Goal: Task Accomplishment & Management: Complete application form

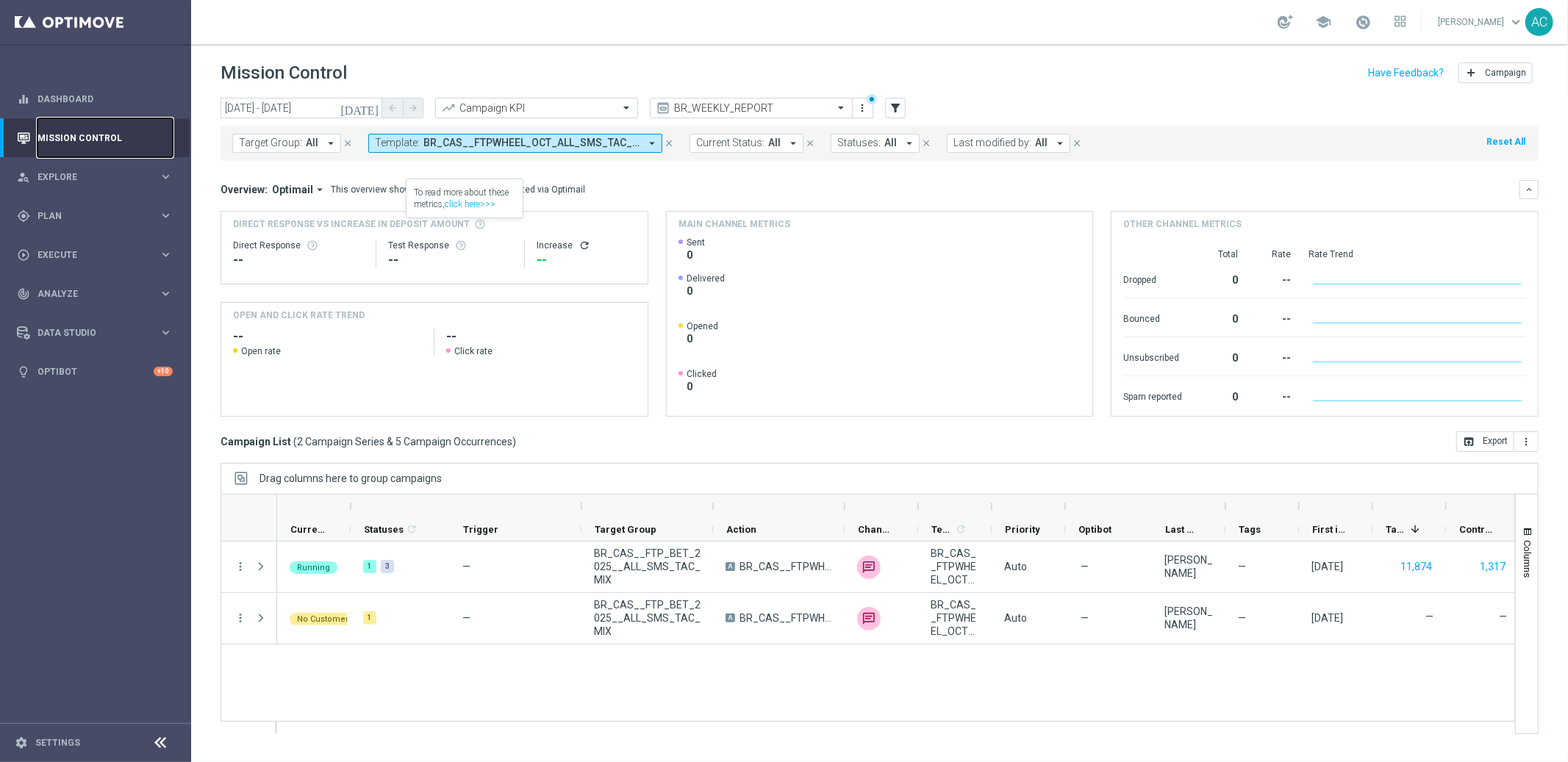
click at [79, 143] on link "Mission Control" at bounding box center [105, 138] width 135 height 39
click at [648, 144] on icon "arrow_drop_down" at bounding box center [652, 143] width 13 height 13
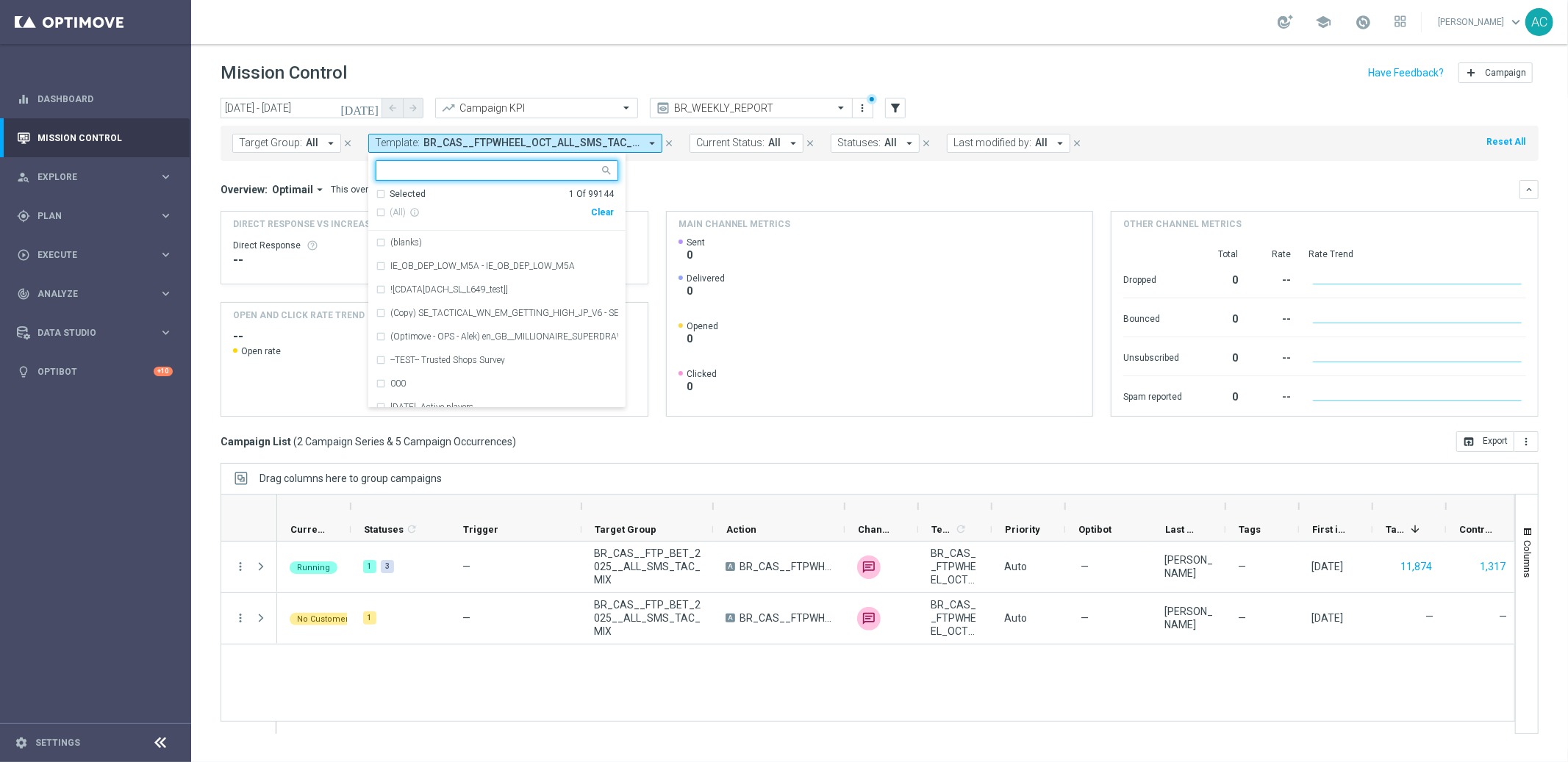
click at [0, 0] on div "Clear" at bounding box center [0, 0] width 0 height 0
click at [736, 183] on div "Overview: Optimail arrow_drop_down This overview shows data of campaigns execut…" at bounding box center [870, 189] width 1299 height 13
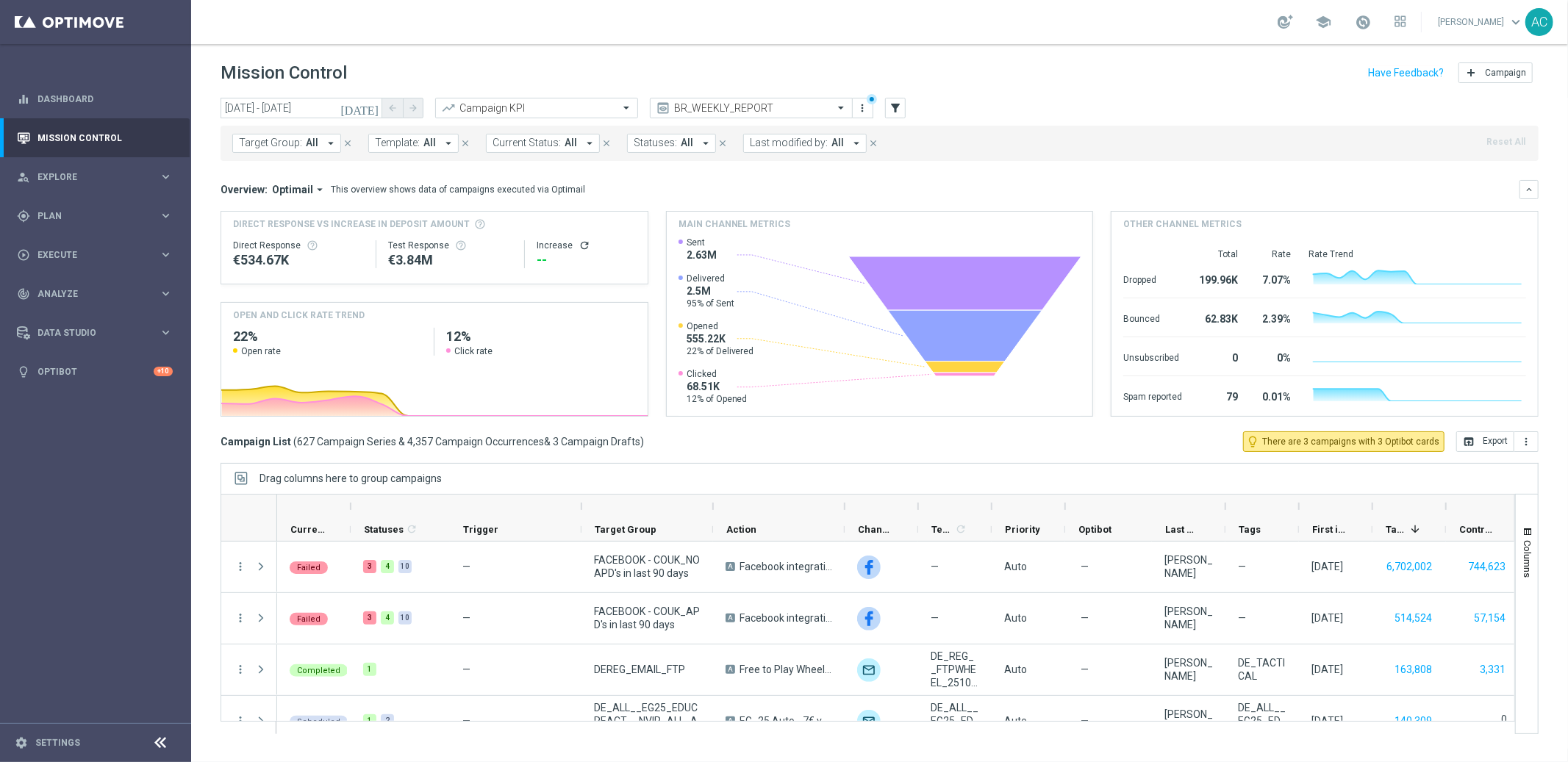
click at [399, 138] on span "Template:" at bounding box center [397, 143] width 44 height 12
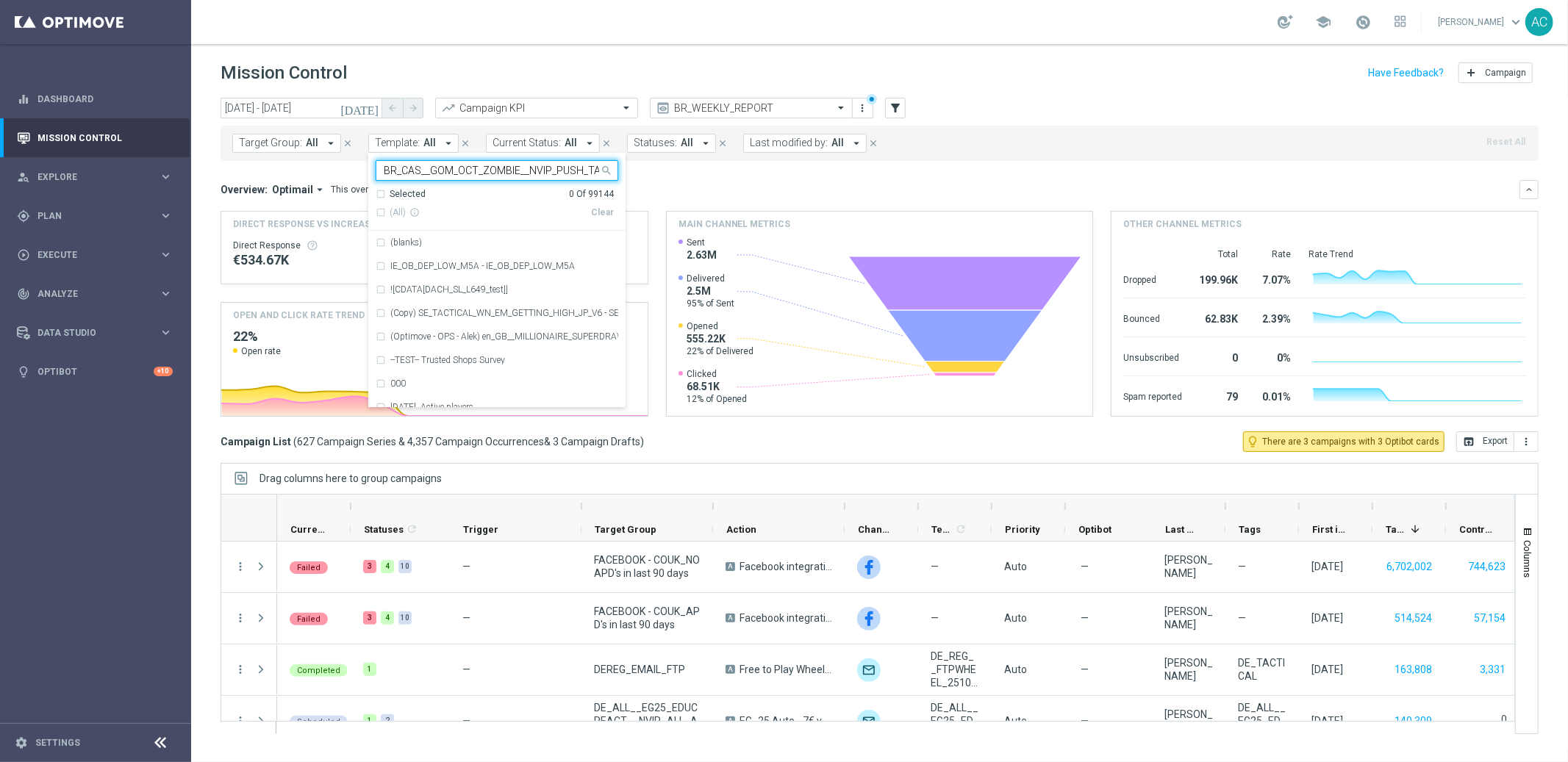
scroll to position [0, 24]
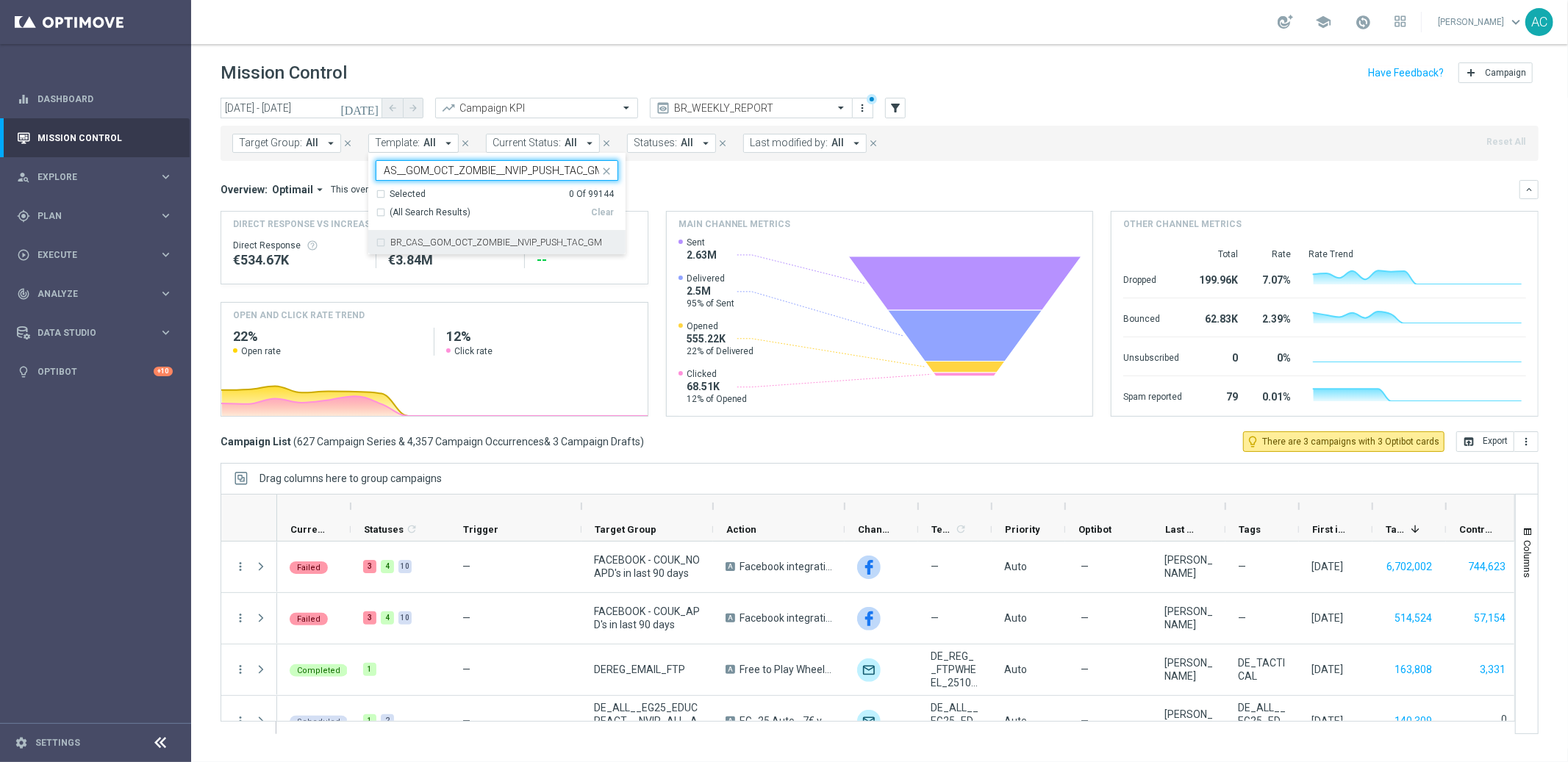
click at [377, 241] on div "BR_CAS__GOM_OCT_ZOMBIE__NVIP_PUSH_TAC_GM" at bounding box center [497, 242] width 242 height 24
type input "BR_CAS__GOM_OCT_ZOMBIE__NVIP_PUSH_TAC_GM"
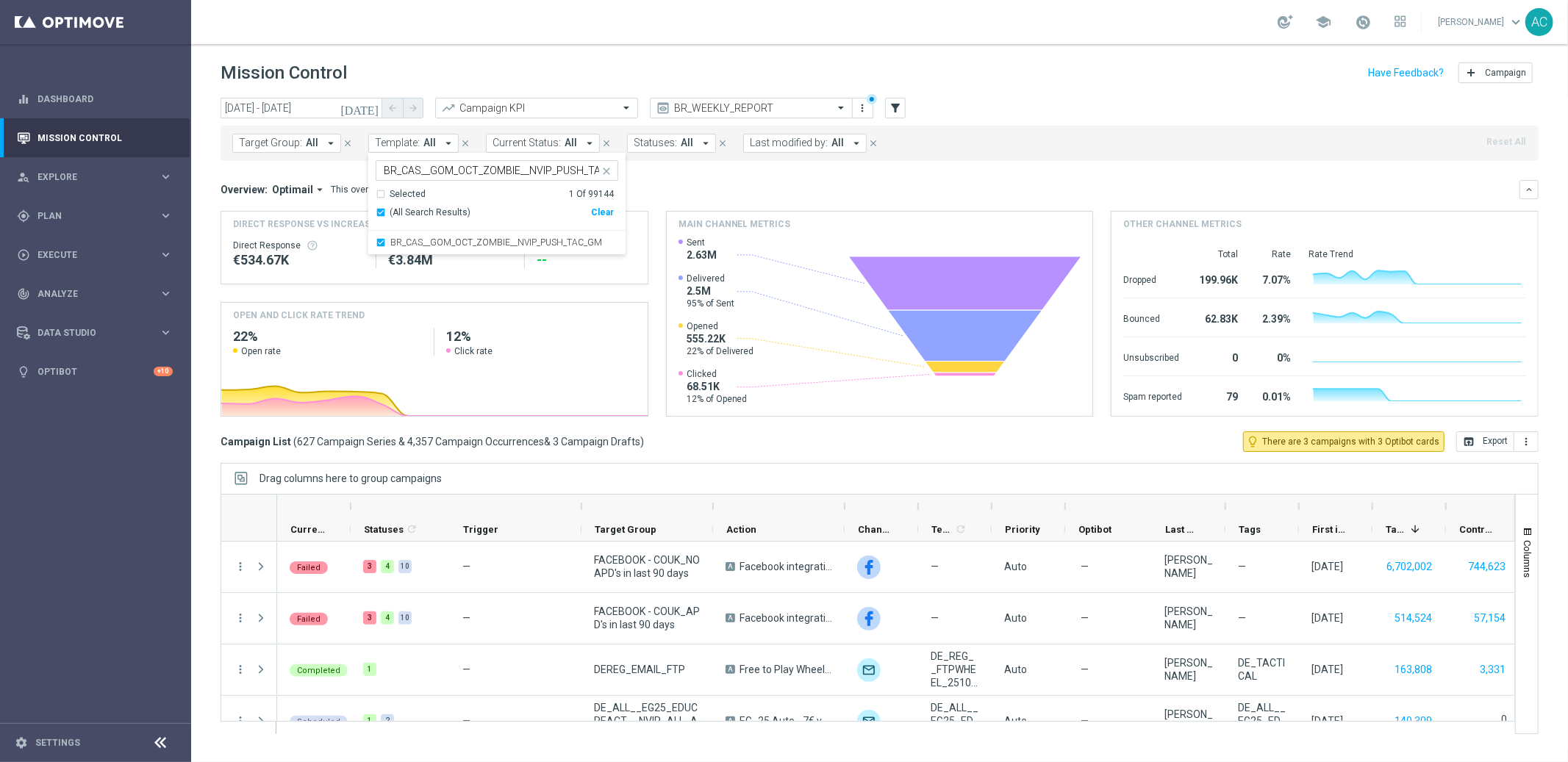
click at [770, 187] on div "Overview: Optimail arrow_drop_down This overview shows data of campaigns execut…" at bounding box center [870, 189] width 1299 height 13
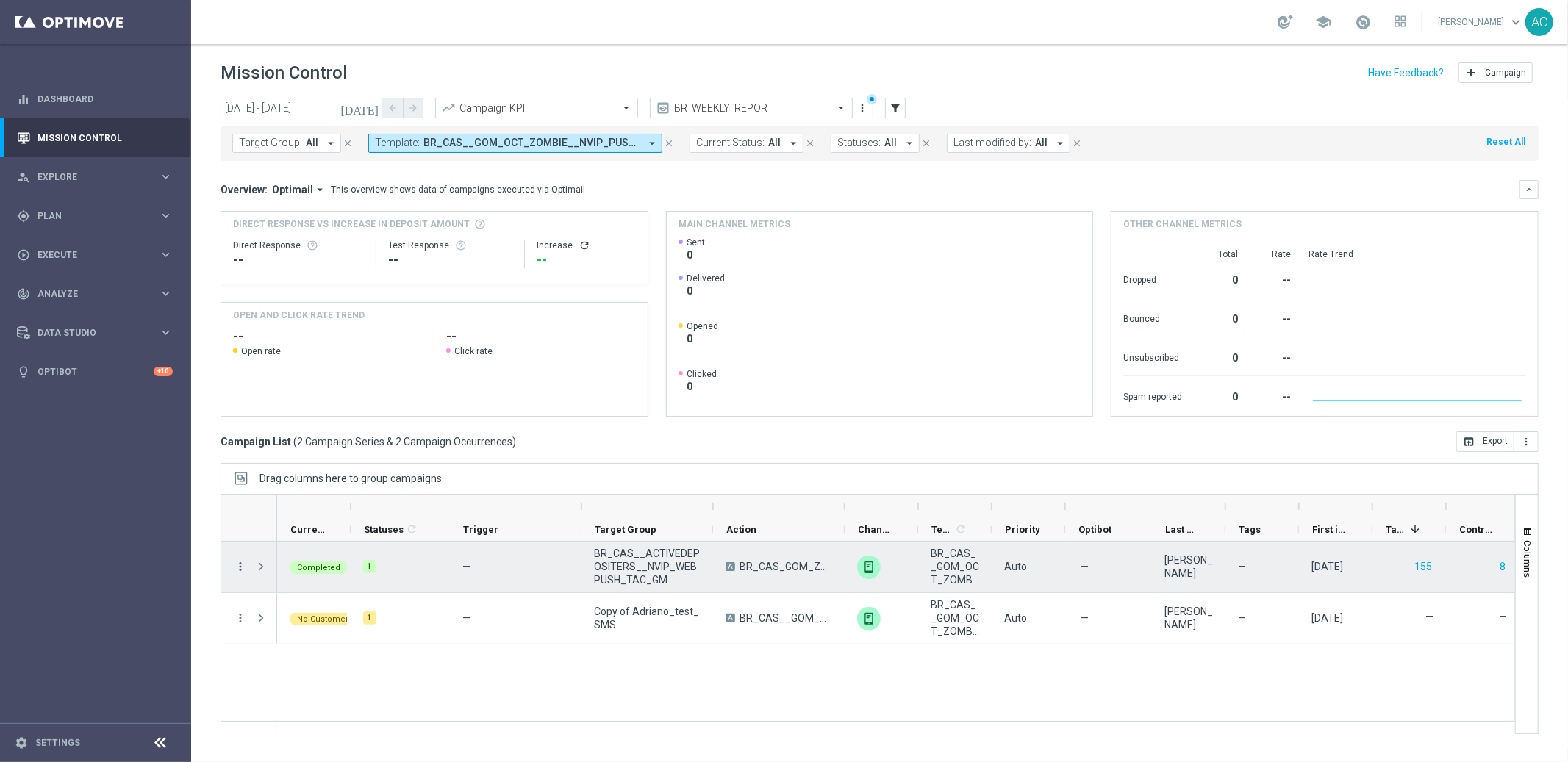
click at [242, 568] on icon "more_vert" at bounding box center [241, 567] width 13 height 13
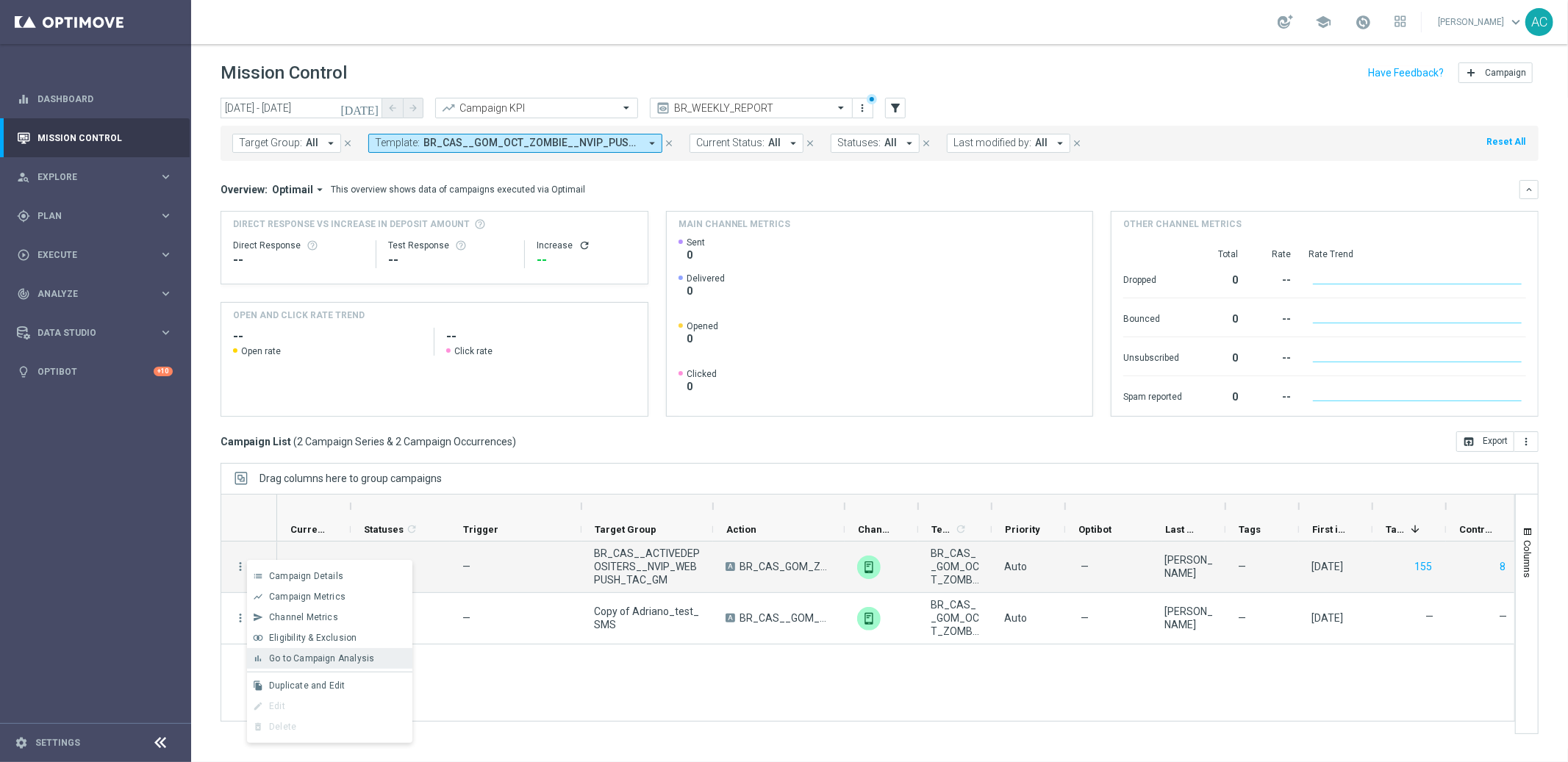
click at [297, 653] on span "Go to Campaign Analysis" at bounding box center [321, 658] width 105 height 10
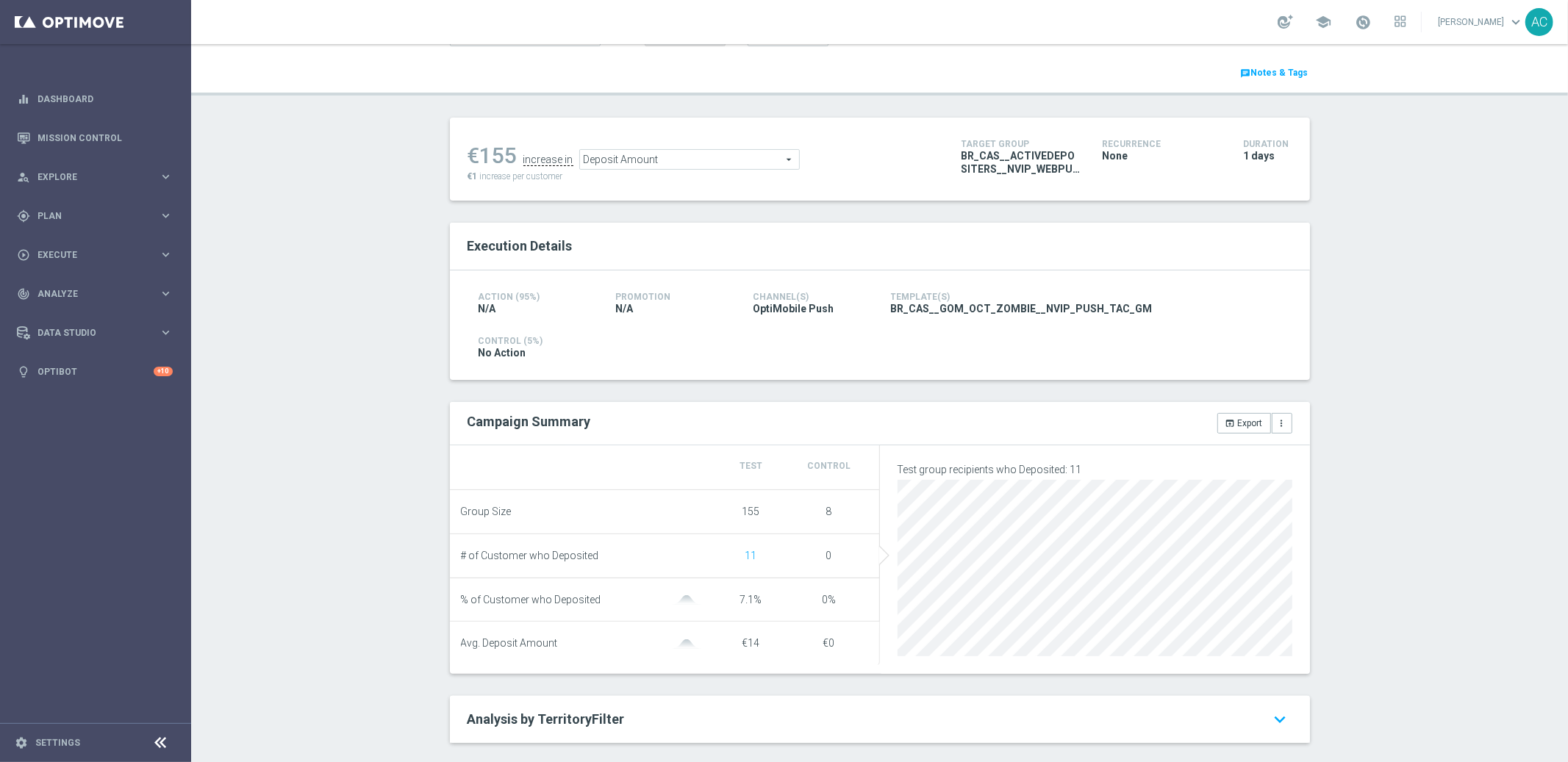
scroll to position [122, 0]
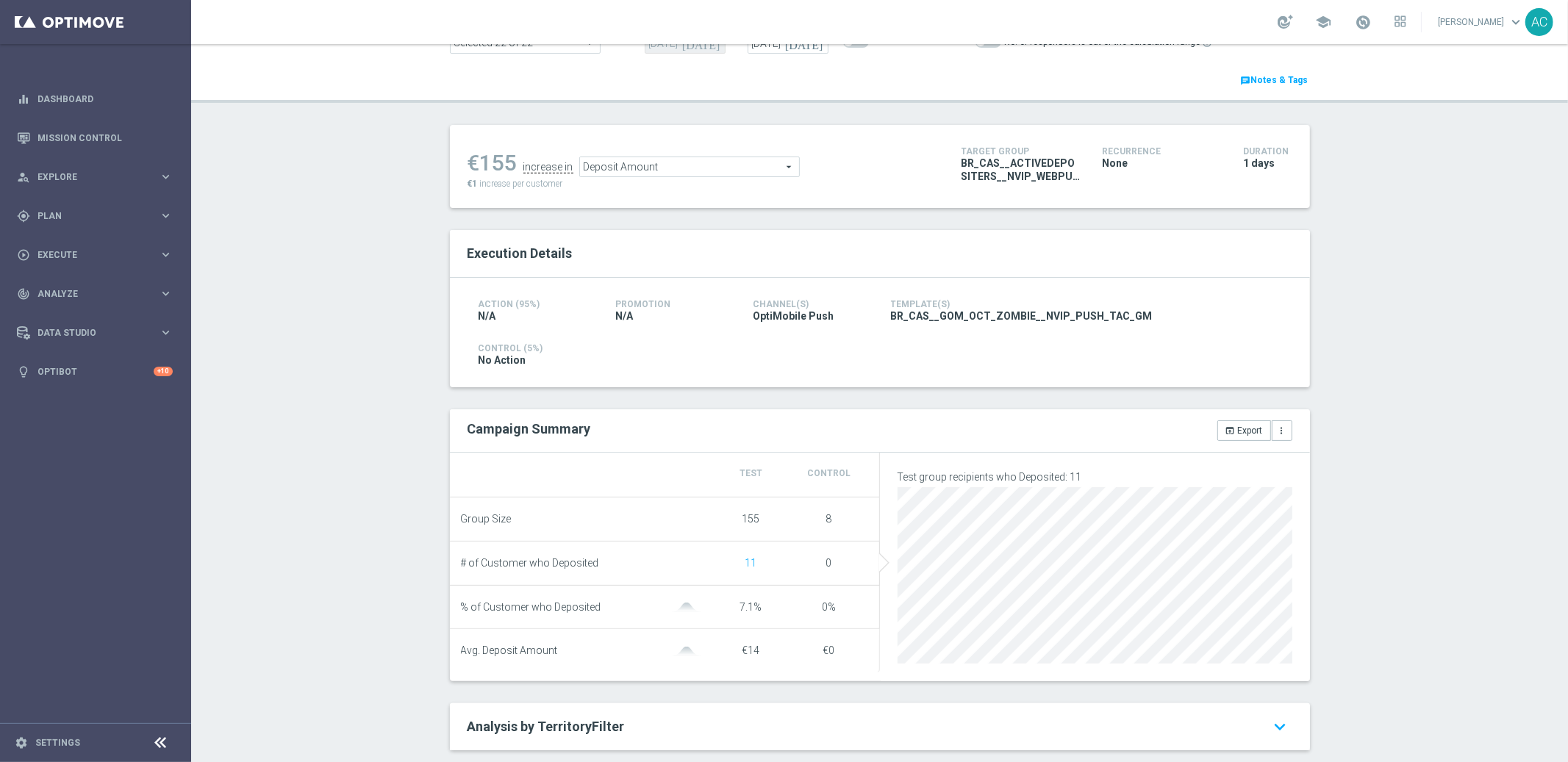
click at [765, 316] on span "OptiMobile Push" at bounding box center [793, 316] width 81 height 13
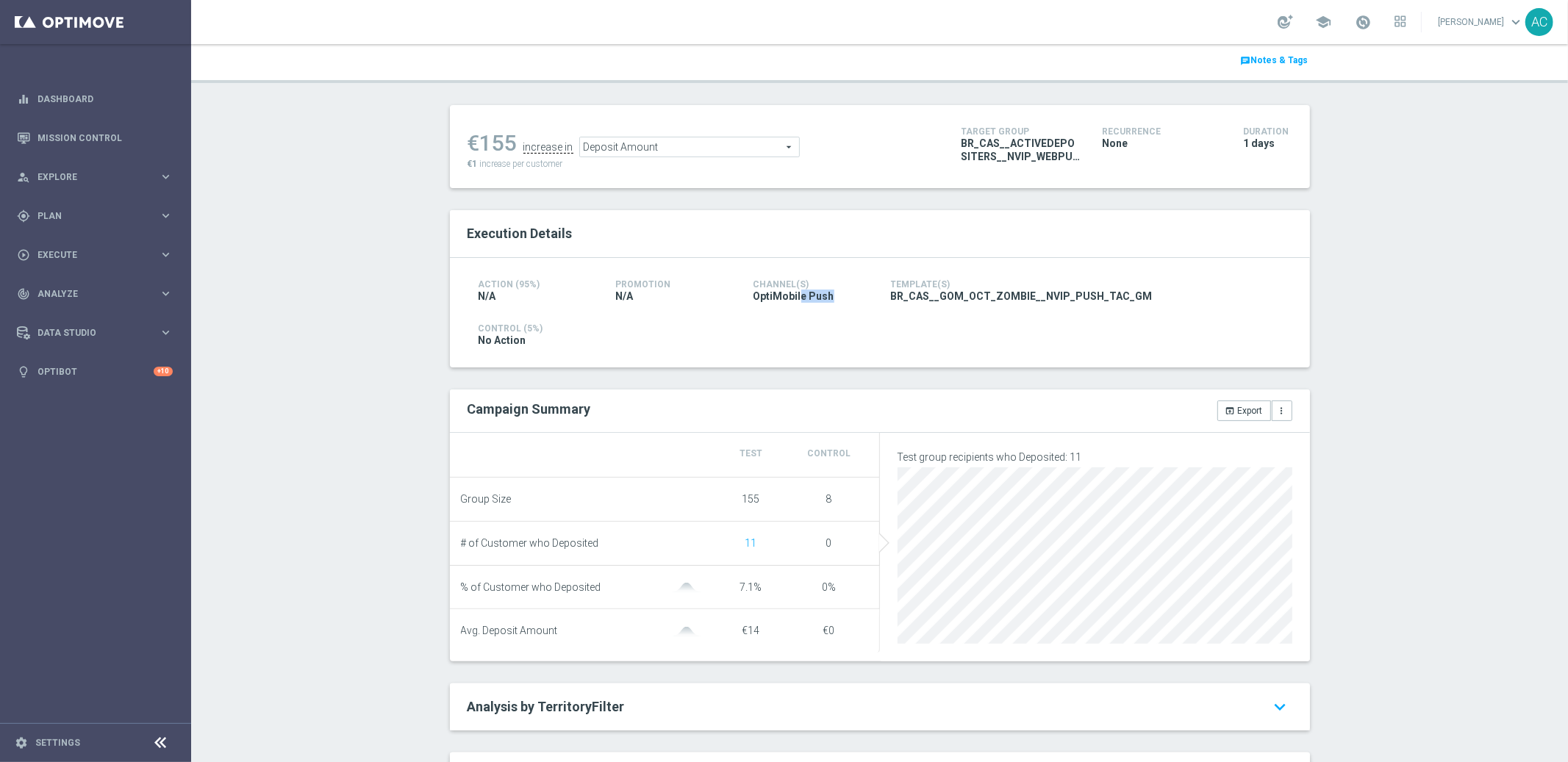
scroll to position [484, 0]
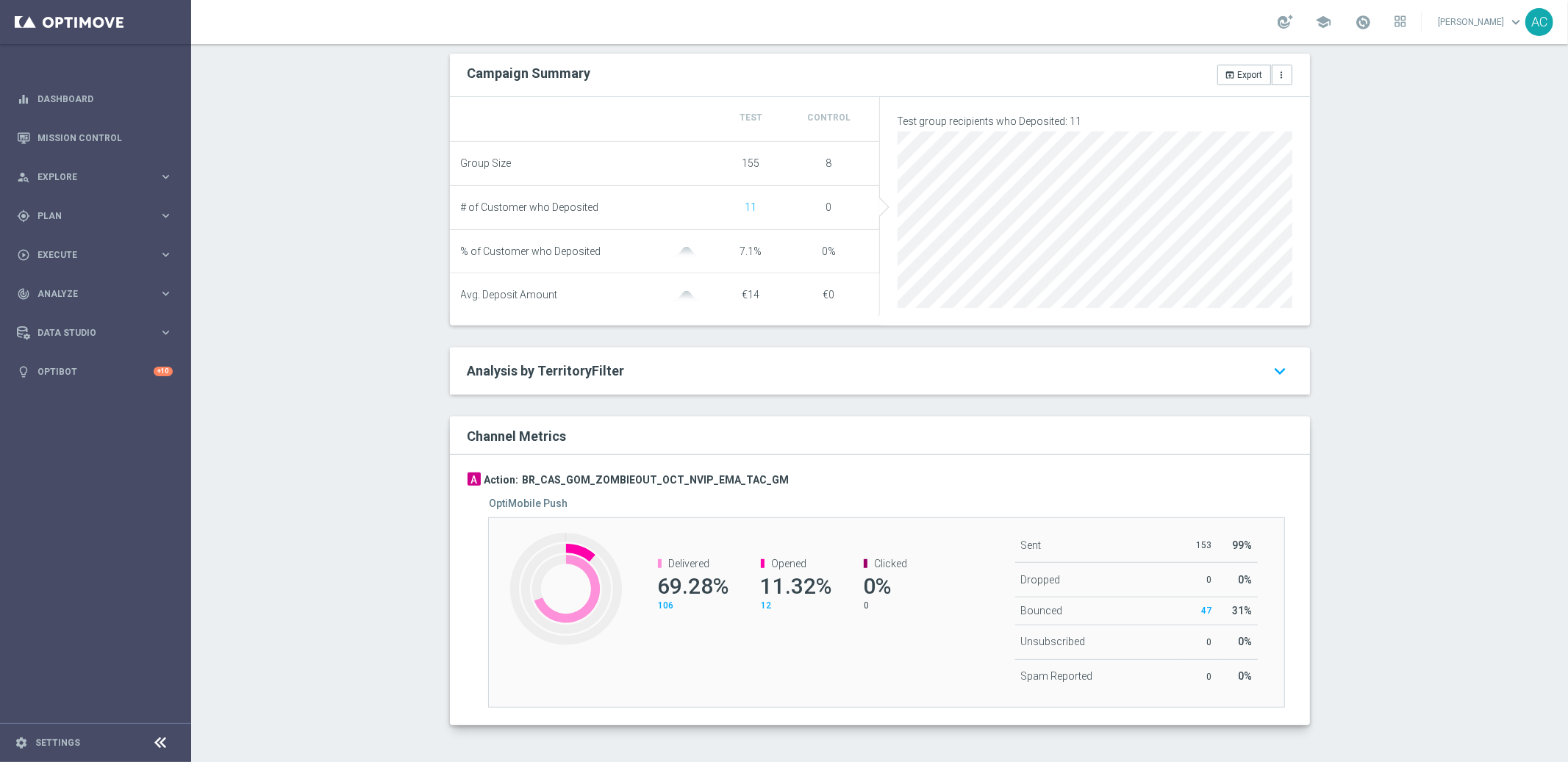
click at [1378, 491] on div "Test/Control Campaign Analysis This page presents all relevant information abou…" at bounding box center [879, 403] width 1377 height 718
click at [1391, 456] on div "Test/Control Campaign Analysis This page presents all relevant information abou…" at bounding box center [879, 403] width 1377 height 718
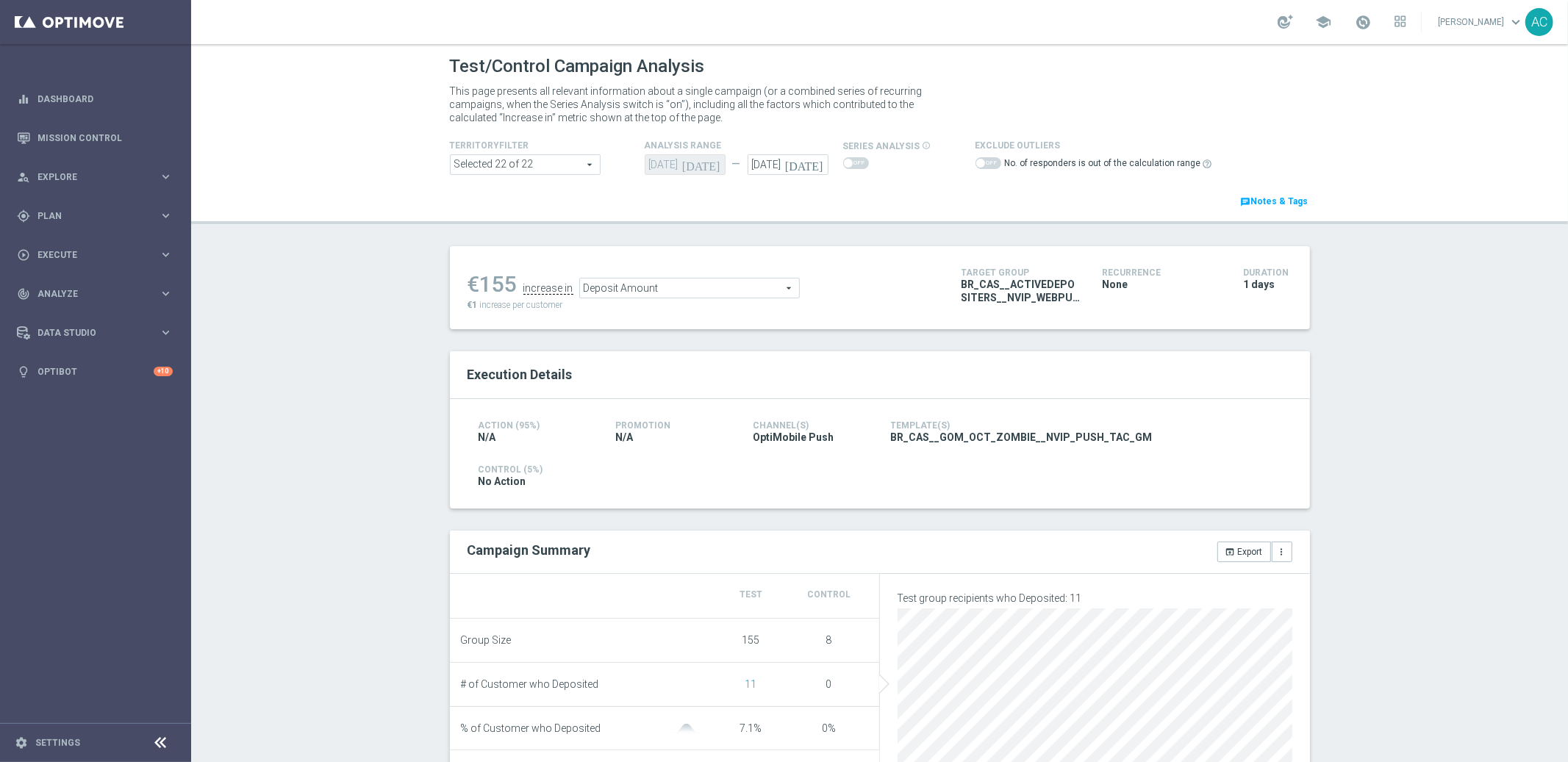
scroll to position [0, 0]
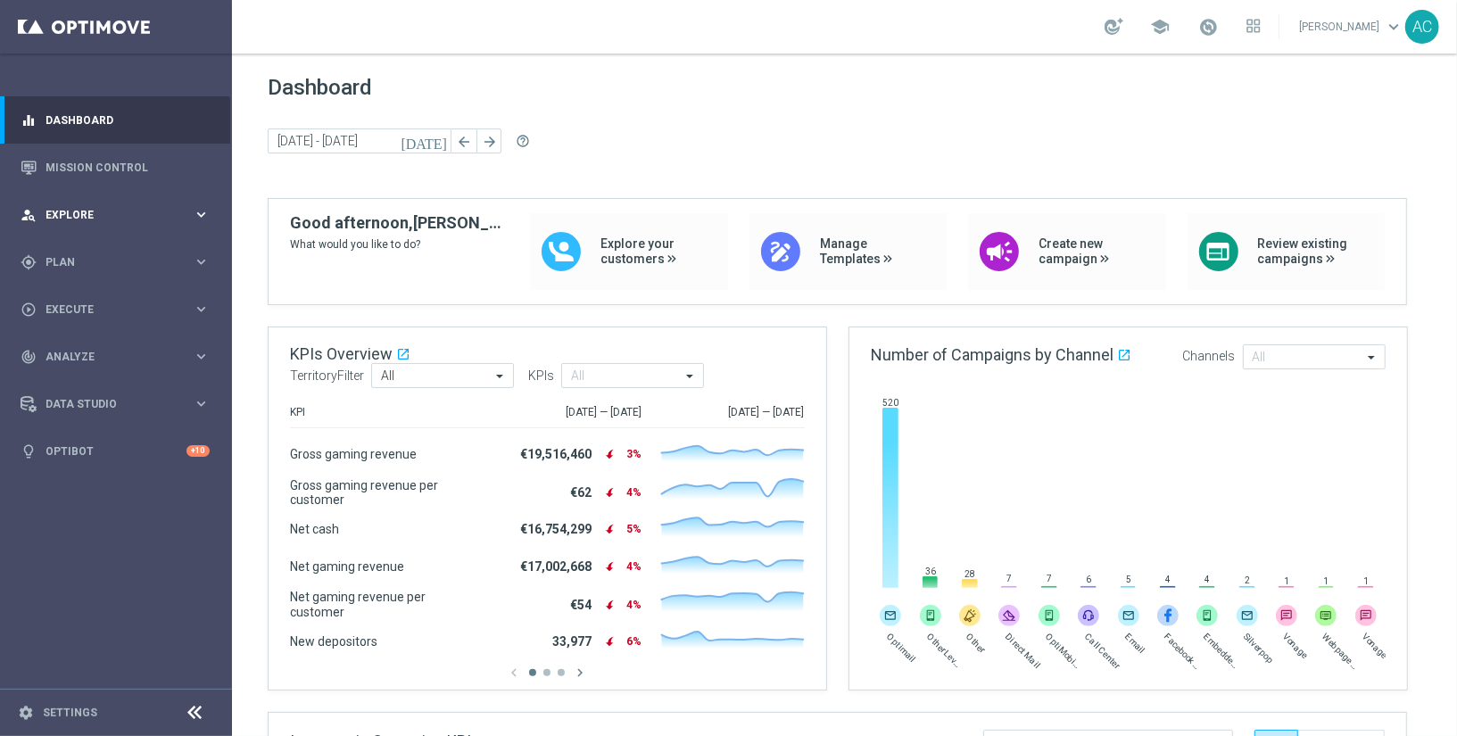
click at [120, 219] on div "person_search Explore" at bounding box center [107, 215] width 172 height 16
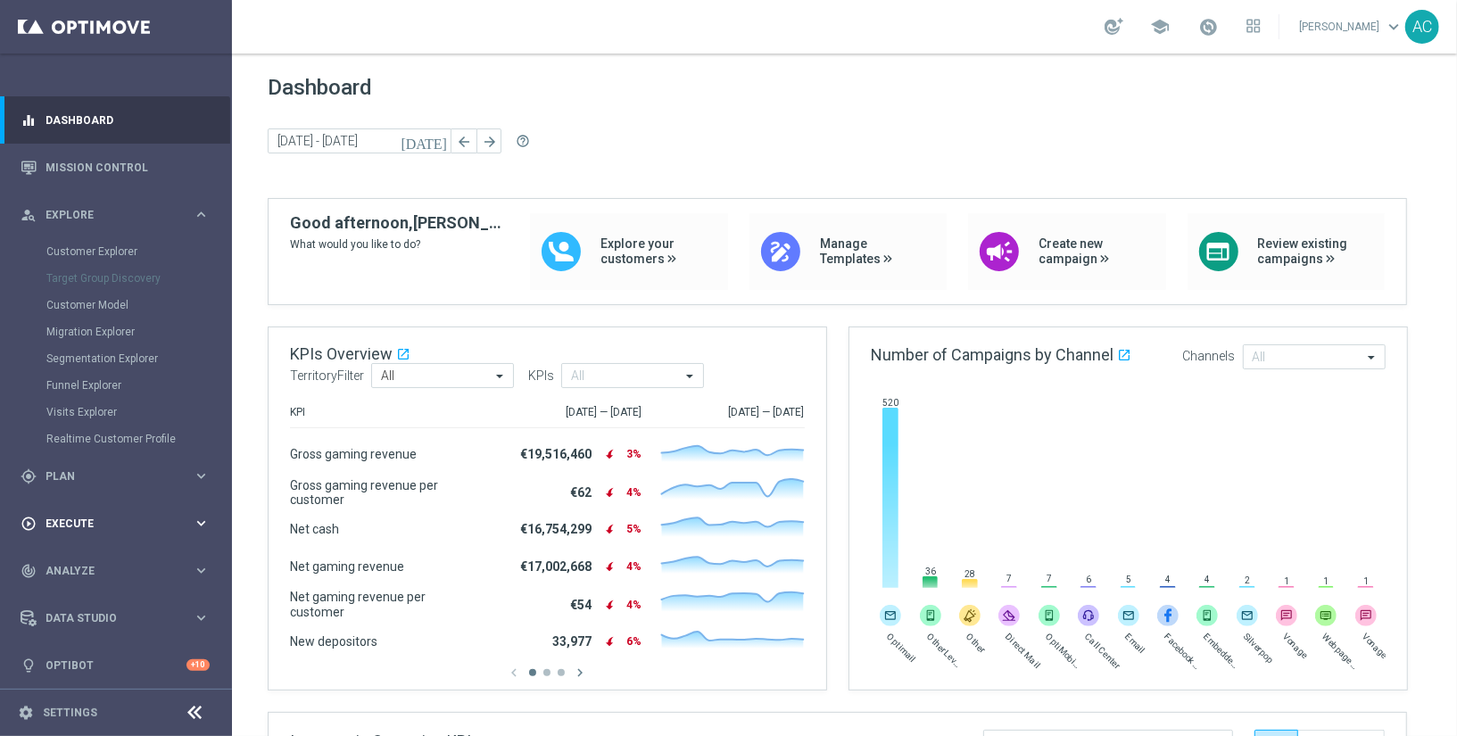
click at [110, 529] on div "play_circle_outline Execute" at bounding box center [107, 524] width 172 height 16
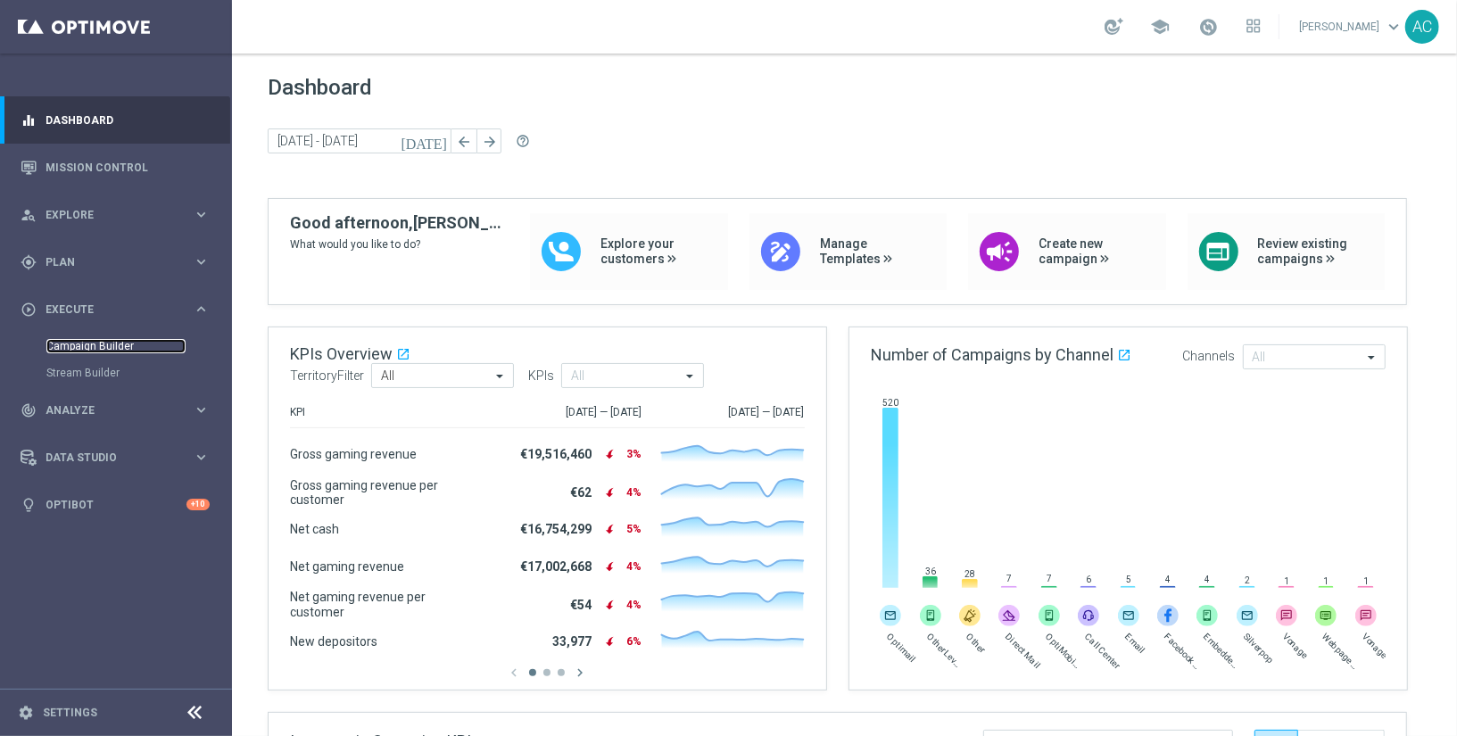
click at [99, 342] on link "Campaign Builder" at bounding box center [115, 346] width 139 height 14
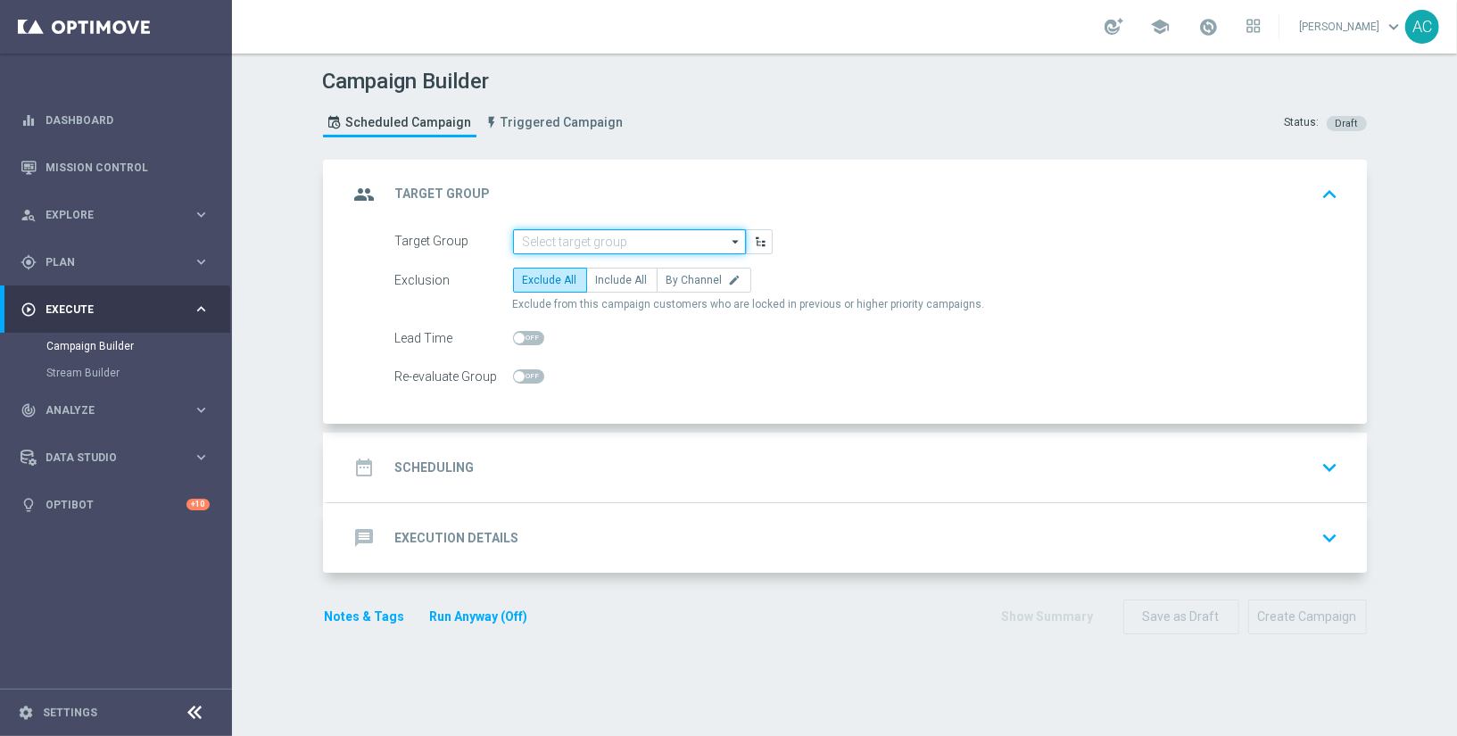
click at [582, 245] on input at bounding box center [629, 241] width 233 height 25
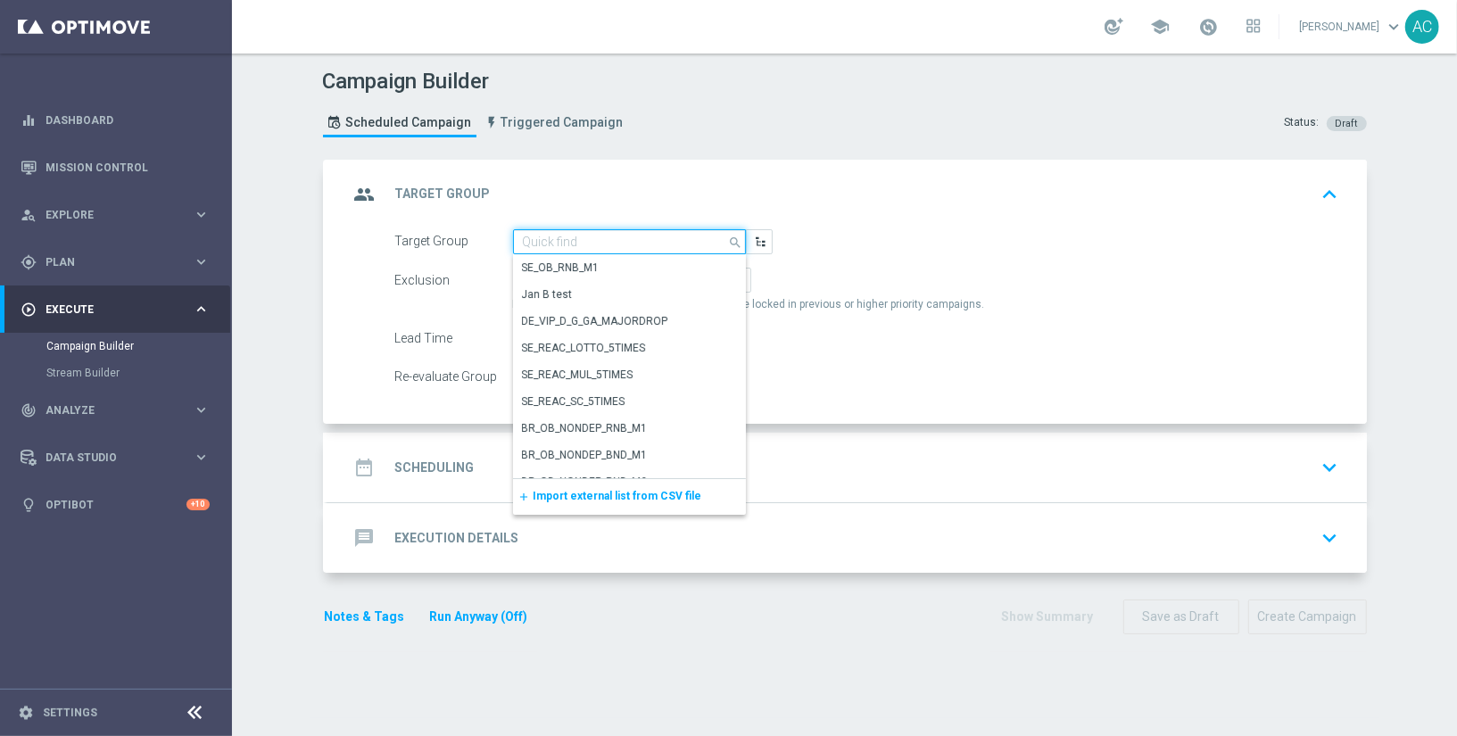
paste input "BR_LOT__ACTIVE_LOTTO__ALL_EMA_TAC_LT_TG"
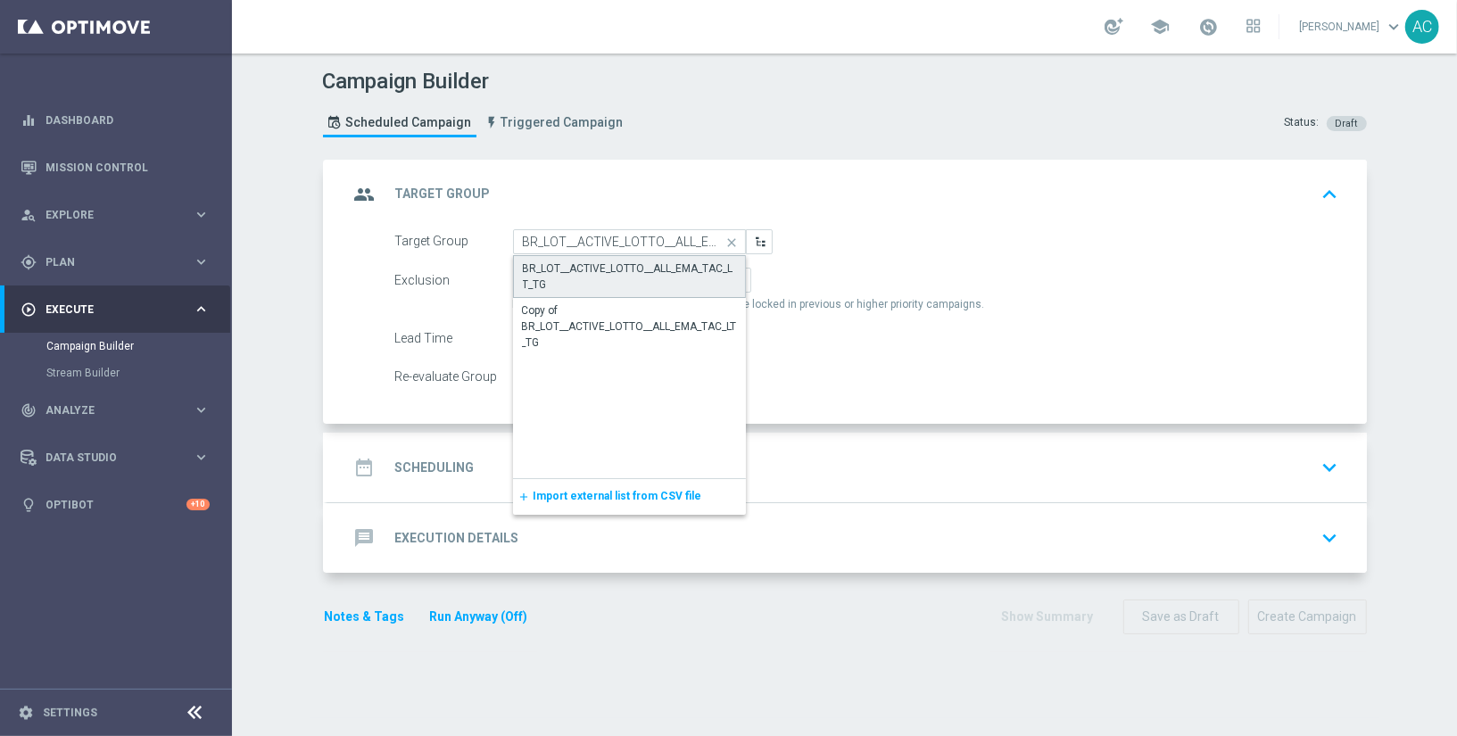
click at [578, 264] on div "BR_LOT__ACTIVE_LOTTO__ALL_EMA_TAC_LT_TG" at bounding box center [629, 276] width 213 height 32
type input "BR_LOT__ACTIVE_LOTTO__ALL_EMA_TAC_LT_TG"
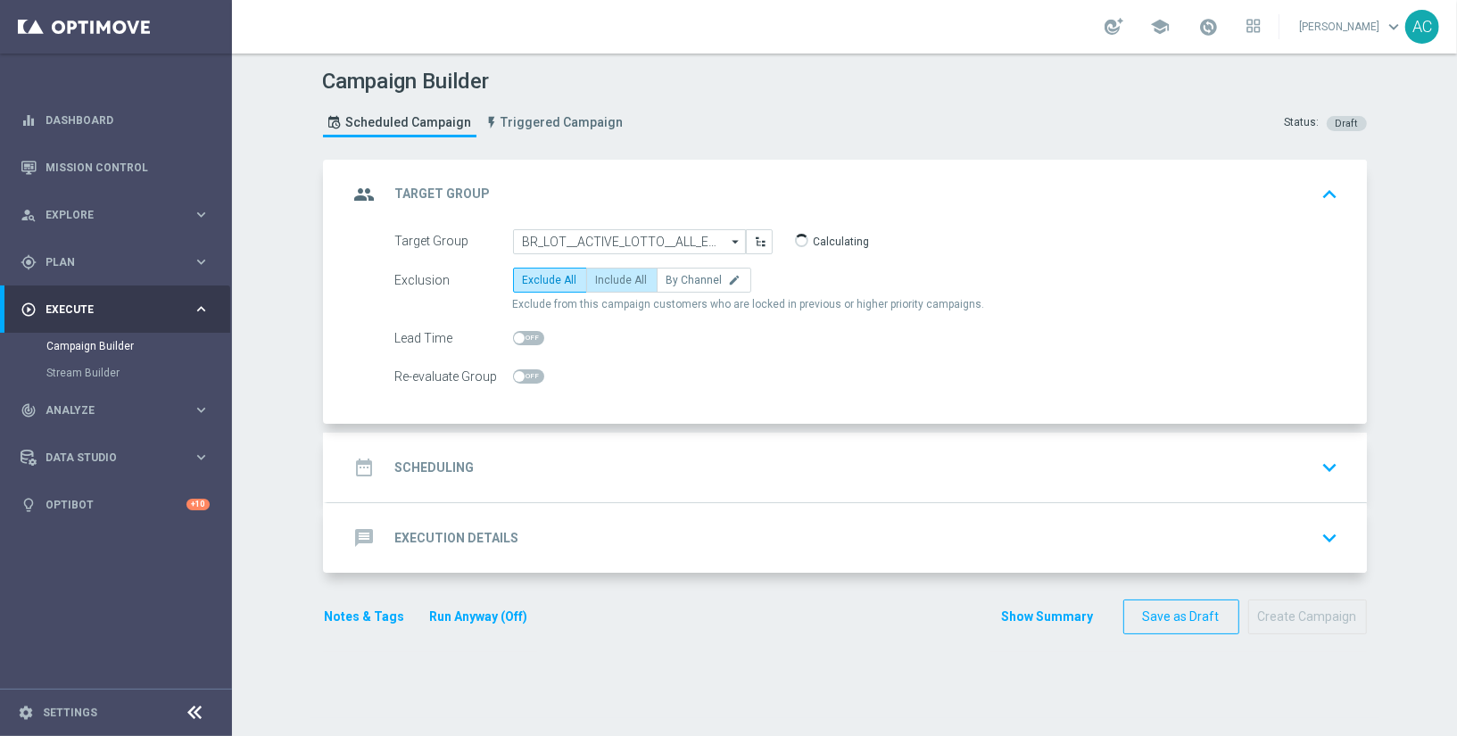
click at [607, 274] on span "Include All" at bounding box center [622, 280] width 52 height 12
click at [607, 277] on input "Include All" at bounding box center [602, 283] width 12 height 12
radio input "true"
click at [449, 469] on h2 "Scheduling" at bounding box center [434, 467] width 79 height 17
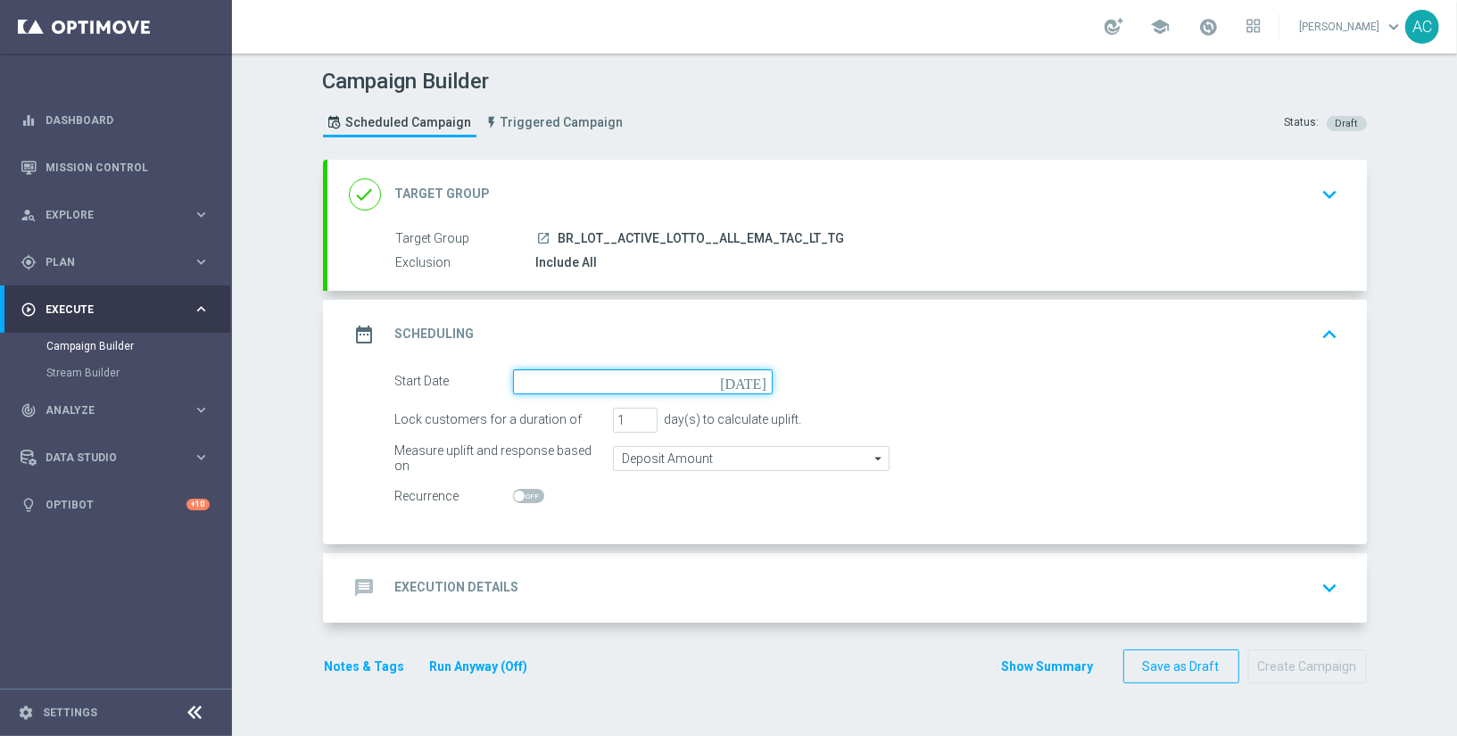
click at [573, 386] on input at bounding box center [643, 381] width 260 height 25
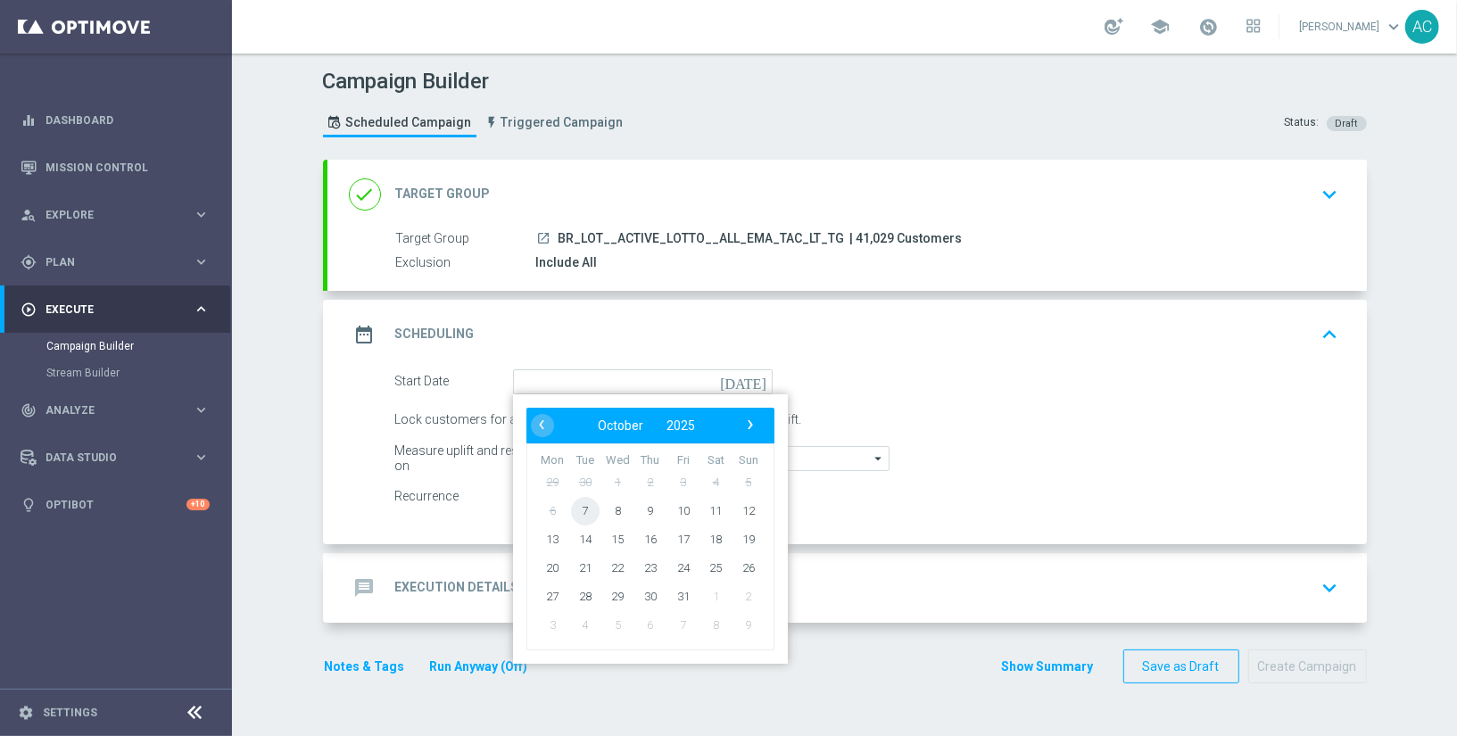
click at [574, 506] on span "7" at bounding box center [584, 510] width 29 height 29
type input "07 Oct 2025"
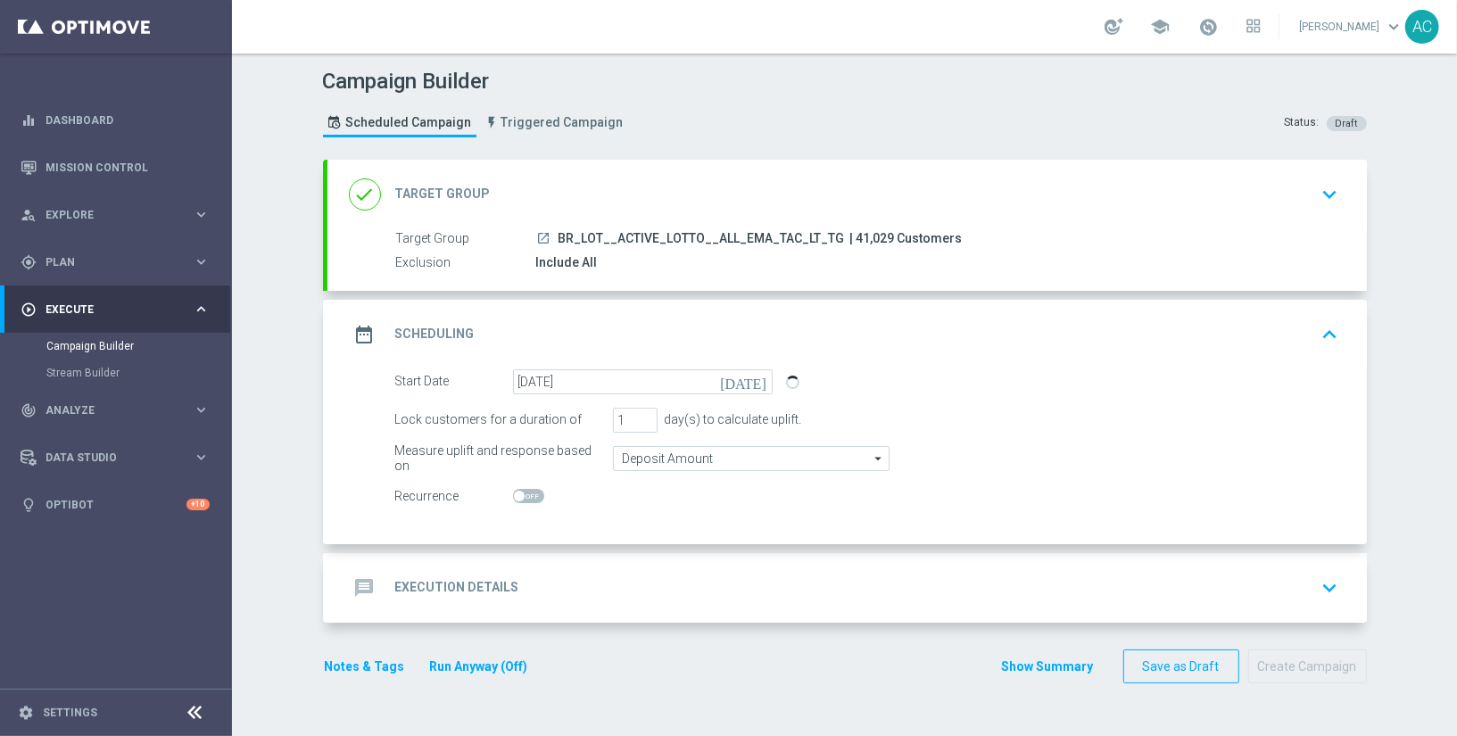
click at [526, 496] on span at bounding box center [528, 496] width 31 height 14
click at [526, 496] on input "checkbox" at bounding box center [528, 496] width 31 height 14
checkbox input "true"
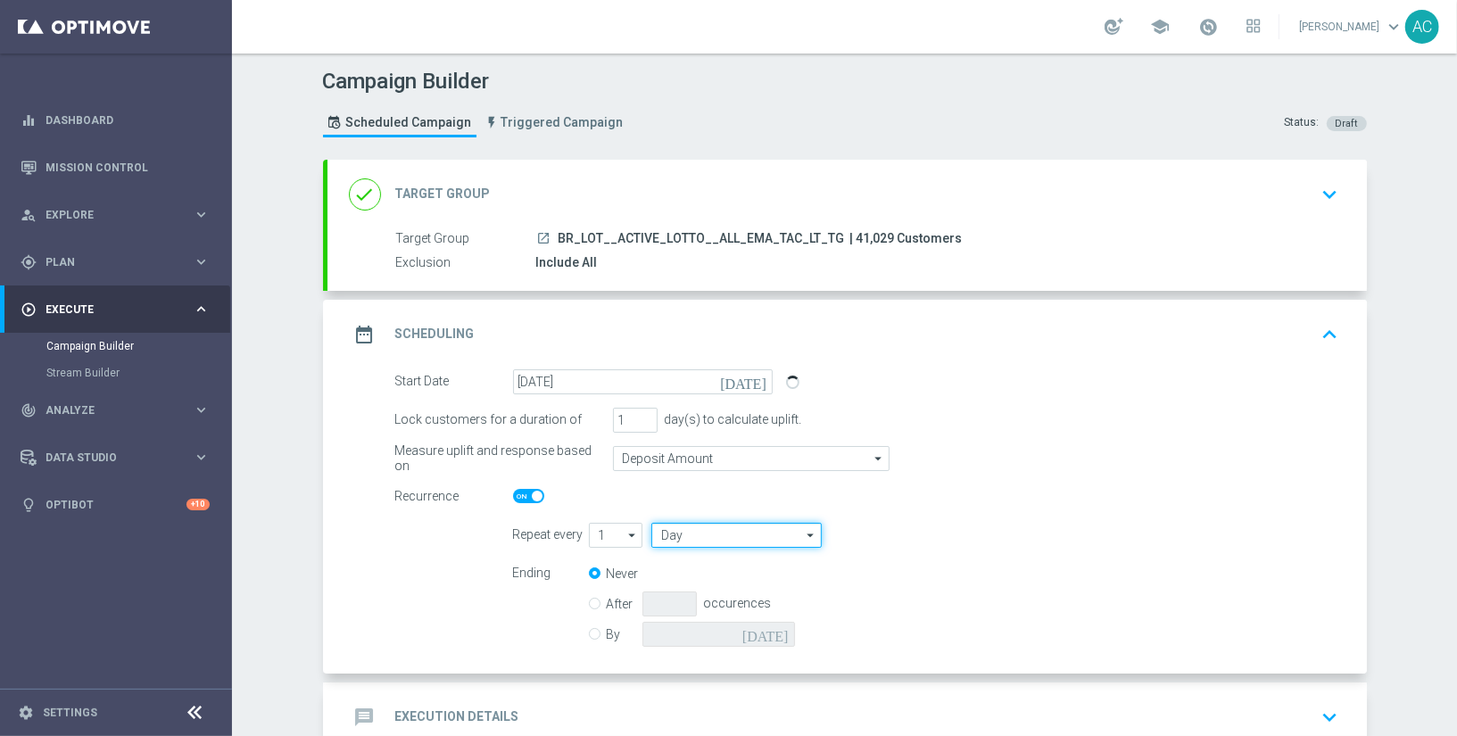
click at [751, 540] on input "Day" at bounding box center [735, 535] width 169 height 25
click at [733, 580] on div "Week" at bounding box center [728, 587] width 155 height 25
type input "Week"
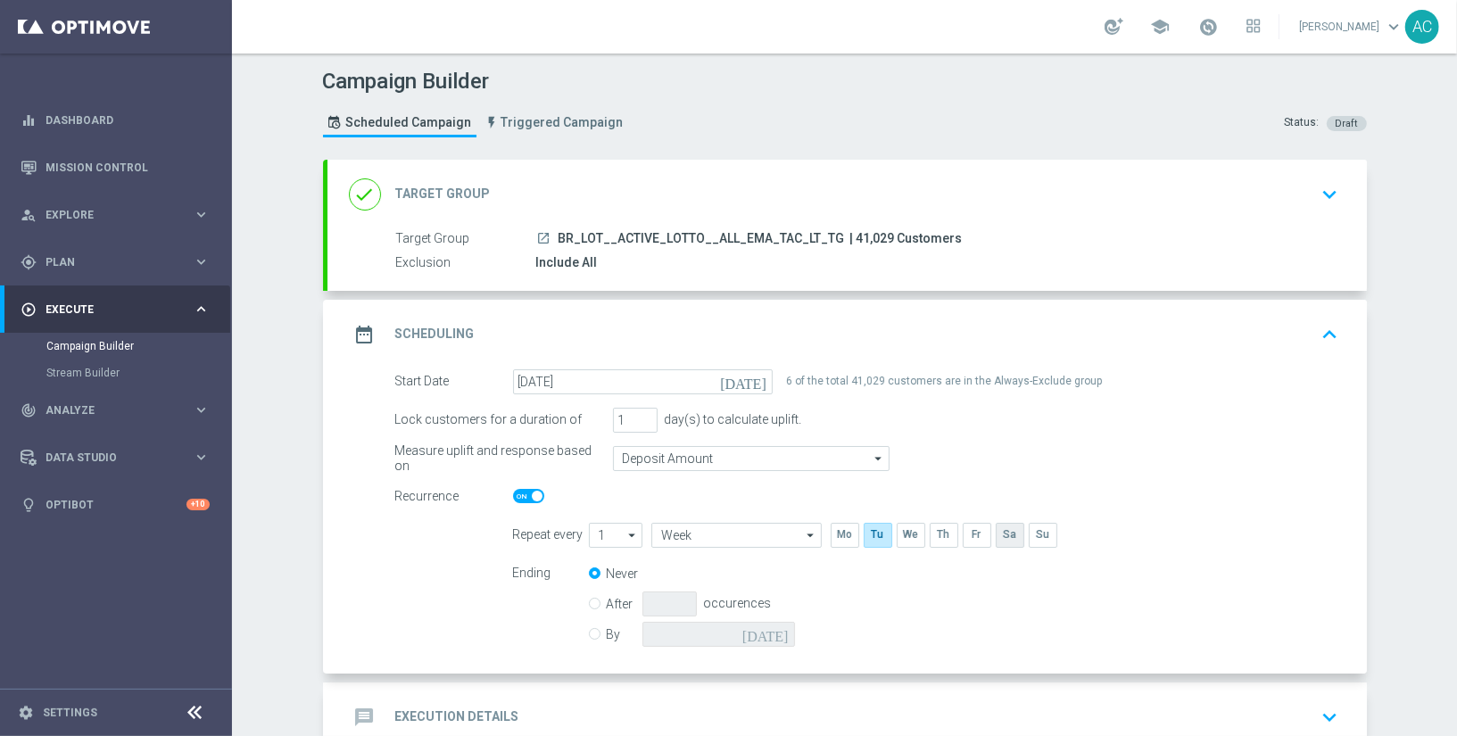
click at [995, 536] on input "checkbox" at bounding box center [1008, 535] width 27 height 24
checkbox input "true"
click at [590, 630] on input "By" at bounding box center [595, 631] width 12 height 12
radio input "true"
radio input "false"
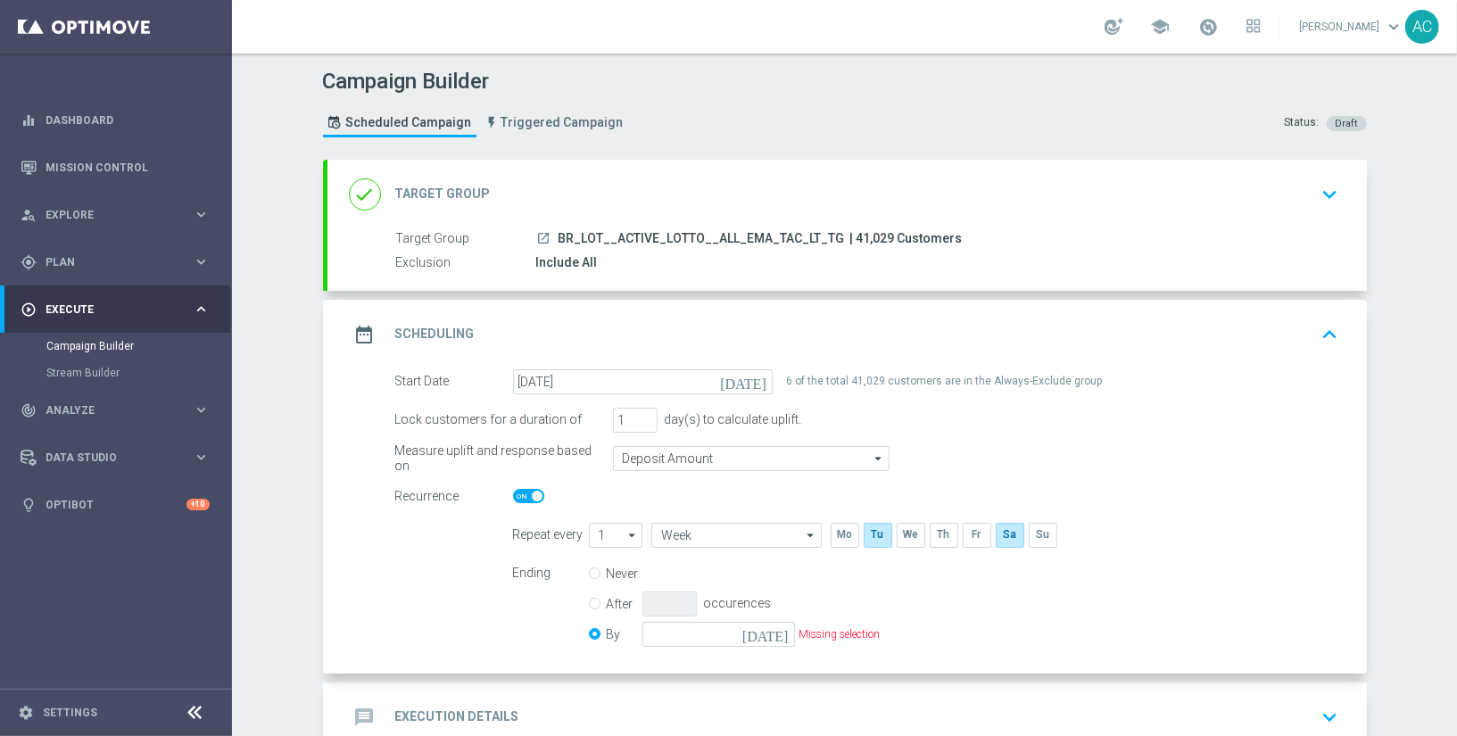
click at [772, 627] on icon "today" at bounding box center [768, 632] width 53 height 20
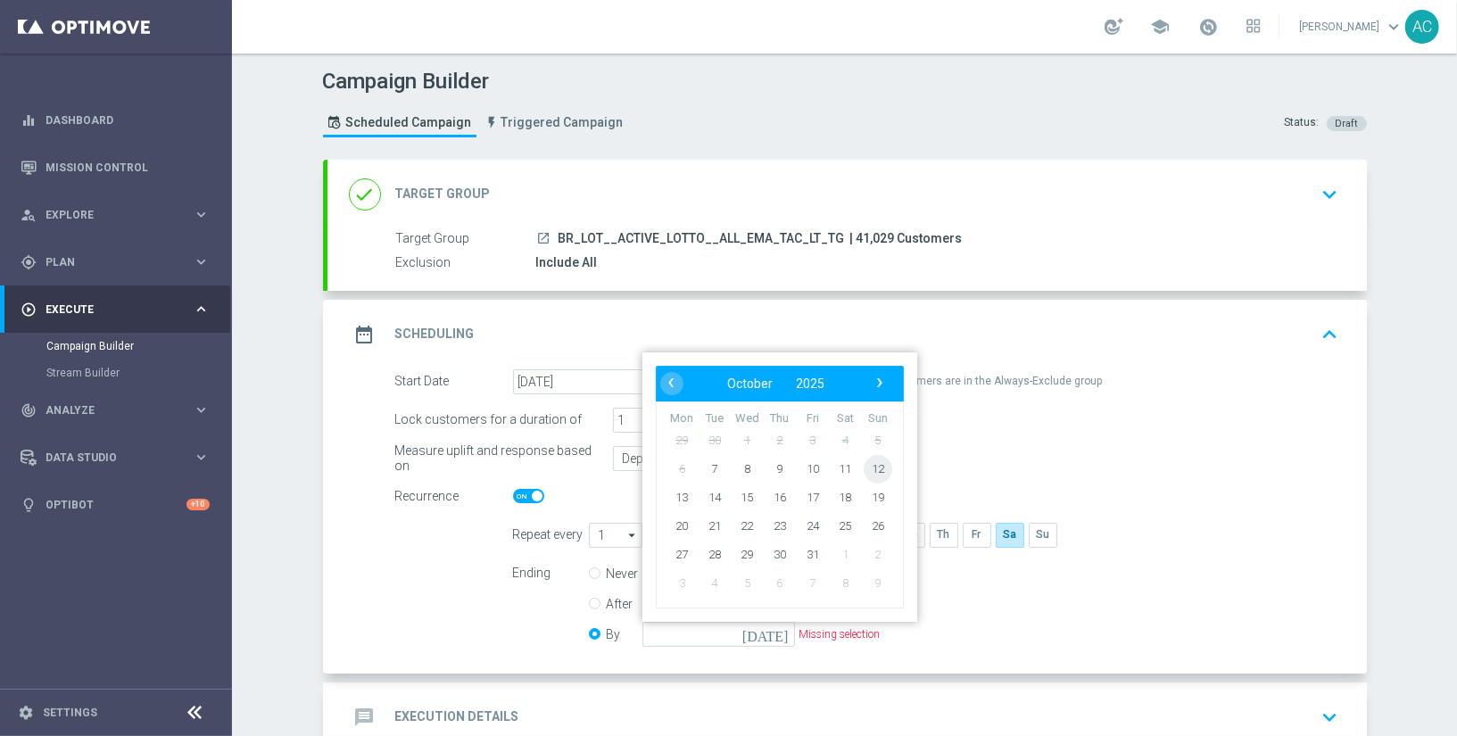
click at [871, 463] on span "12" at bounding box center [877, 468] width 29 height 29
type input "12 Oct 2025"
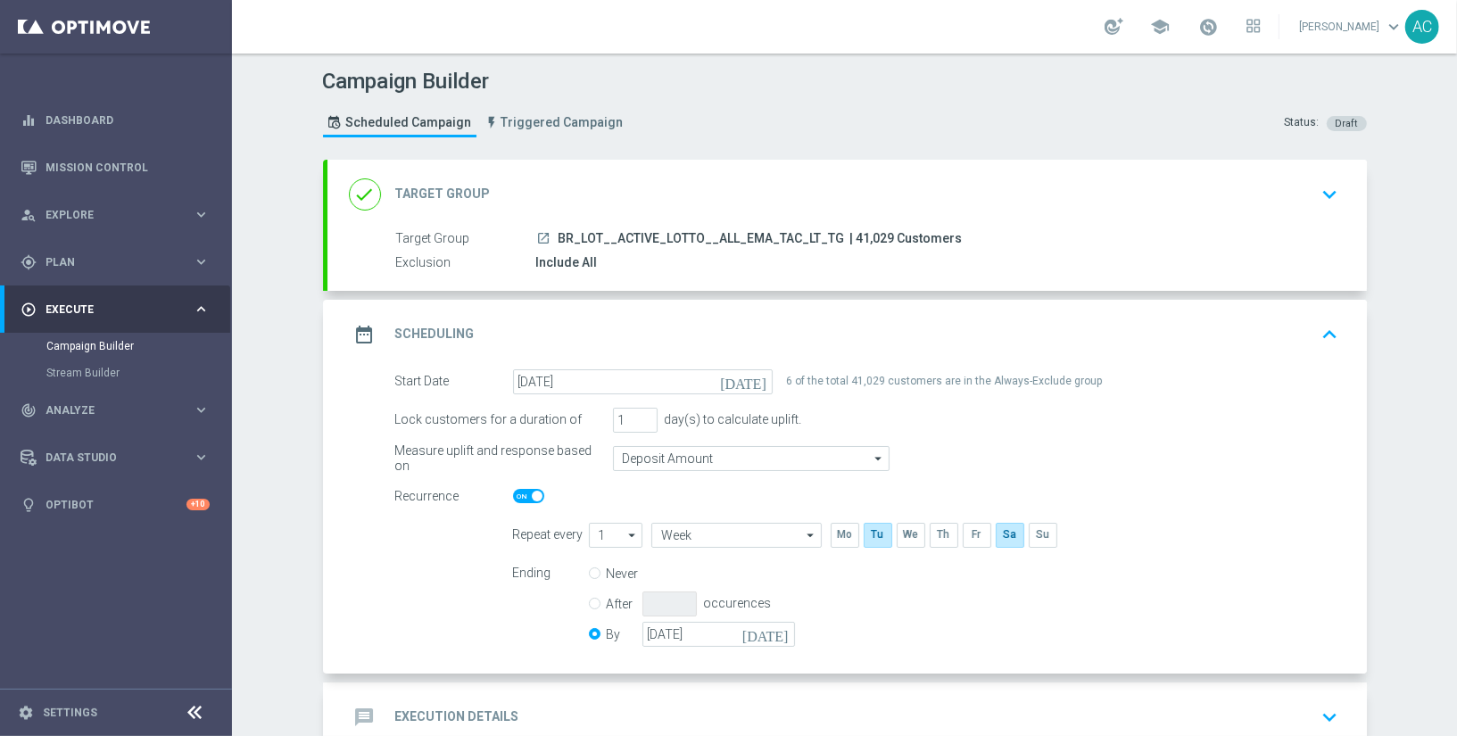
click at [1102, 484] on div "Recurrence" at bounding box center [867, 496] width 970 height 25
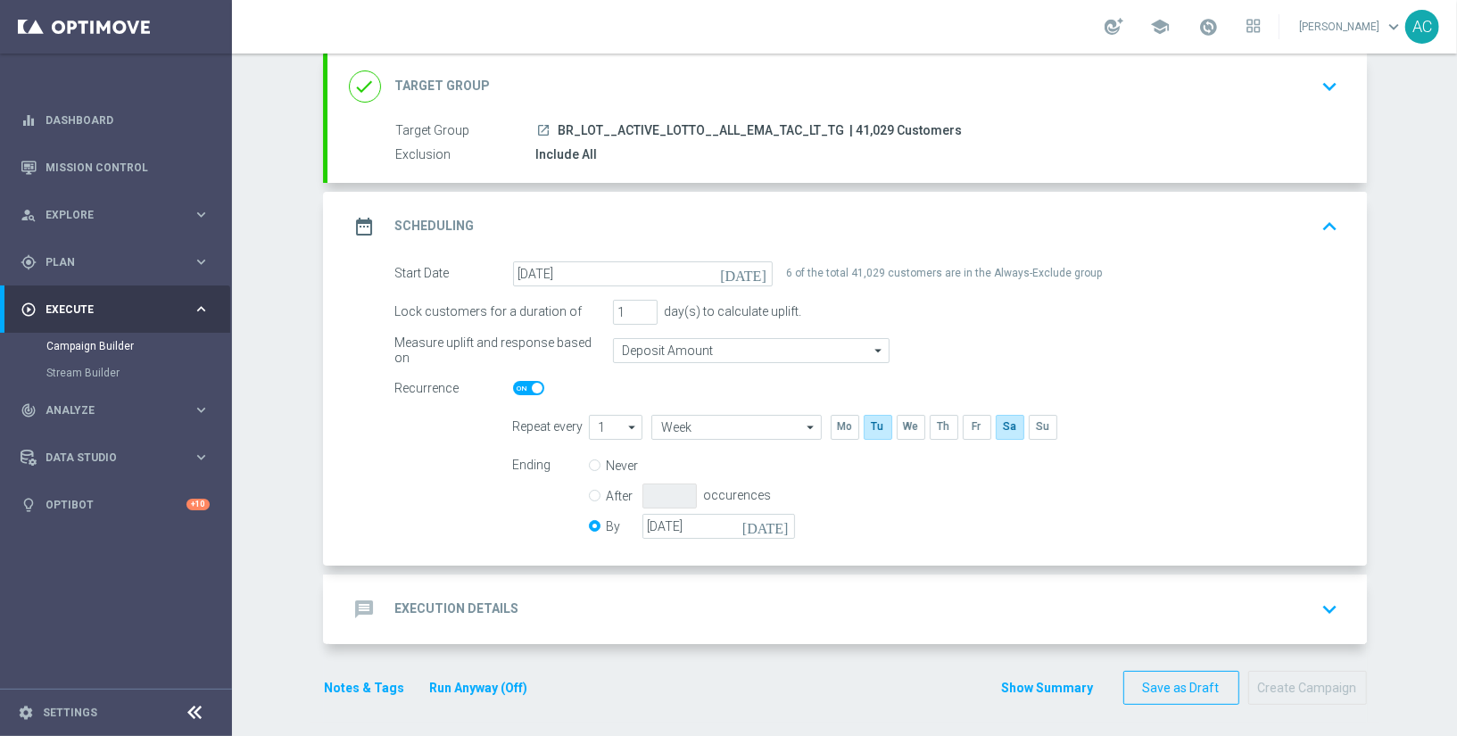
click at [515, 584] on div "message Execution Details keyboard_arrow_down" at bounding box center [846, 609] width 1039 height 70
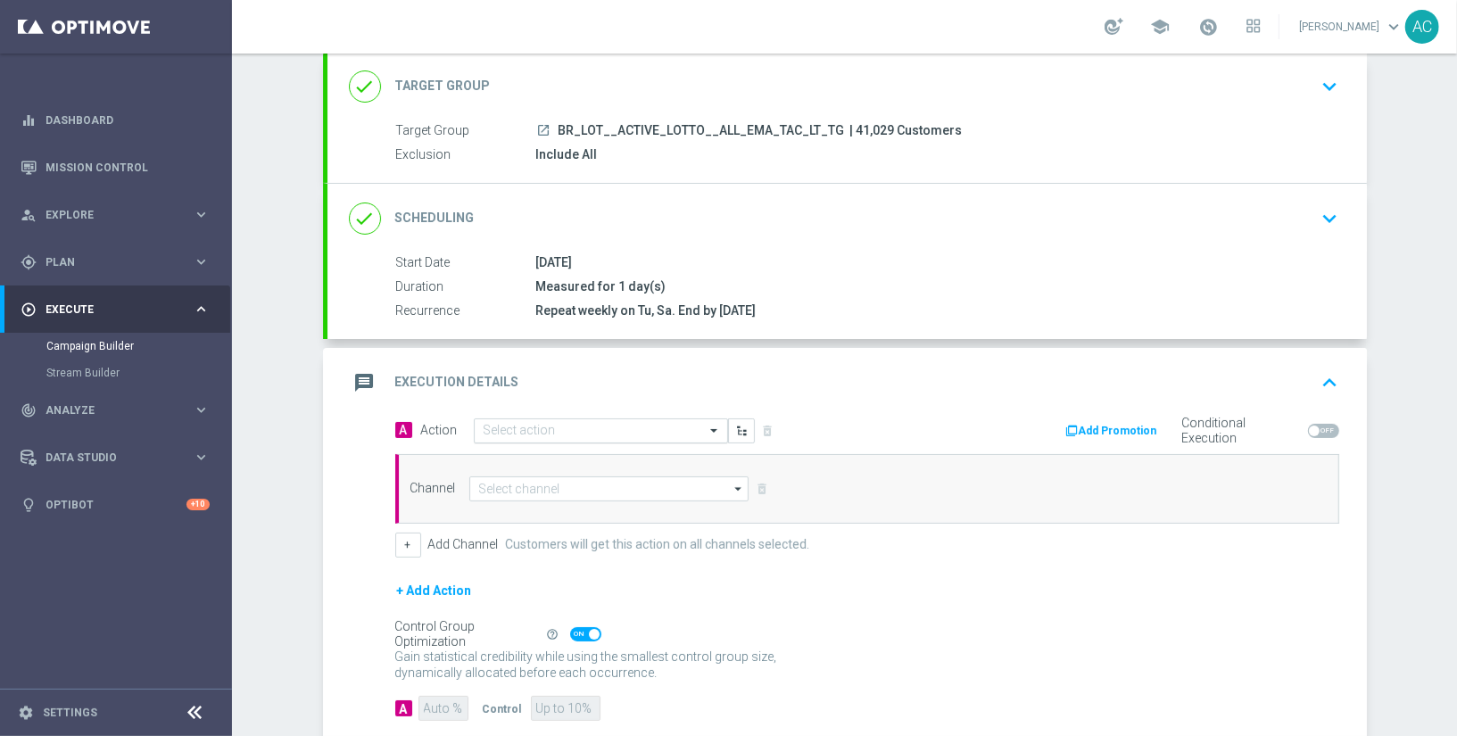
click at [566, 429] on input "text" at bounding box center [582, 431] width 199 height 15
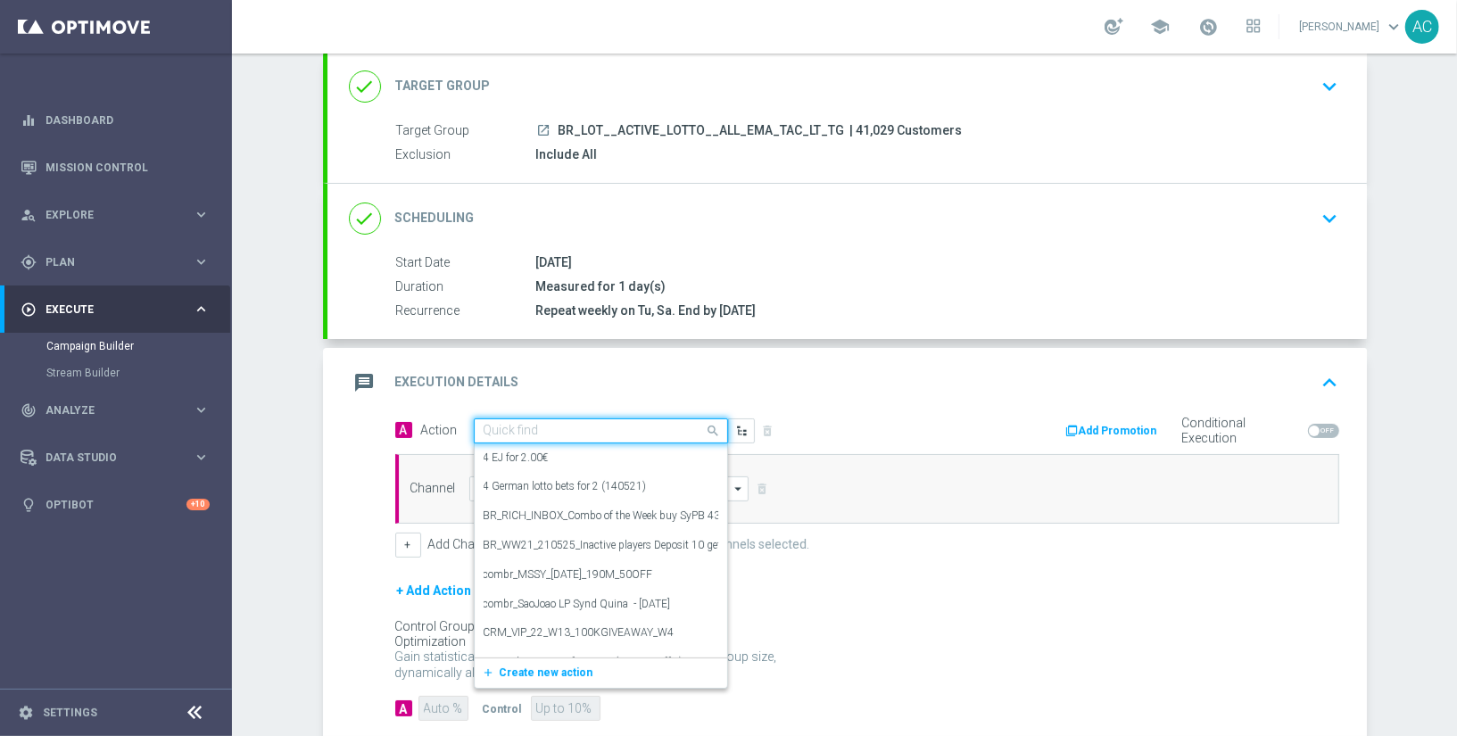
paste input "BR_LOT__QUINA1__ALL_EMA_TAC_LT"
type input "BR_LOT__QUINA1__ALL_EMA_TAC_LT"
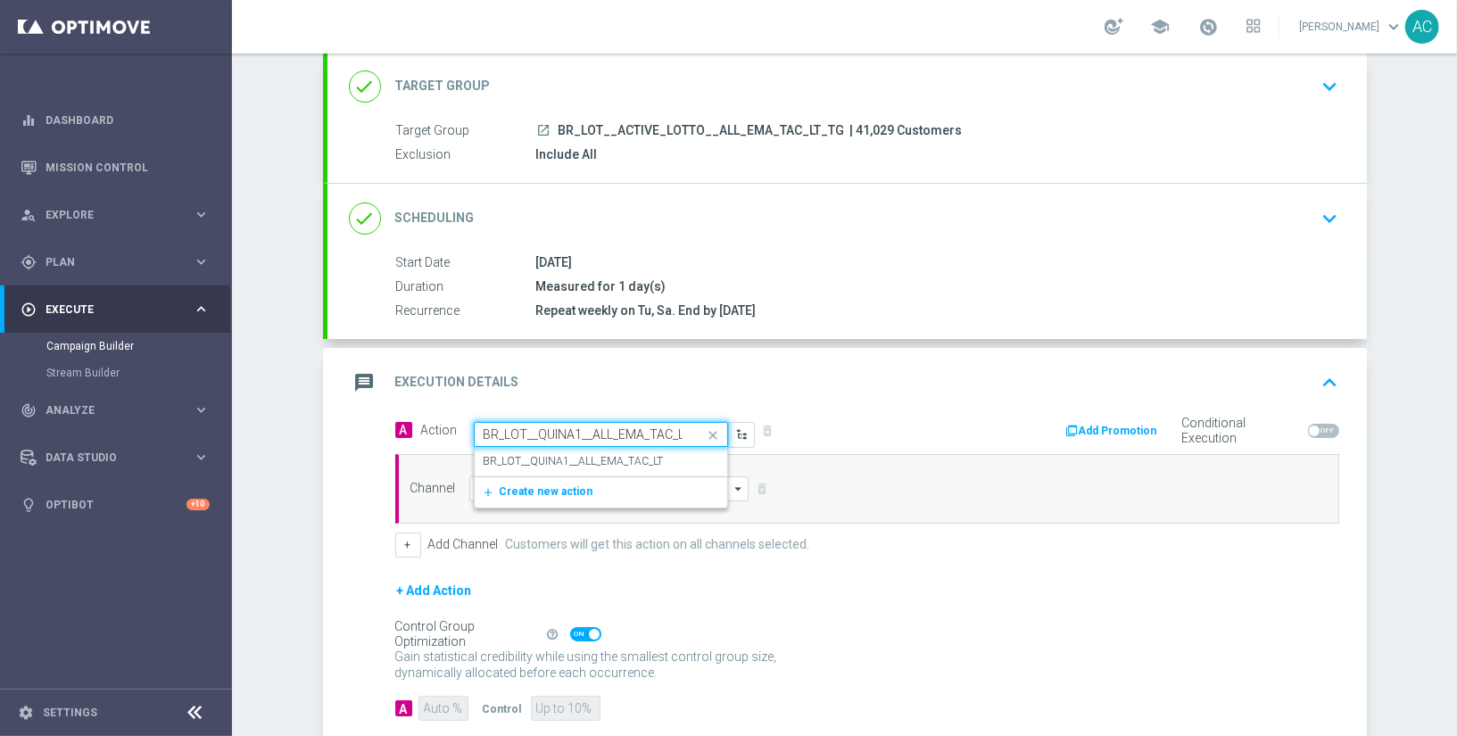
scroll to position [0, 6]
click at [563, 454] on label "BR_LOT__QUINA1__ALL_EMA_TAC_LT" at bounding box center [573, 461] width 180 height 15
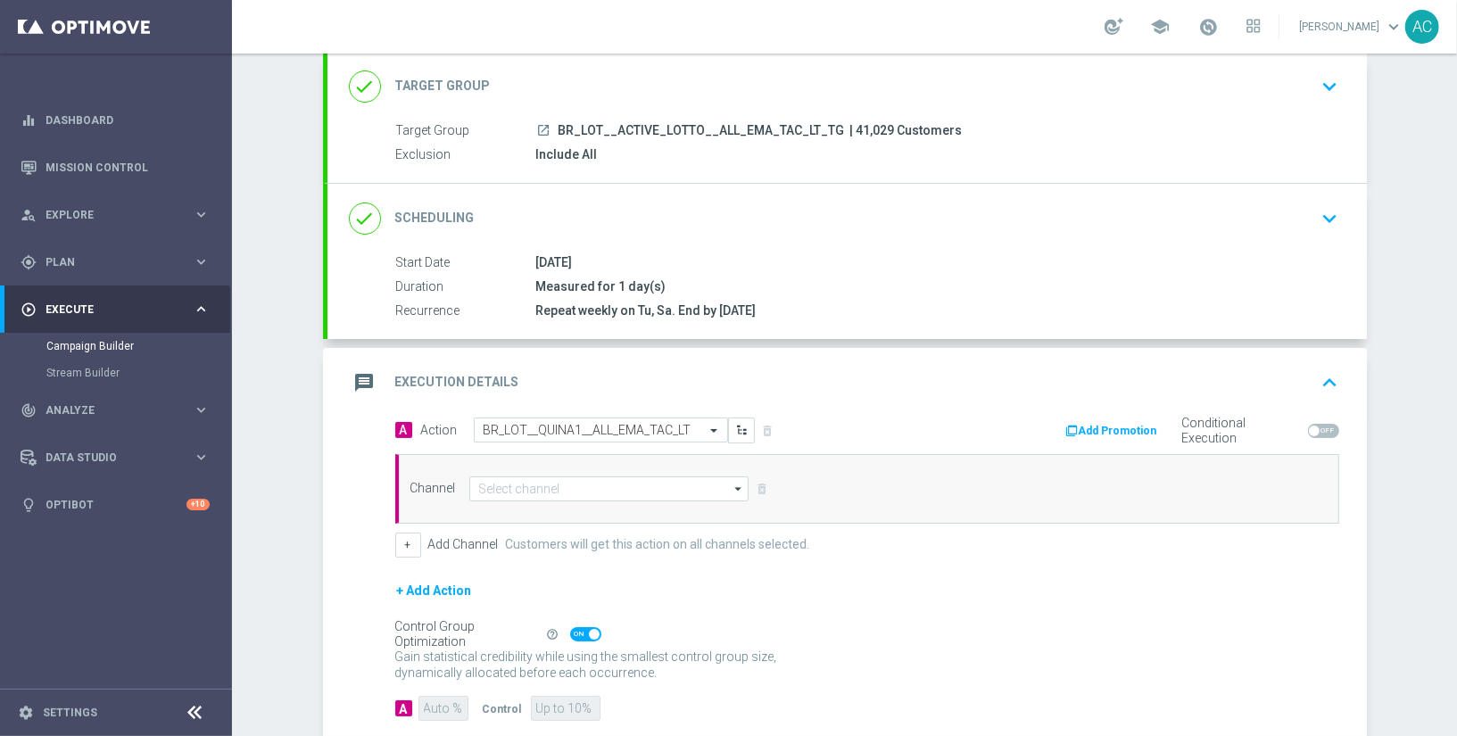
scroll to position [0, 0]
click at [518, 480] on input at bounding box center [609, 488] width 280 height 25
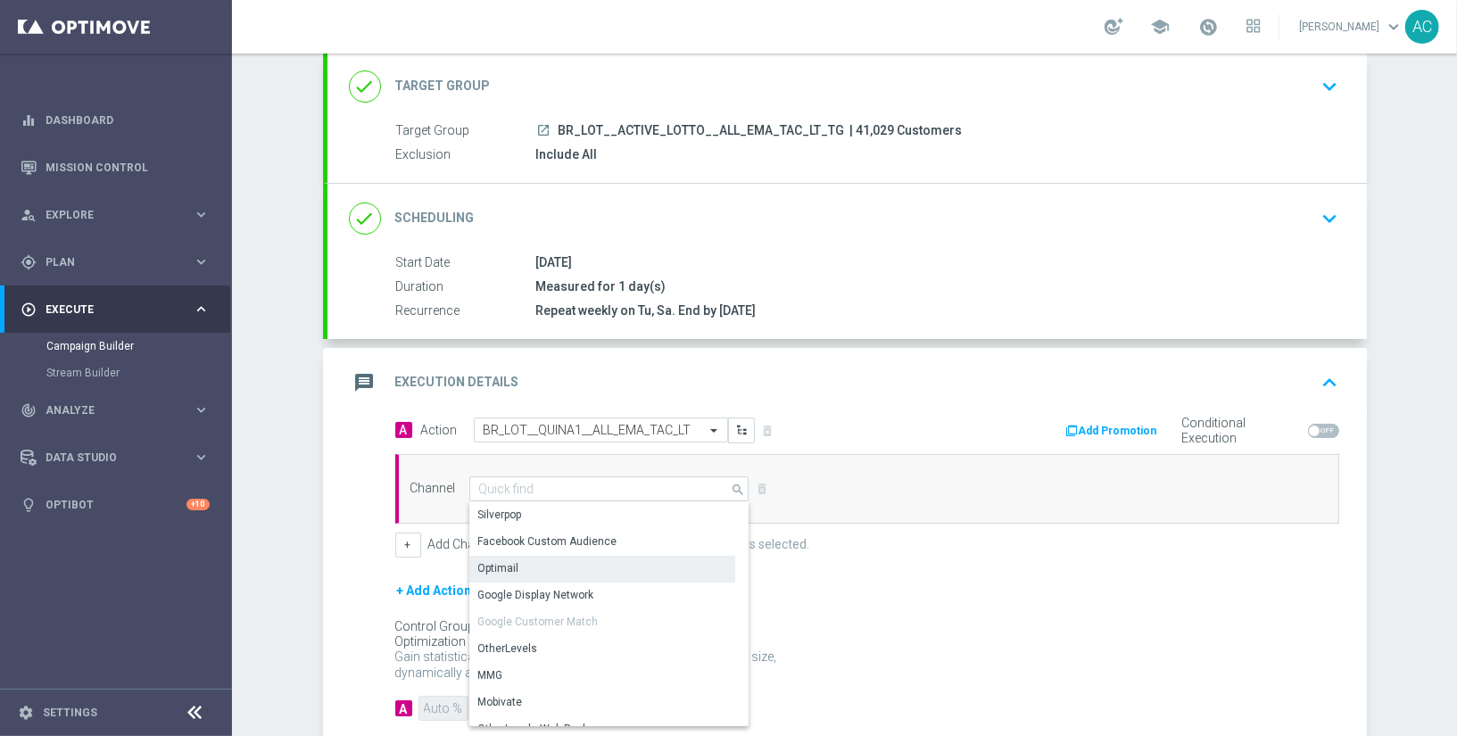
click at [549, 576] on div "Optimail" at bounding box center [602, 569] width 267 height 27
click at [510, 562] on div "Optimail" at bounding box center [602, 569] width 267 height 27
type input "Optimail"
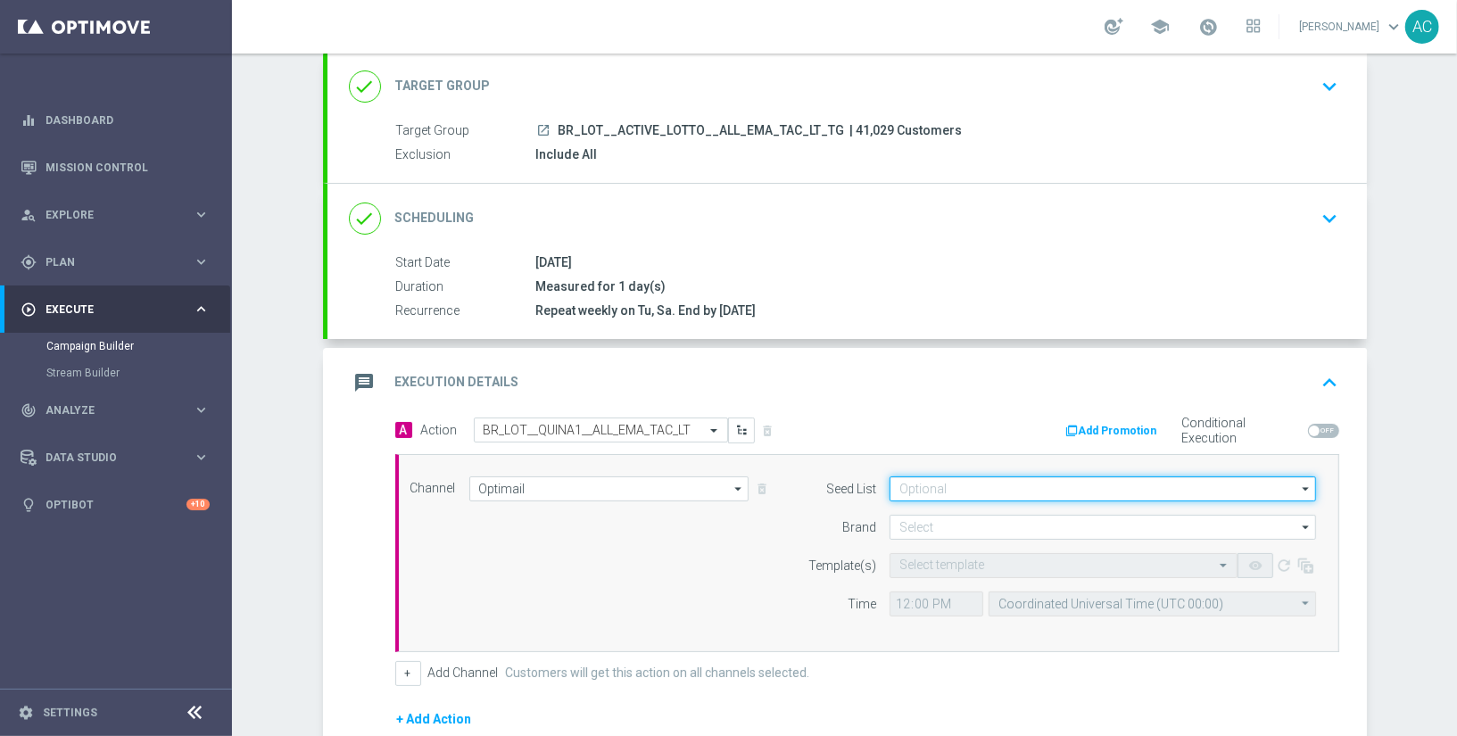
click at [962, 476] on input at bounding box center [1102, 488] width 426 height 25
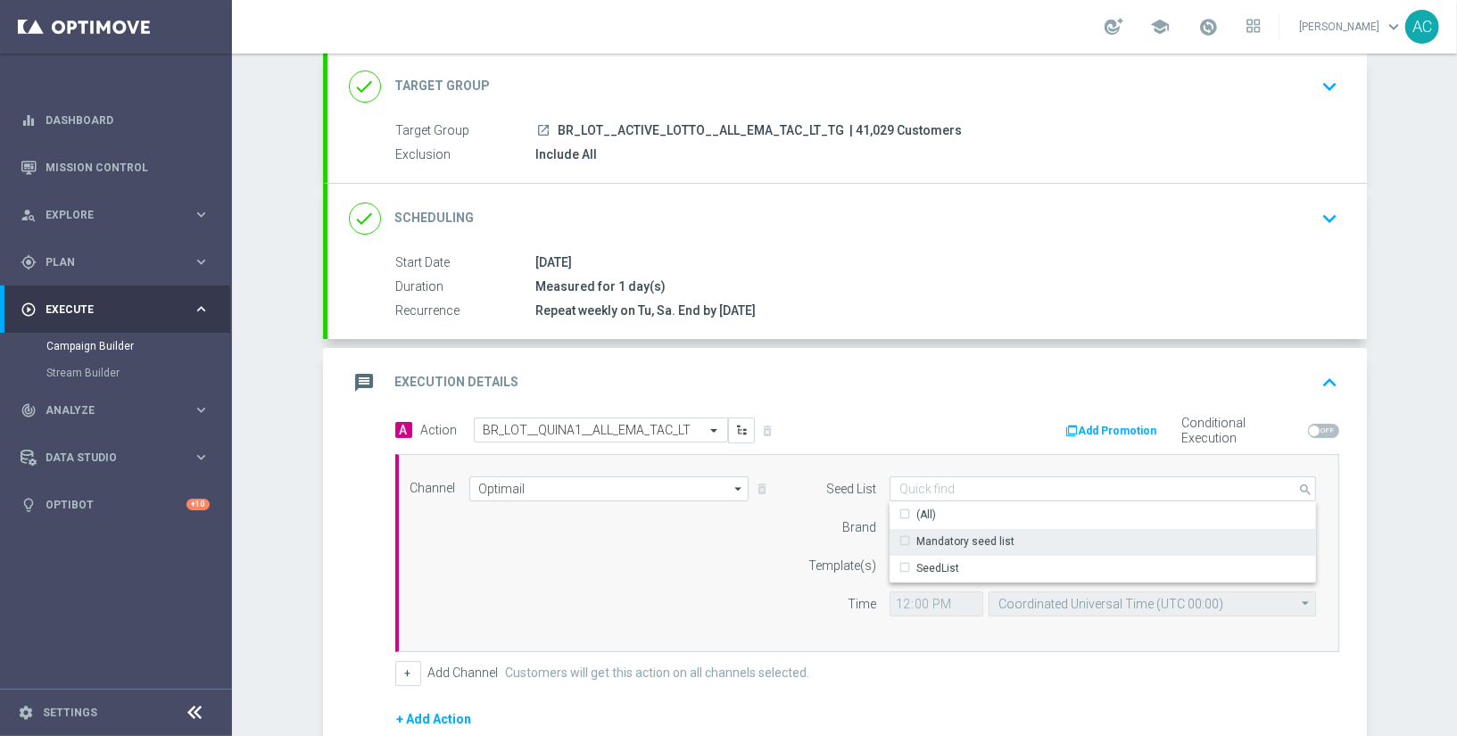
click at [953, 533] on div "Mandatory seed list" at bounding box center [965, 541] width 98 height 16
drag, startPoint x: 708, startPoint y: 536, endPoint x: 1026, endPoint y: 519, distance: 318.0
click at [713, 536] on div "Channel Optimail Optimail arrow_drop_down Show Selected 1 of 26 Silverpop" at bounding box center [863, 552] width 933 height 153
type input "Mandatory seed list"
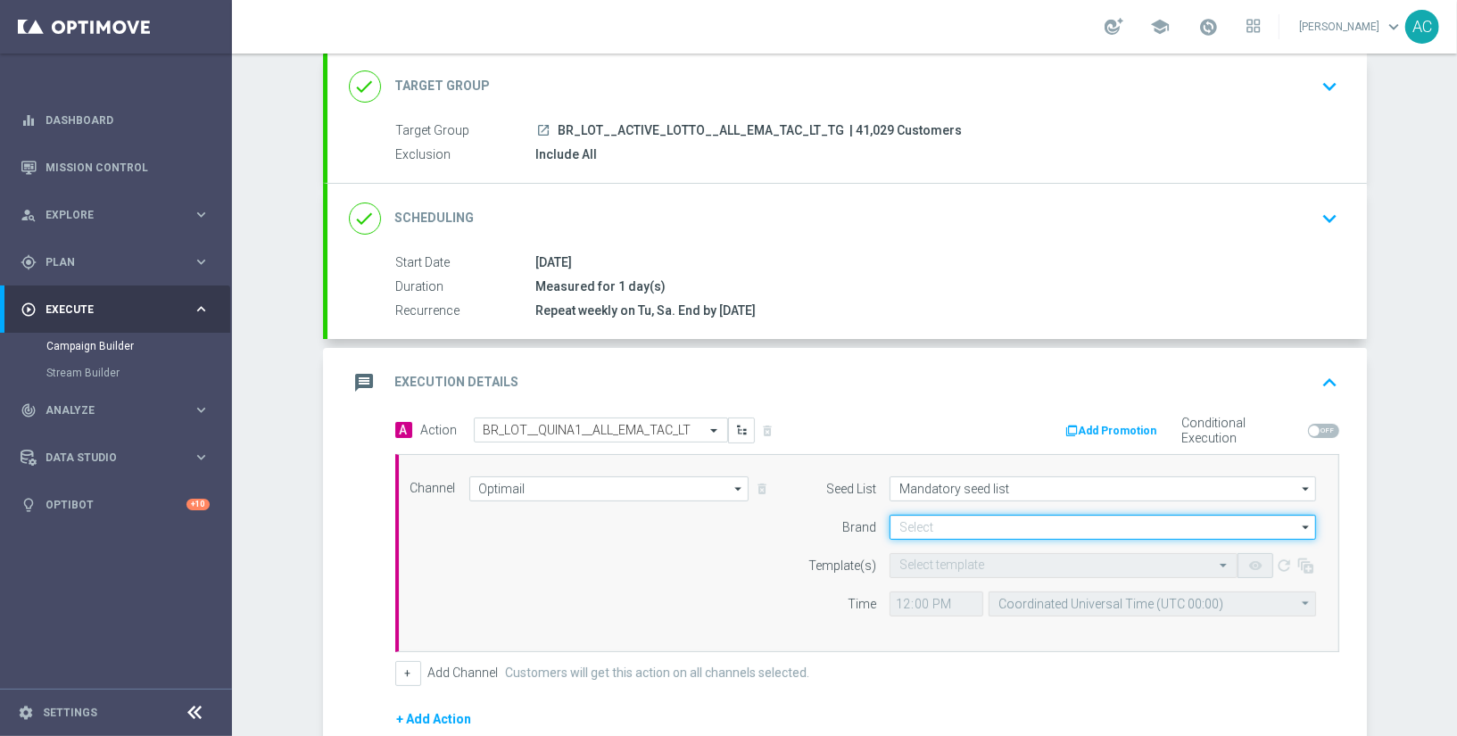
click at [1031, 517] on input at bounding box center [1102, 527] width 426 height 25
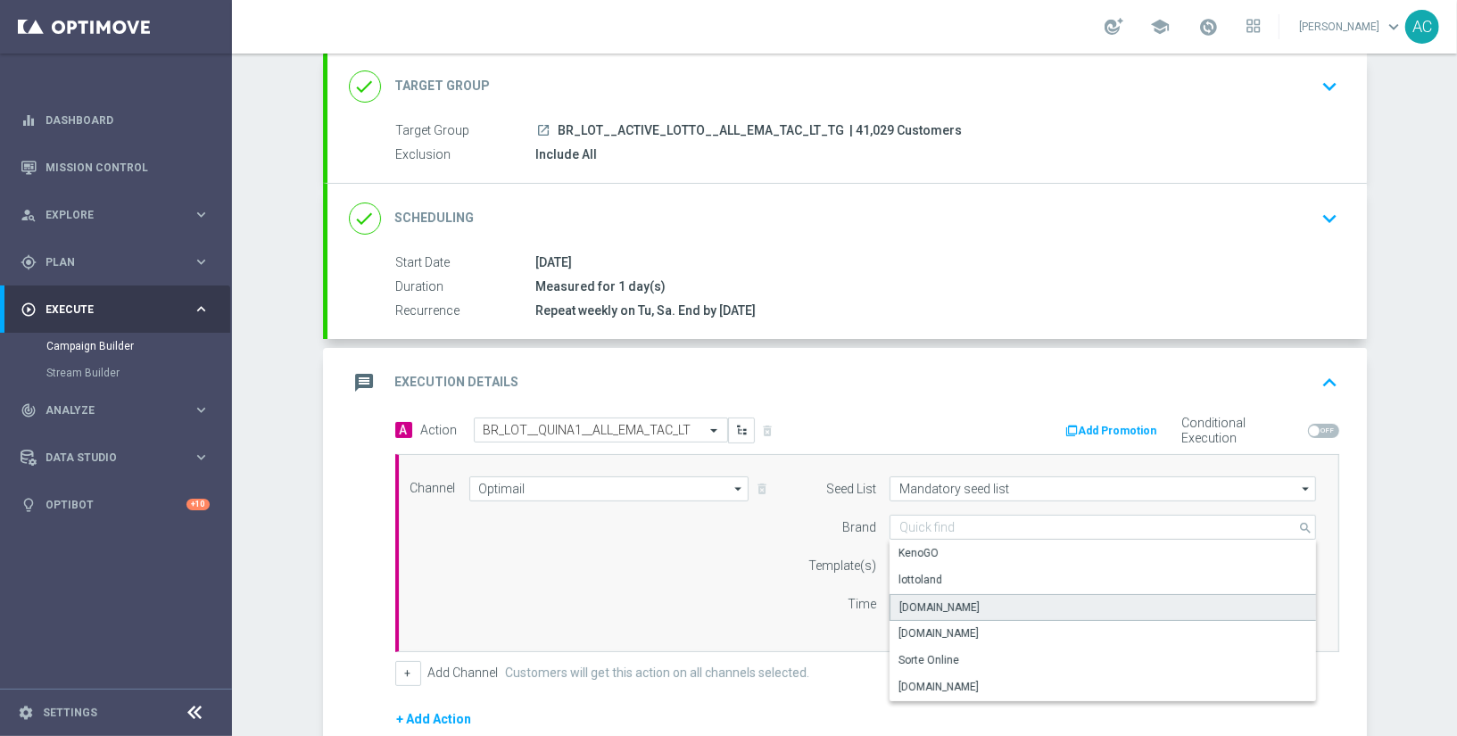
click at [995, 611] on div "Lottoland.bet.br" at bounding box center [1102, 607] width 427 height 27
type input "Lottoland.bet.br"
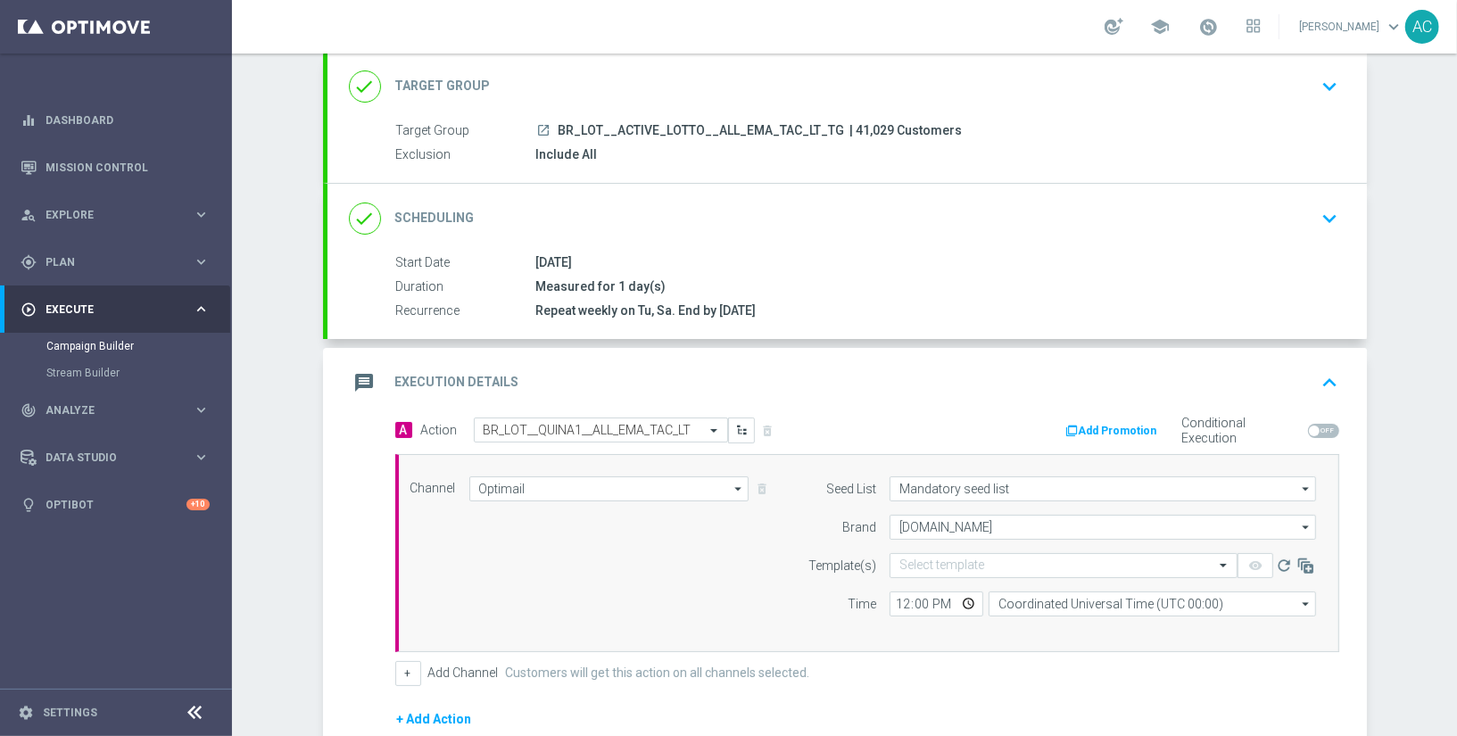
click at [694, 603] on div "Channel Optimail Optimail arrow_drop_down Show Selected 1 of 26 Silverpop" at bounding box center [863, 552] width 933 height 153
click at [995, 570] on div "Select template" at bounding box center [1063, 565] width 348 height 25
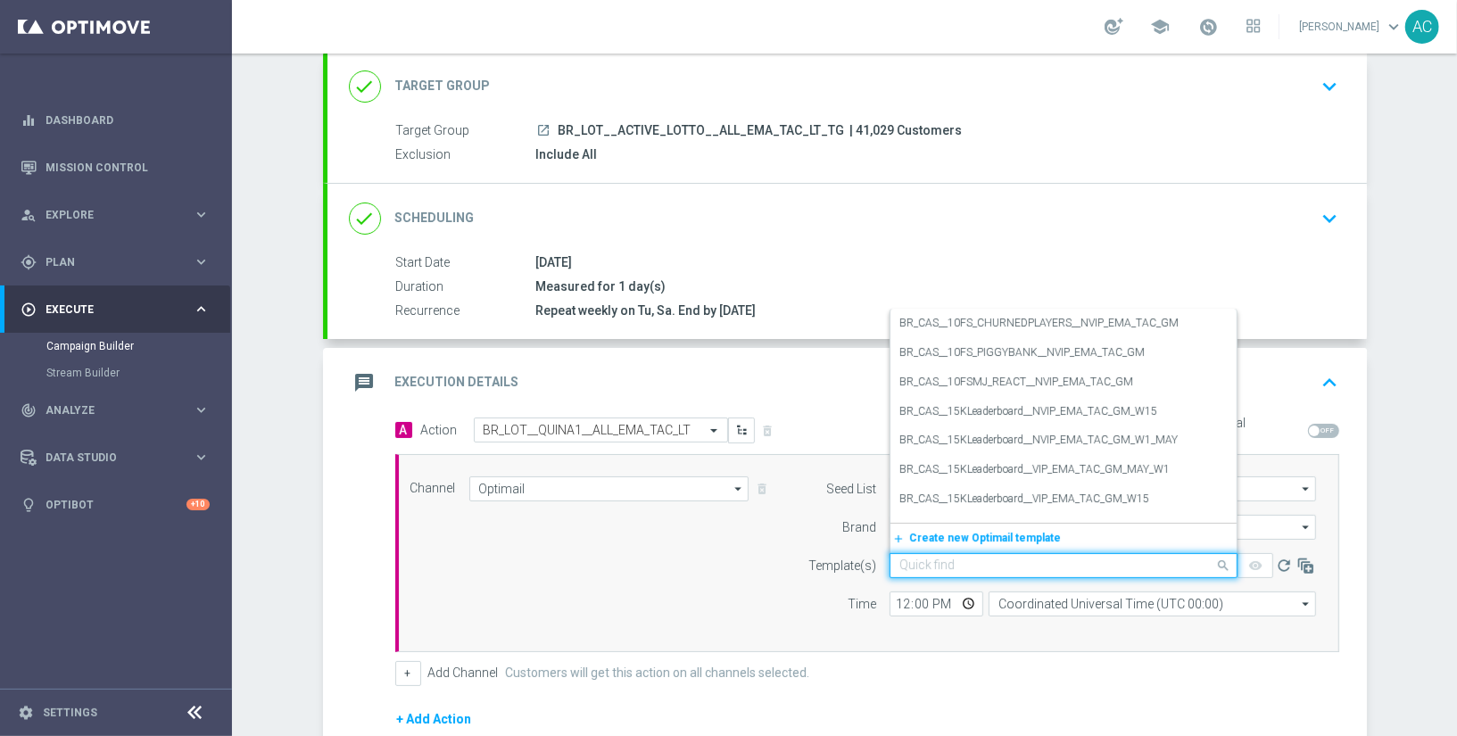
paste input "BR_LOT__QUINA1__ALL_EMA_TAC_LT"
type input "BR_LOT__QUINA1__ALL_EMA_TAC_LT"
paste input "BR_LOT__QUINA1__ALL_EMA_TAC_LT"
type input "BR_LOT__QUINA1__ALL_EMA_TAC_LT"
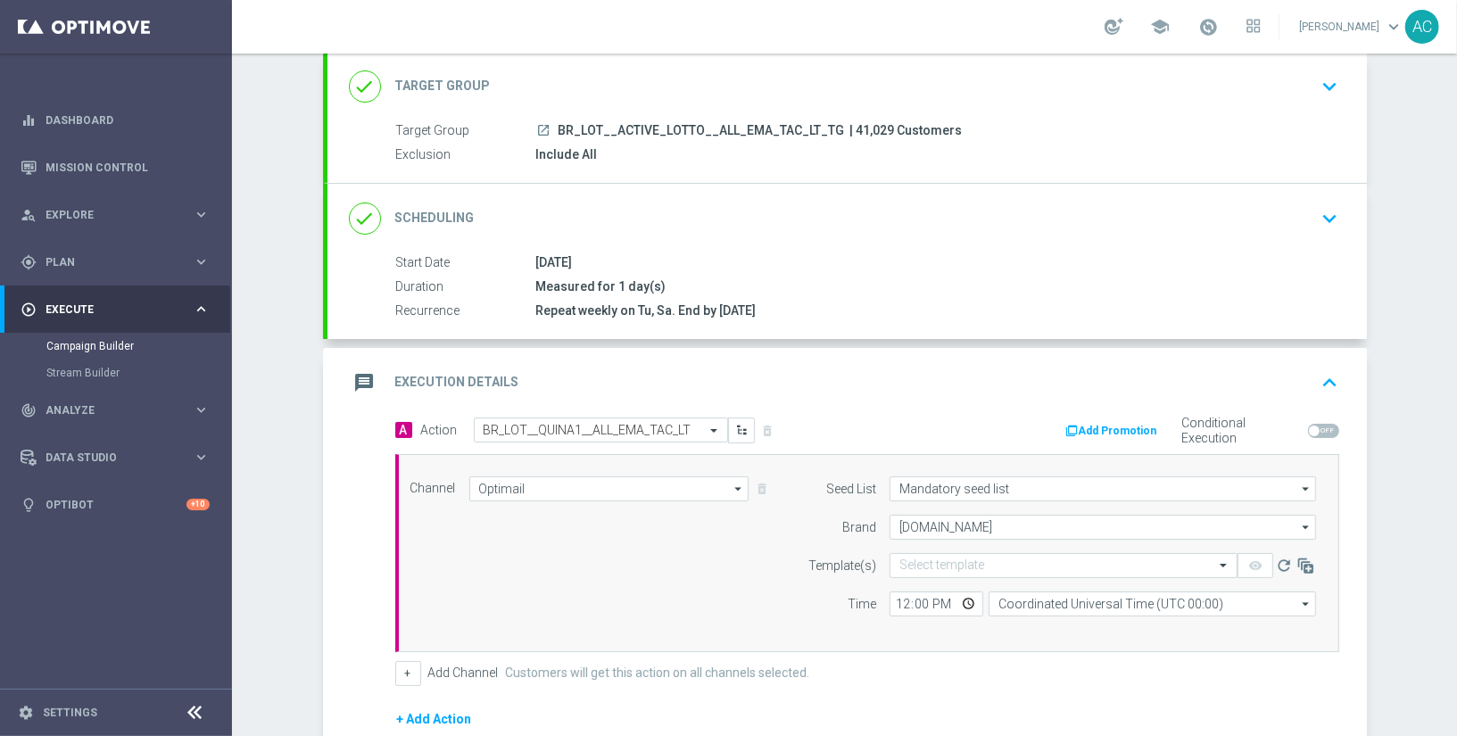
drag, startPoint x: 763, startPoint y: 559, endPoint x: 851, endPoint y: 542, distance: 89.9
click at [763, 559] on div "Channel Optimail Optimail arrow_drop_down Show Selected 1 of 26 Silverpop" at bounding box center [863, 552] width 933 height 153
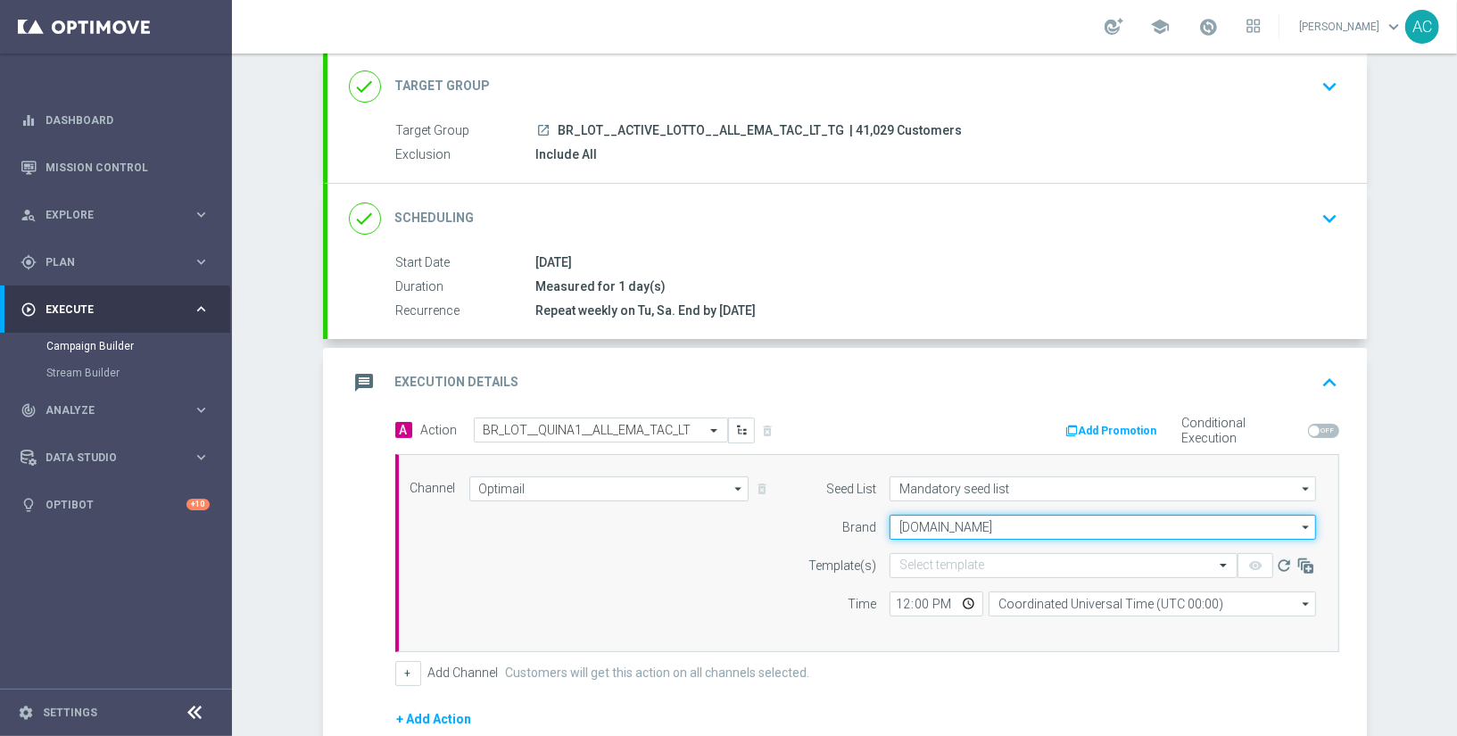
click at [988, 525] on input "Lottoland.bet.br" at bounding box center [1102, 527] width 426 height 25
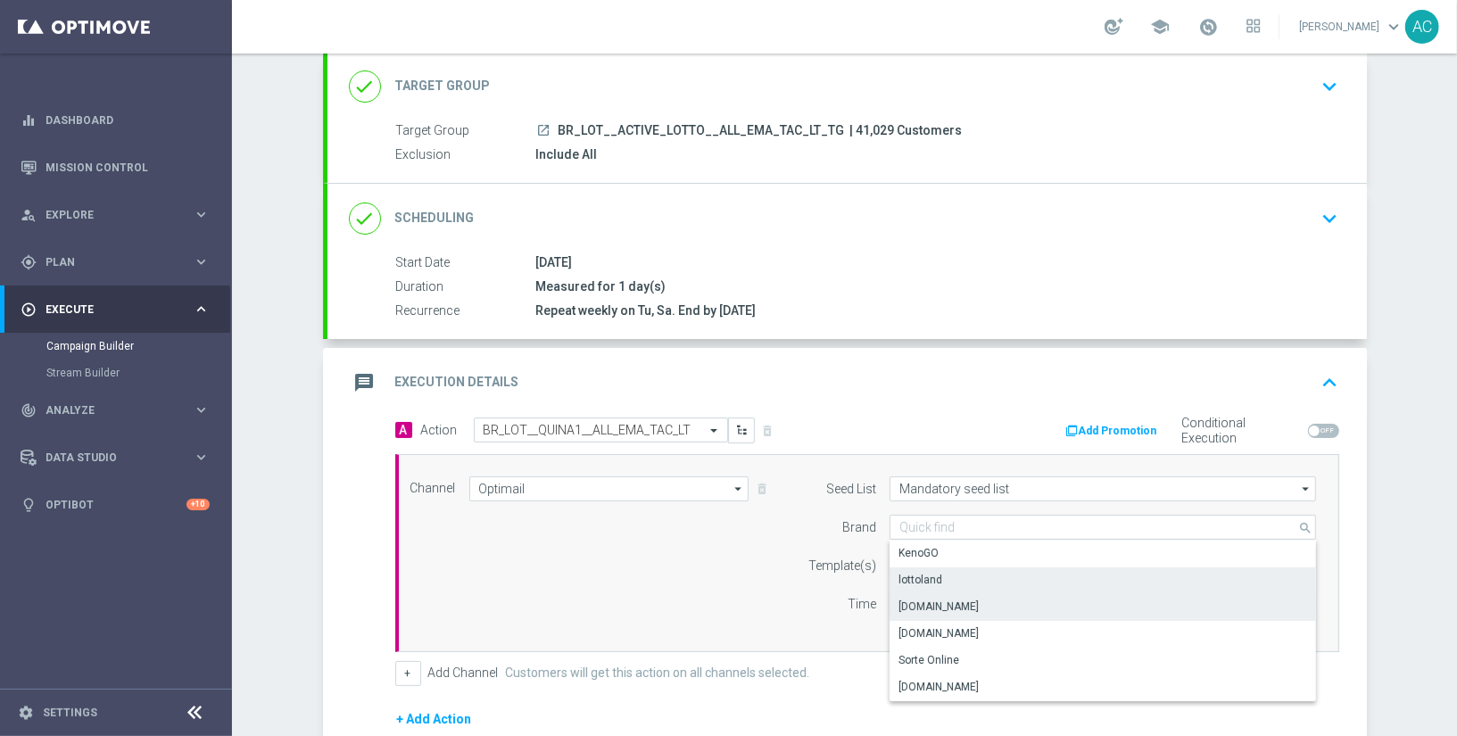
click at [987, 576] on div "lottoland" at bounding box center [1102, 579] width 427 height 25
type input "lottoland"
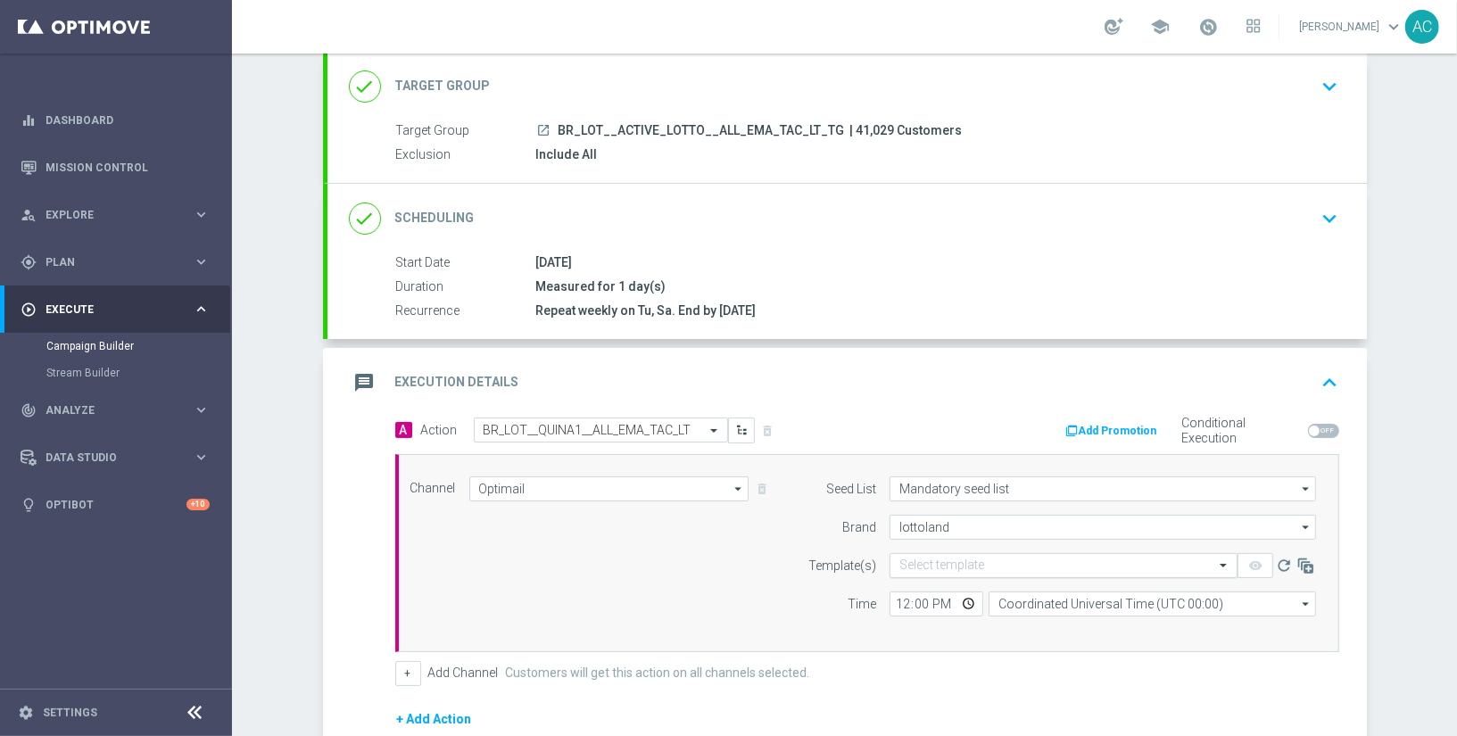
click at [1006, 564] on input "text" at bounding box center [1045, 565] width 293 height 15
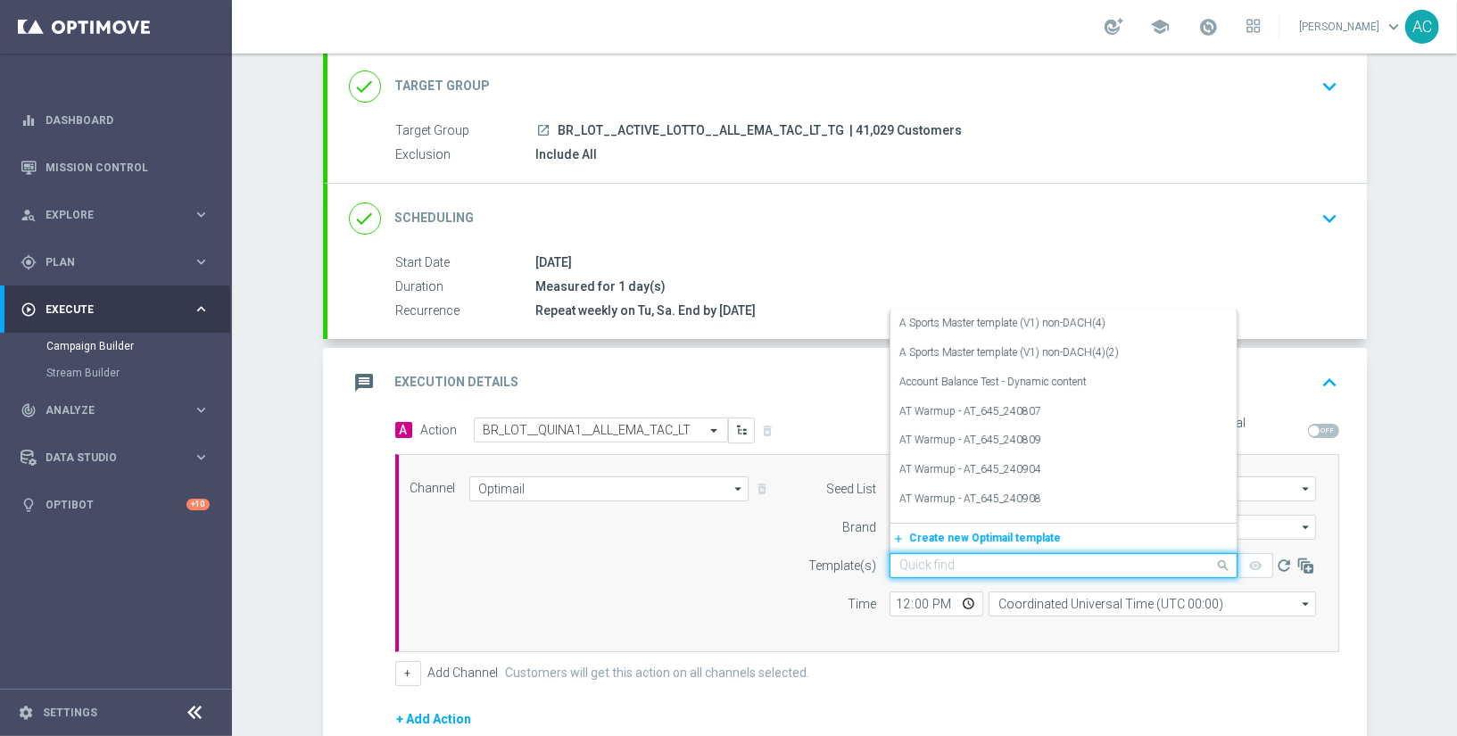
paste input "BR_LOT__QUINA1__ALL_EMA_TAC_LT"
type input "BR_LOT__QUINA1__ALL_EMA_TAC_LT"
drag, startPoint x: 682, startPoint y: 594, endPoint x: 700, endPoint y: 585, distance: 19.9
click at [686, 591] on div "Channel Optimail Optimail arrow_drop_down Show Selected 1 of 26 Silverpop" at bounding box center [863, 552] width 933 height 153
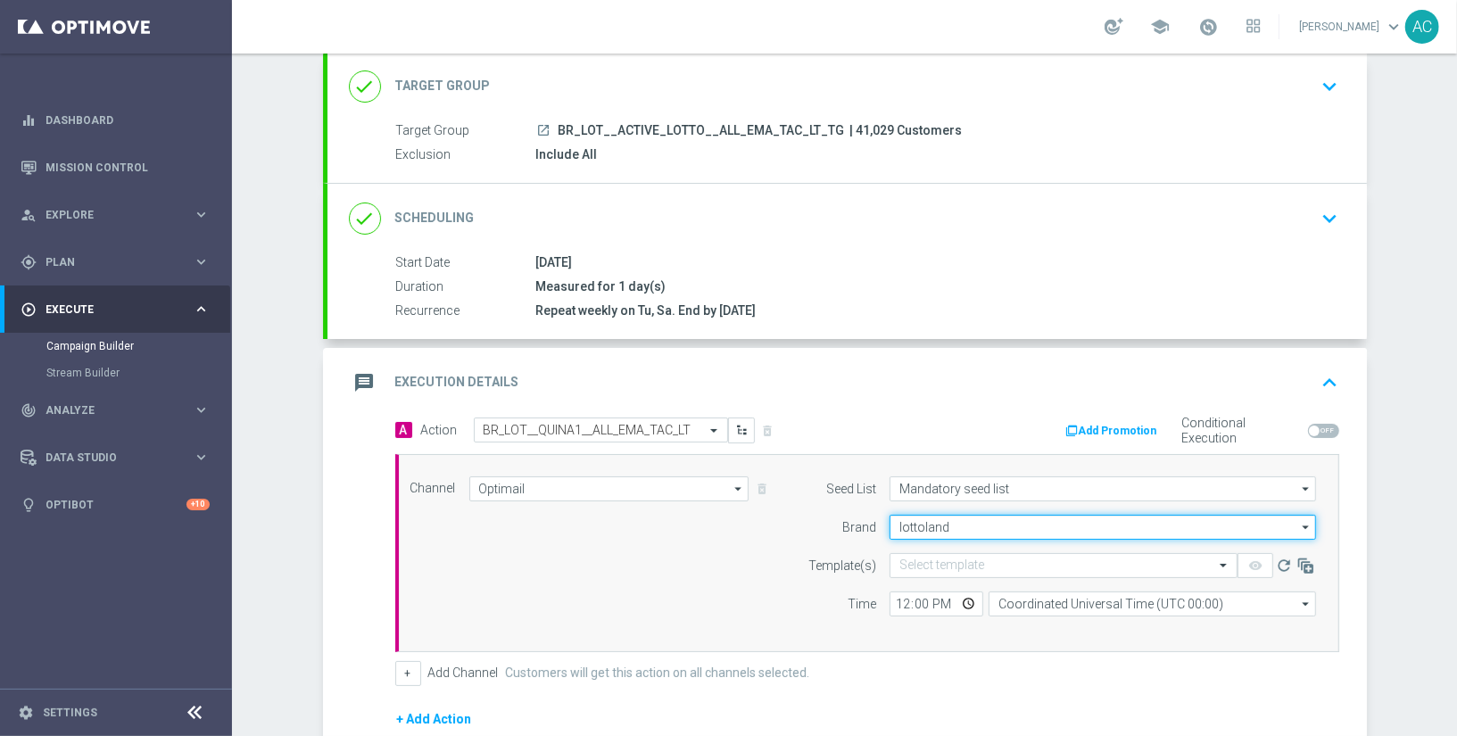
click at [969, 519] on input "lottoland" at bounding box center [1102, 527] width 426 height 25
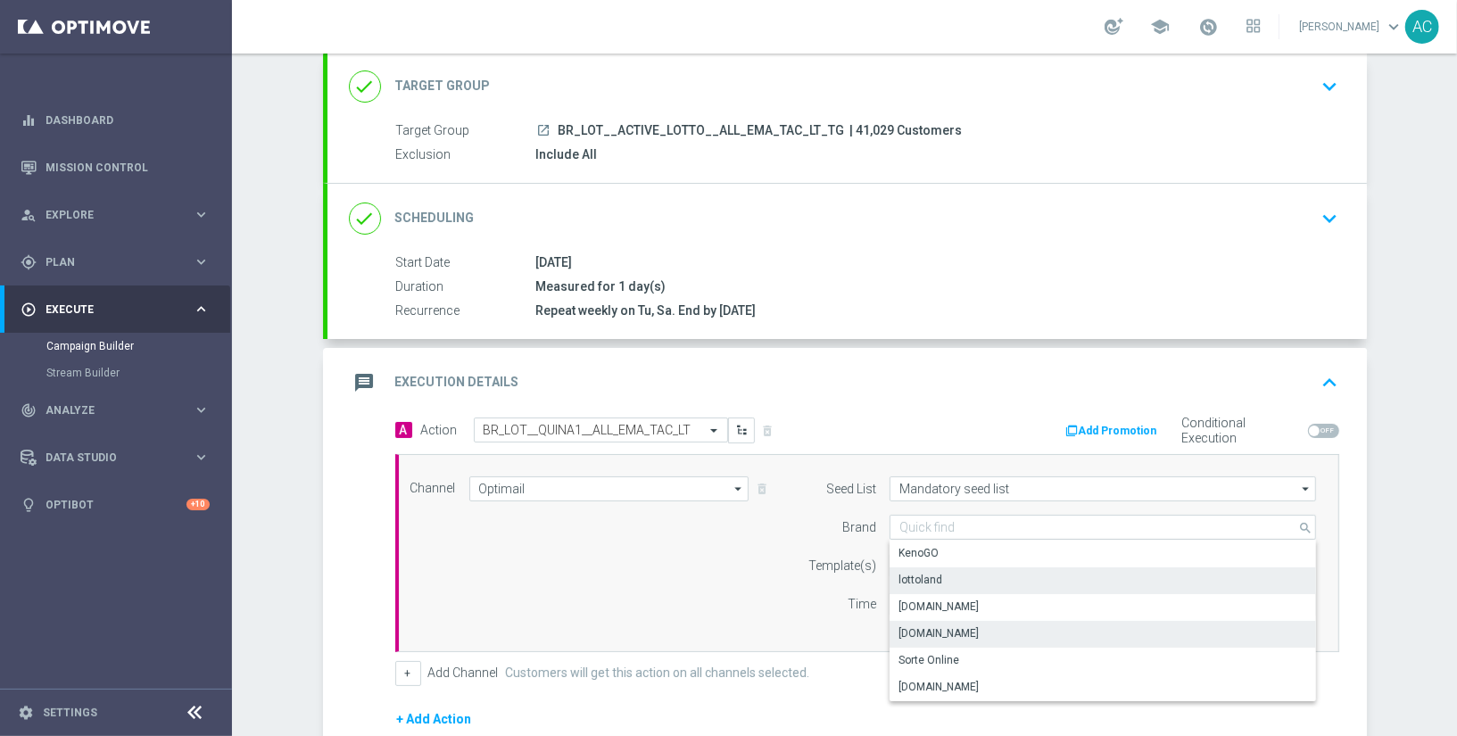
click at [982, 633] on div "[DOMAIN_NAME]" at bounding box center [1102, 633] width 427 height 25
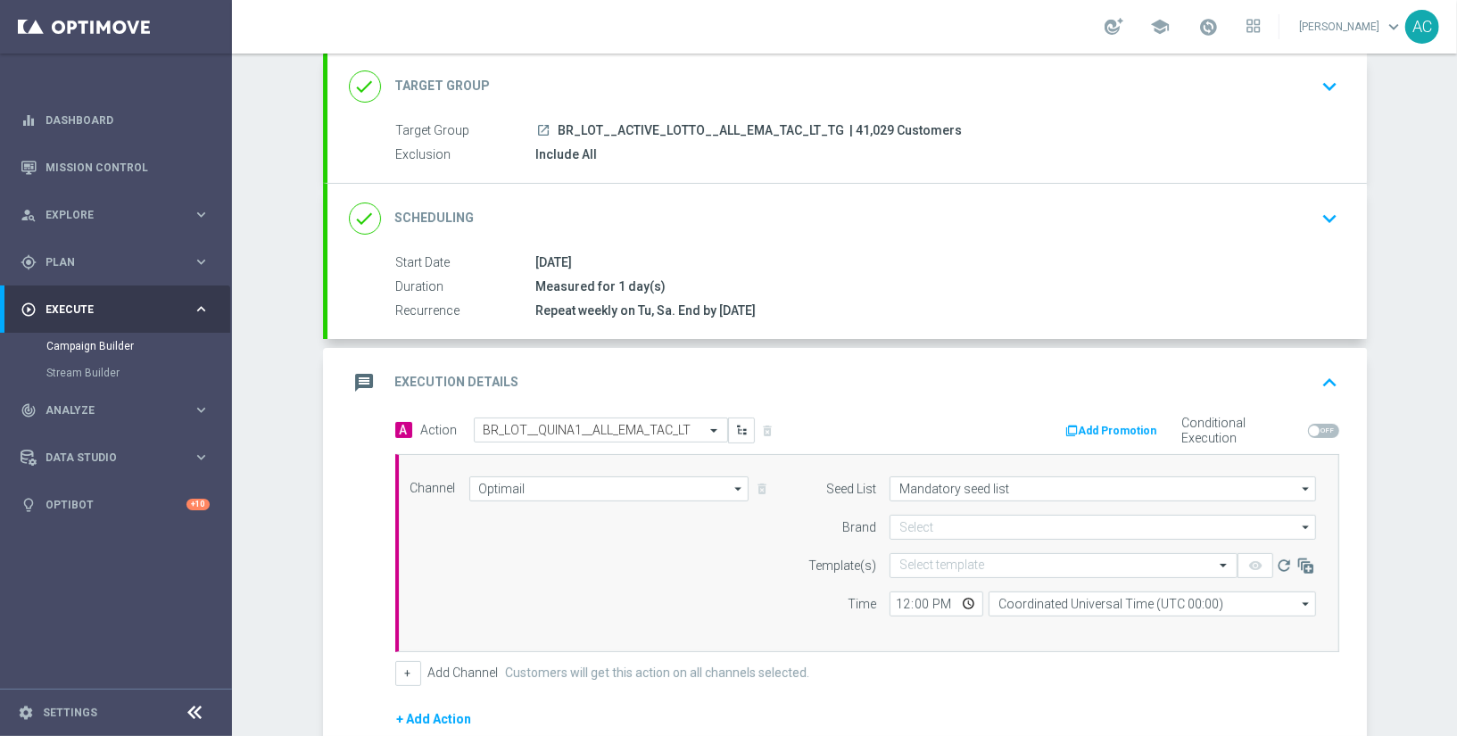
type input "[DOMAIN_NAME]"
click at [935, 595] on input "12:00" at bounding box center [936, 603] width 94 height 25
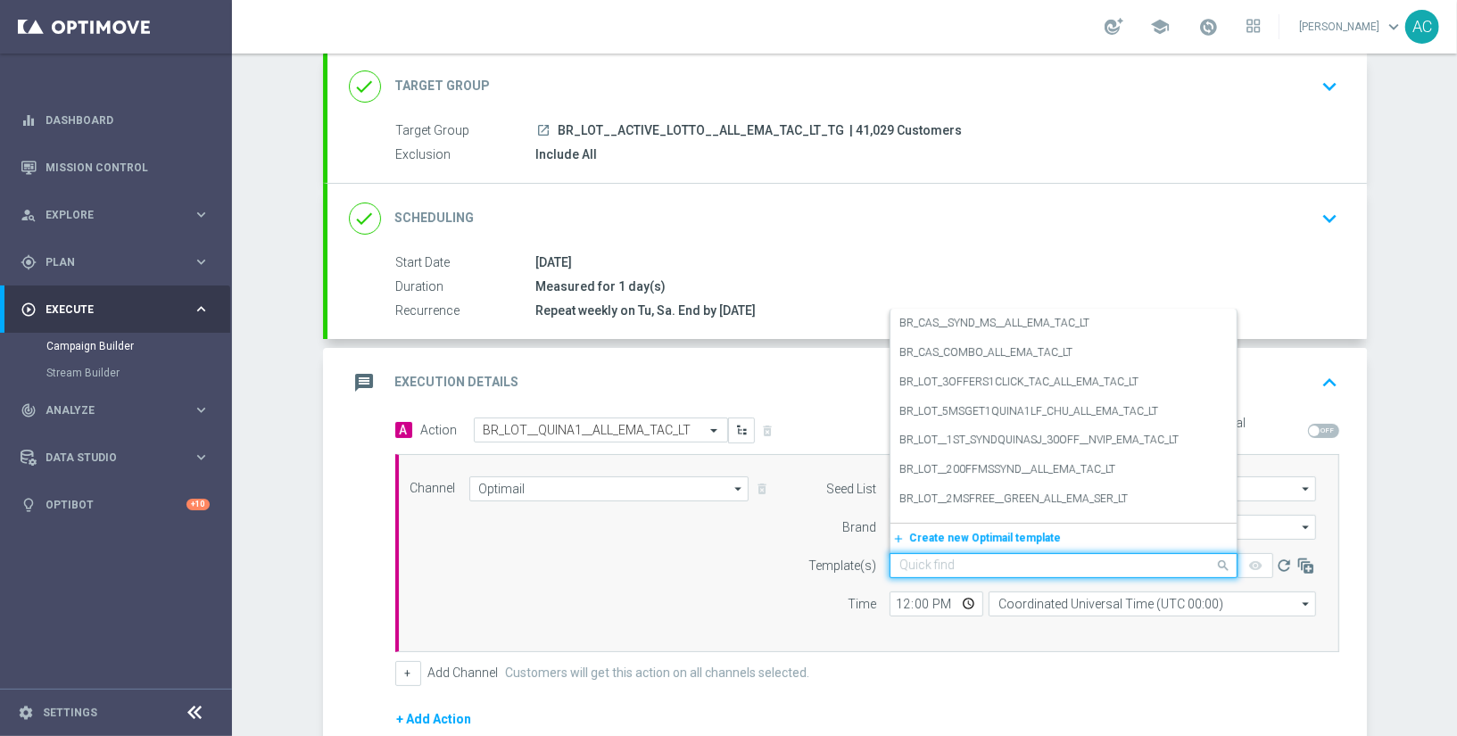
click at [986, 558] on input "text" at bounding box center [1045, 565] width 293 height 15
paste input "BR_LOT__QUINA1__ALL_EMA_TAC_LT"
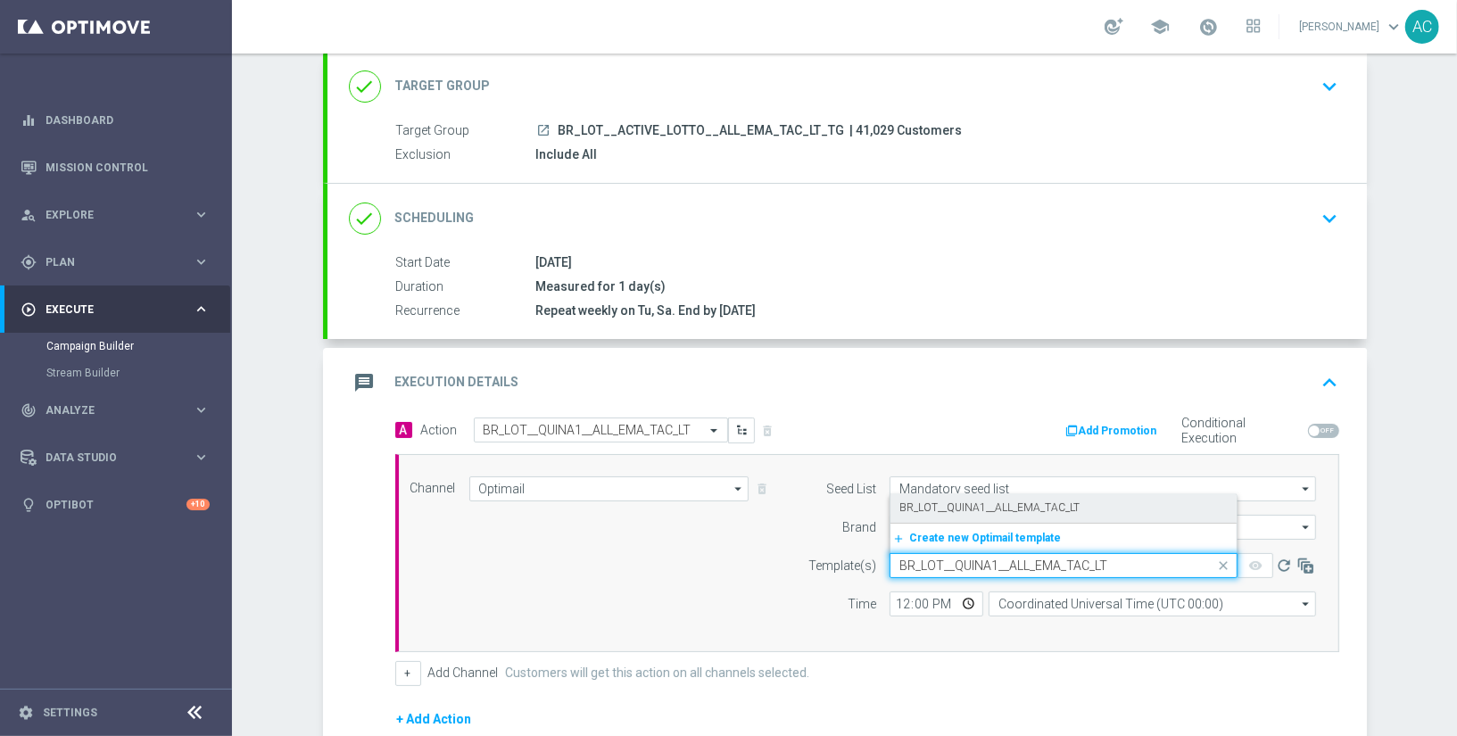
click at [999, 510] on label "BR_LOT__QUINA1__ALL_EMA_TAC_LT" at bounding box center [989, 507] width 180 height 15
type input "BR_LOT__QUINA1__ALL_EMA_TAC_LT"
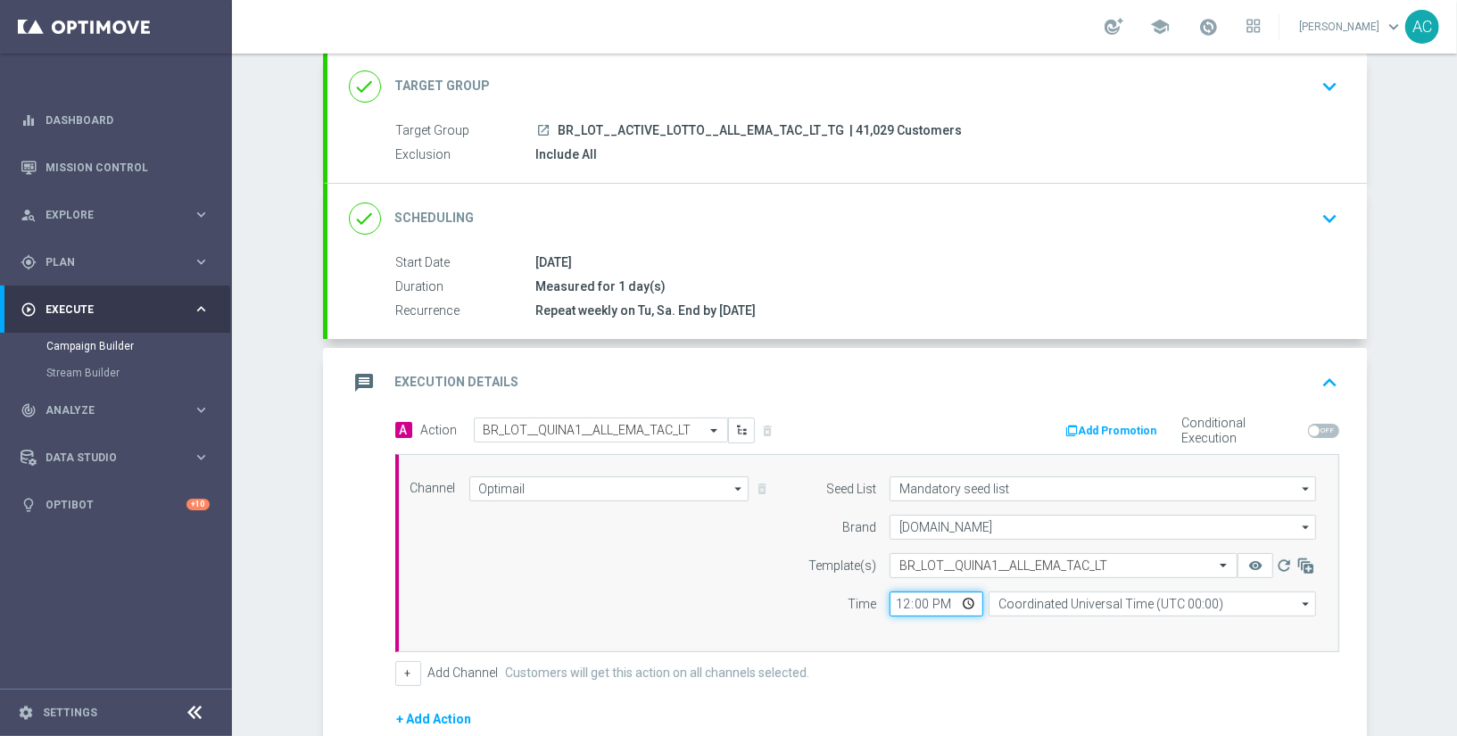
click at [889, 602] on input "12:00" at bounding box center [936, 603] width 94 height 25
type input "16:00"
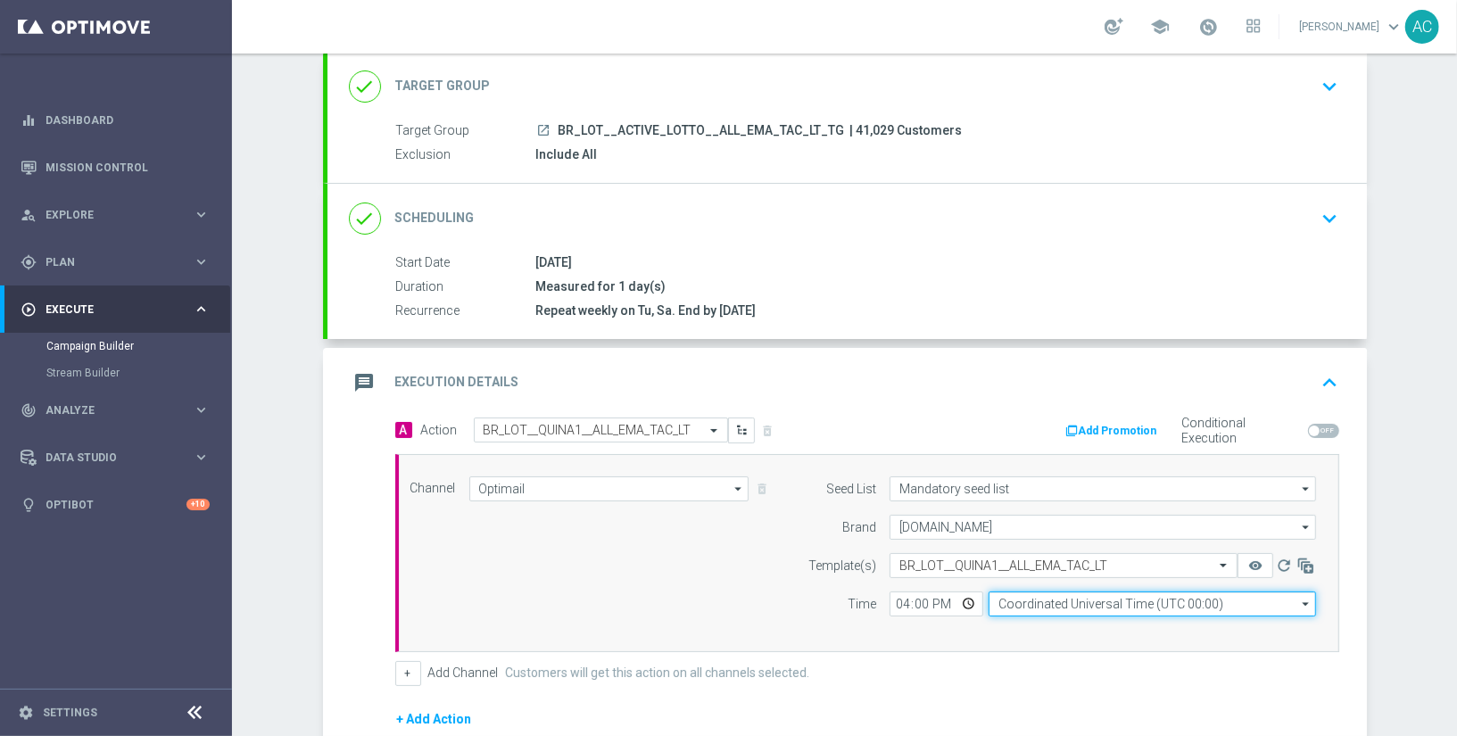
click at [1004, 604] on input "Coordinated Universal Time (UTC 00:00)" at bounding box center [1151, 603] width 327 height 25
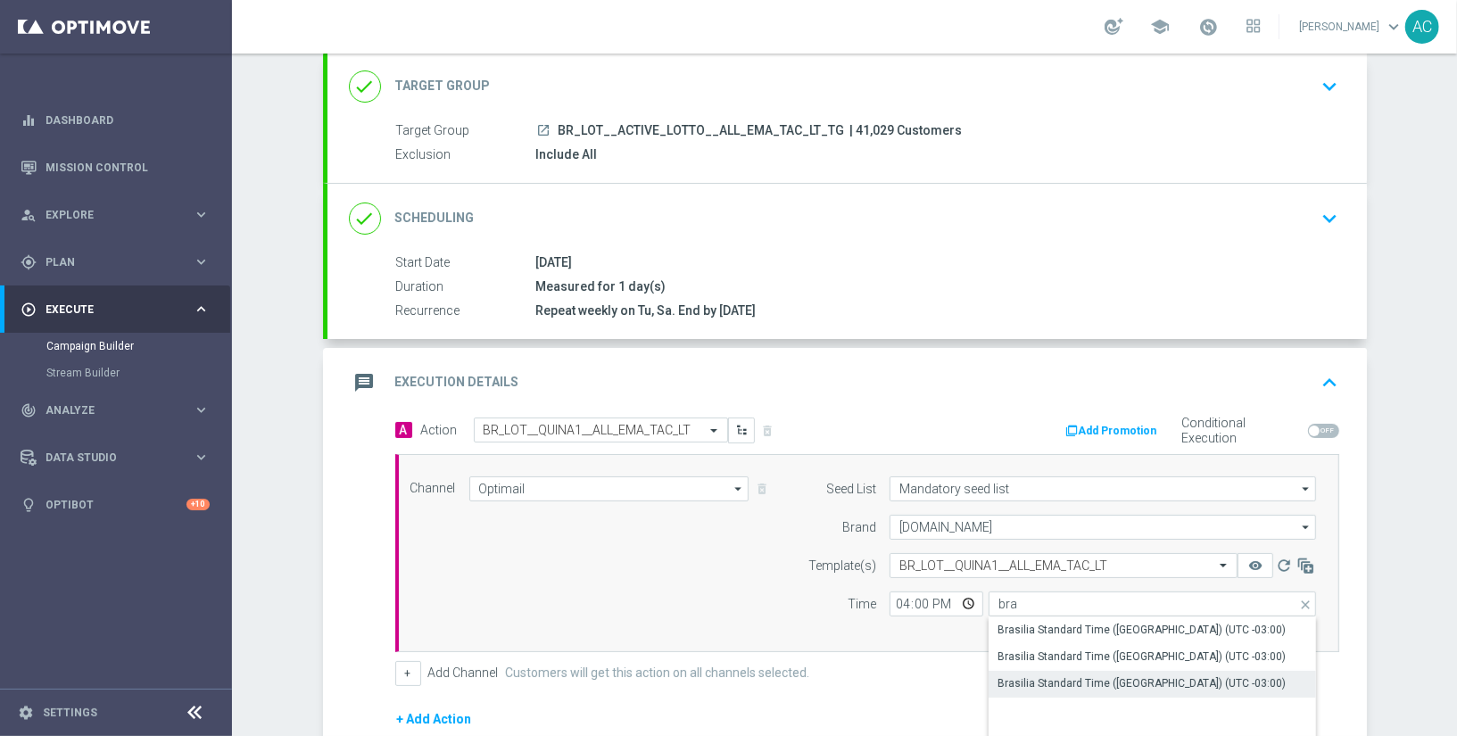
click at [1127, 690] on div "Brasilia Standard Time (Sao Paulo) (UTC -03:00)" at bounding box center [1152, 683] width 328 height 25
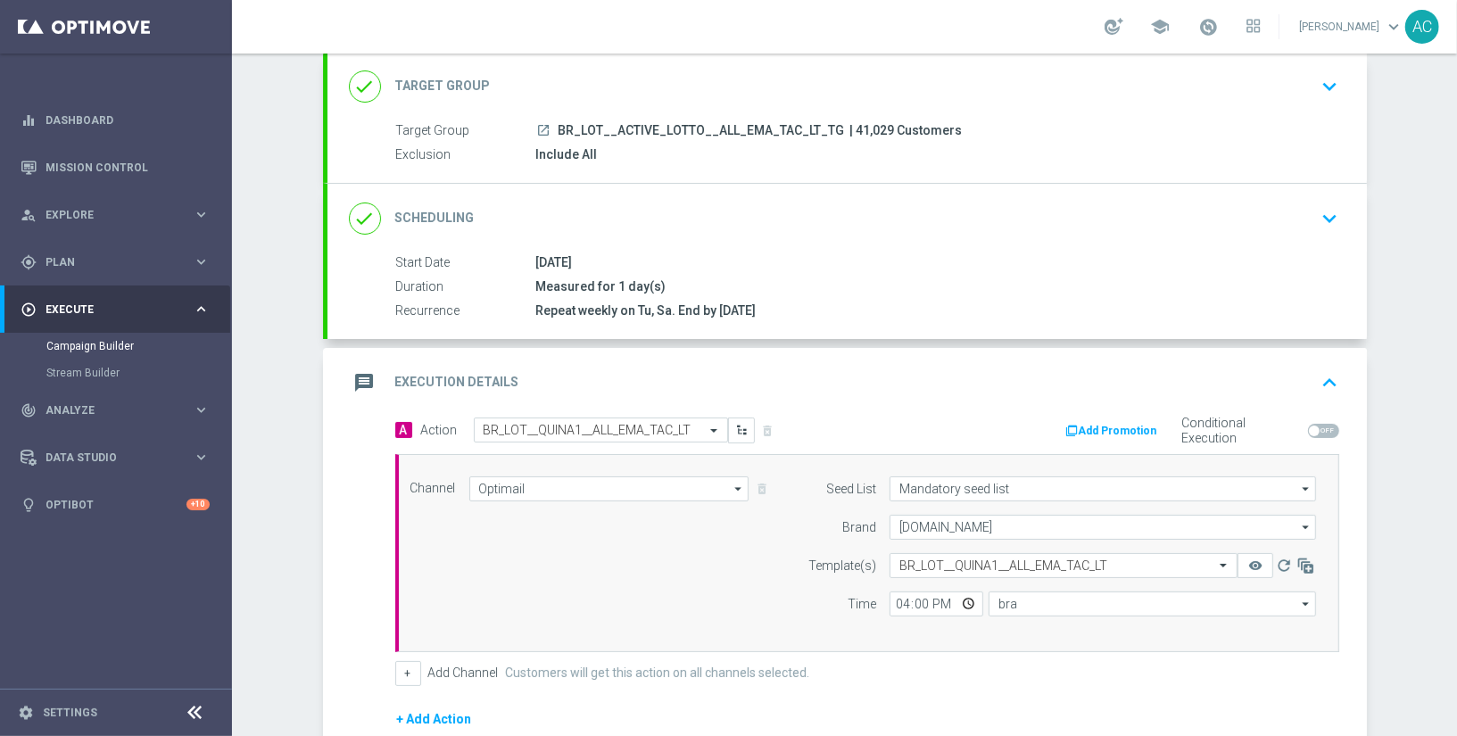
type input "Brasilia Standard Time (Sao Paulo) (UTC -03:00)"
click at [1017, 216] on div "done Scheduling keyboard_arrow_down" at bounding box center [847, 219] width 996 height 34
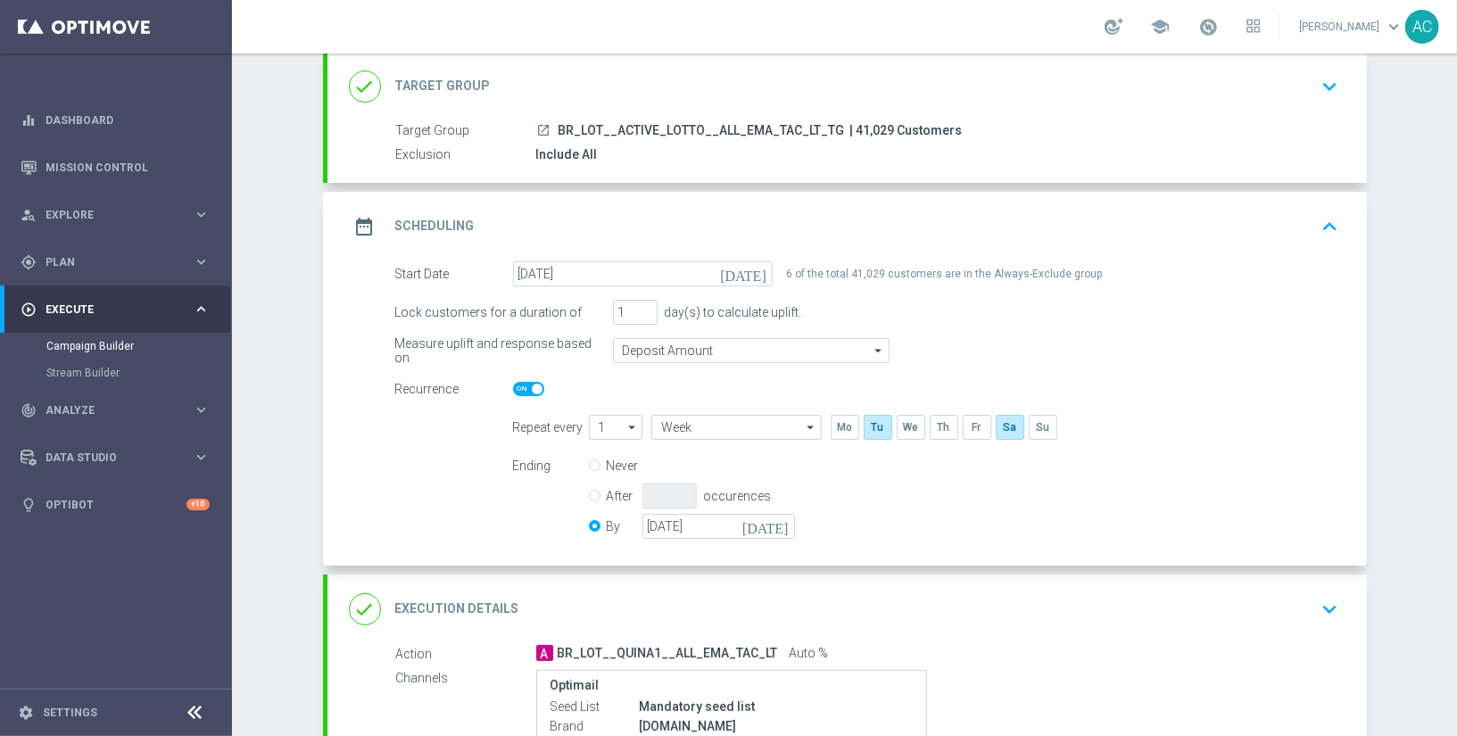
click at [522, 389] on span at bounding box center [528, 388] width 31 height 14
click at [522, 389] on input "checkbox" at bounding box center [528, 388] width 31 height 14
checkbox input "false"
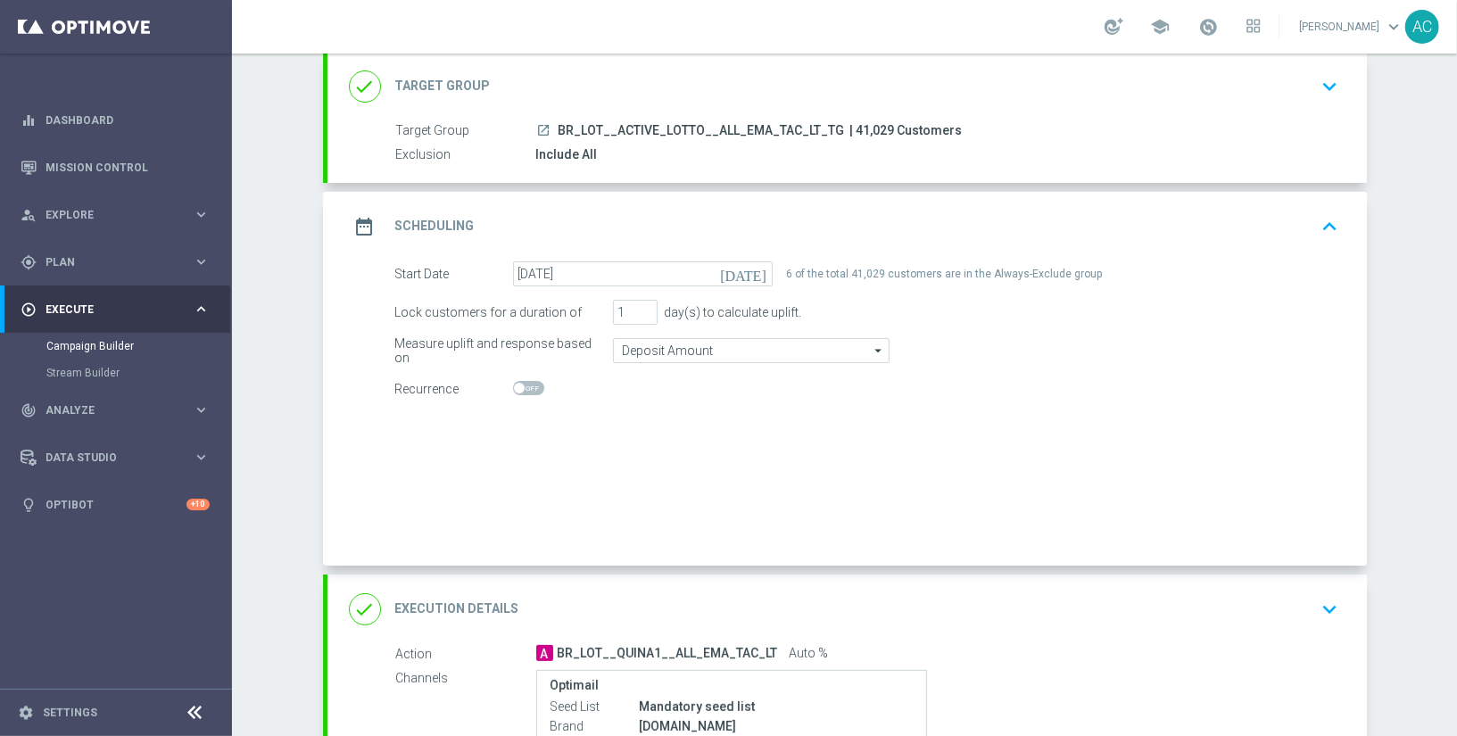
radio input "true"
radio input "false"
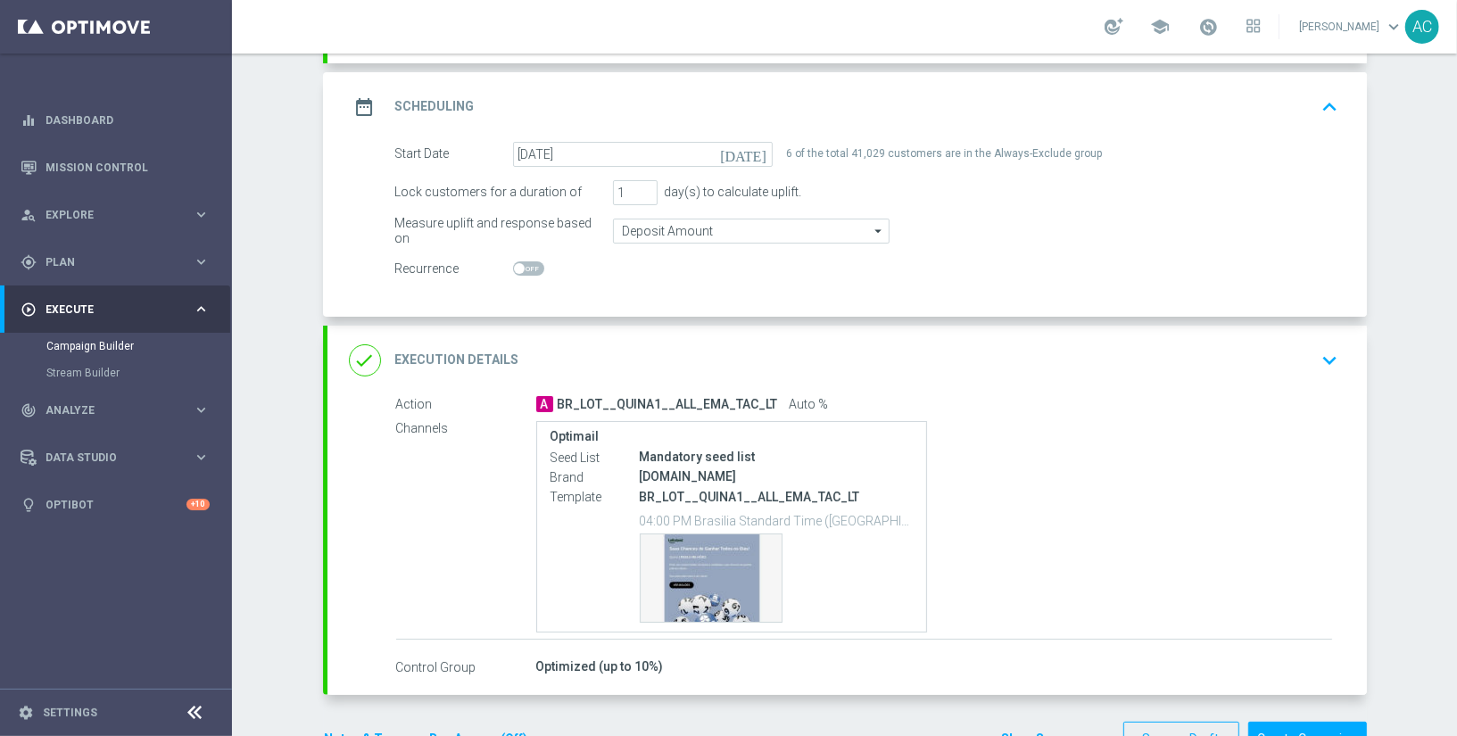
scroll to position [278, 0]
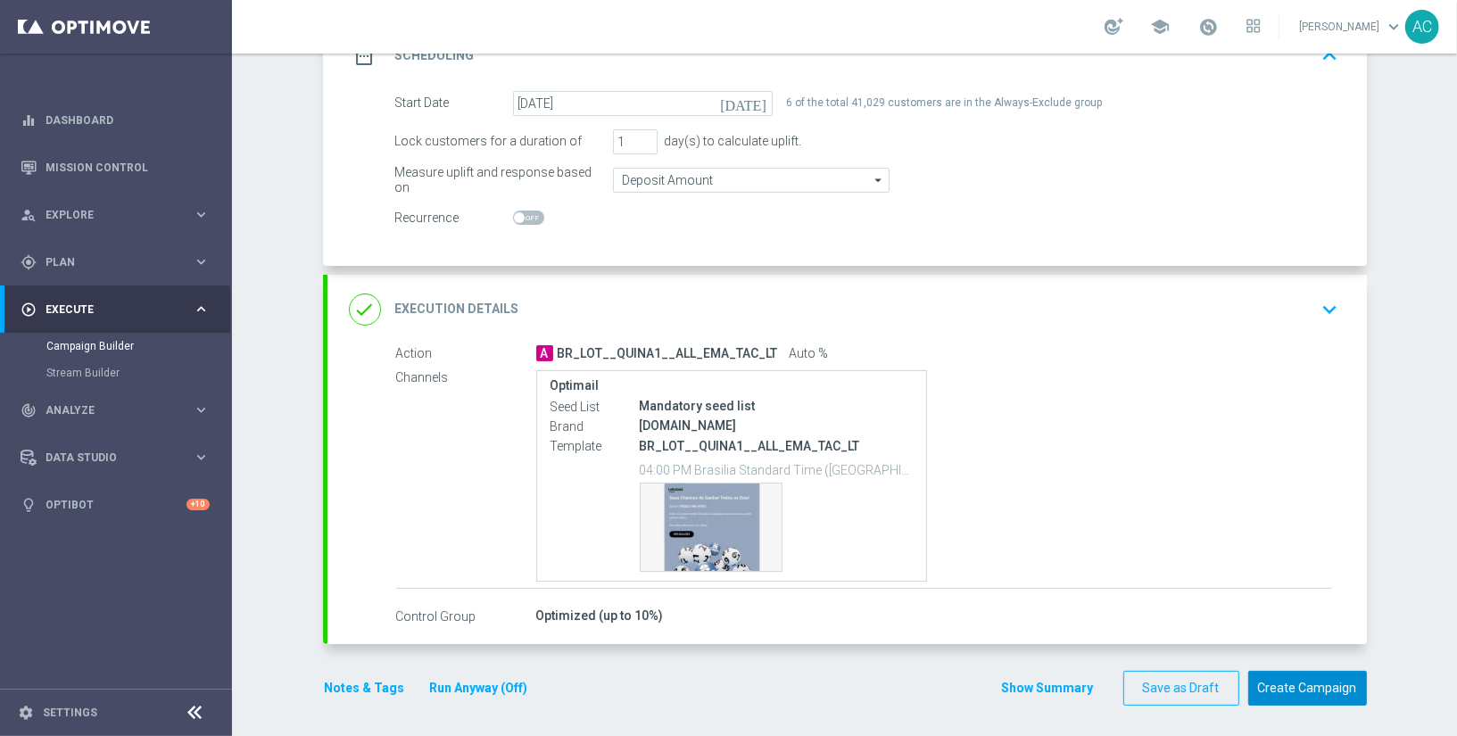
click at [1289, 681] on button "Create Campaign" at bounding box center [1307, 688] width 119 height 35
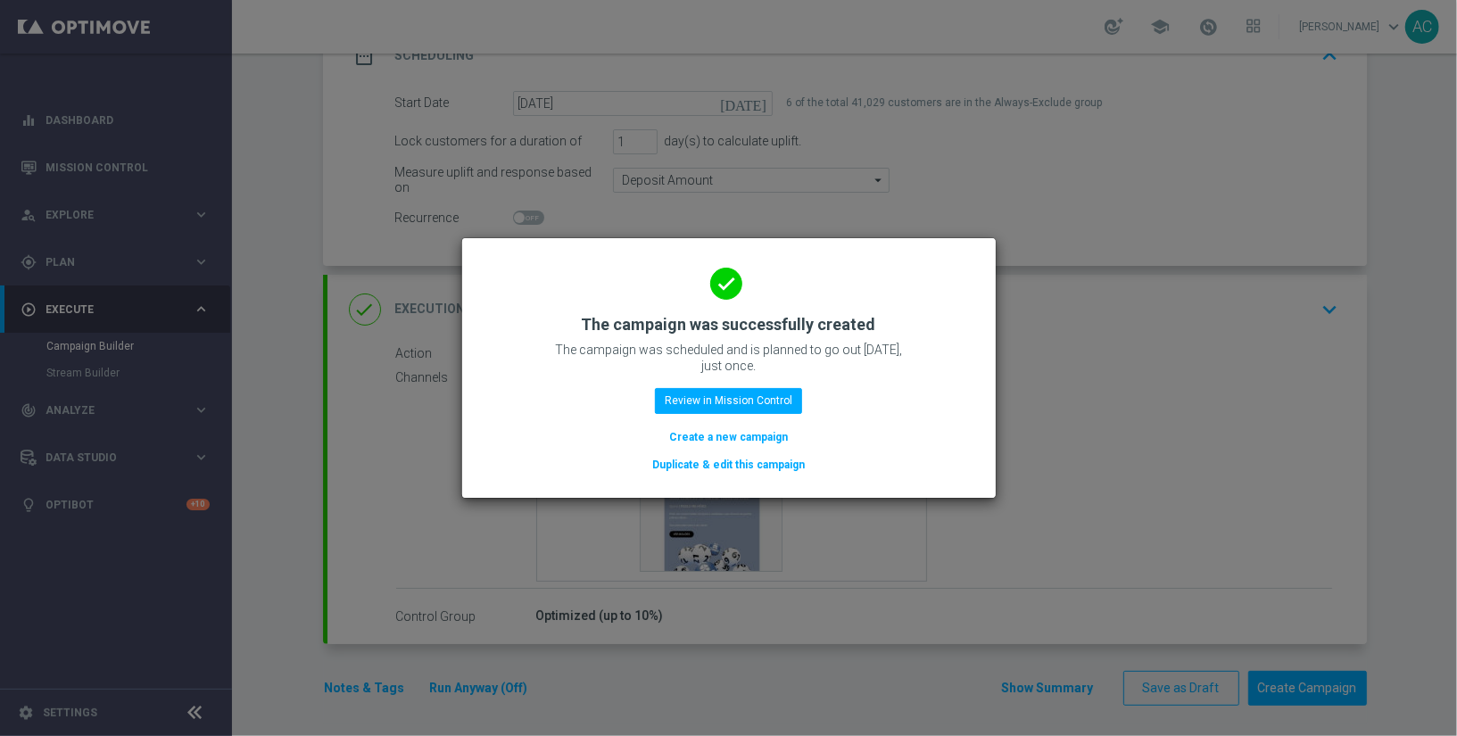
click at [713, 444] on button "Create a new campaign" at bounding box center [728, 437] width 122 height 20
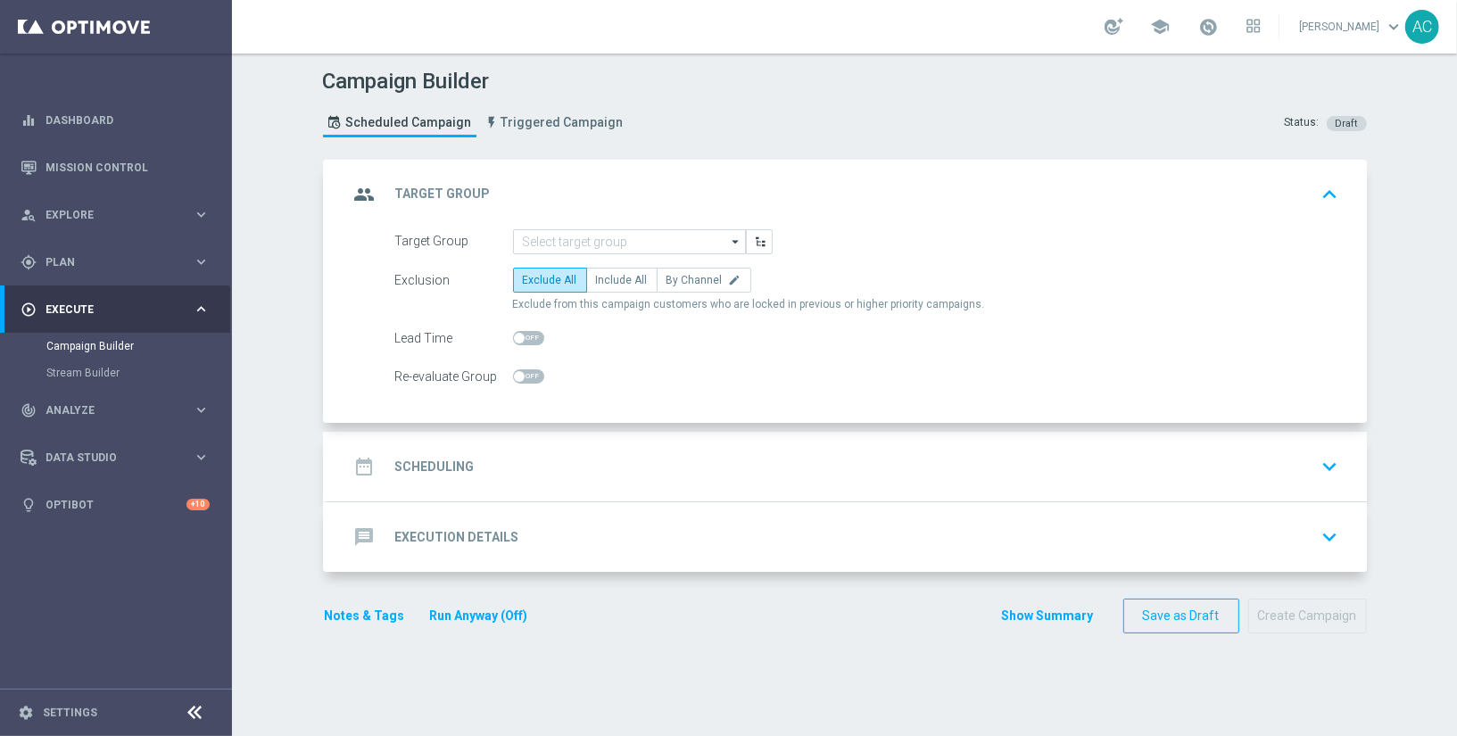
scroll to position [0, 0]
click at [616, 241] on input at bounding box center [629, 241] width 233 height 25
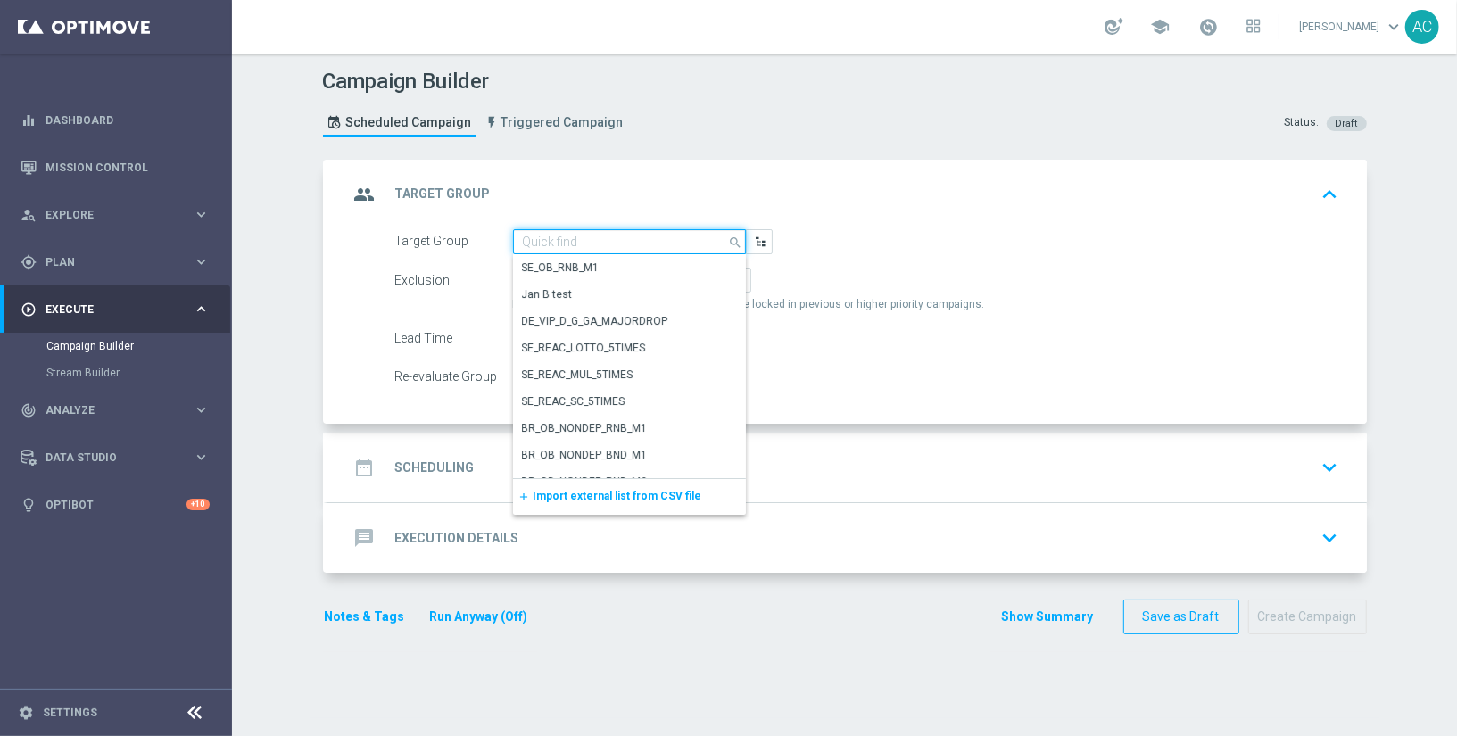
paste input "BR_LOT__ACTIVE_LOTTO__ALL_EMA_TAC_LT_TG"
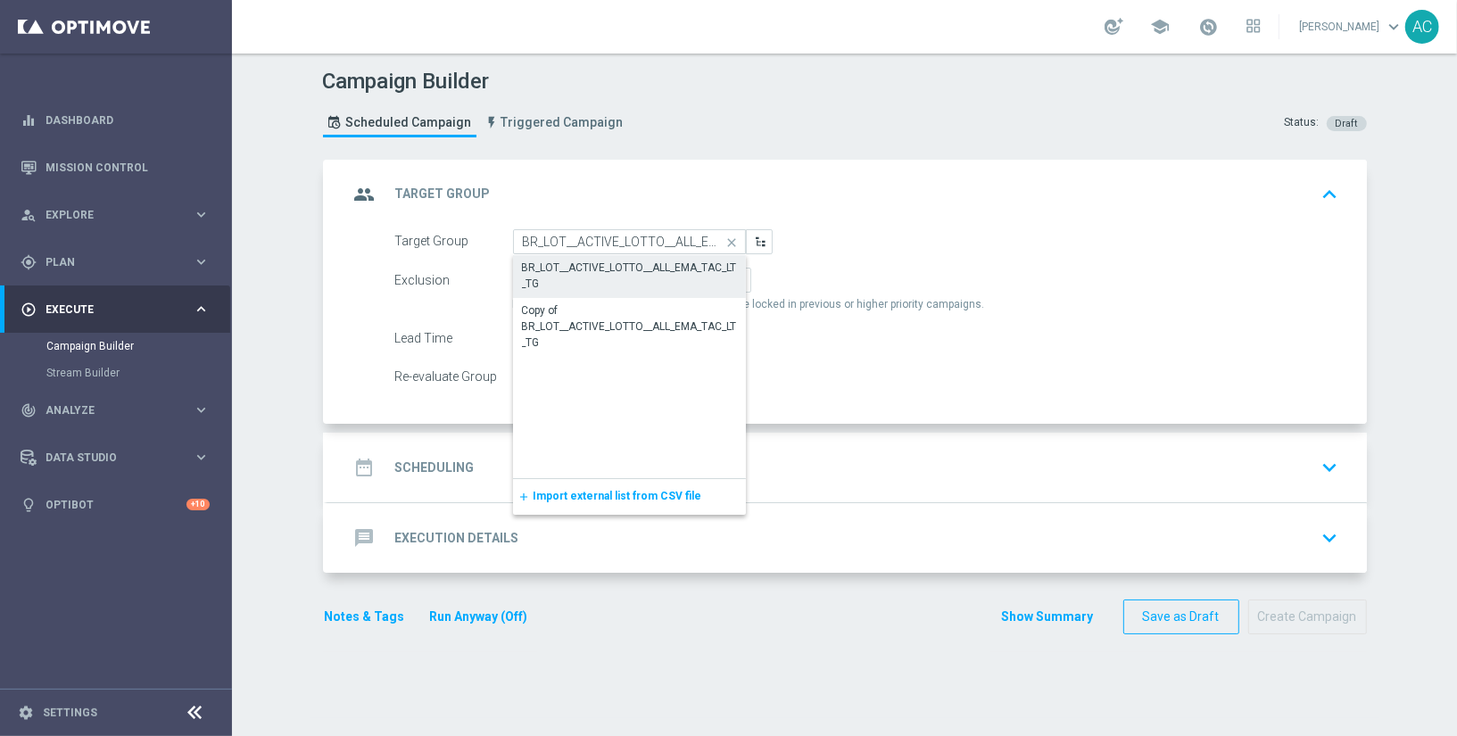
click at [610, 266] on div "BR_LOT__ACTIVE_LOTTO__ALL_EMA_TAC_LT_TG" at bounding box center [629, 276] width 215 height 32
type input "BR_LOT__ACTIVE_LOTTO__ALL_EMA_TAC_LT_TG"
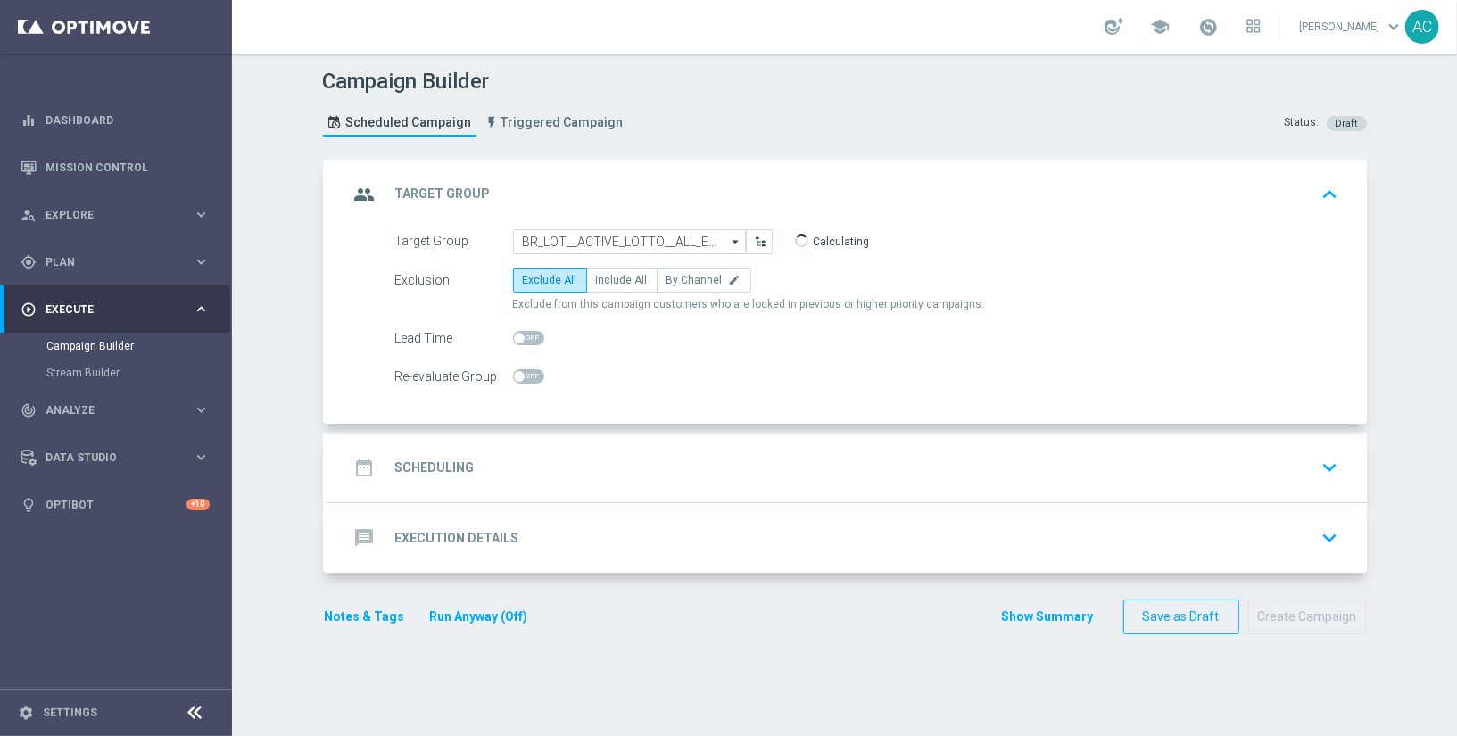
click at [607, 292] on div "Exclusion Exclude All Include All By Channel edit Exclude from this campaign cu…" at bounding box center [867, 290] width 944 height 45
click at [607, 287] on label "Include All" at bounding box center [621, 280] width 71 height 25
click at [607, 287] on input "Include All" at bounding box center [602, 283] width 12 height 12
radio input "true"
click at [462, 467] on h2 "Scheduling" at bounding box center [434, 467] width 79 height 17
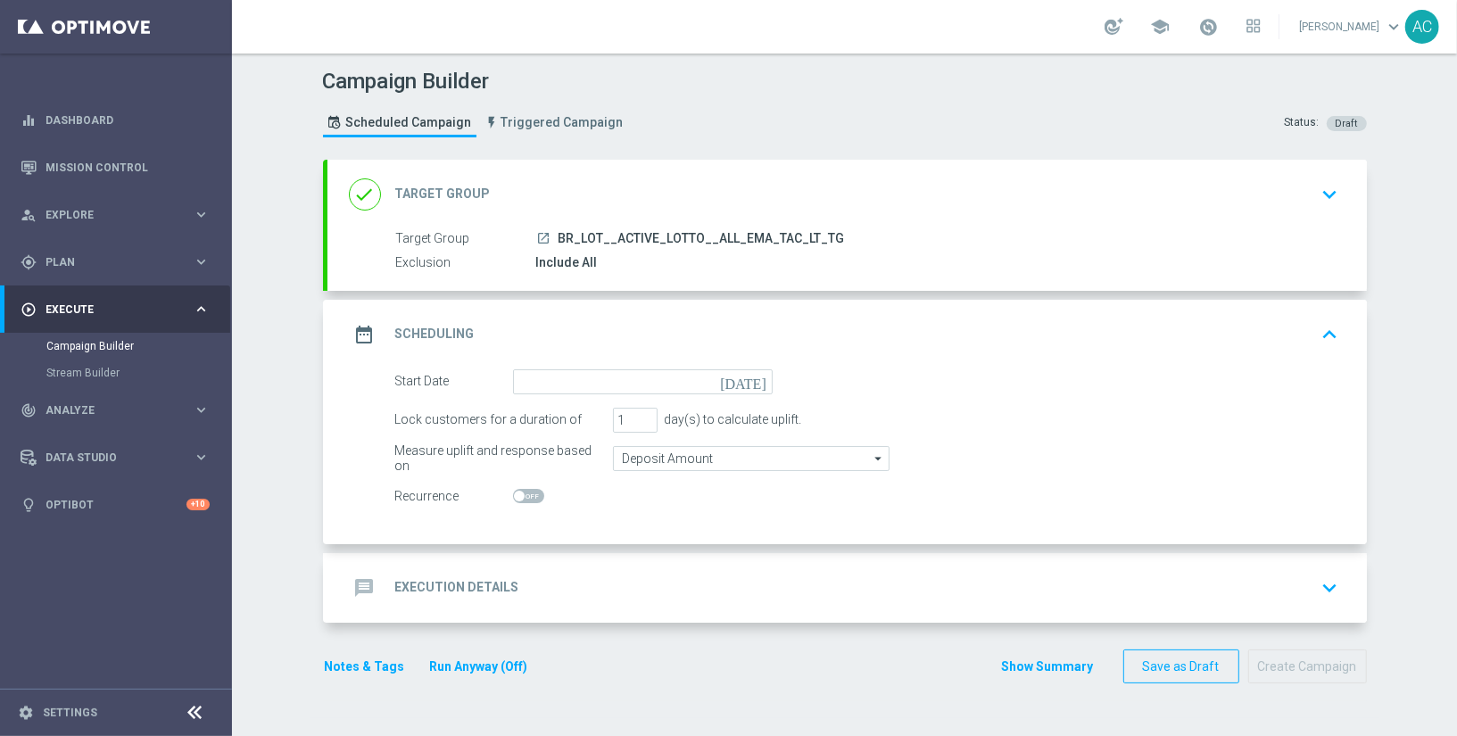
click at [541, 400] on form "Start Date today Lock customers for a duration of 1 day(s) to calculate uplift.…" at bounding box center [867, 439] width 944 height 140
click at [544, 384] on input at bounding box center [643, 381] width 260 height 25
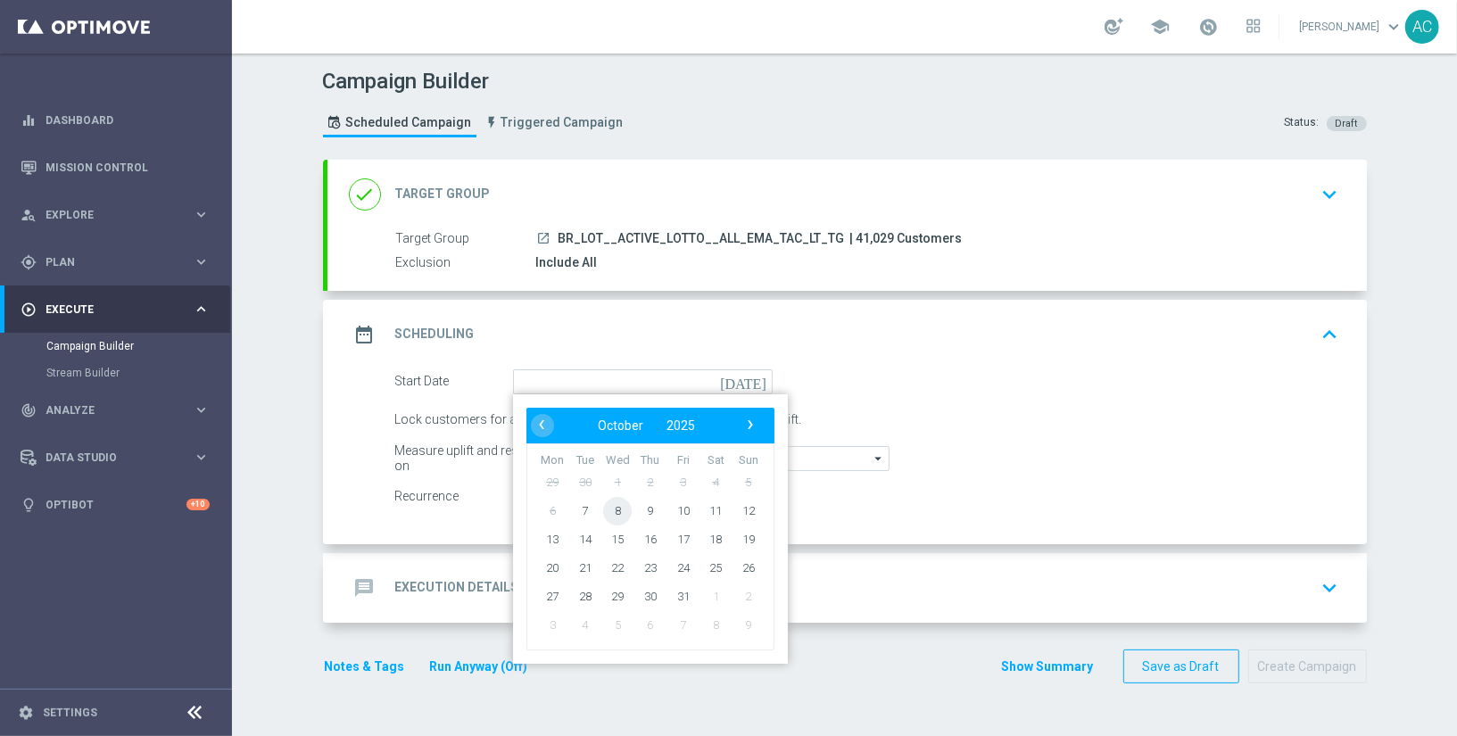
click at [613, 508] on span "8" at bounding box center [617, 510] width 29 height 29
type input "08 Oct 2025"
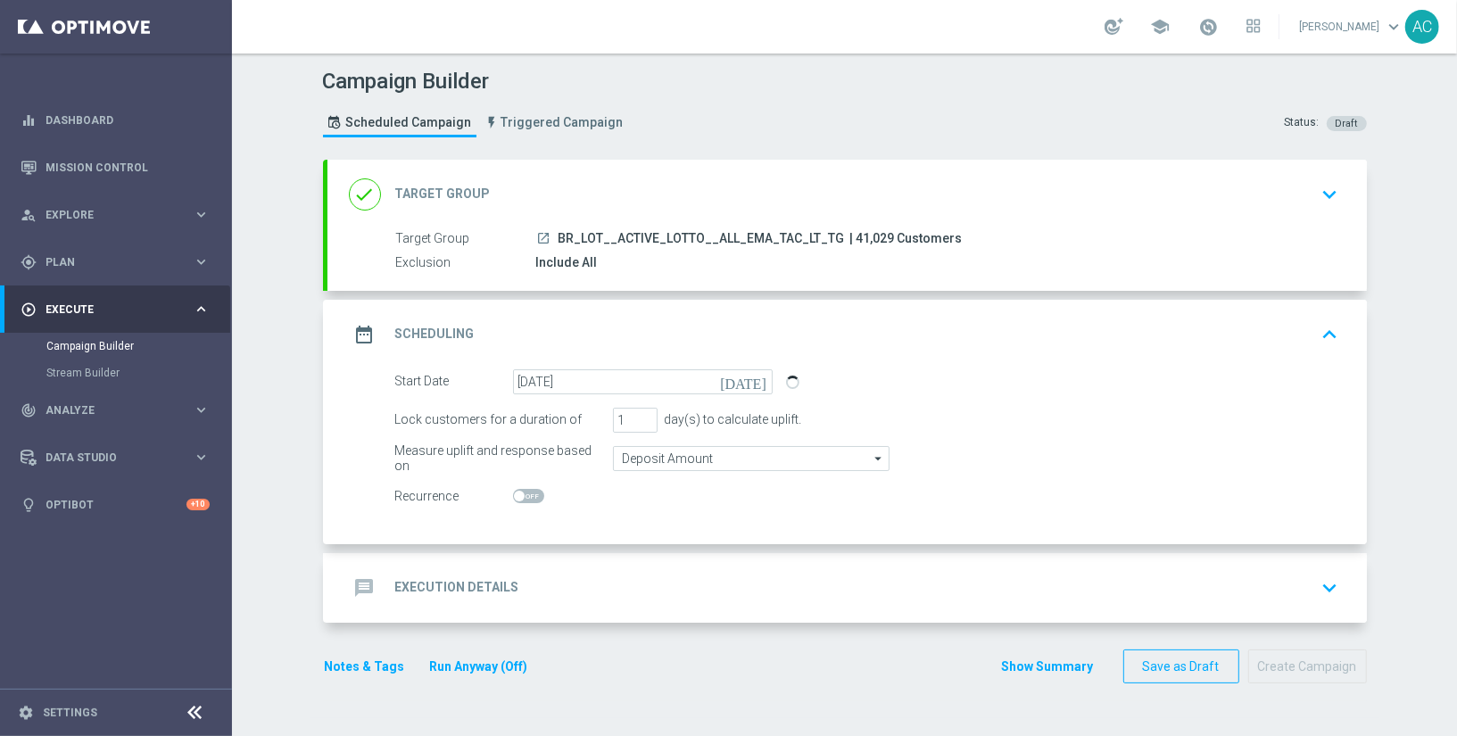
click at [517, 490] on span at bounding box center [528, 496] width 31 height 14
click at [517, 490] on input "checkbox" at bounding box center [528, 496] width 31 height 14
checkbox input "true"
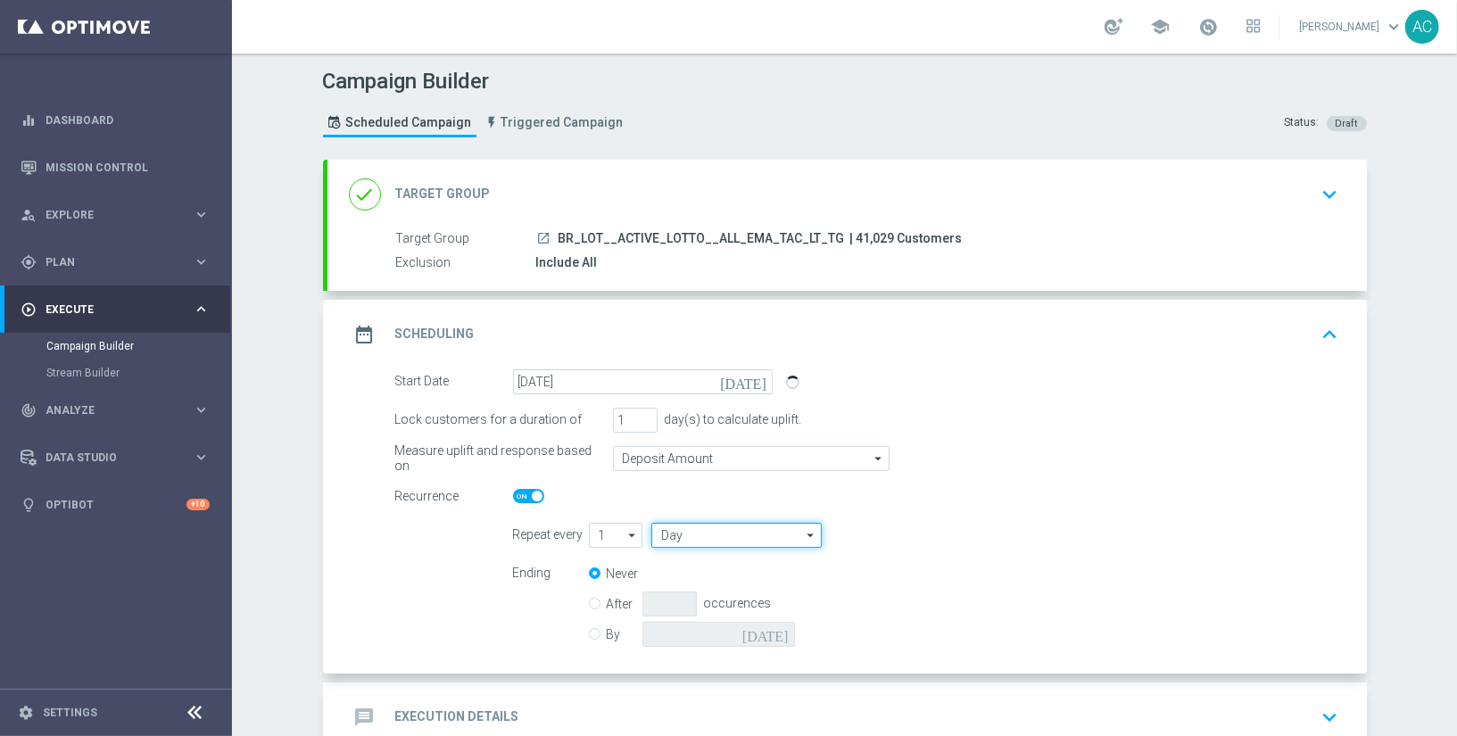
click at [689, 539] on input "Day" at bounding box center [735, 535] width 169 height 25
click at [681, 581] on div "Week" at bounding box center [728, 588] width 155 height 27
type input "Week"
click at [971, 534] on input "checkbox" at bounding box center [975, 535] width 27 height 24
checkbox input "true"
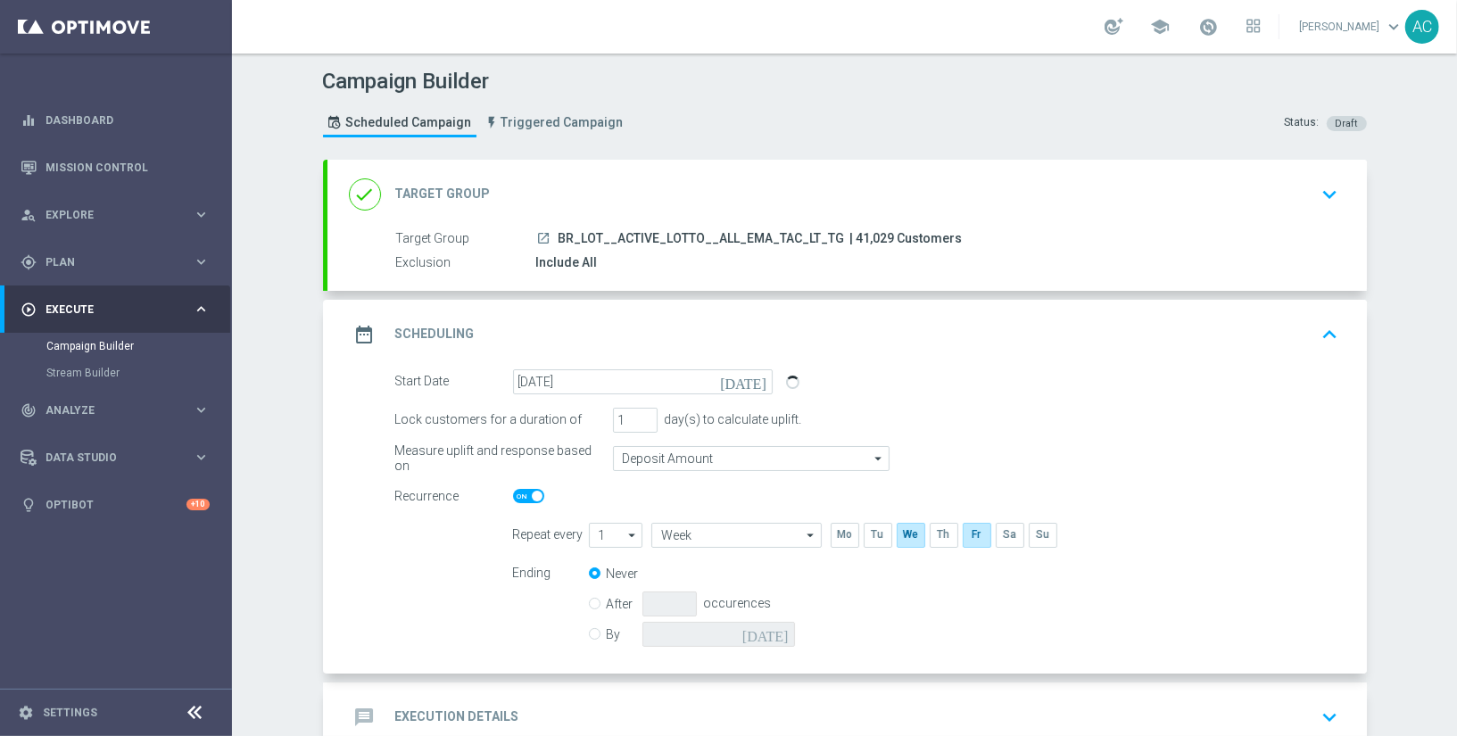
click at [595, 630] on div "By today" at bounding box center [702, 634] width 227 height 25
click at [591, 630] on input "By" at bounding box center [595, 631] width 12 height 12
radio input "true"
radio input "false"
click at [734, 627] on input at bounding box center [718, 634] width 153 height 25
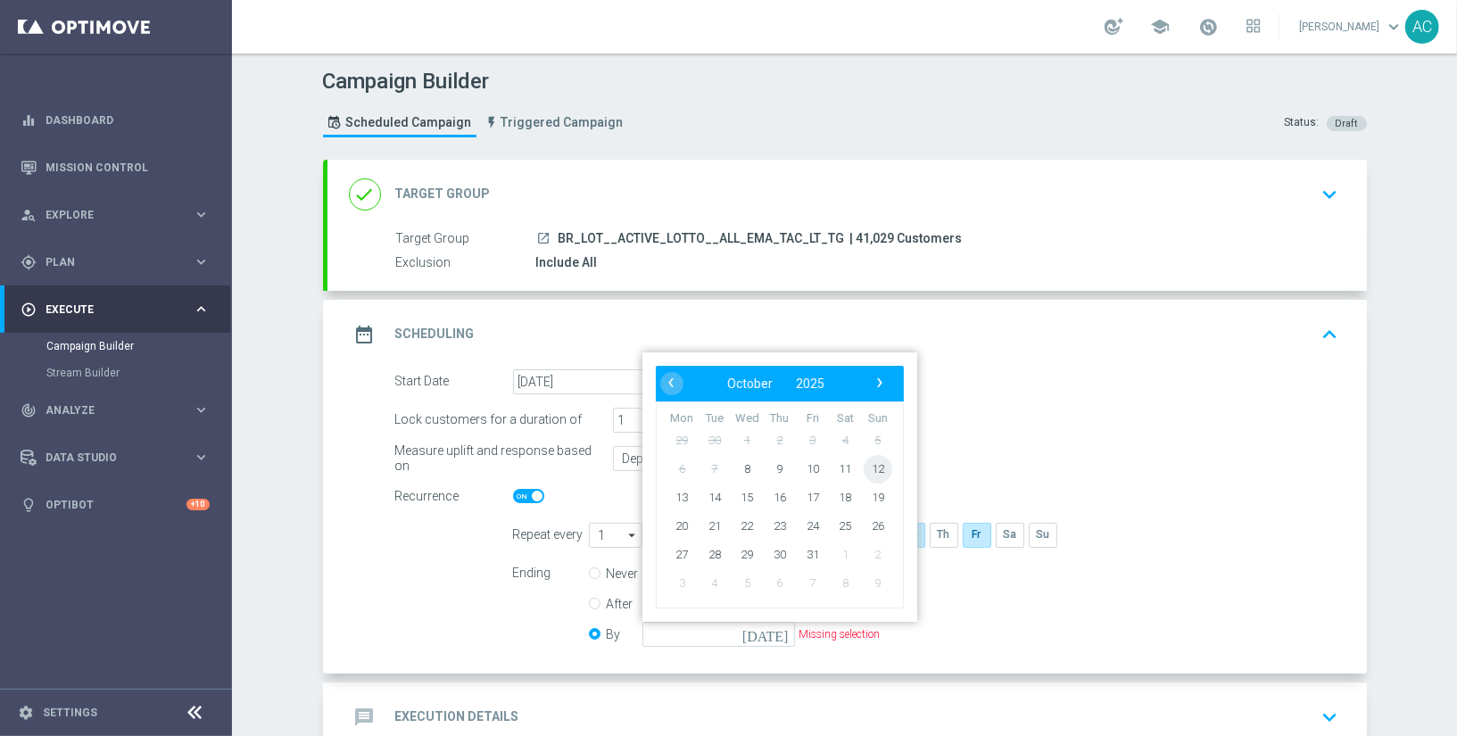
click at [871, 462] on span "12" at bounding box center [877, 468] width 29 height 29
type input "12 Oct 2025"
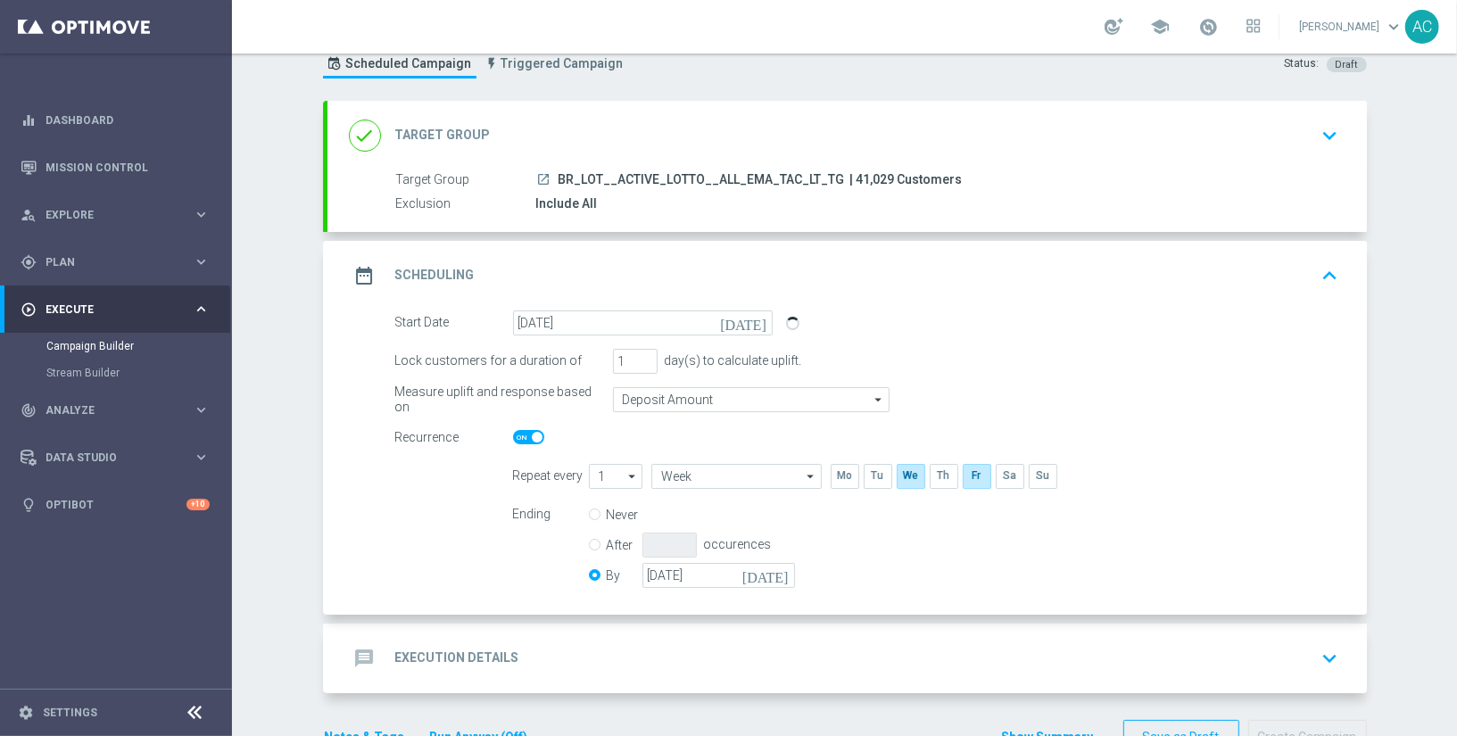
scroll to position [108, 0]
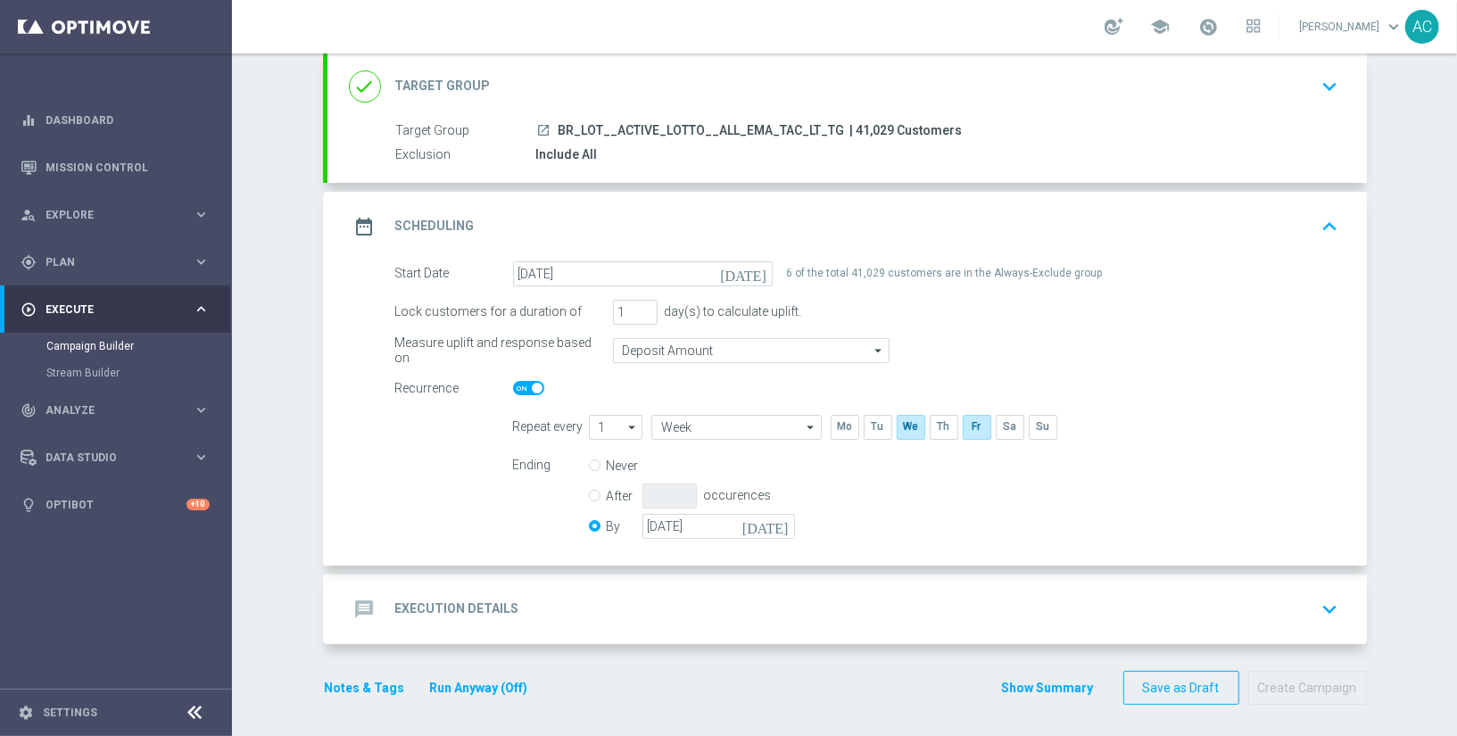
click at [477, 583] on div "message Execution Details keyboard_arrow_down" at bounding box center [846, 609] width 1039 height 70
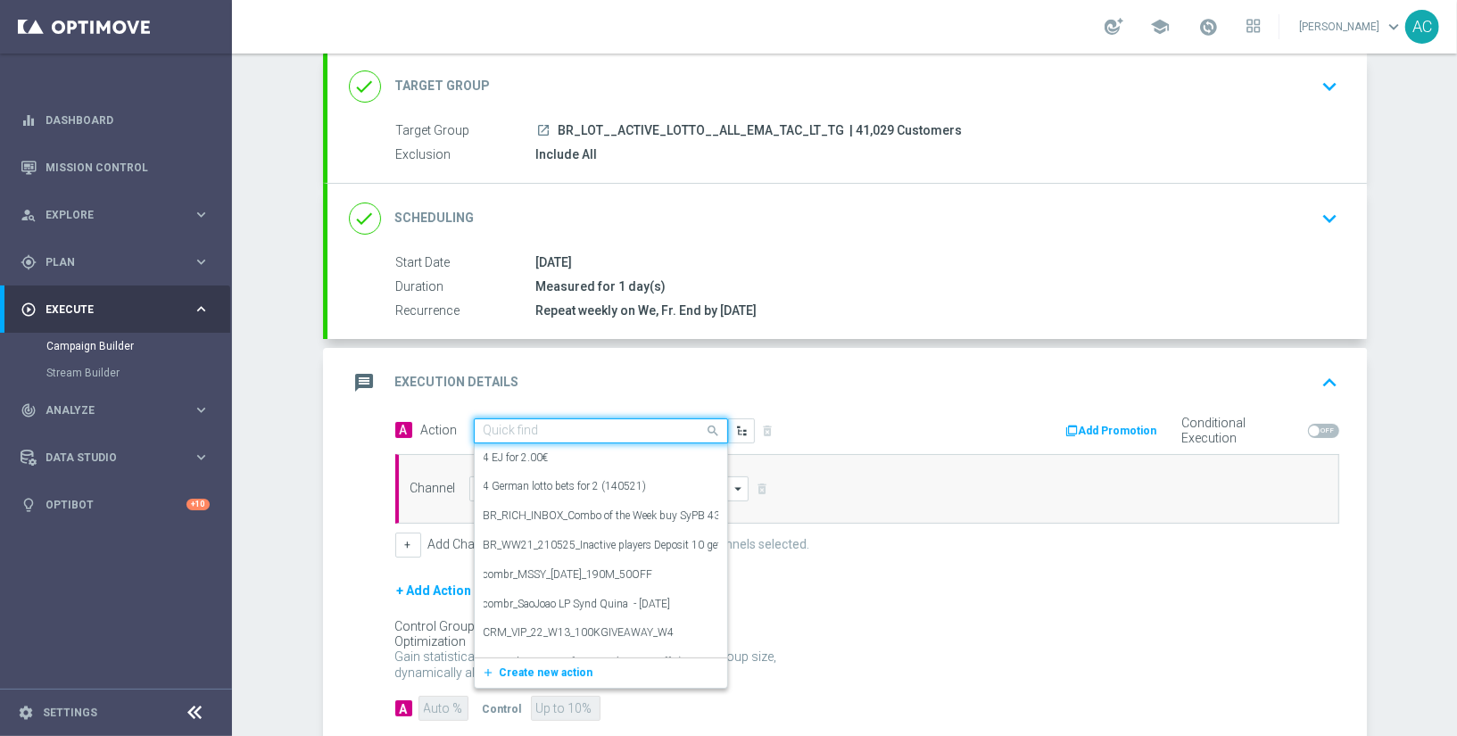
click at [559, 431] on input "text" at bounding box center [582, 431] width 199 height 15
paste input "BR_LOT__MDV_SYNDPAGE__NVIP_EMA_TAC_LT_2025"
type input "BR_LOT__MDV_SYNDPAGE__NVIP_EMA_TAC_LT_2025"
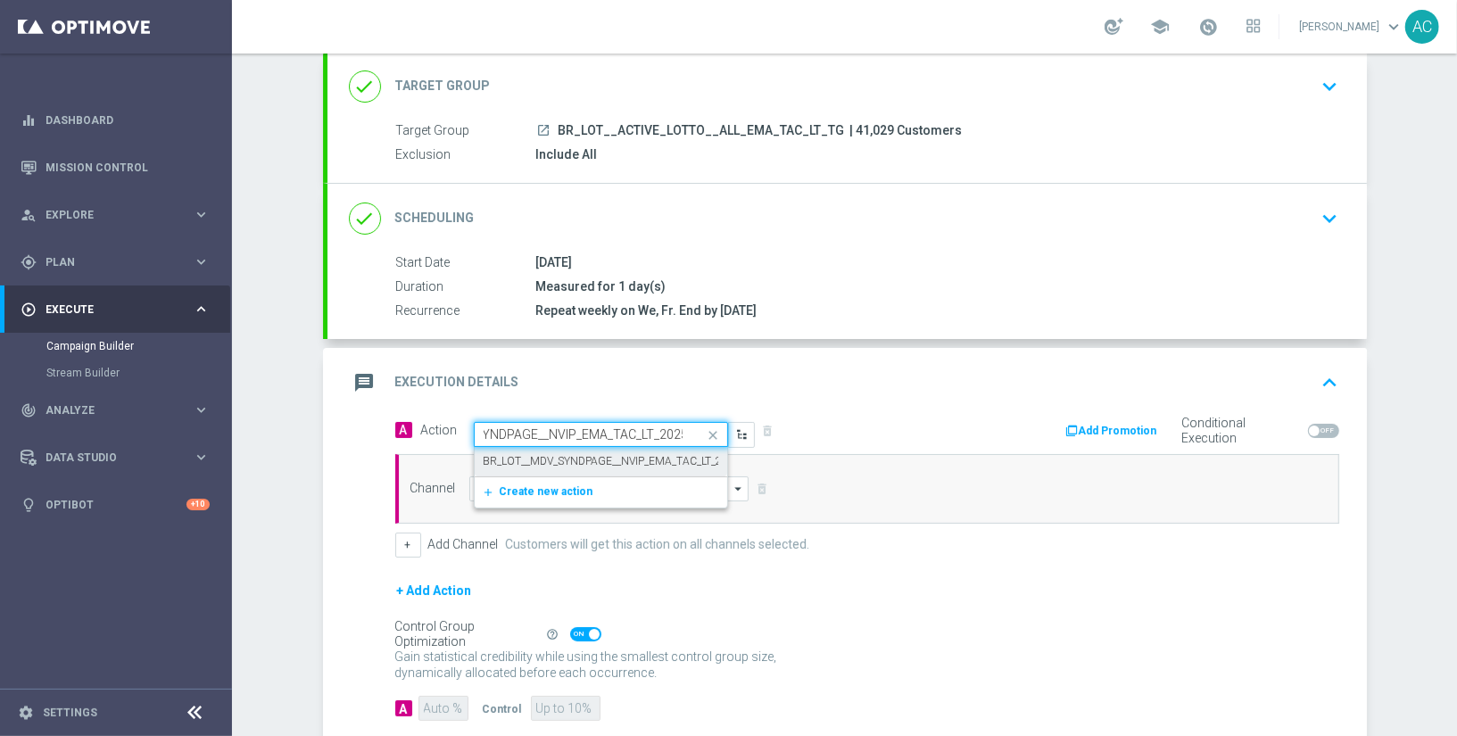
click at [564, 462] on label "BR_LOT__MDV_SYNDPAGE__NVIP_EMA_TAC_LT_2025" at bounding box center [612, 461] width 258 height 15
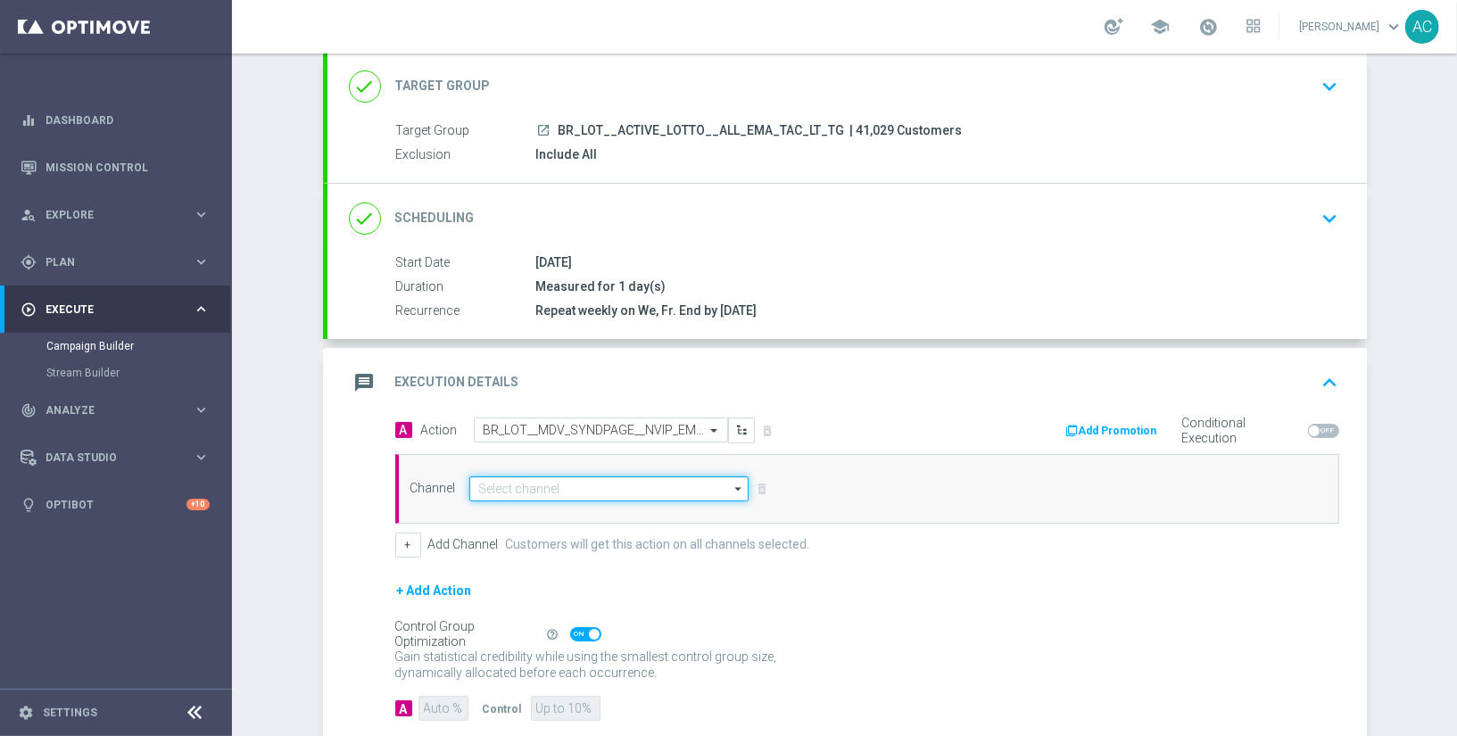
click at [541, 491] on input at bounding box center [609, 488] width 280 height 25
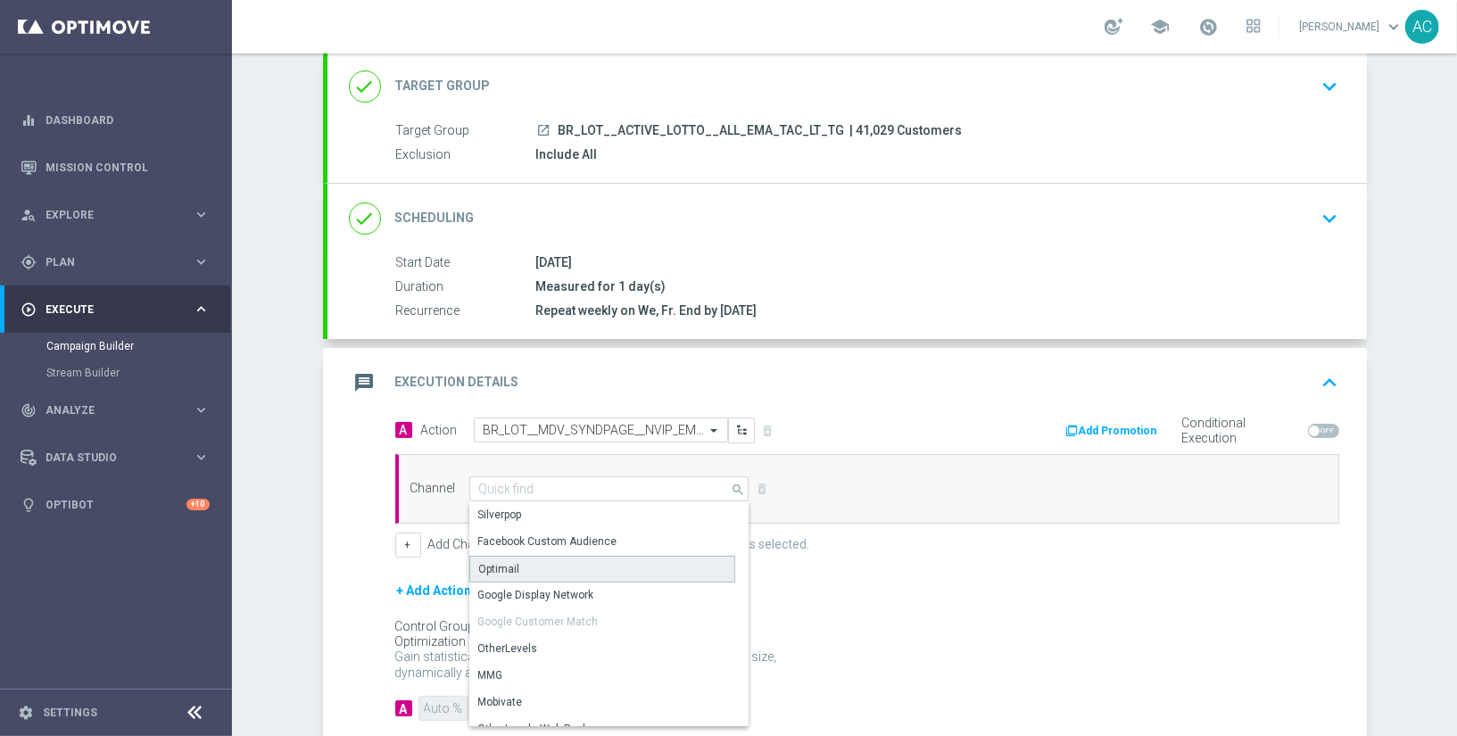
click at [541, 576] on div "Optimail" at bounding box center [602, 569] width 267 height 27
click at [614, 556] on div "Optimail" at bounding box center [602, 569] width 267 height 27
type input "Optimail"
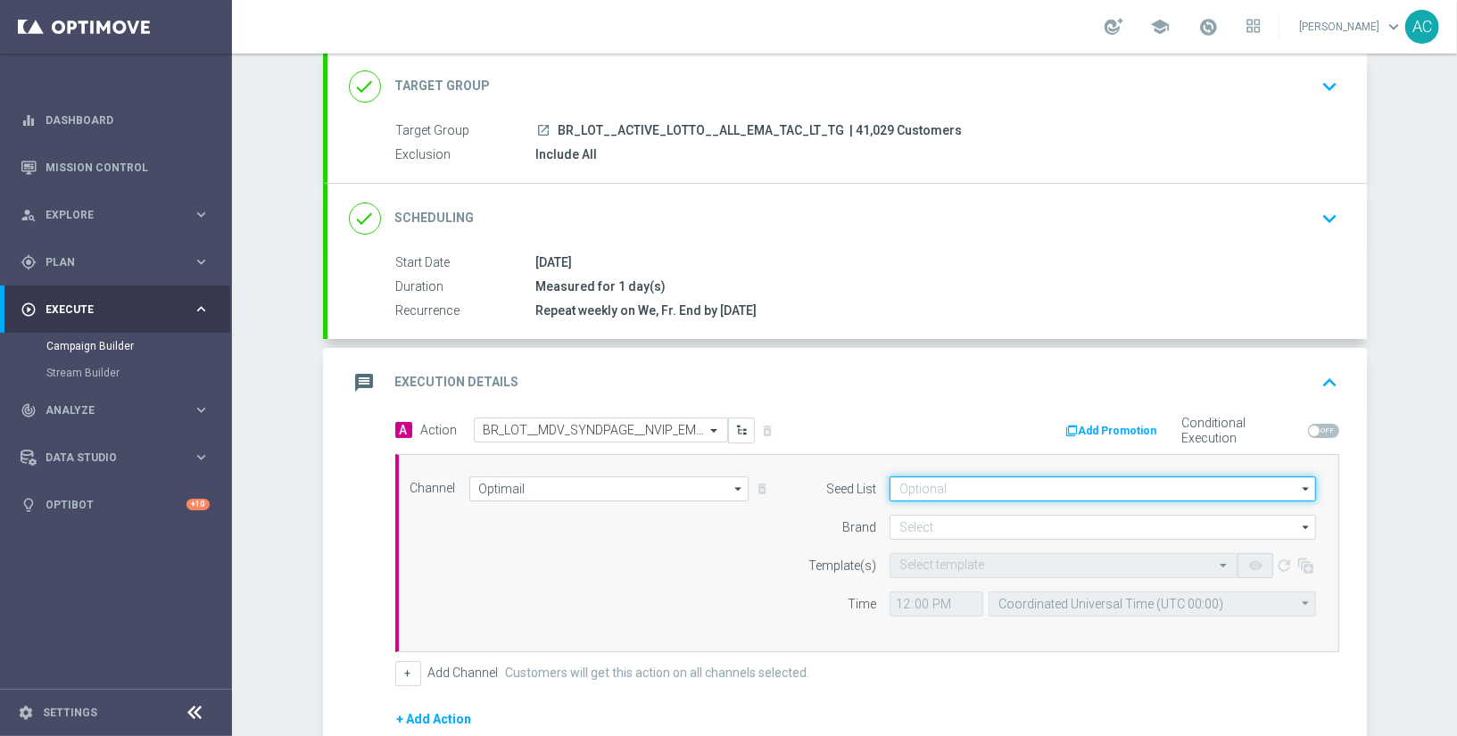
click at [954, 483] on input at bounding box center [1102, 488] width 426 height 25
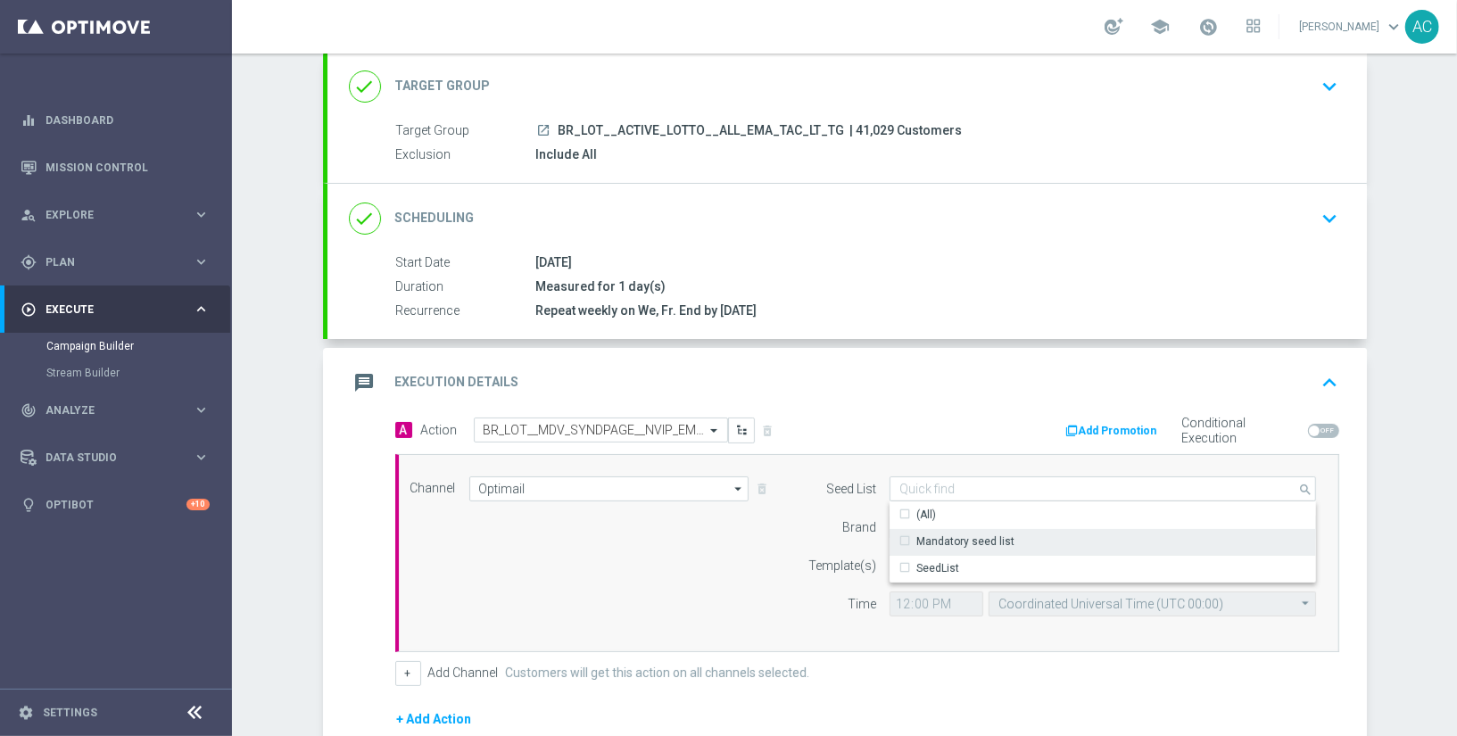
click at [962, 536] on div "Mandatory seed list" at bounding box center [965, 541] width 98 height 16
click at [655, 578] on div "Channel Optimail Optimail arrow_drop_down Show Selected 0 of NaN Silverpop" at bounding box center [863, 552] width 933 height 153
type input "Mandatory seed list"
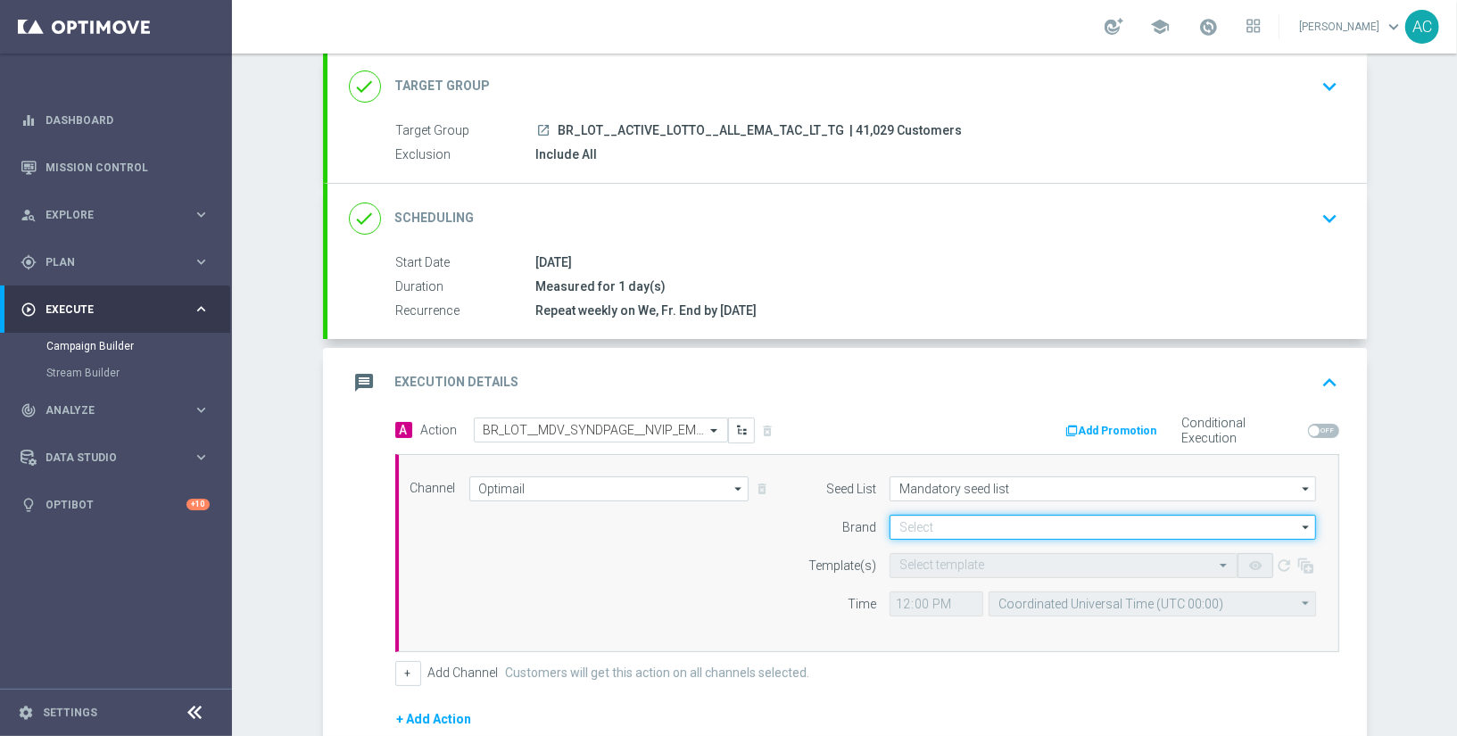
click at [936, 521] on input at bounding box center [1102, 527] width 426 height 25
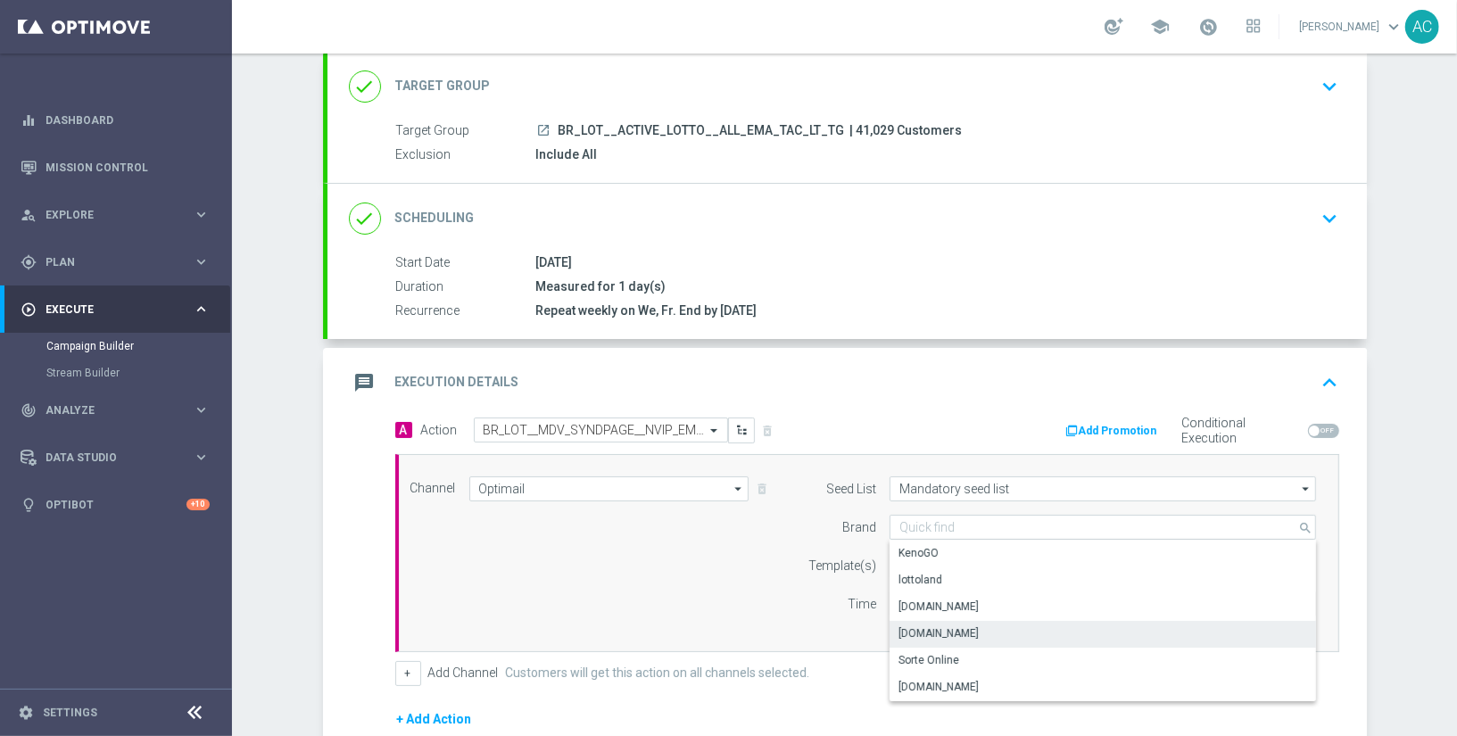
click at [960, 629] on div "[DOMAIN_NAME]" at bounding box center [938, 633] width 80 height 16
type input "[DOMAIN_NAME]"
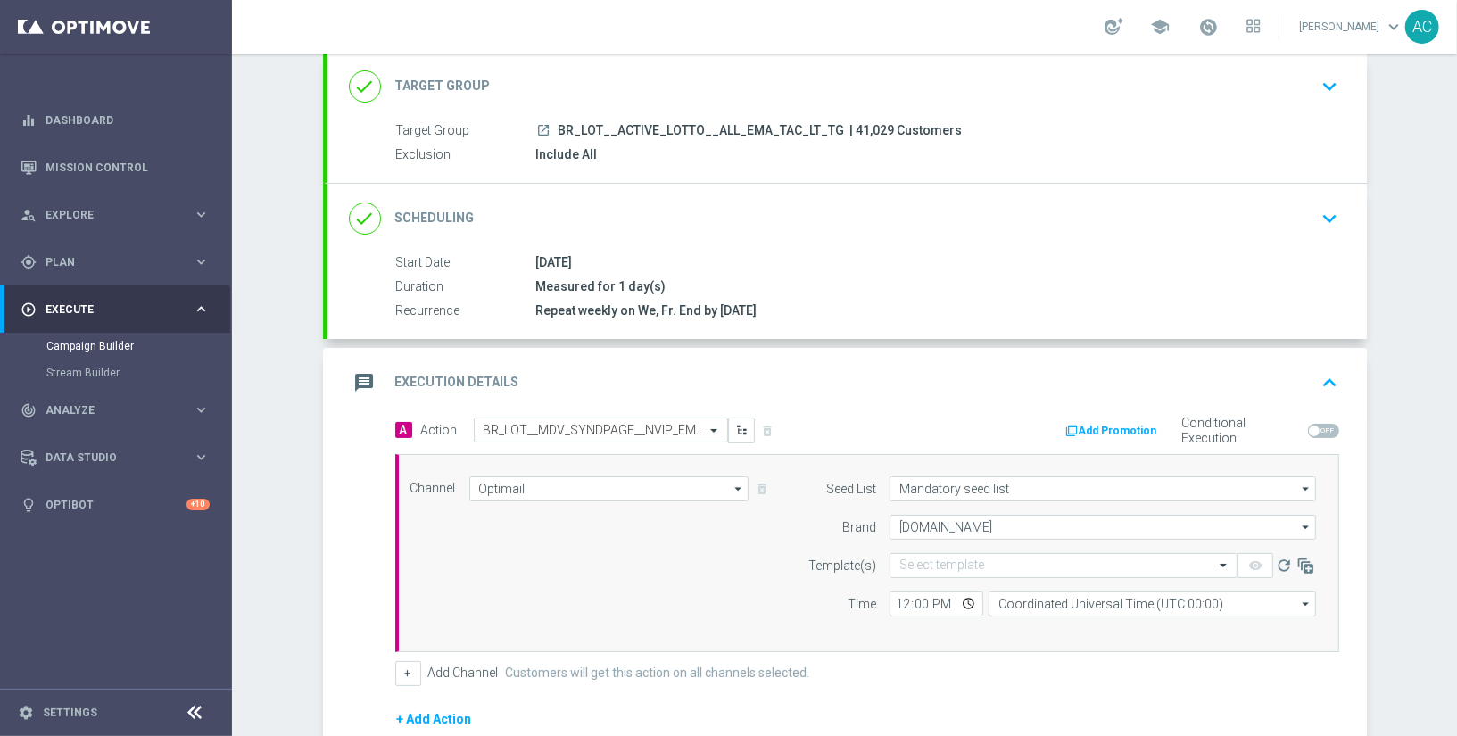
click at [767, 608] on div "Channel Optimail Optimail arrow_drop_down Show Selected 1 of 26 Silverpop" at bounding box center [863, 552] width 933 height 153
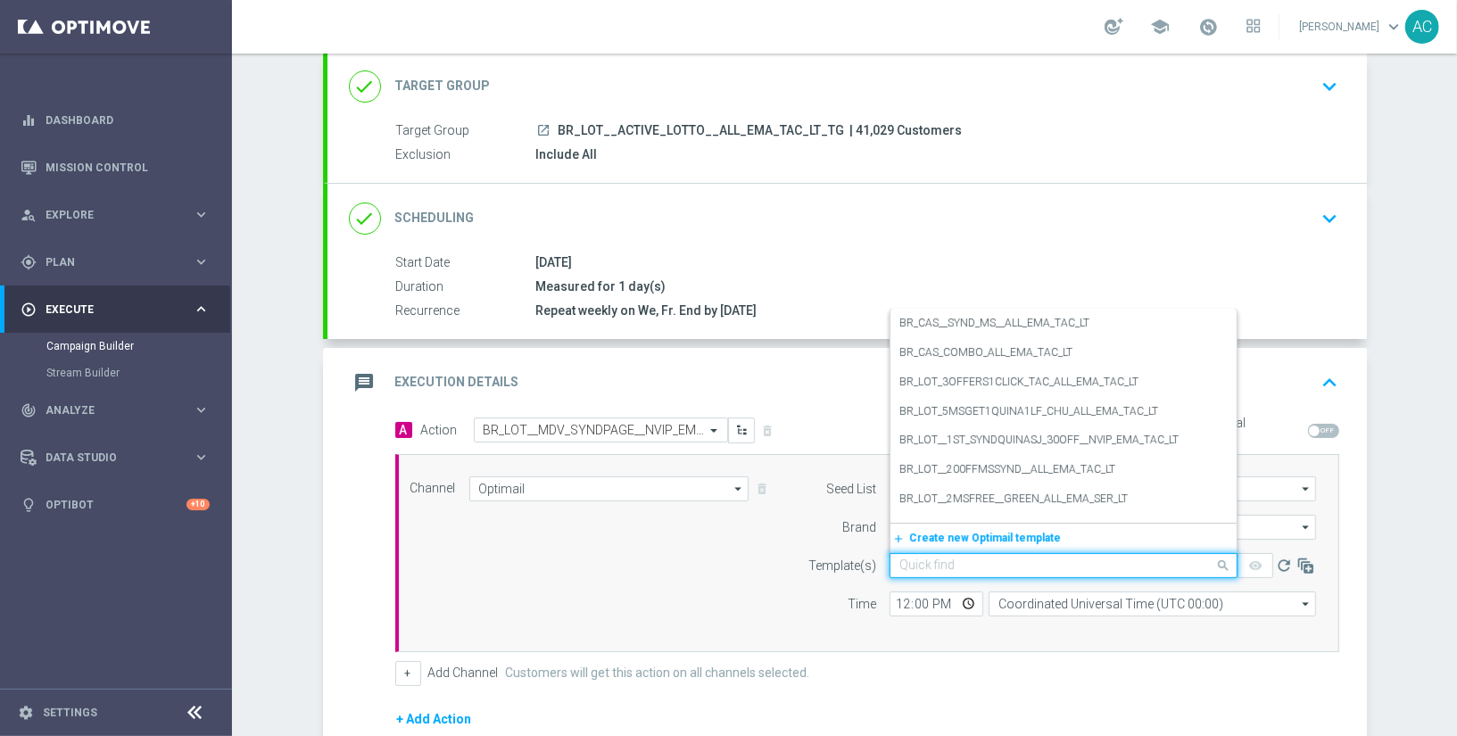
click at [979, 573] on div "Quick find" at bounding box center [1063, 565] width 348 height 25
paste input "BR_LOT__MDV_SYNDPAGE__NVIP_EMA_TAC_LT_2025"
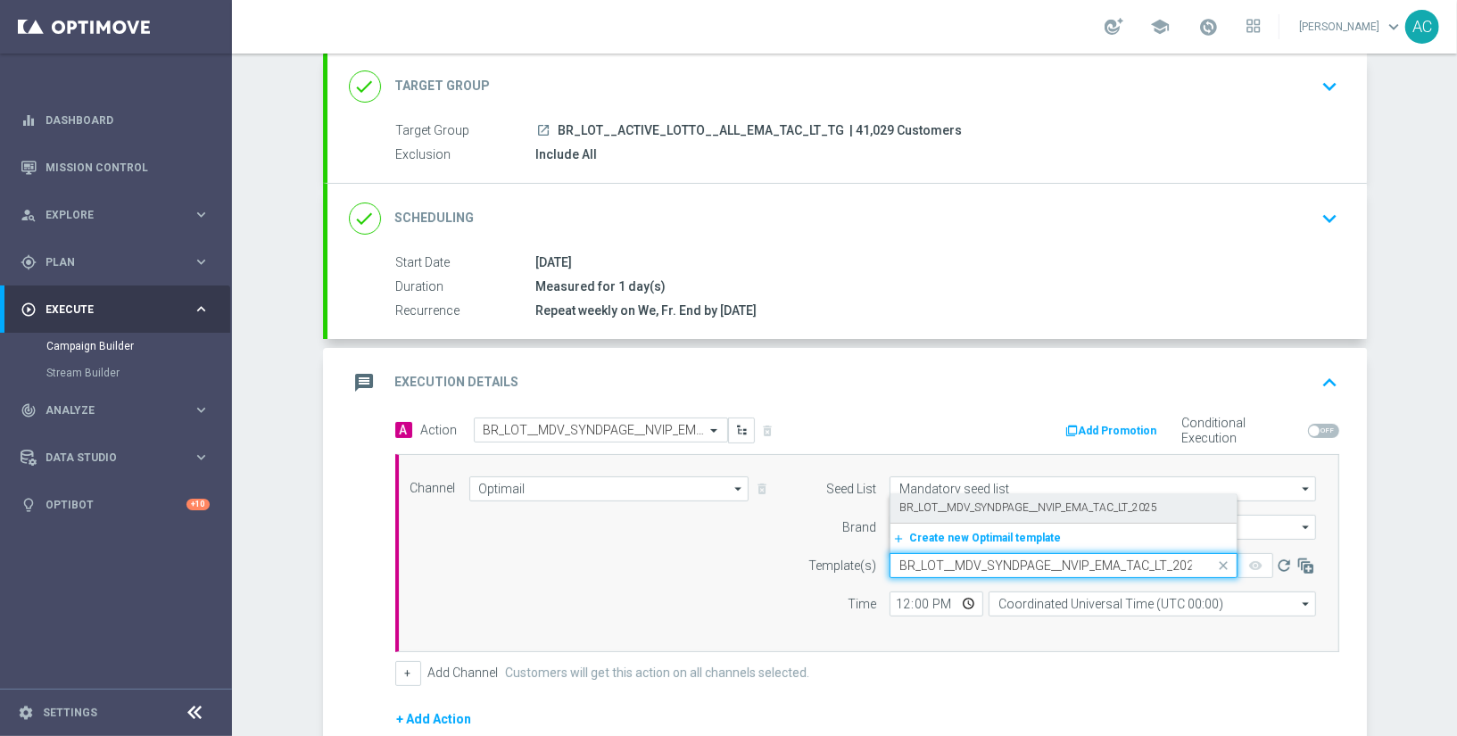
click at [985, 515] on div "BR_LOT__MDV_SYNDPAGE__NVIP_EMA_TAC_LT_2025" at bounding box center [1063, 507] width 328 height 29
type input "BR_LOT__MDV_SYNDPAGE__NVIP_EMA_TAC_LT_2025"
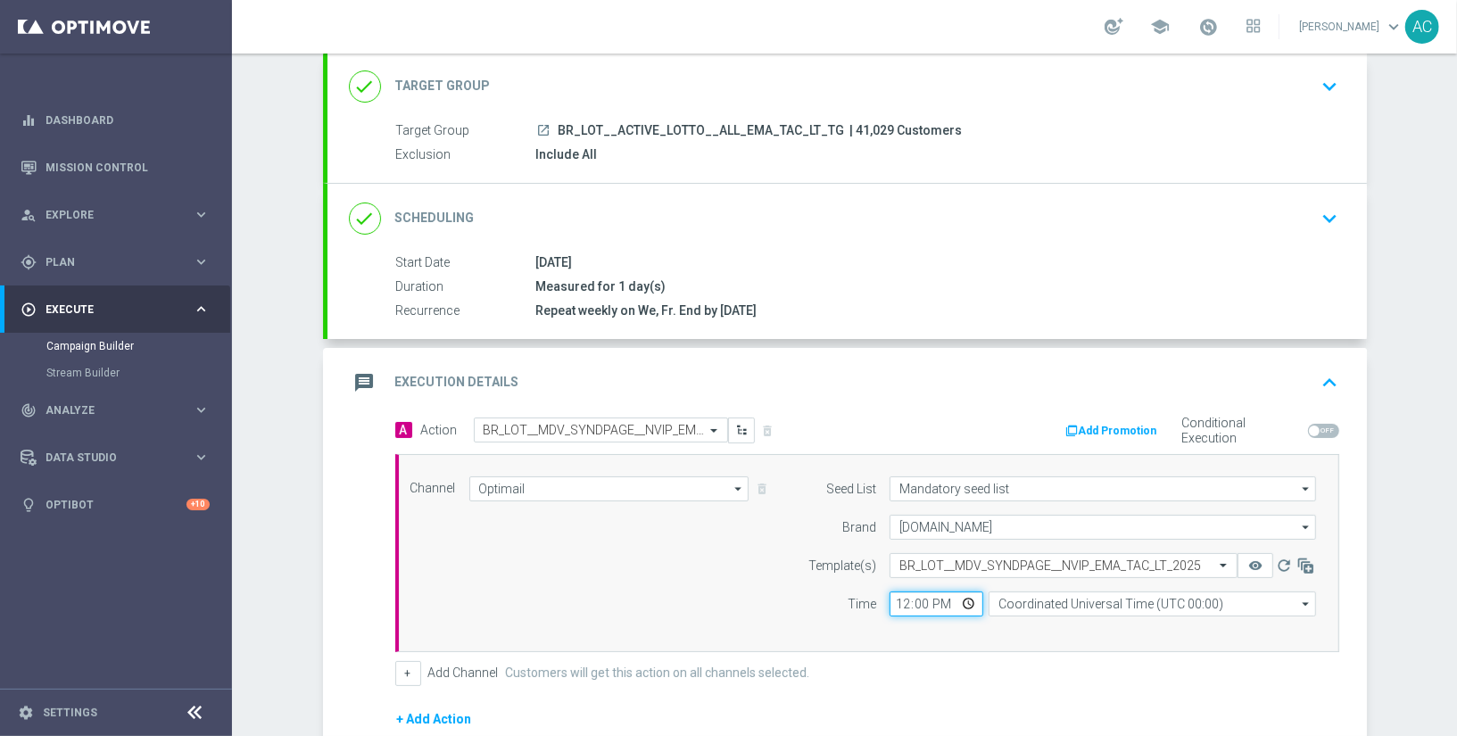
click at [892, 599] on input "12:00" at bounding box center [936, 603] width 94 height 25
type input "18:00"
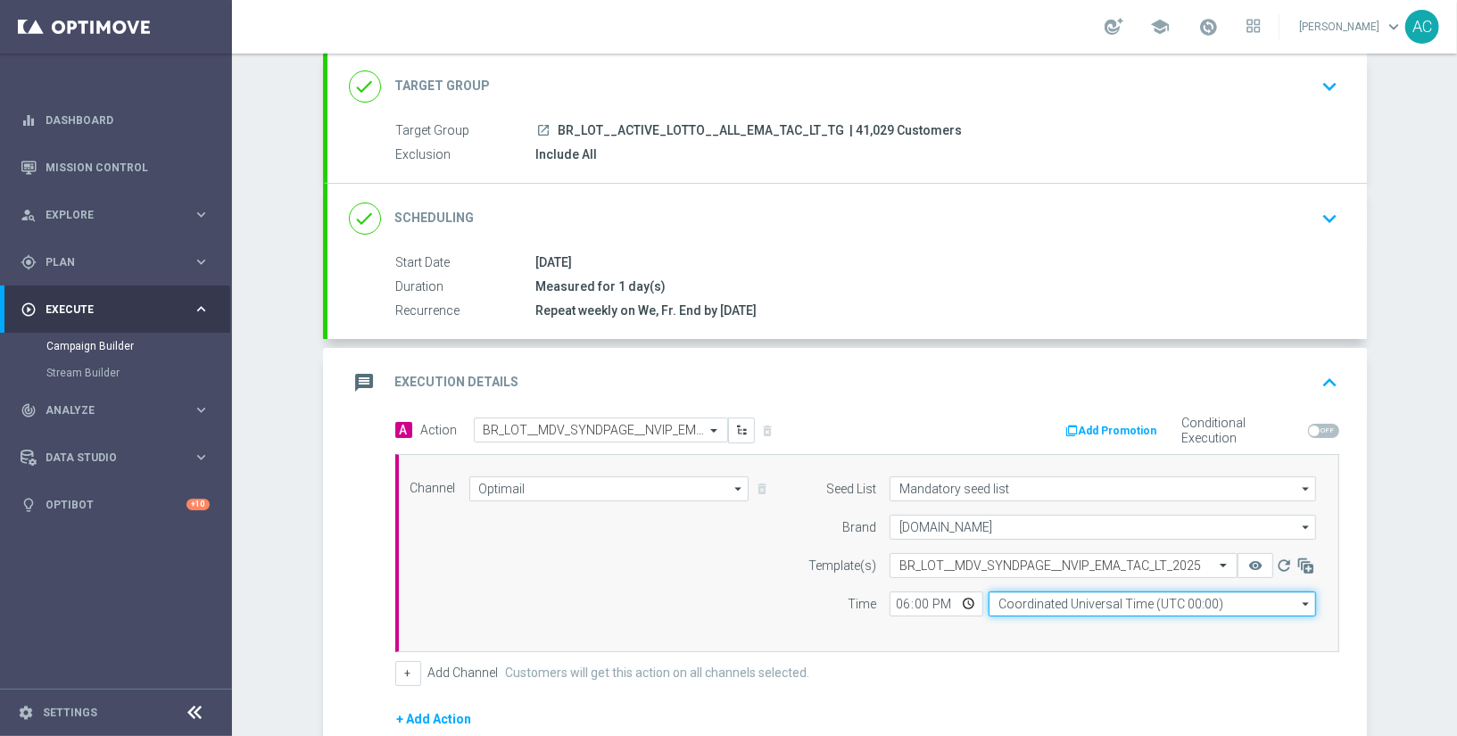
click at [1133, 595] on input "Coordinated Universal Time (UTC 00:00)" at bounding box center [1151, 603] width 327 height 25
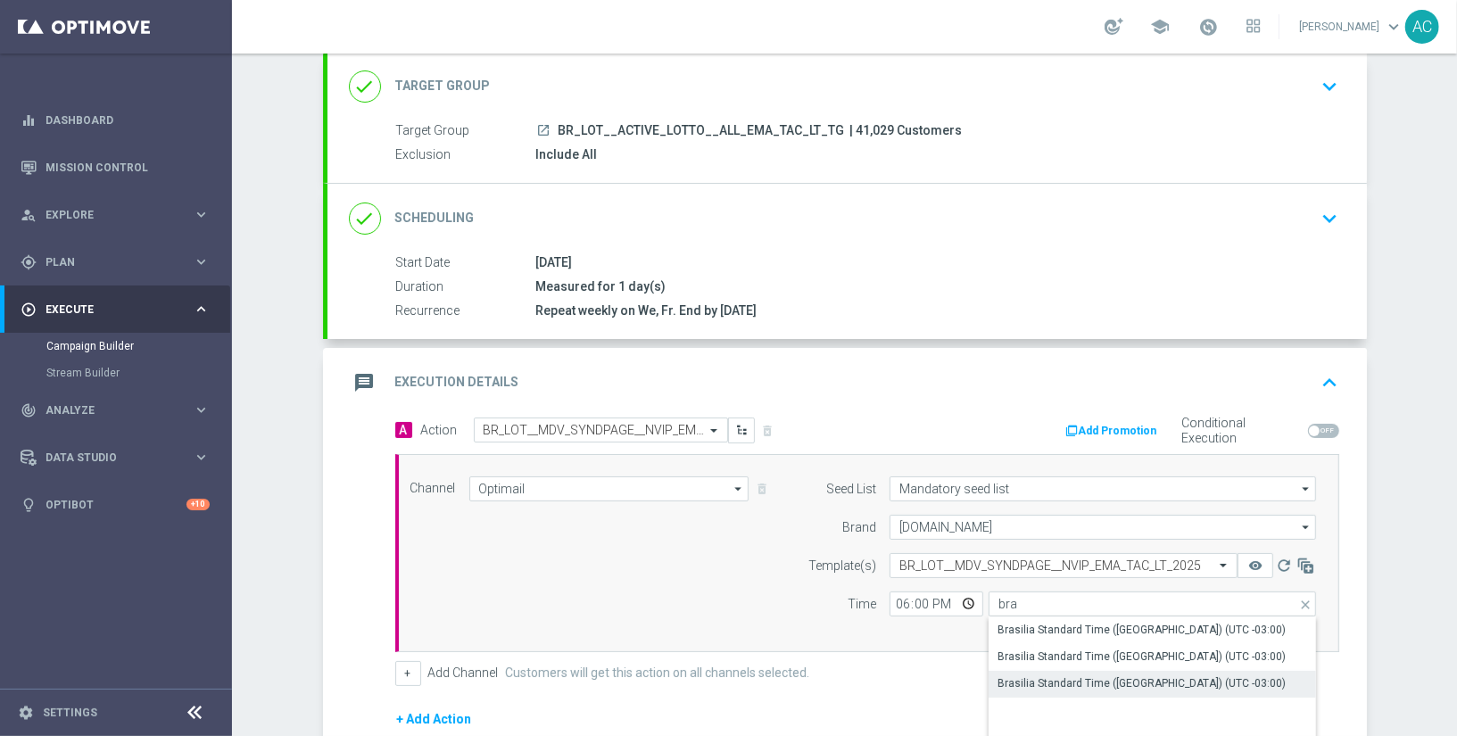
click at [1212, 688] on div "Brasilia Standard Time (Sao Paulo) (UTC -03:00)" at bounding box center [1152, 683] width 328 height 25
type input "Brasilia Standard Time (Sao Paulo) (UTC -03:00)"
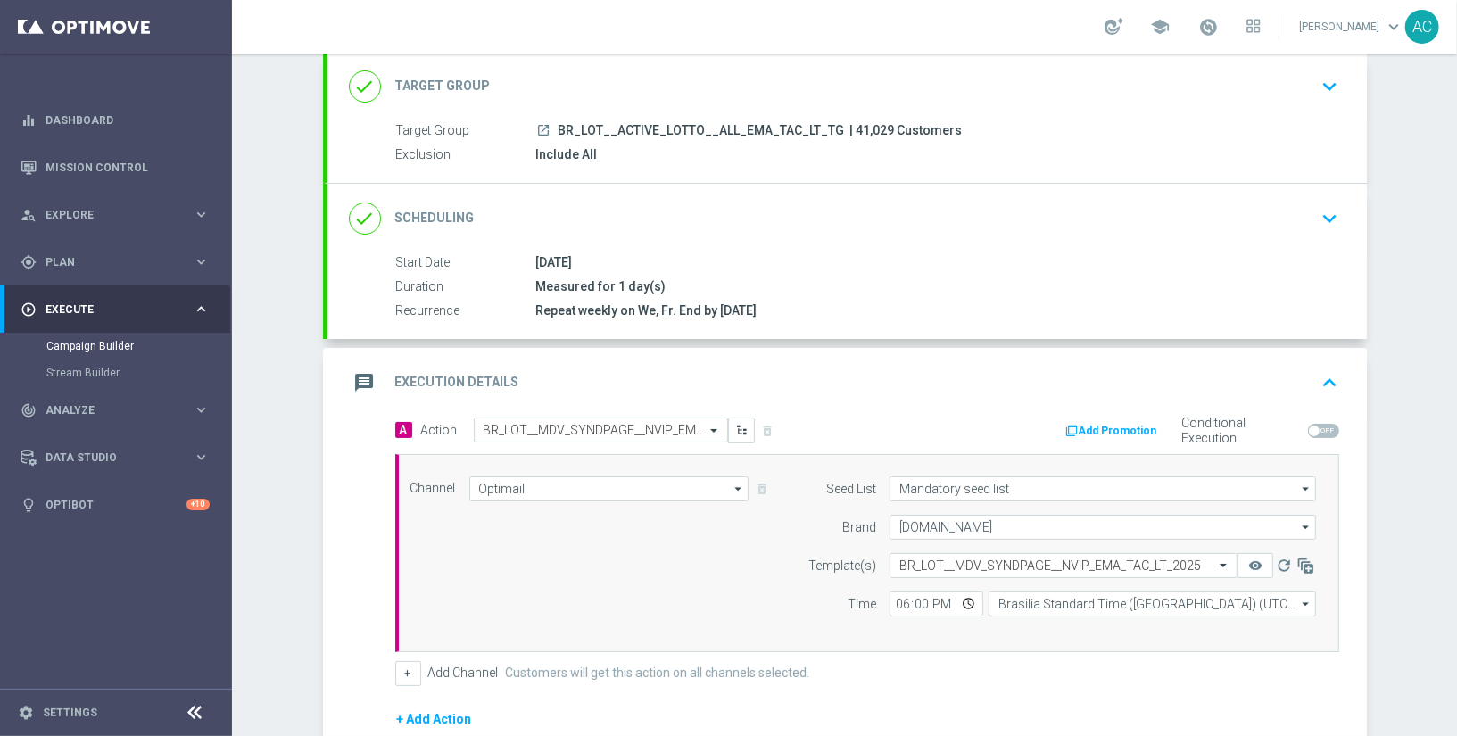
scroll to position [283, 0]
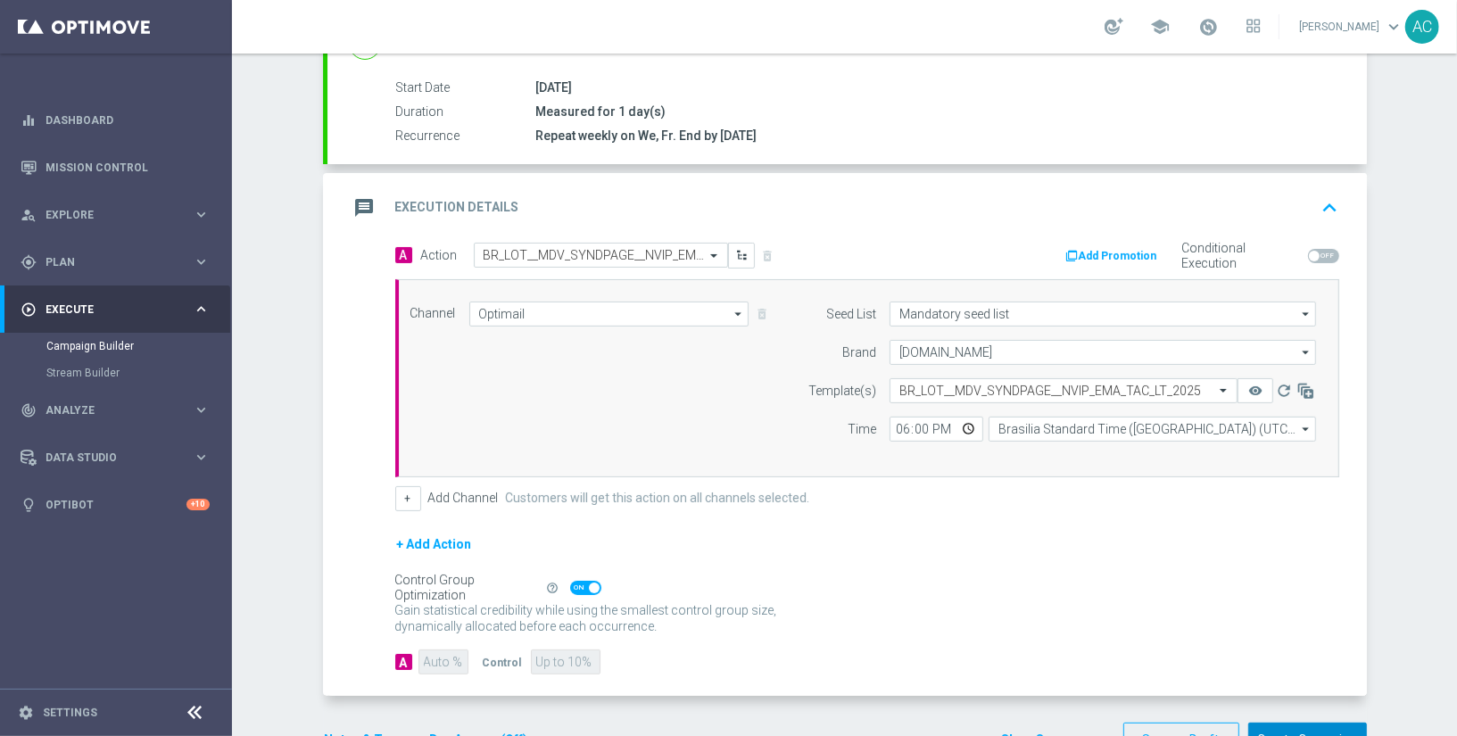
click at [1273, 726] on button "Create Campaign" at bounding box center [1307, 740] width 119 height 35
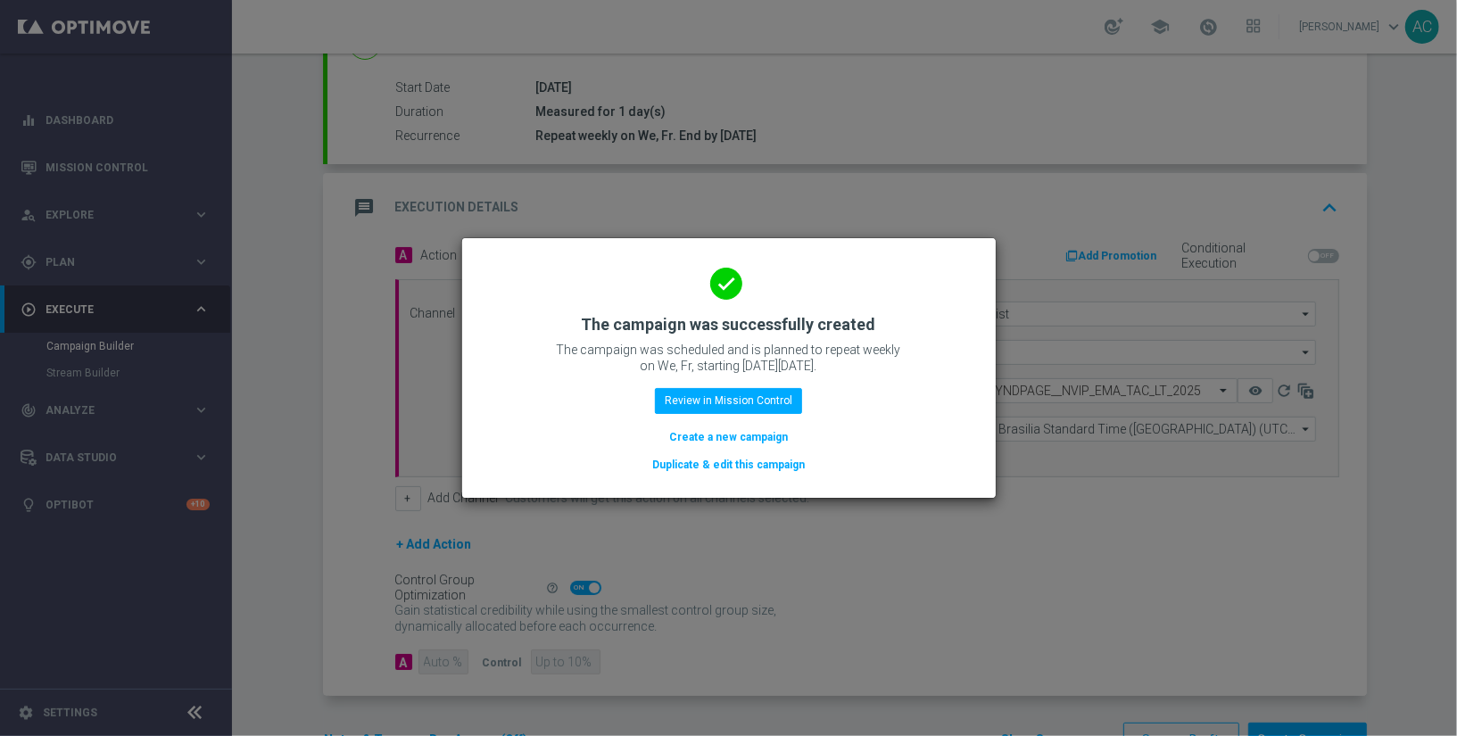
click at [735, 438] on button "Create a new campaign" at bounding box center [728, 437] width 122 height 20
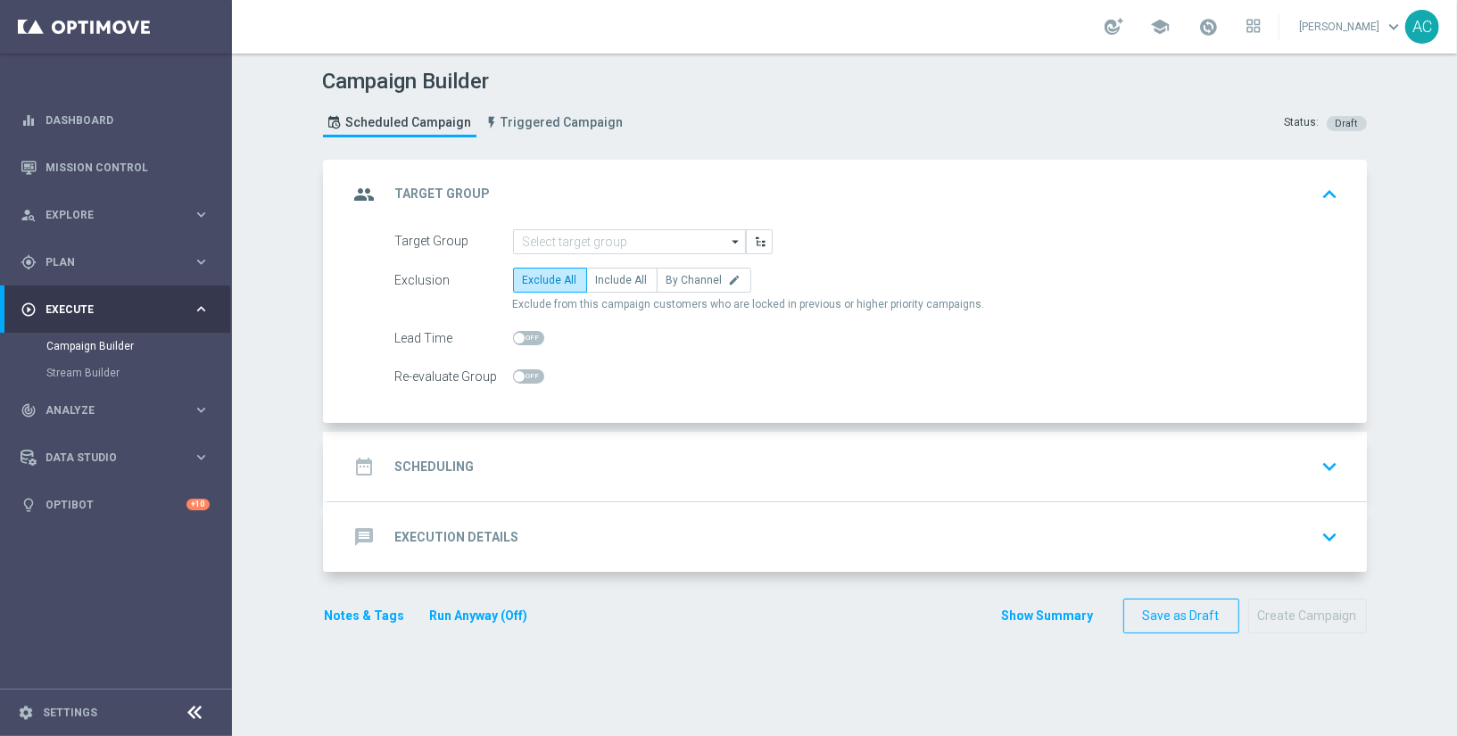
scroll to position [0, 0]
click at [591, 240] on input at bounding box center [629, 241] width 233 height 25
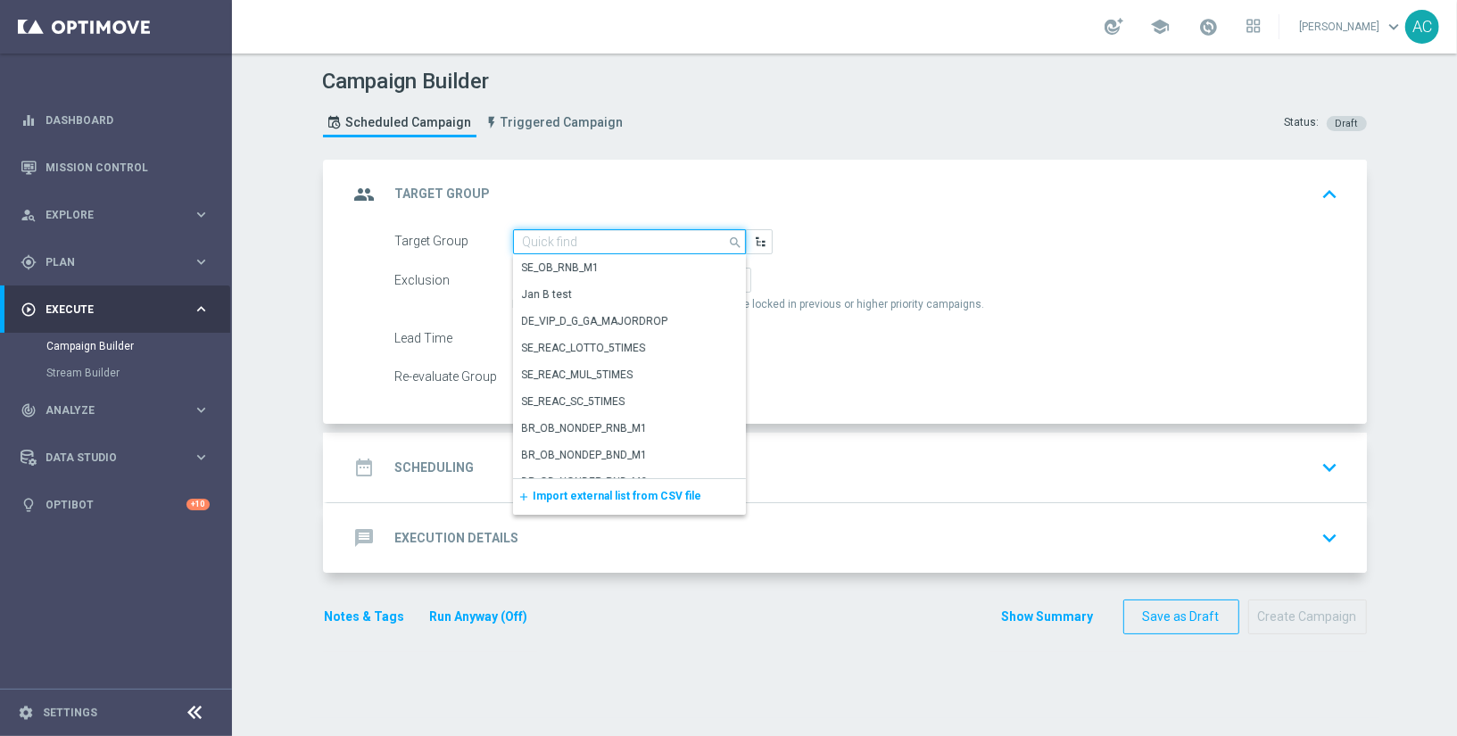
paste input "BR_LOT__ACTIVE_LOTTO__ALL_RI_TAC_LT_TG"
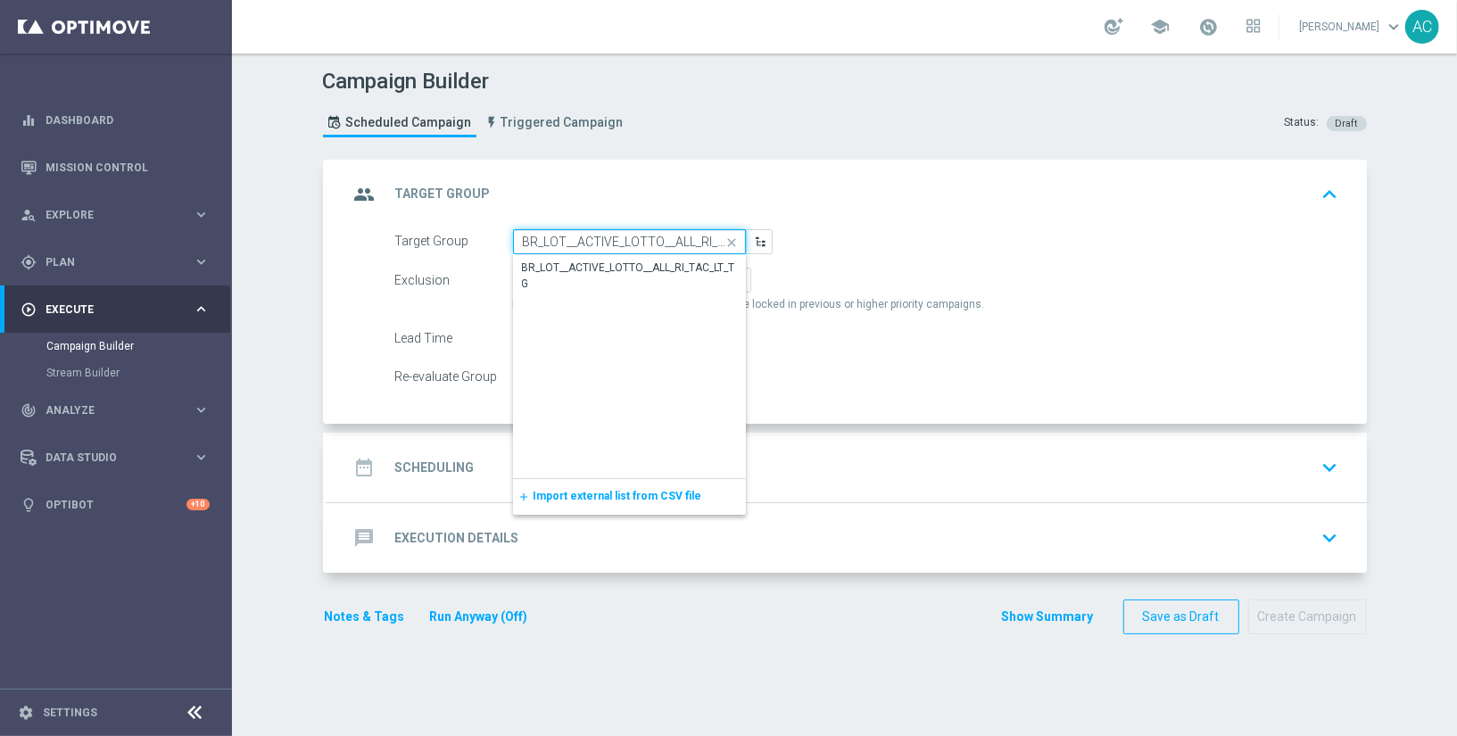
scroll to position [0, 48]
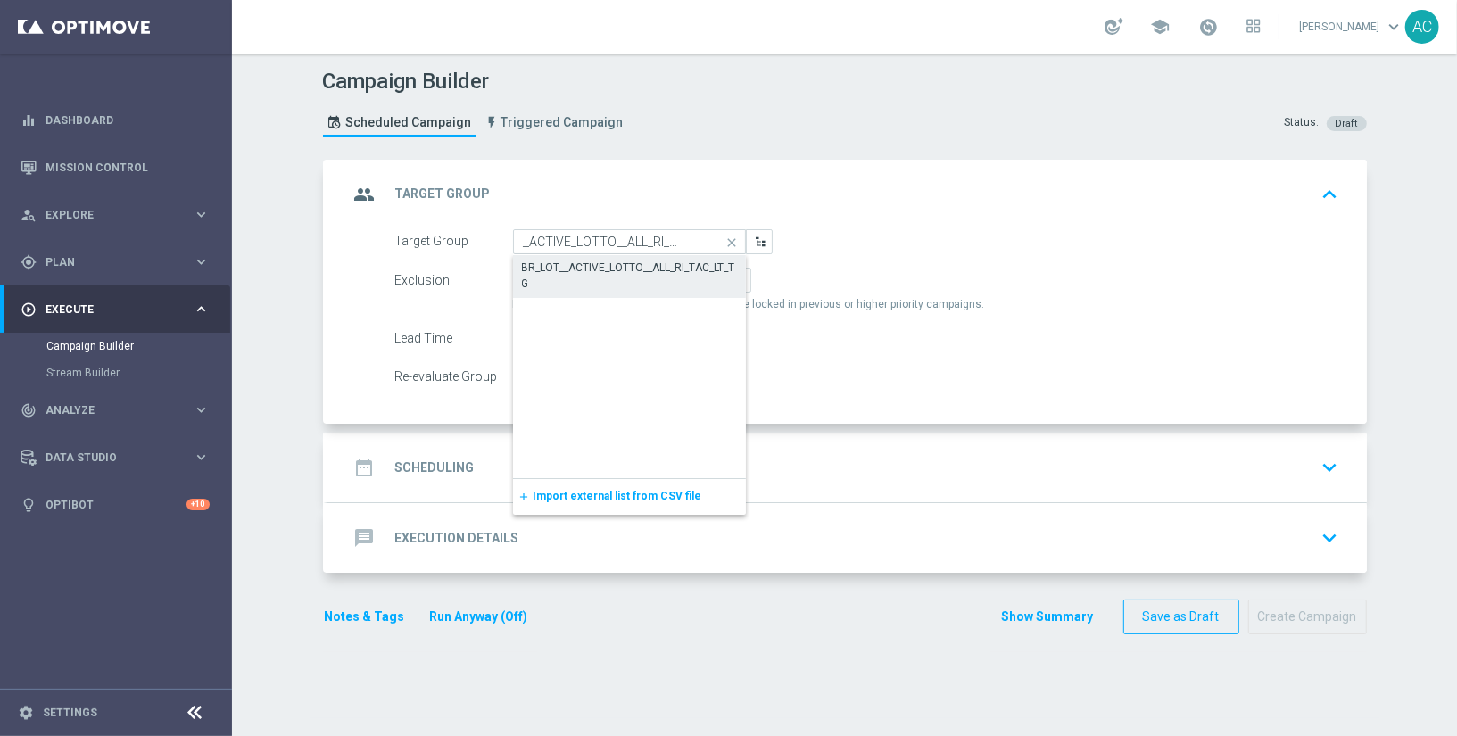
click at [582, 263] on div "BR_LOT__ACTIVE_LOTTO__ALL_RI_TAC_LT_TG" at bounding box center [629, 276] width 215 height 32
type input "BR_LOT__ACTIVE_LOTTO__ALL_RI_TAC_LT_TG"
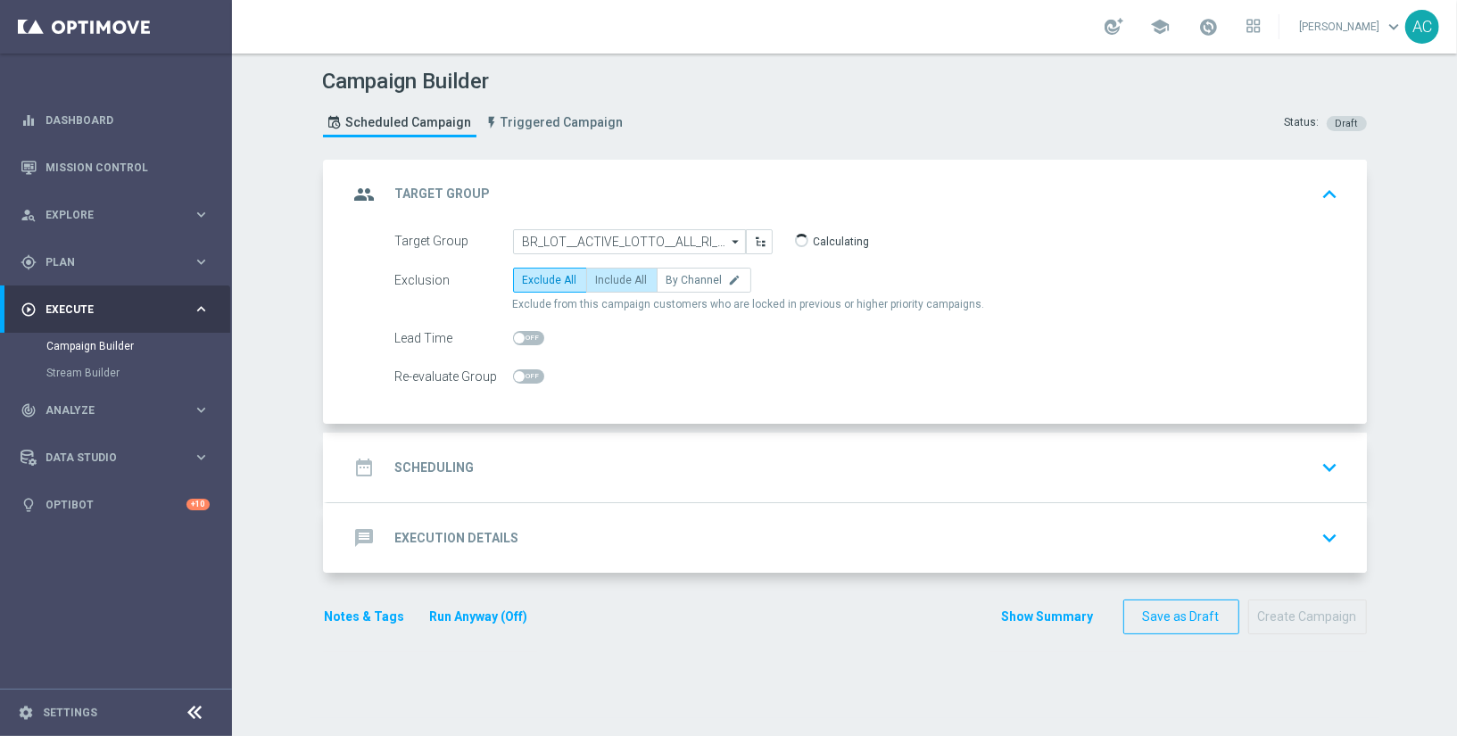
click at [611, 279] on span "Include All" at bounding box center [622, 280] width 52 height 12
click at [607, 279] on input "Include All" at bounding box center [602, 283] width 12 height 12
radio input "true"
click at [450, 464] on h2 "Scheduling" at bounding box center [434, 467] width 79 height 17
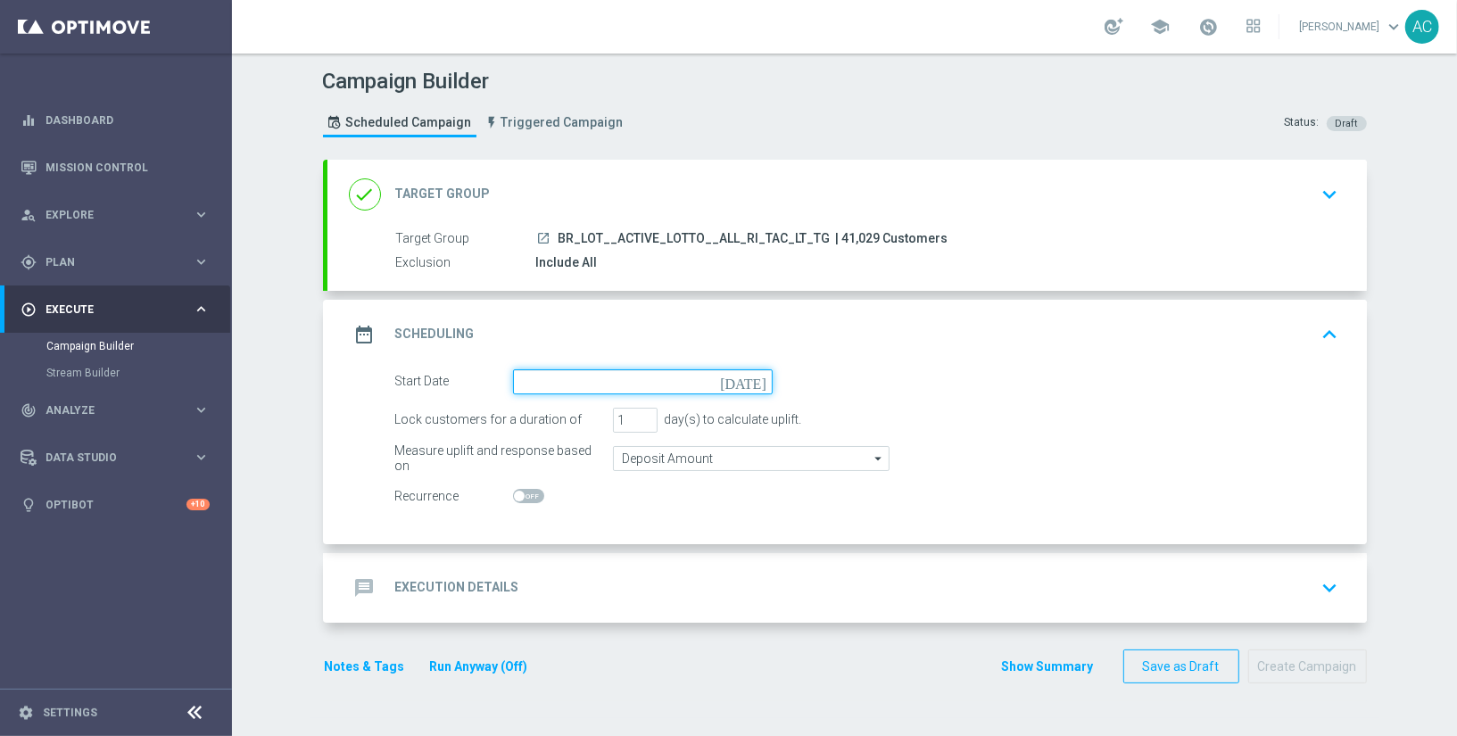
click at [516, 382] on input at bounding box center [643, 381] width 260 height 25
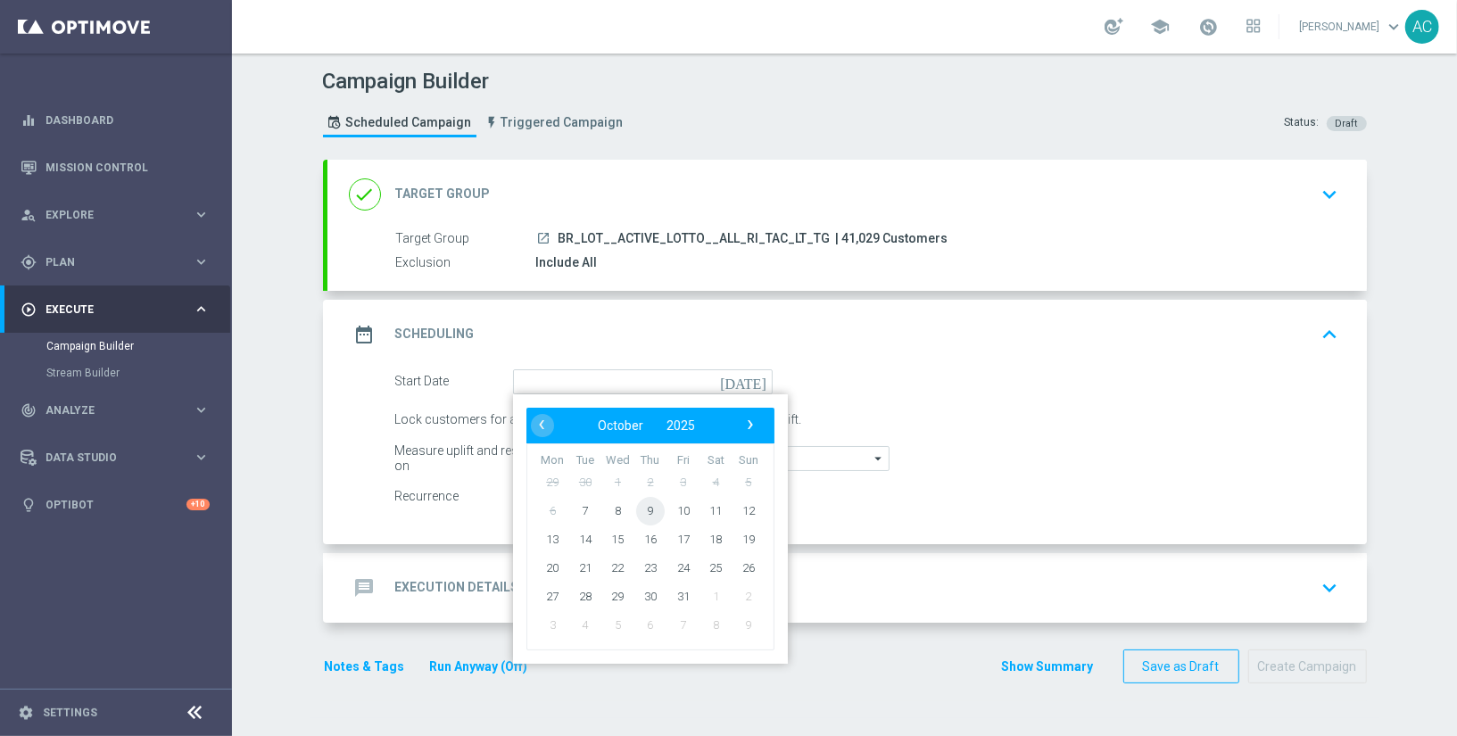
click at [637, 510] on span "9" at bounding box center [649, 510] width 29 height 29
type input "09 Oct 2025"
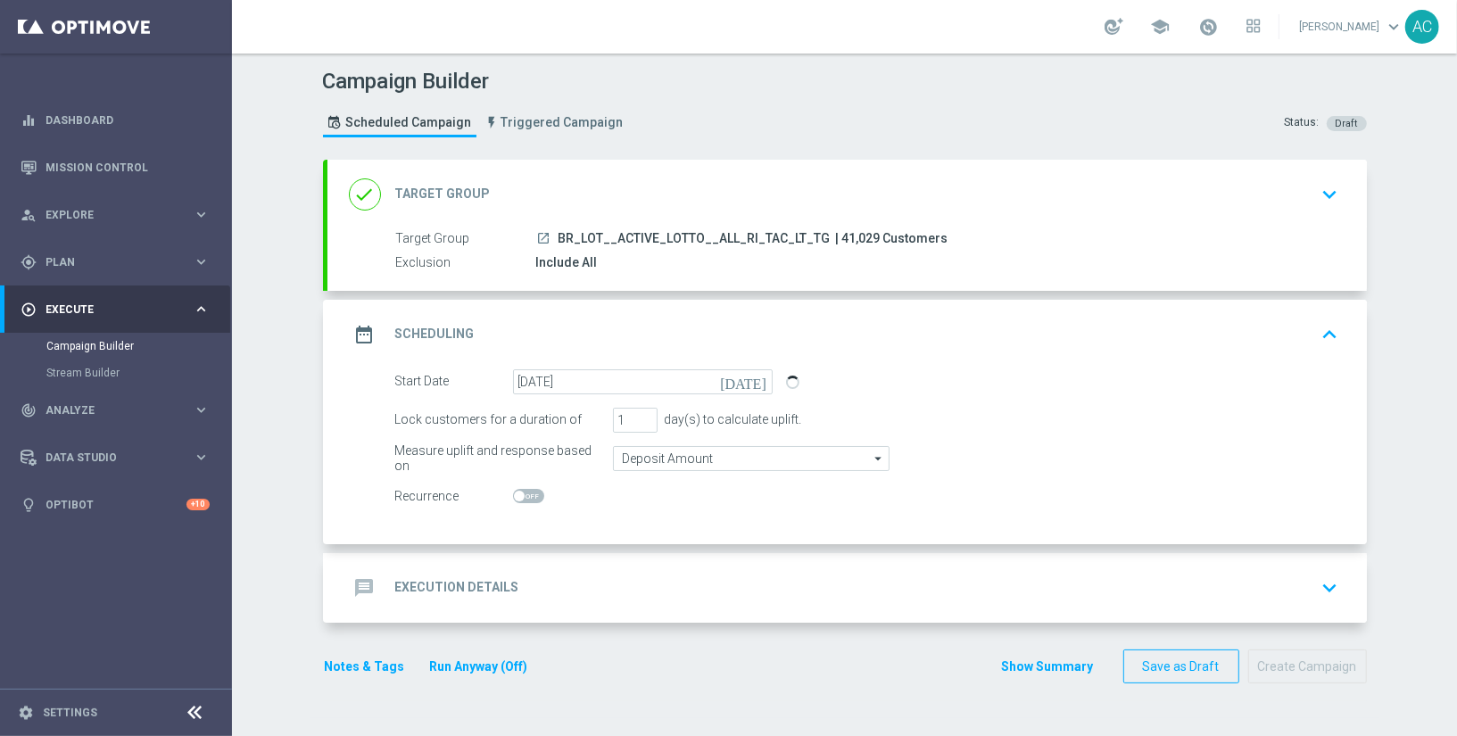
click at [522, 495] on span at bounding box center [528, 496] width 31 height 14
click at [522, 495] on input "checkbox" at bounding box center [528, 496] width 31 height 14
checkbox input "true"
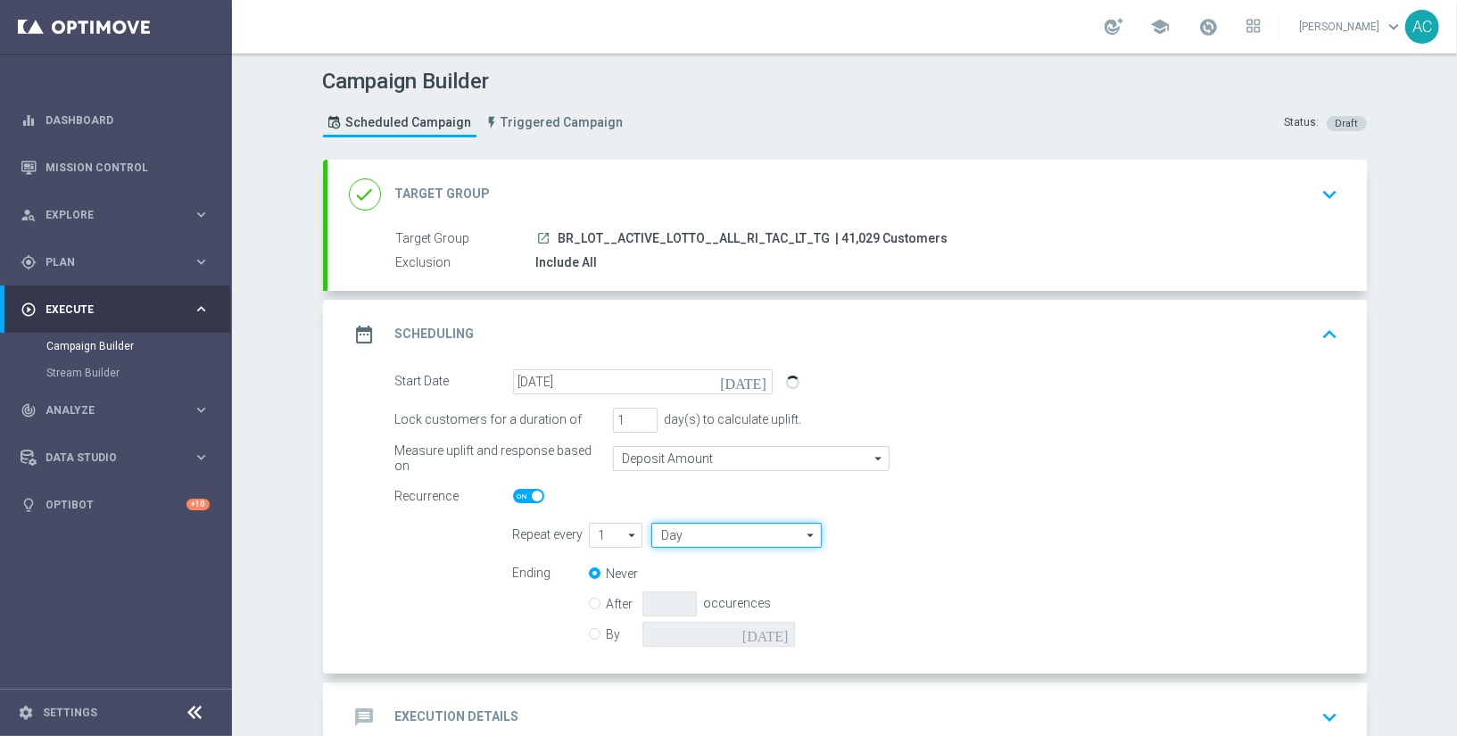
click at [688, 533] on input "Day" at bounding box center [735, 535] width 169 height 25
click at [694, 586] on div "Week" at bounding box center [728, 587] width 155 height 25
type input "Week"
click at [1028, 543] on input "checkbox" at bounding box center [1041, 535] width 27 height 24
checkbox input "true"
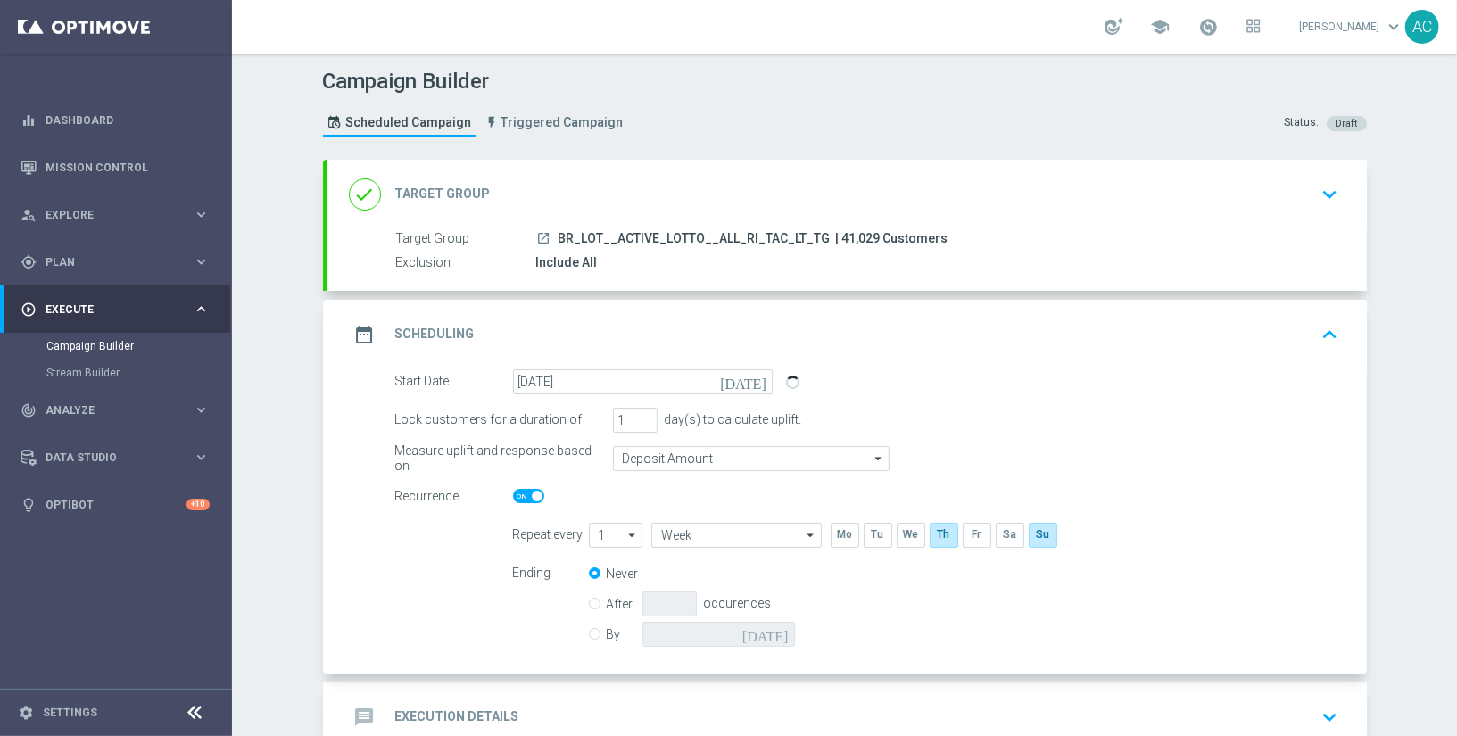
click at [607, 633] on label "By" at bounding box center [625, 634] width 36 height 16
click at [600, 633] on input "By" at bounding box center [595, 631] width 12 height 12
radio input "true"
radio input "false"
click at [776, 629] on icon "today" at bounding box center [768, 632] width 53 height 20
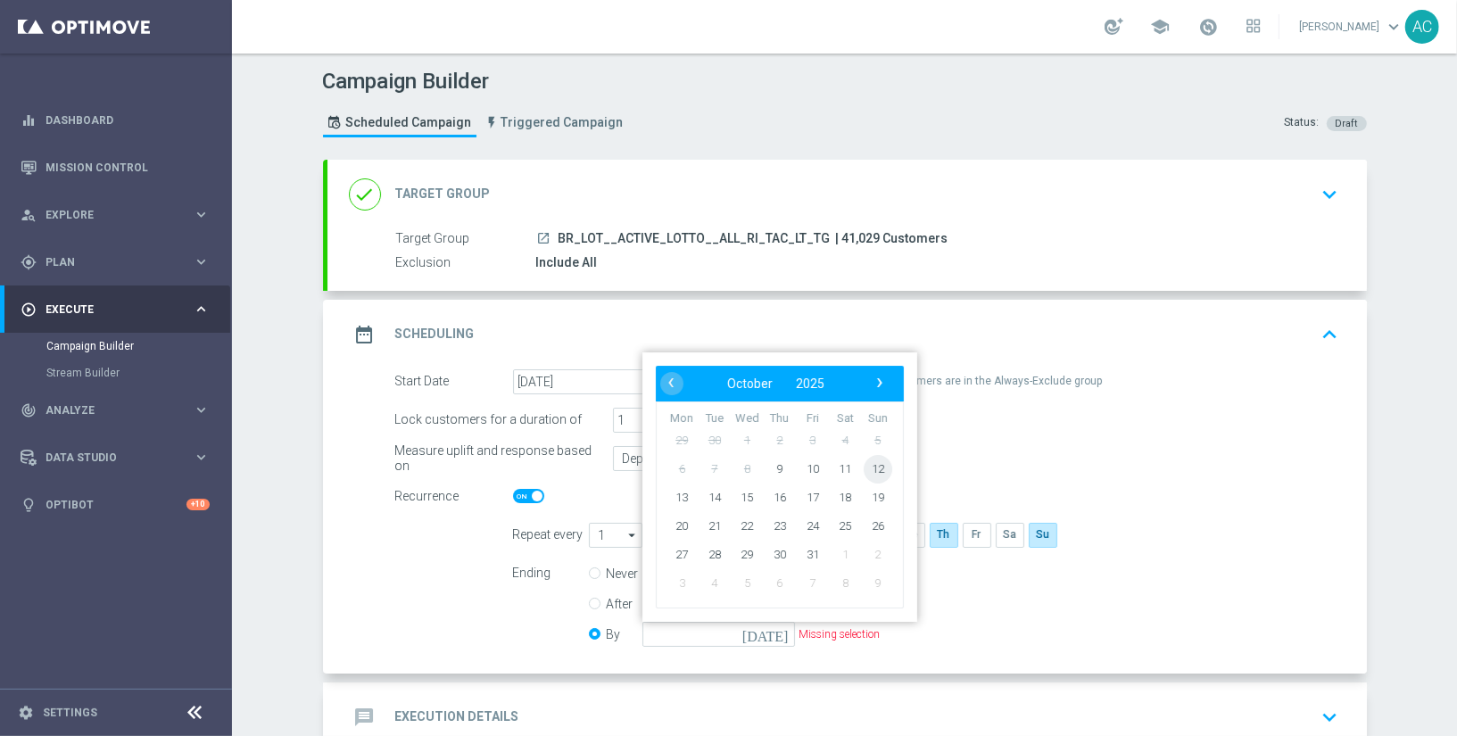
click at [874, 471] on span "12" at bounding box center [877, 468] width 29 height 29
type input "12 Oct 2025"
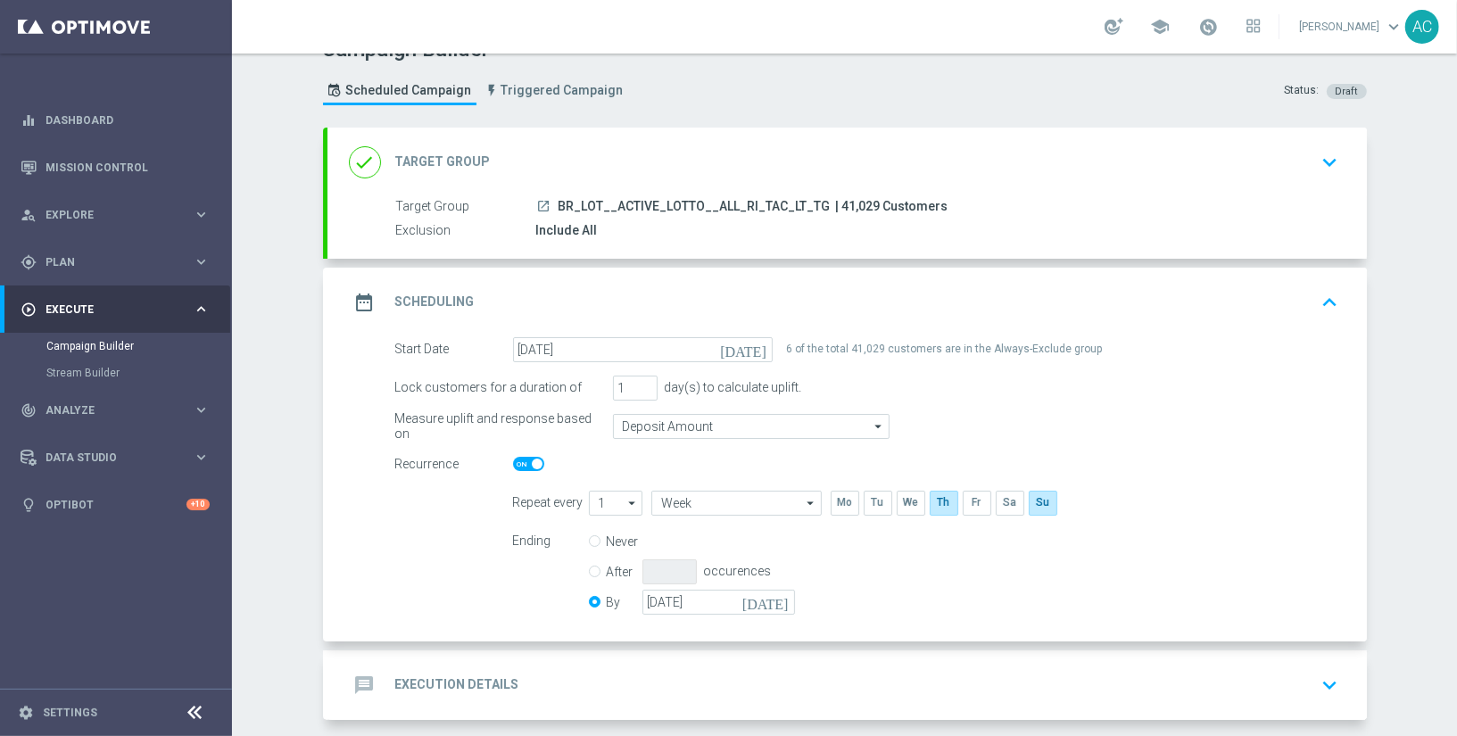
scroll to position [108, 0]
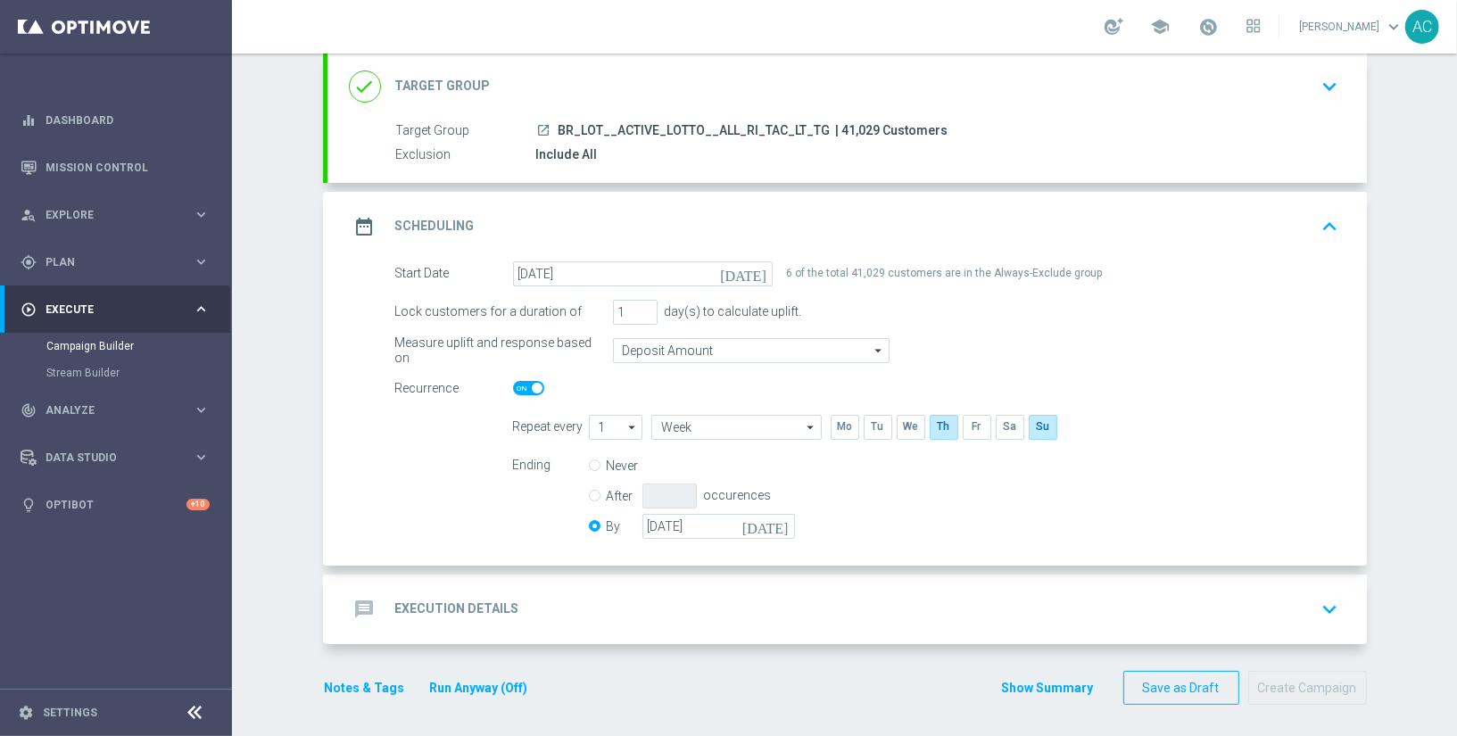
click at [450, 606] on h2 "Execution Details" at bounding box center [457, 608] width 124 height 17
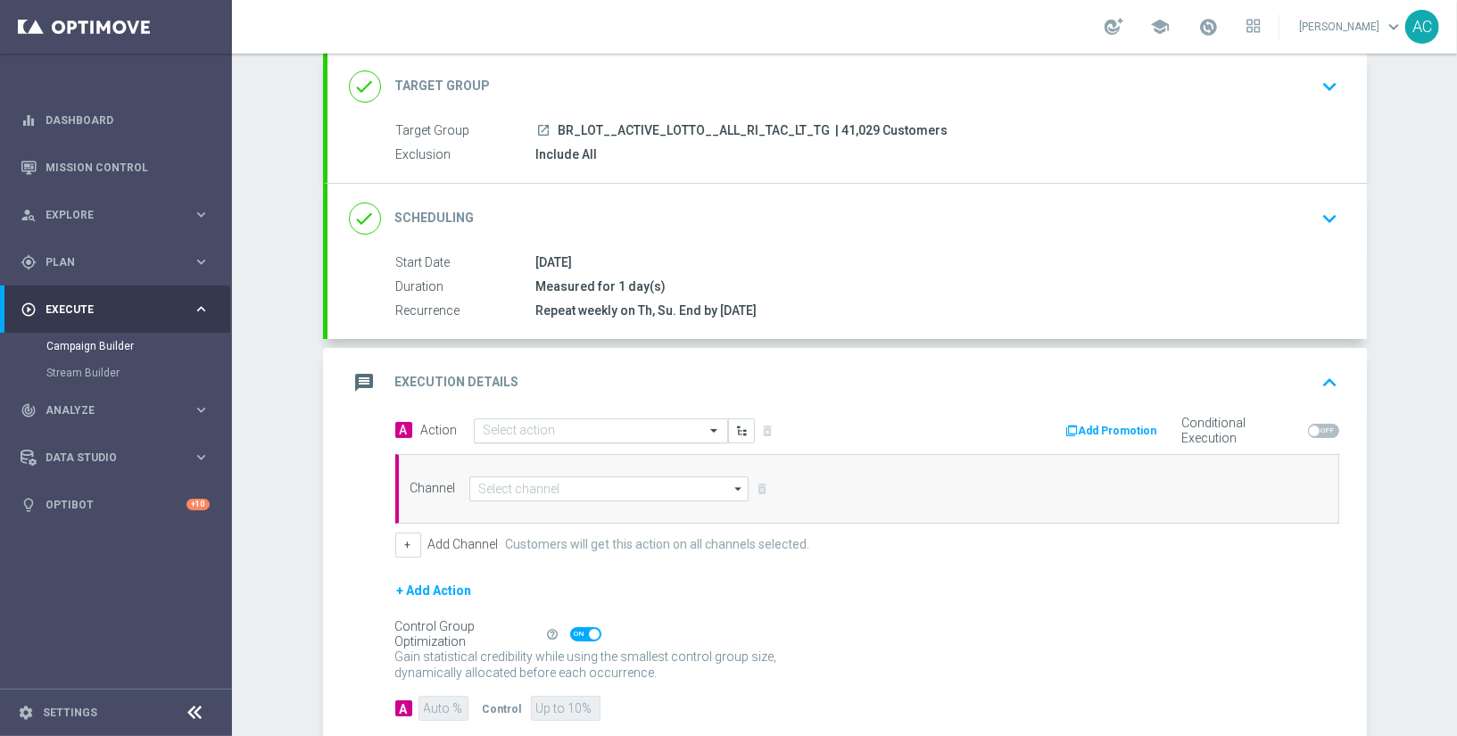
click at [555, 427] on input "text" at bounding box center [582, 431] width 199 height 15
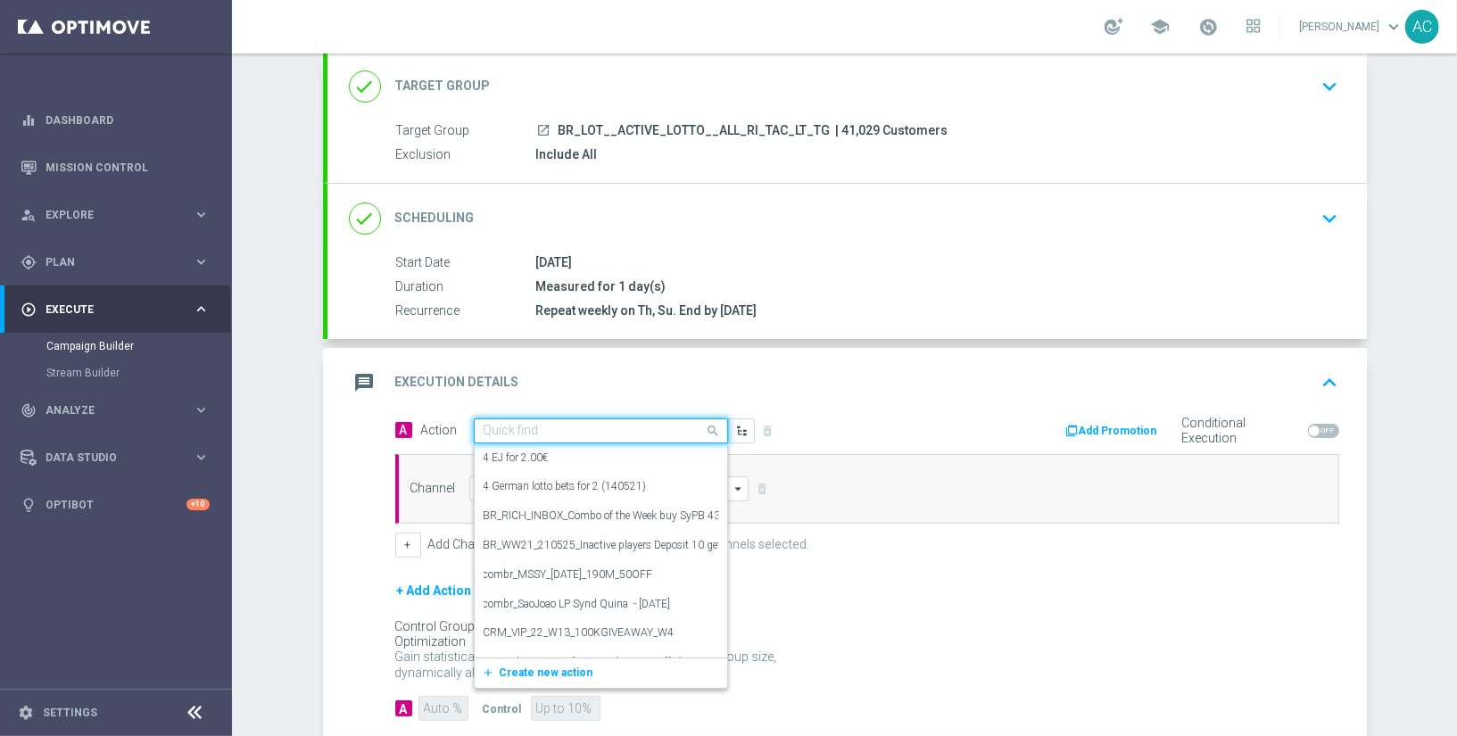
paste input "BR_CAS__SYND_MS__ALL_RI_TAC_LT"
type input "BR_CAS__SYND_MS__ALL_RI_TAC_LT"
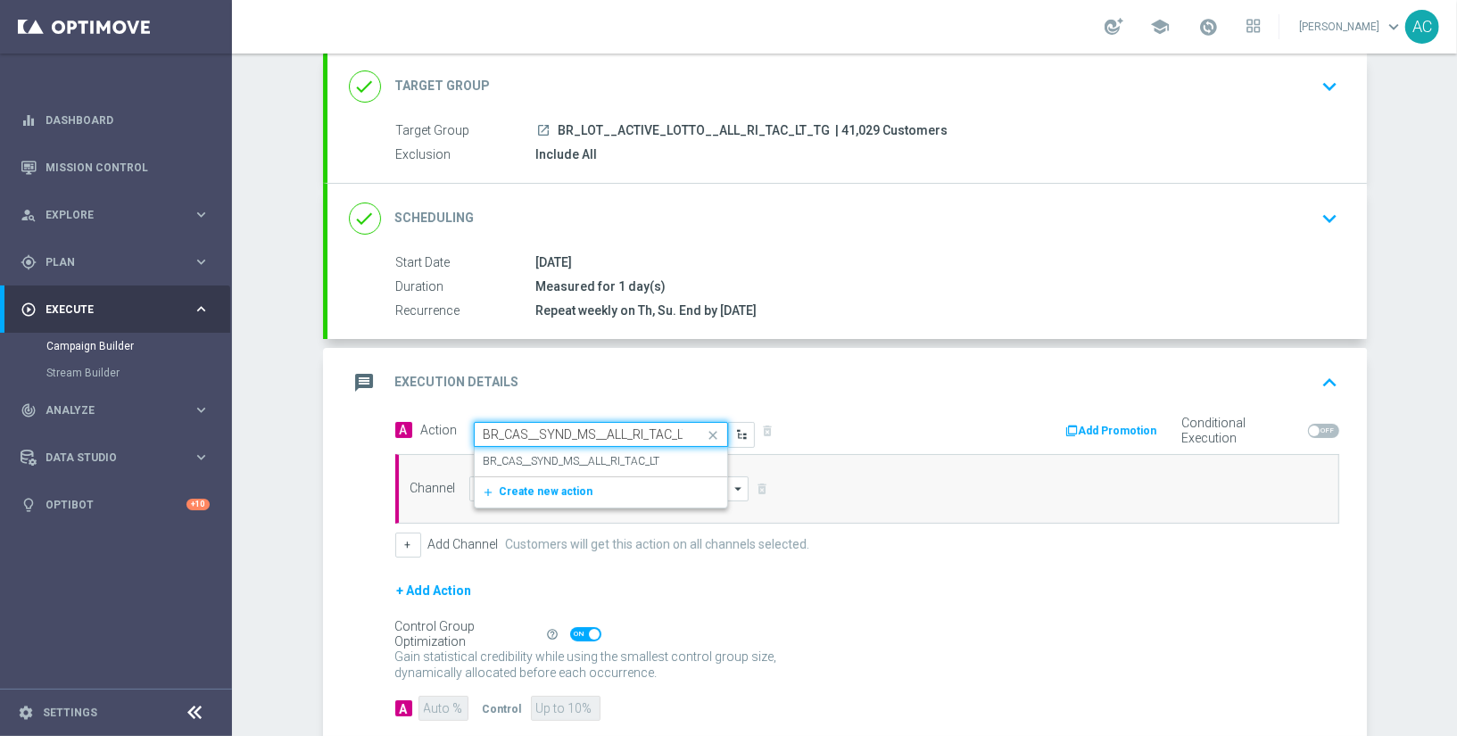
scroll to position [0, 5]
click at [562, 456] on label "BR_CAS__SYND_MS__ALL_RI_TAC_LT" at bounding box center [571, 461] width 177 height 15
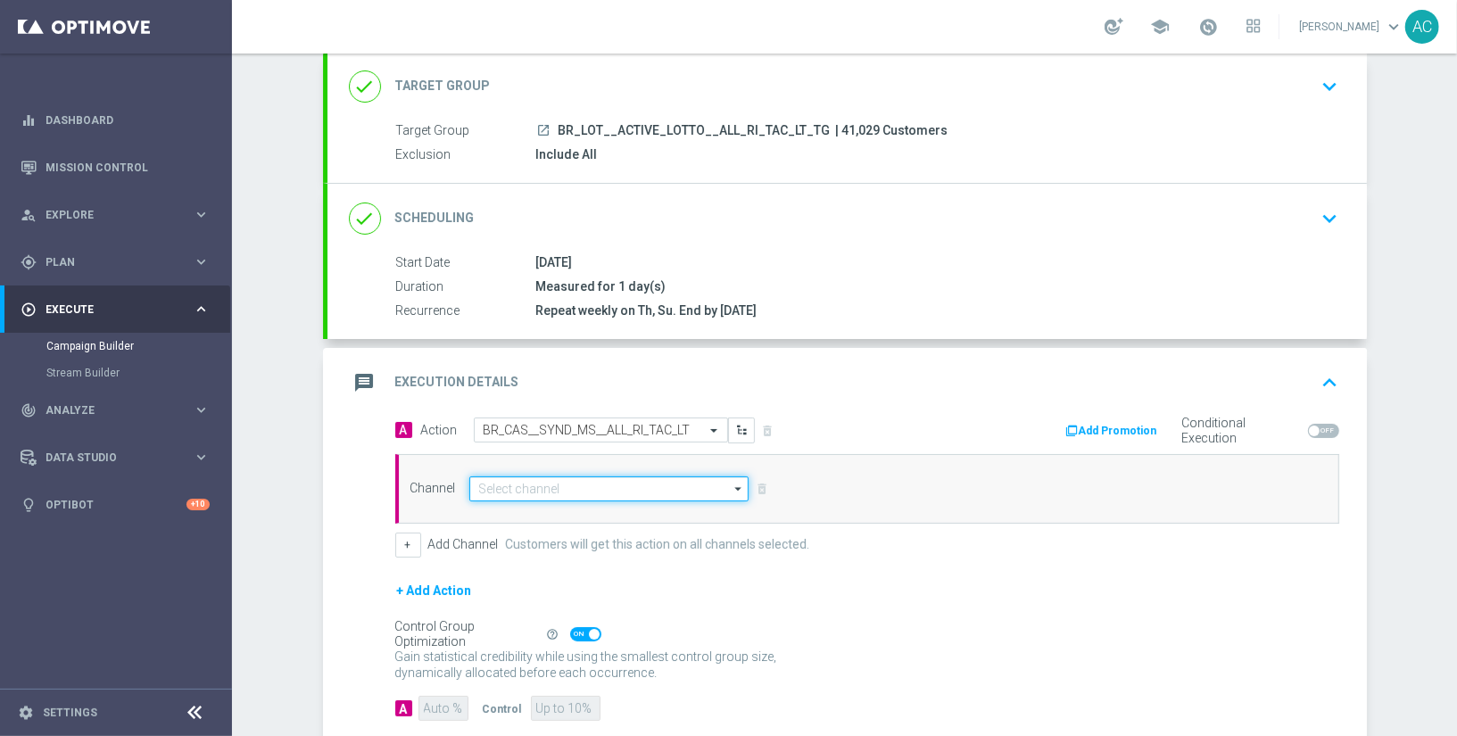
click at [542, 484] on input at bounding box center [609, 488] width 280 height 25
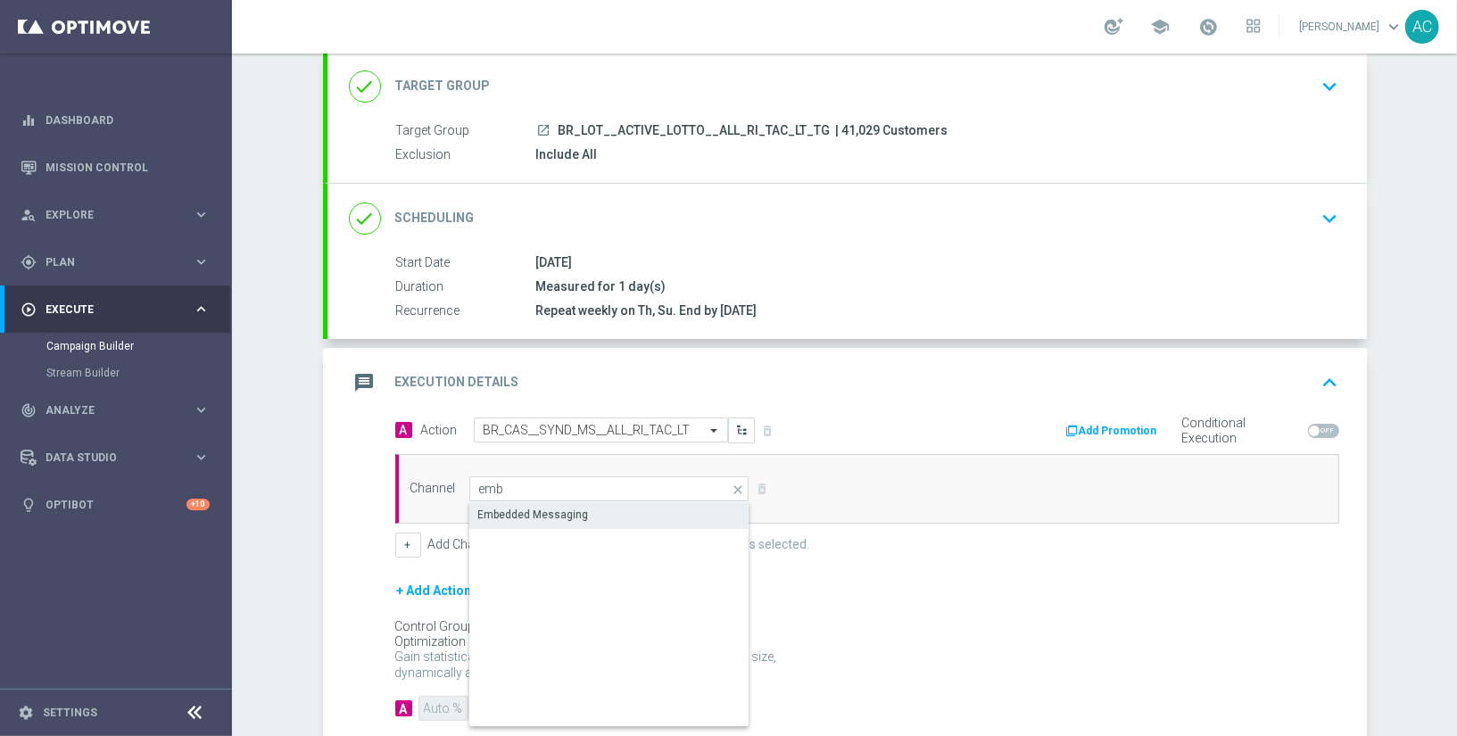
click at [561, 515] on div "Embedded Messaging" at bounding box center [533, 515] width 111 height 16
type input "Embedded Messaging"
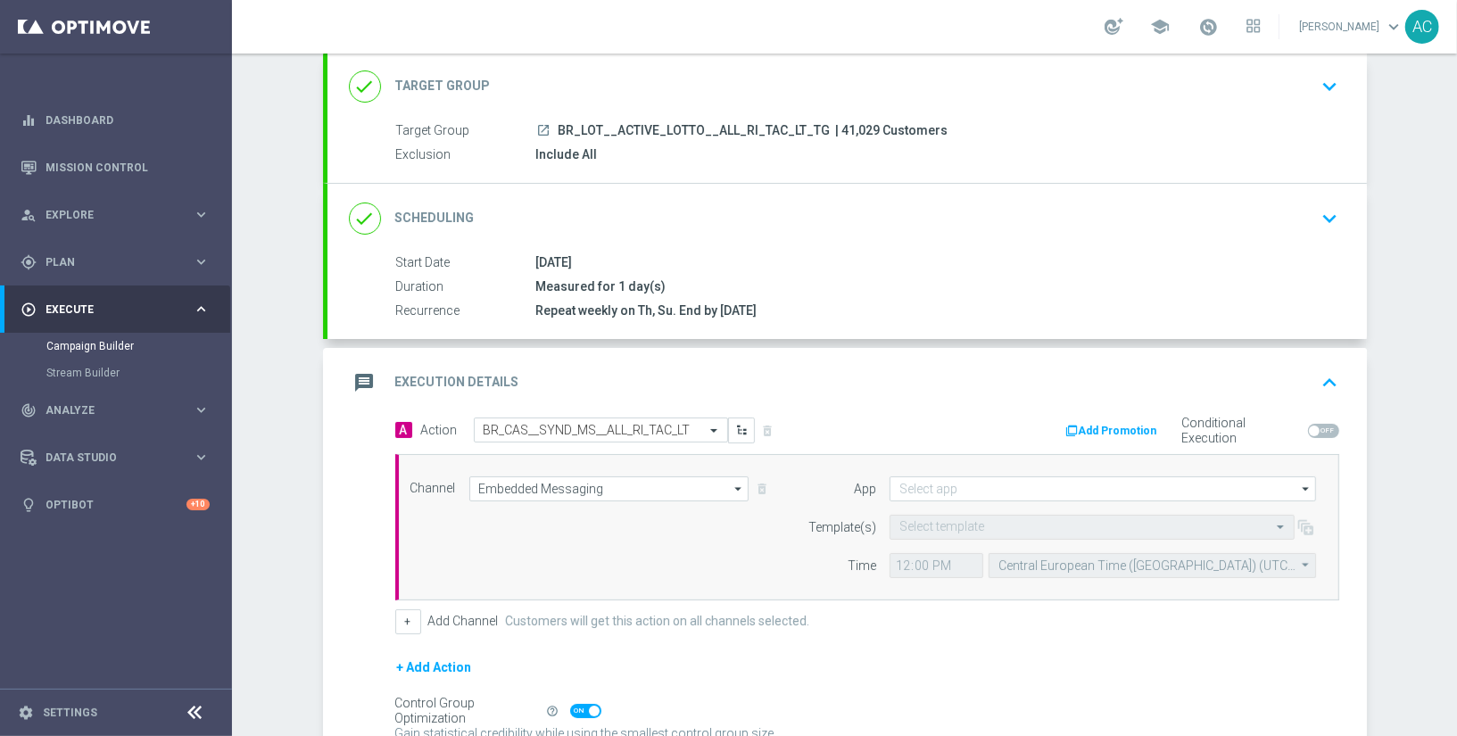
click at [1008, 470] on div "Channel Embedded Messaging Embedded Messaging arrow_drop_down Show Selected 1 o…" at bounding box center [867, 527] width 944 height 146
click at [1004, 480] on input at bounding box center [1102, 488] width 426 height 25
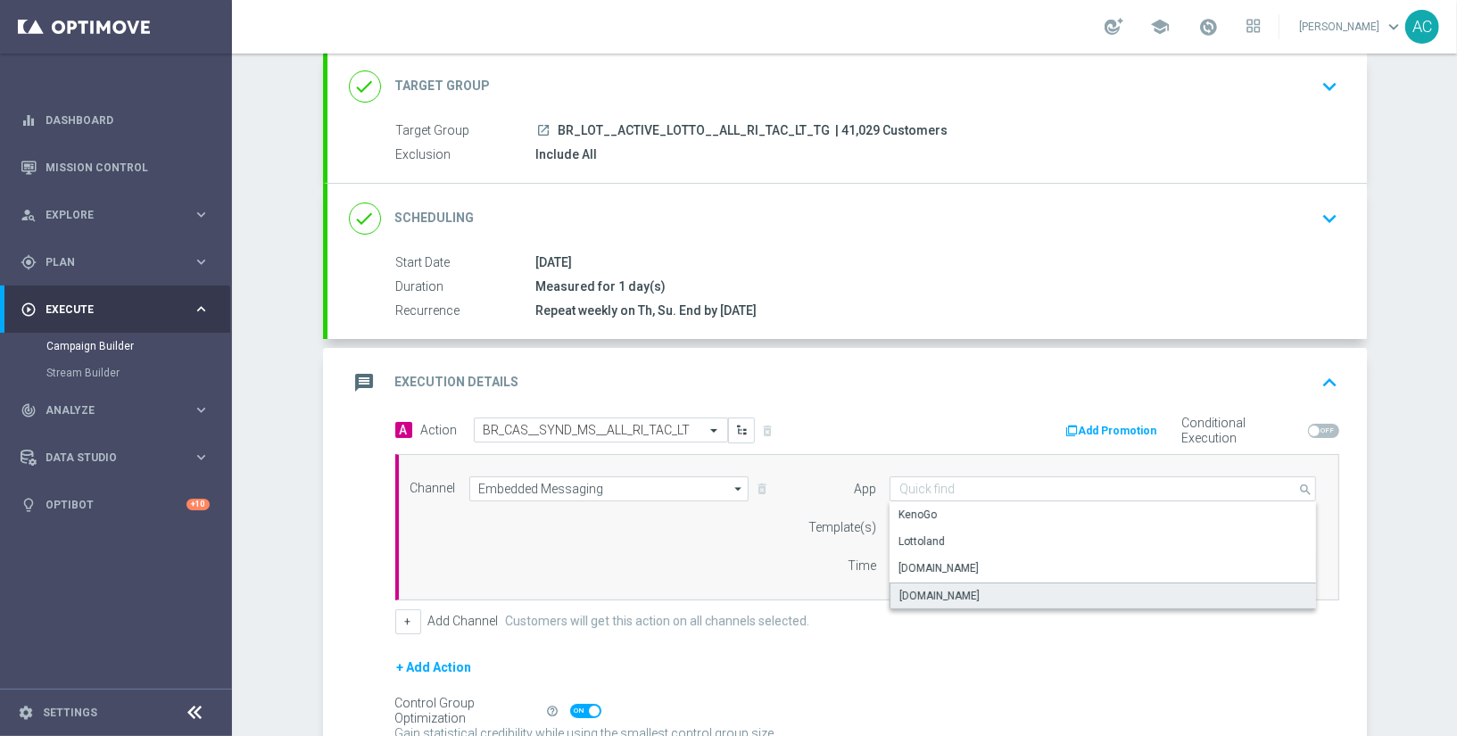
click at [995, 589] on div "Sorteonline.bet.br" at bounding box center [1102, 595] width 427 height 27
type input "Sorteonline.bet.br"
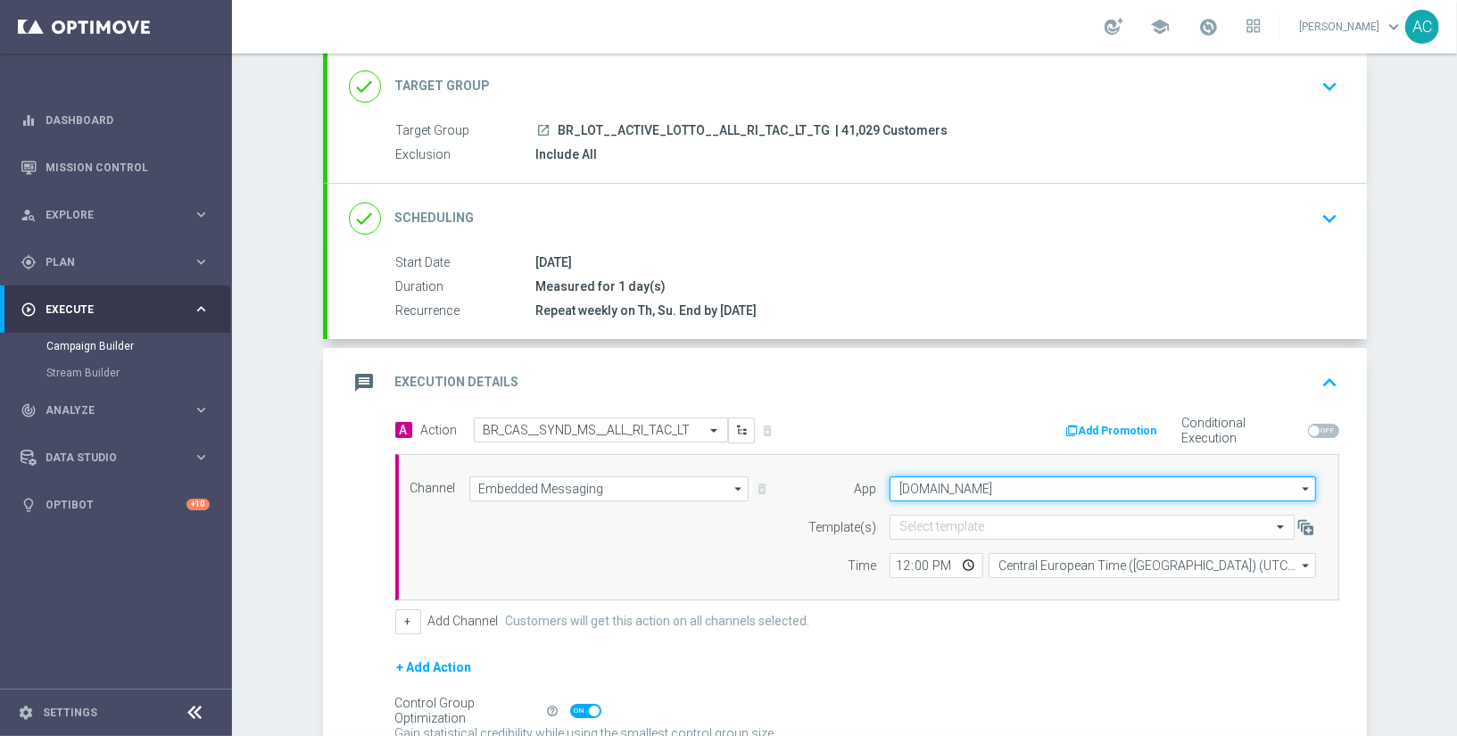
click at [987, 484] on input "Sorteonline.bet.br" at bounding box center [1102, 488] width 426 height 25
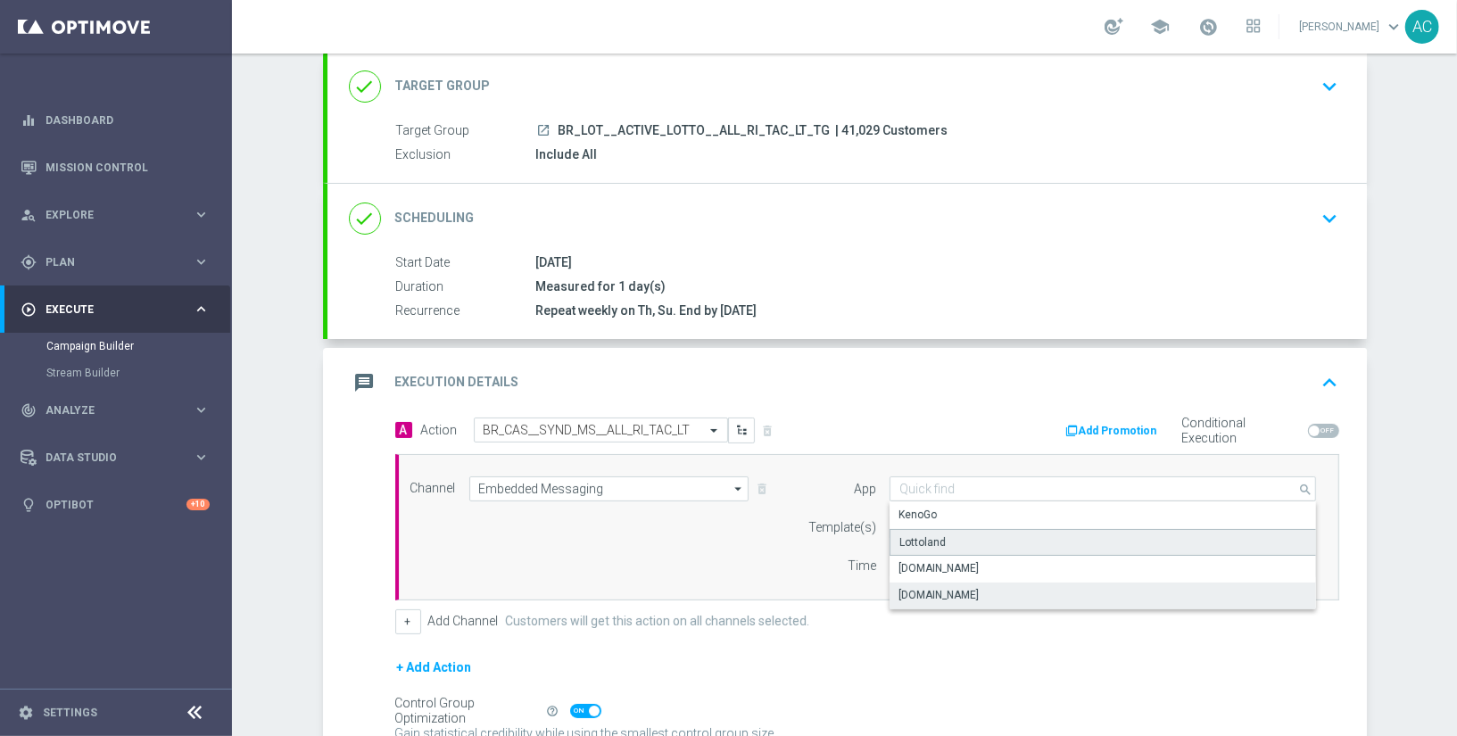
click at [970, 542] on div "Lottoland" at bounding box center [1102, 542] width 427 height 27
type input "Lottoland"
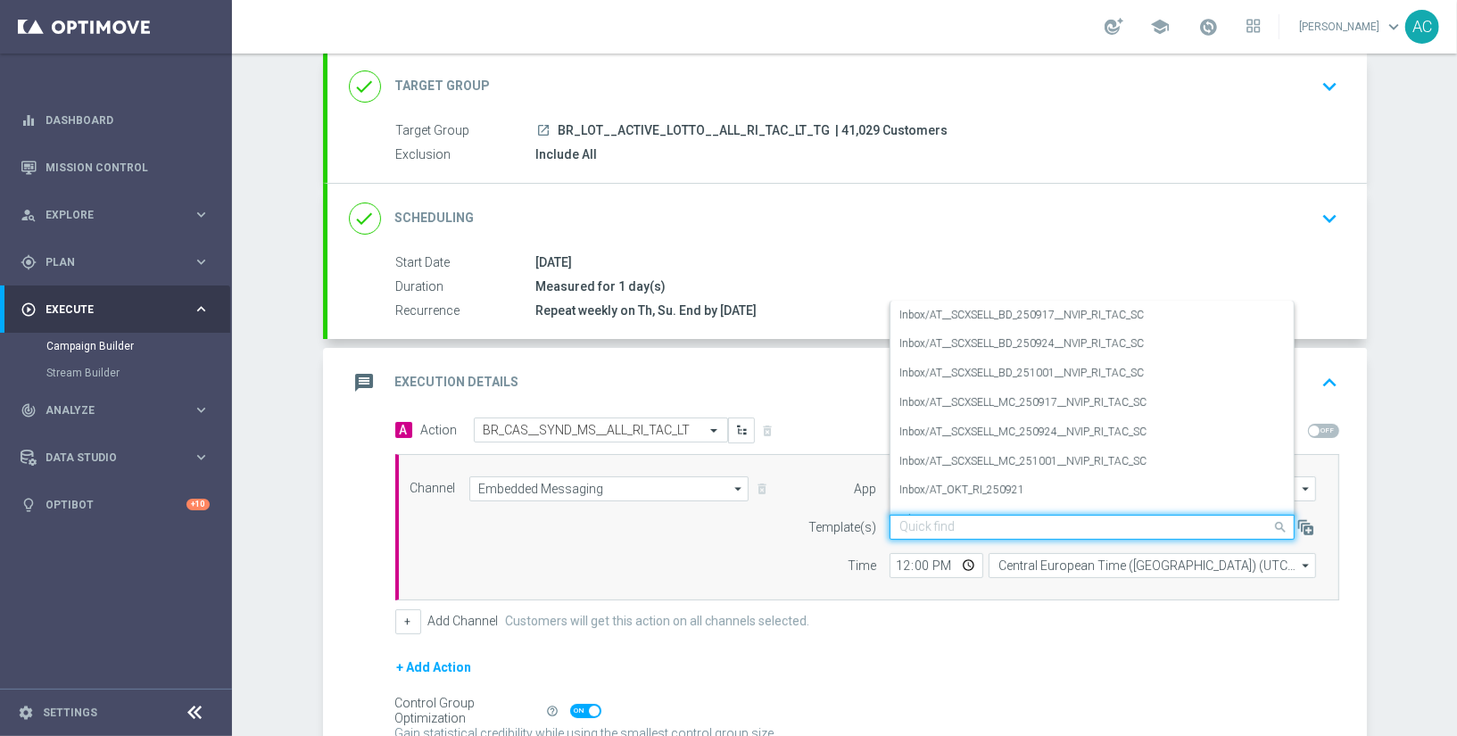
click at [948, 520] on input "text" at bounding box center [1074, 527] width 350 height 15
paste input "BR_CAS__SYND_MS__ALL_RI_TAC_LT"
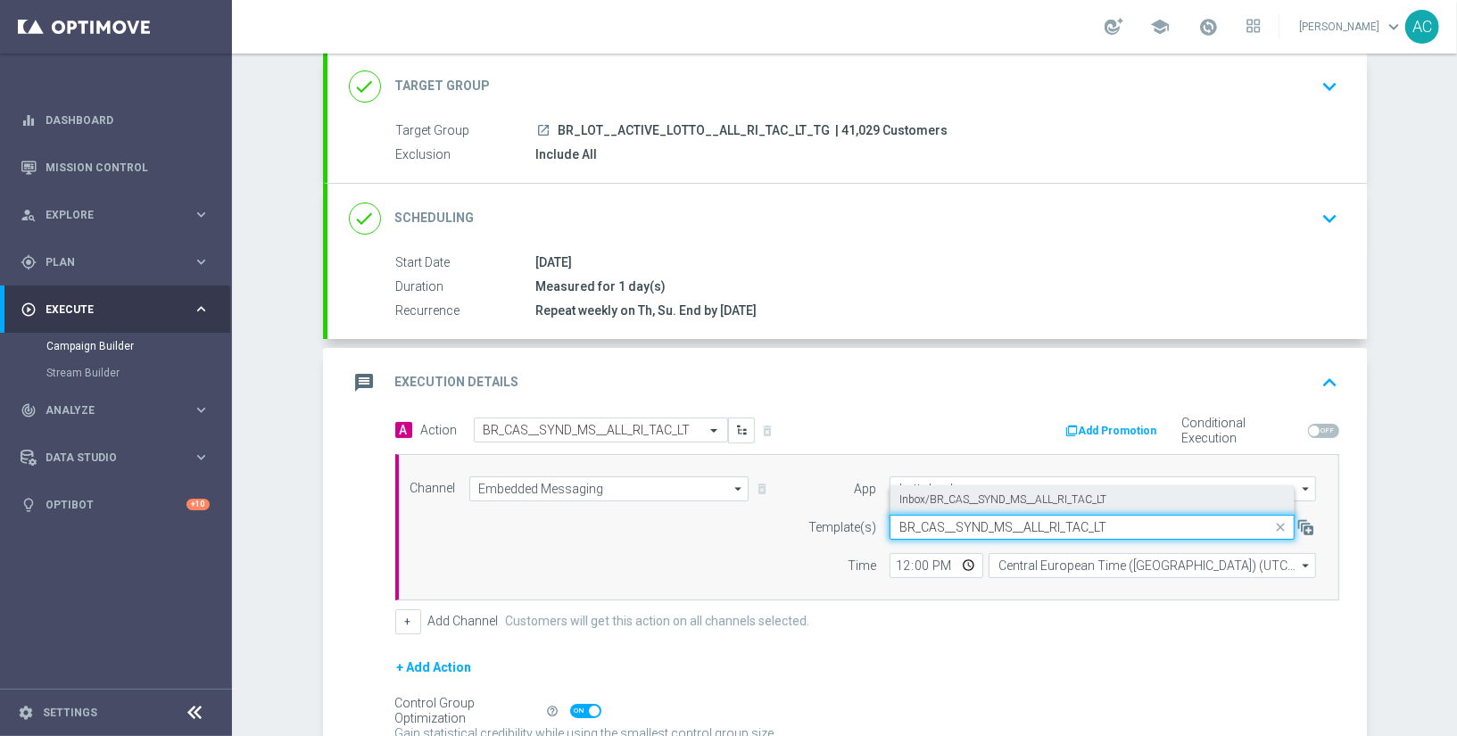
click at [969, 504] on div "Inbox/BR_CAS__SYND_MS__ALL_RI_TAC_LT" at bounding box center [1091, 499] width 385 height 29
type input "BR_CAS__SYND_MS__ALL_RI_TAC_LT"
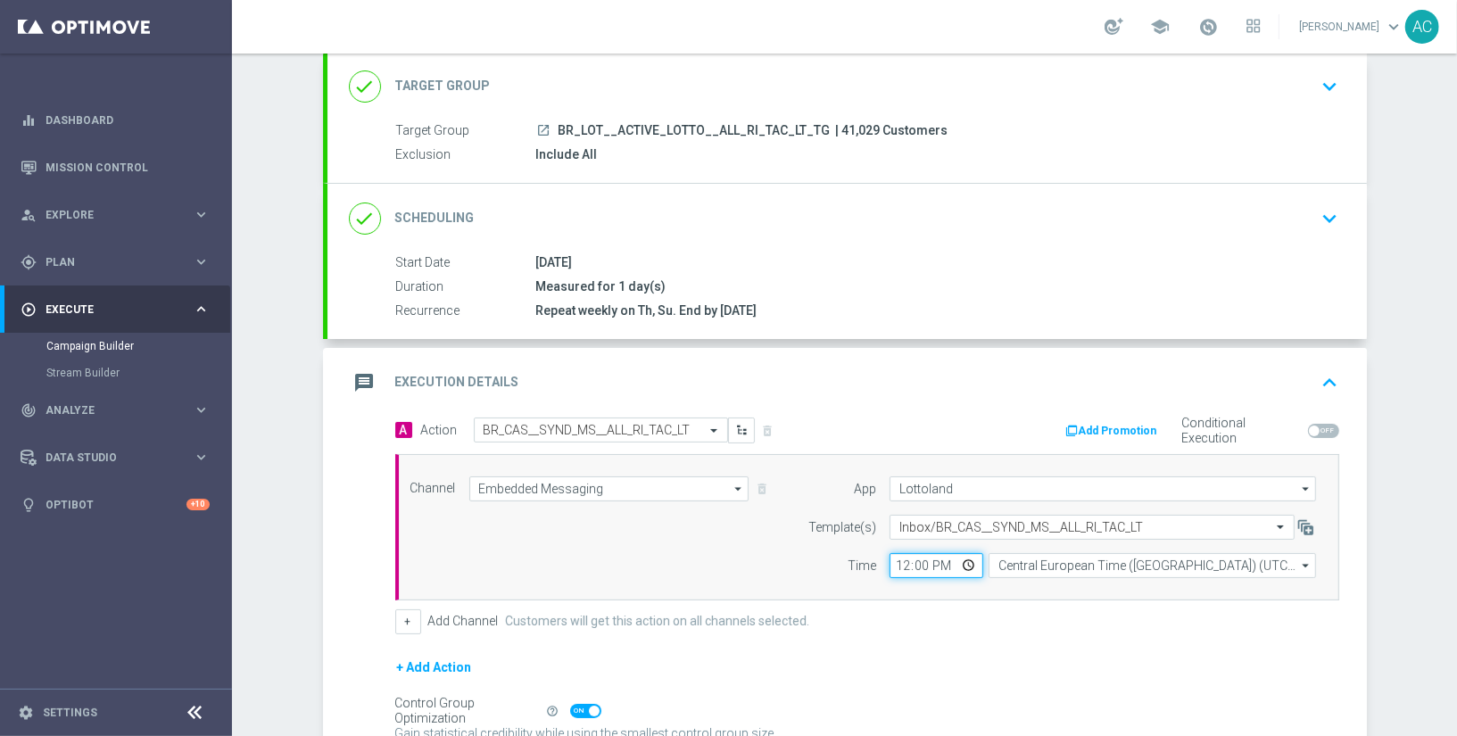
click at [895, 557] on input "12:00" at bounding box center [936, 565] width 94 height 25
type input "01:00"
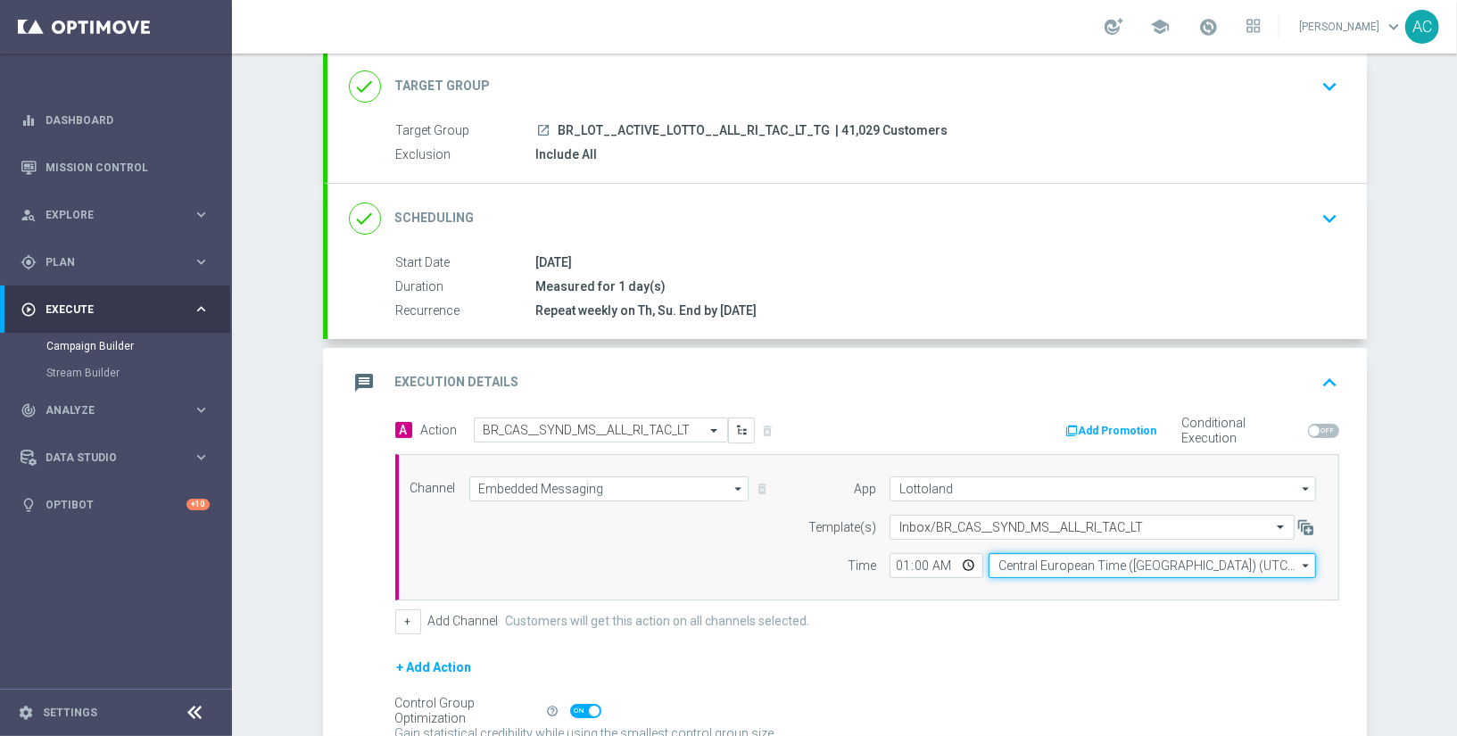
click at [1119, 566] on input "Central European Time (Budapest) (UTC +02:00)" at bounding box center [1151, 565] width 327 height 25
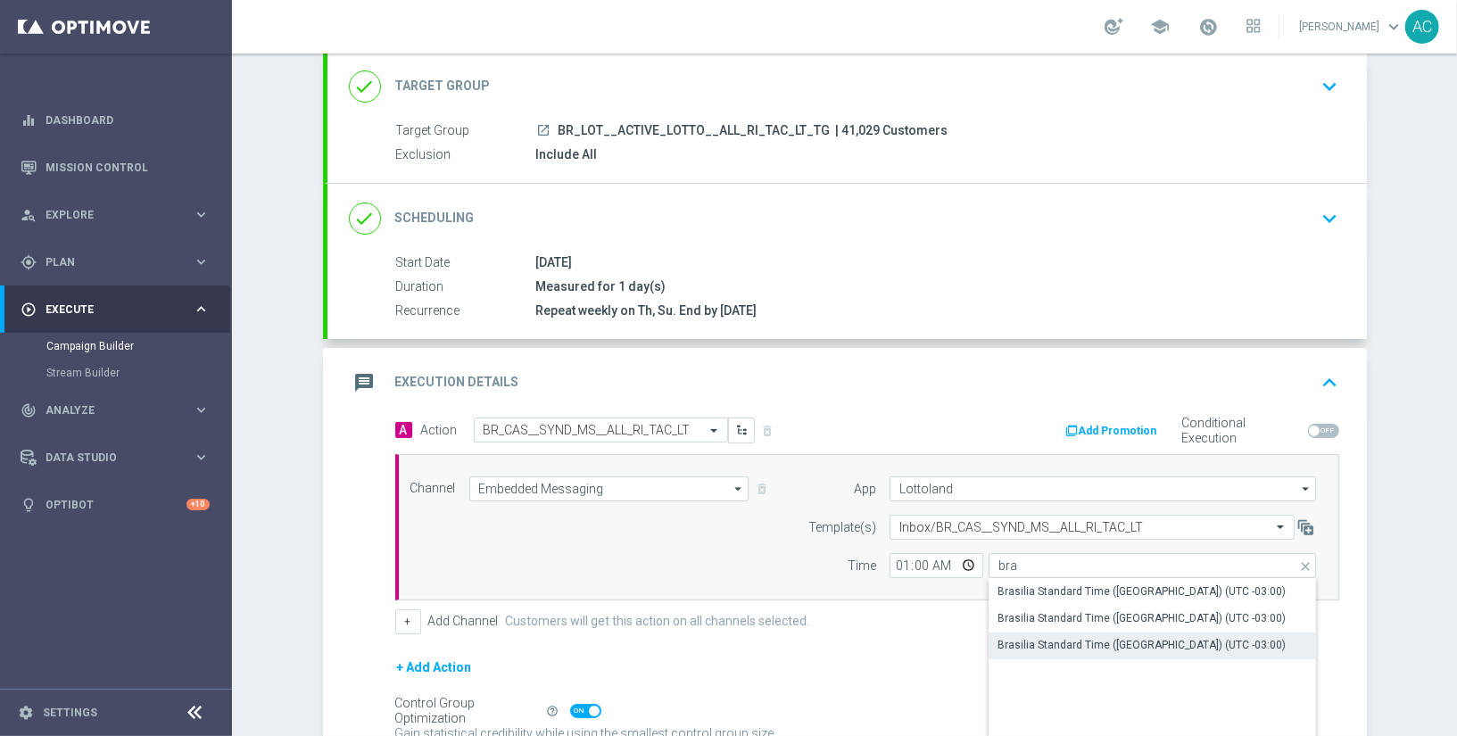
click at [1144, 638] on div "Brasilia Standard Time (Sao Paulo) (UTC -03:00)" at bounding box center [1141, 645] width 288 height 16
type input "Brasilia Standard Time (Sao Paulo) (UTC -03:00)"
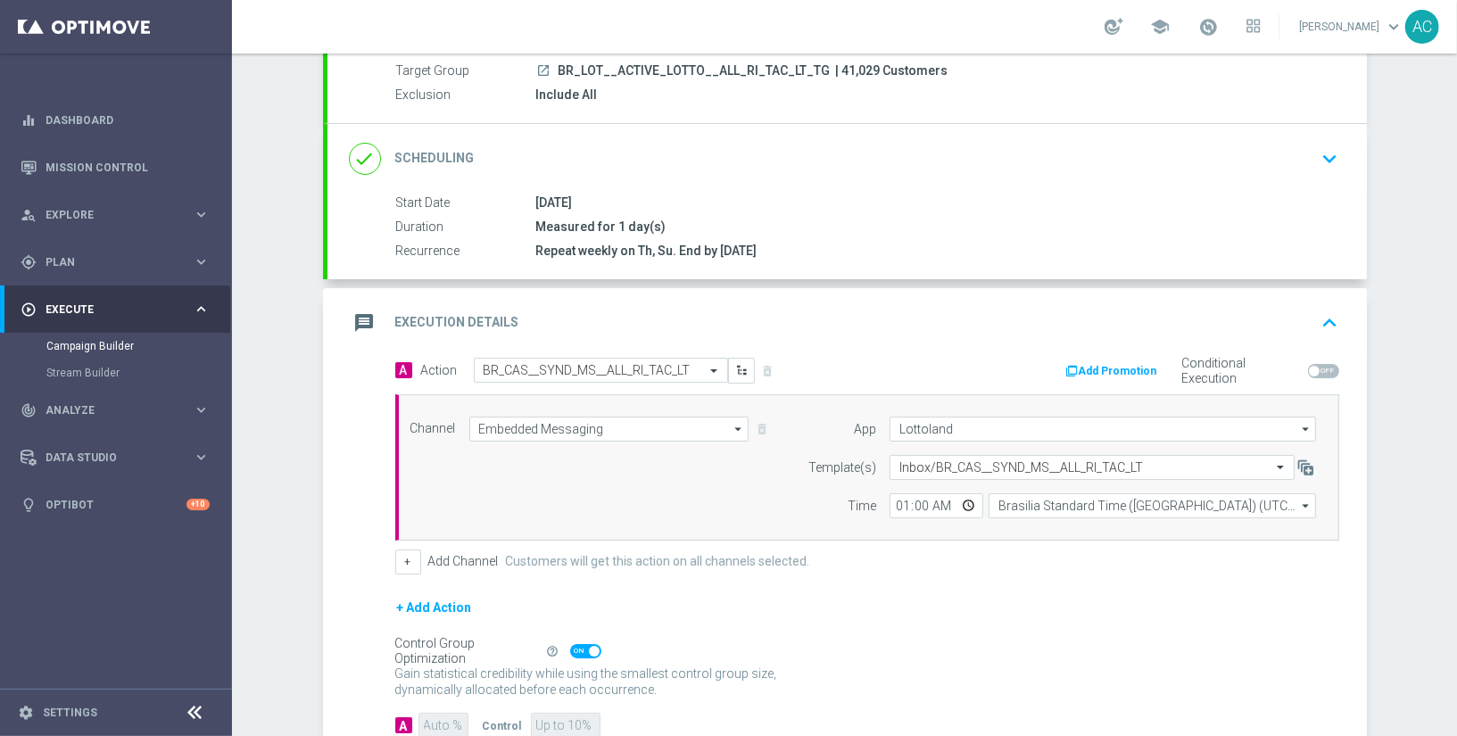
scroll to position [280, 0]
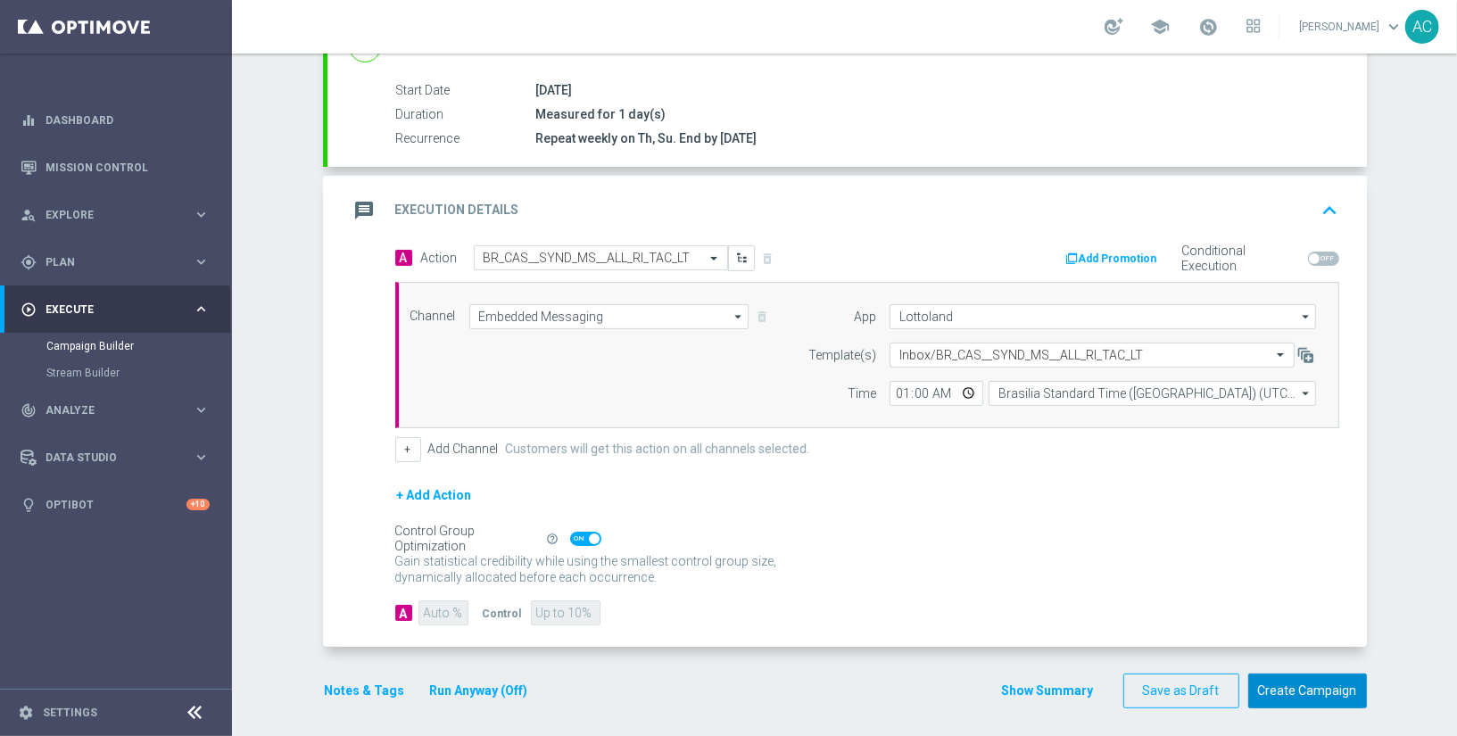
click at [1277, 674] on button "Create Campaign" at bounding box center [1307, 690] width 119 height 35
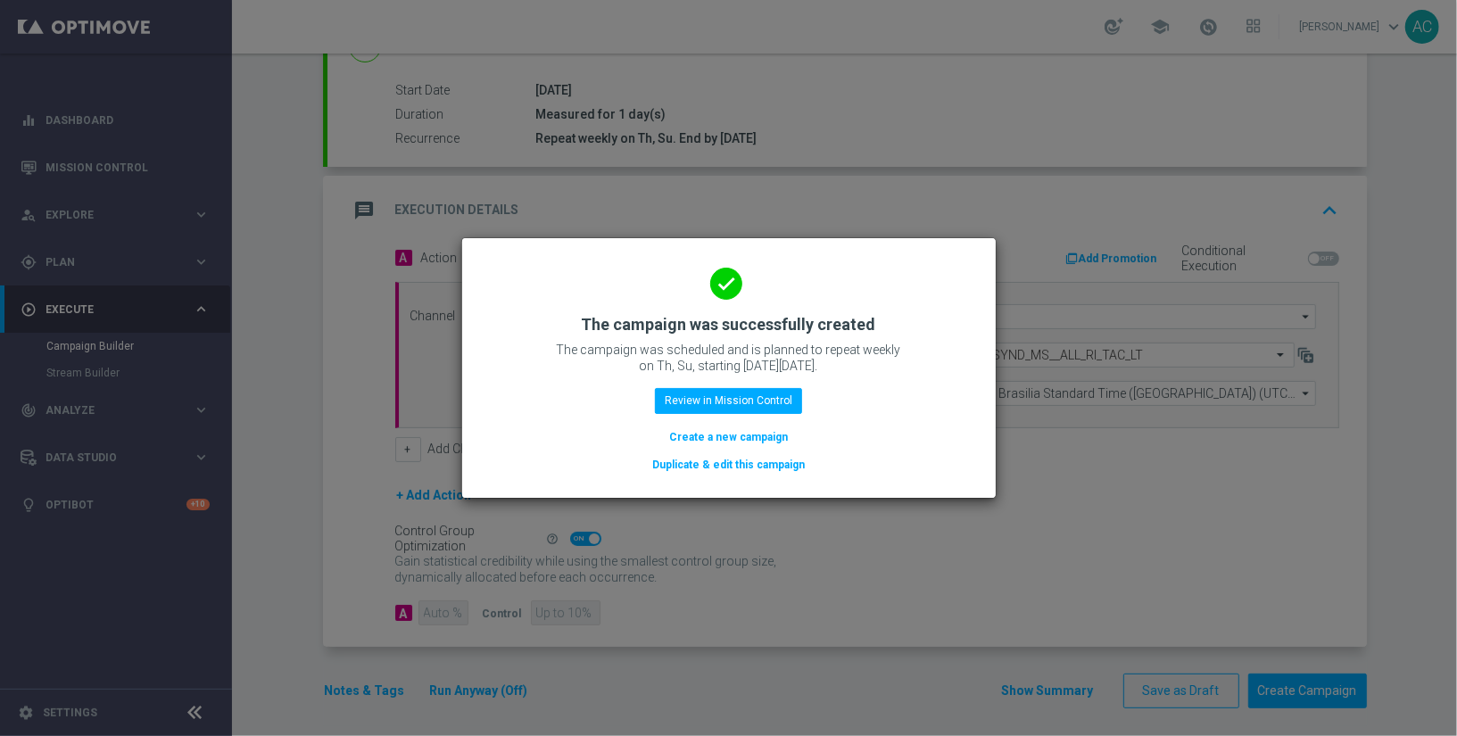
click at [719, 441] on button "Create a new campaign" at bounding box center [728, 437] width 122 height 20
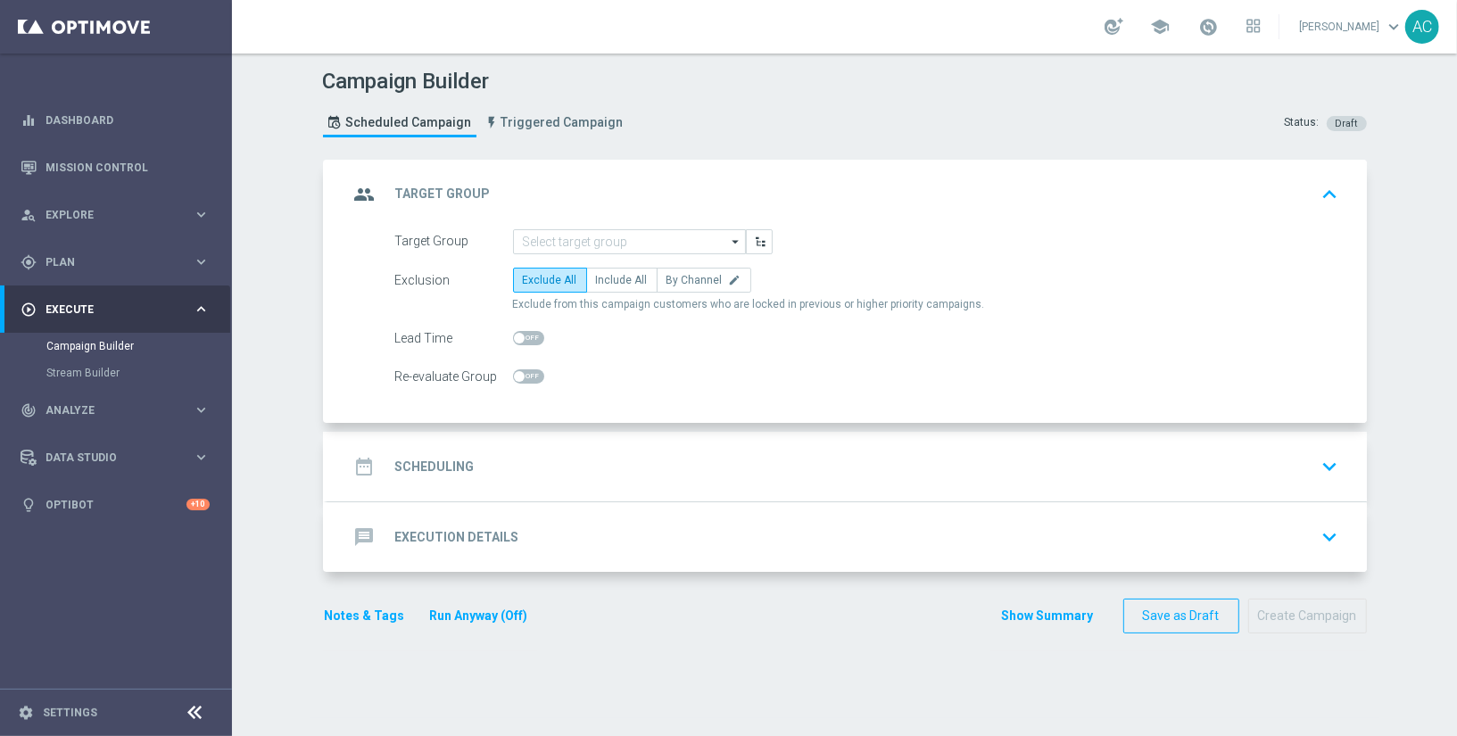
scroll to position [0, 0]
click at [576, 248] on input at bounding box center [629, 241] width 233 height 25
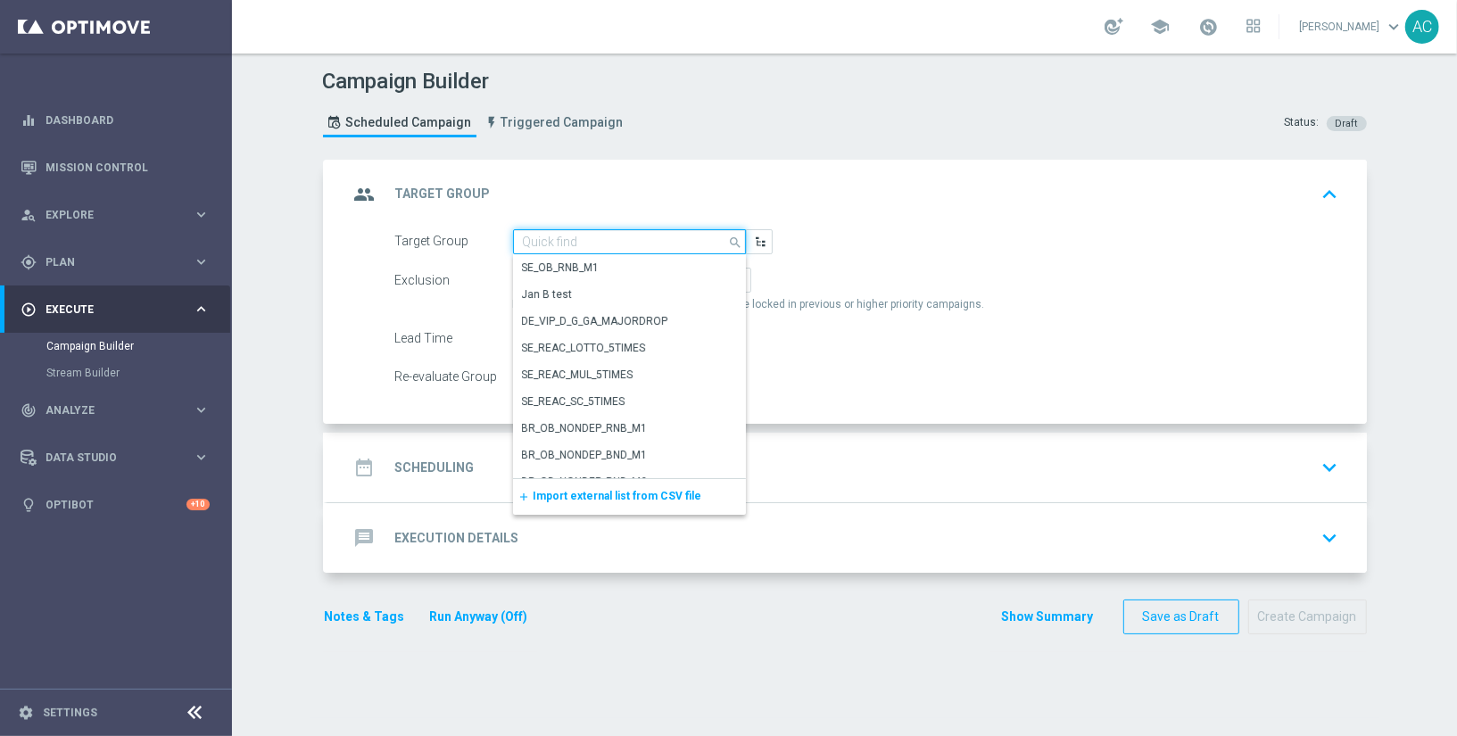
paste input "BR_LOT__ACTIVE_LOTTO__ALL_EMA_TAC_LT_TG"
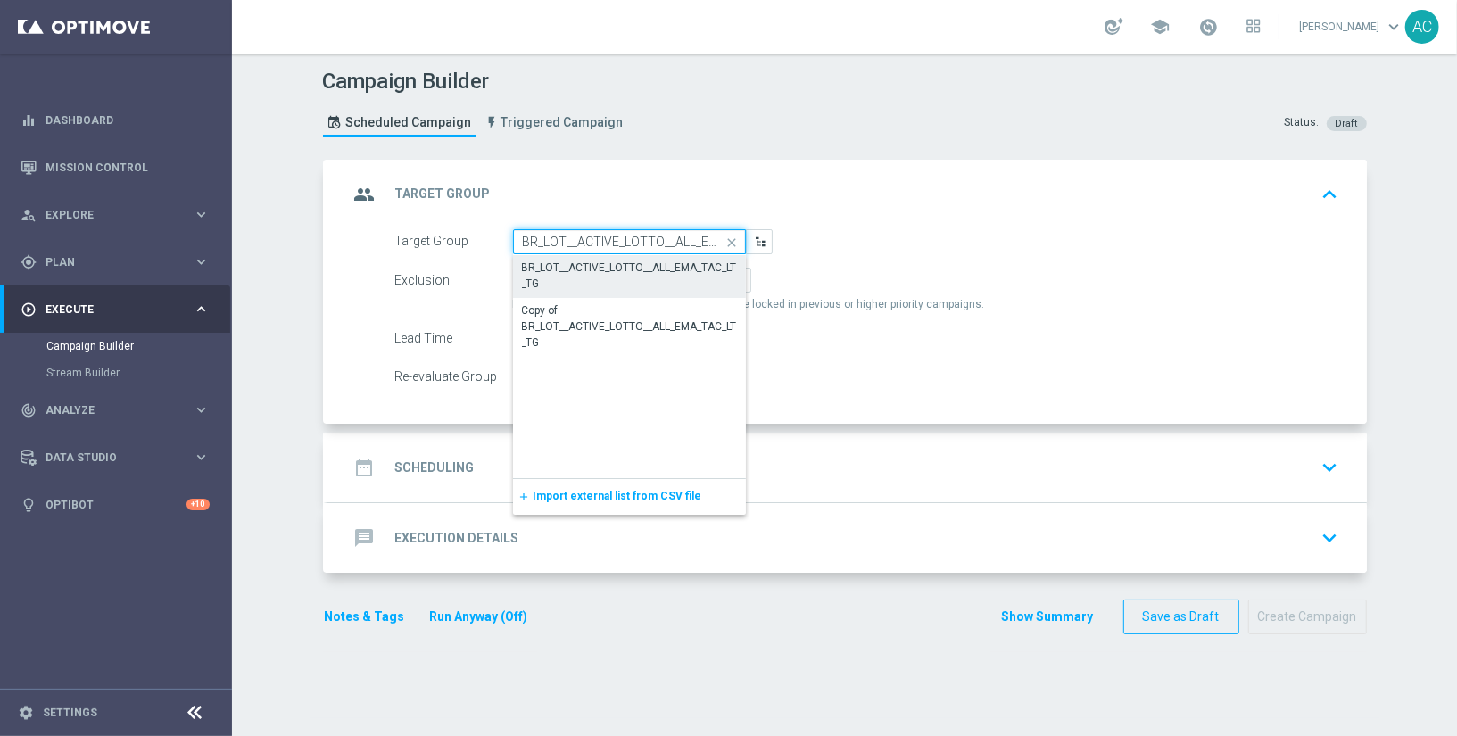
scroll to position [0, 62]
click at [588, 270] on div "BR_LOT__ACTIVE_LOTTO__ALL_EMA_TAC_LT_TG" at bounding box center [629, 276] width 213 height 32
type input "BR_LOT__ACTIVE_LOTTO__ALL_EMA_TAC_LT_TG"
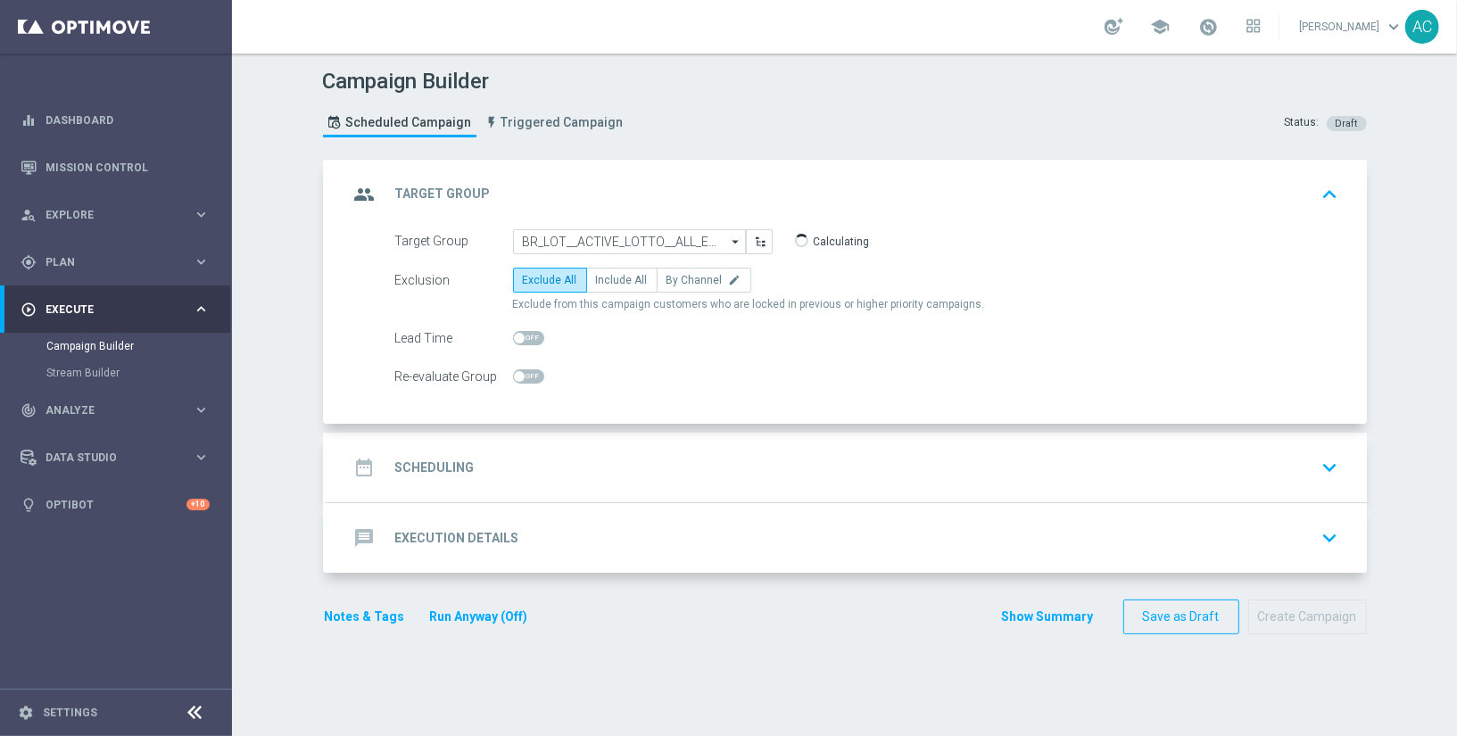
click at [440, 478] on div "date_range Scheduling" at bounding box center [412, 467] width 126 height 32
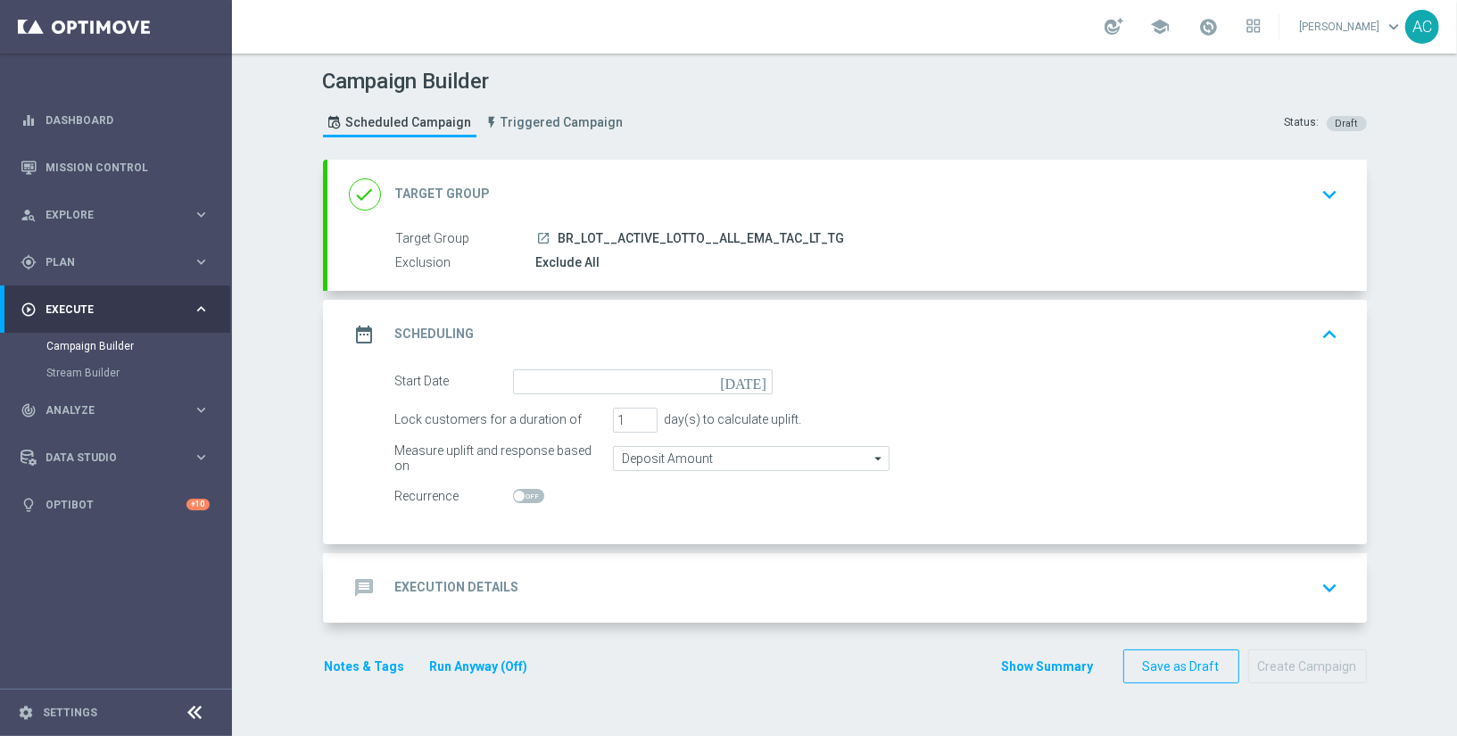
click at [747, 384] on icon "today" at bounding box center [746, 379] width 53 height 20
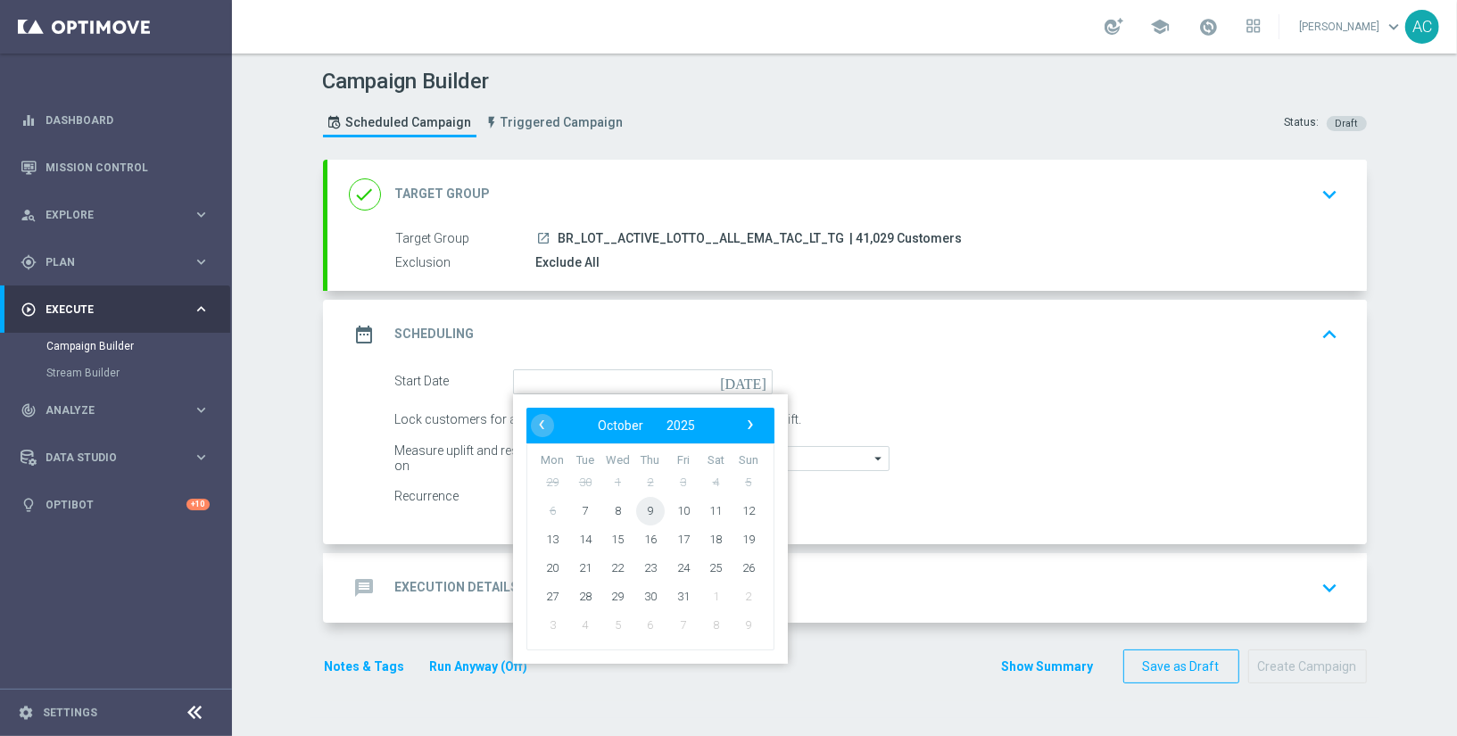
click at [637, 502] on span "9" at bounding box center [649, 510] width 29 height 29
type input "09 Oct 2025"
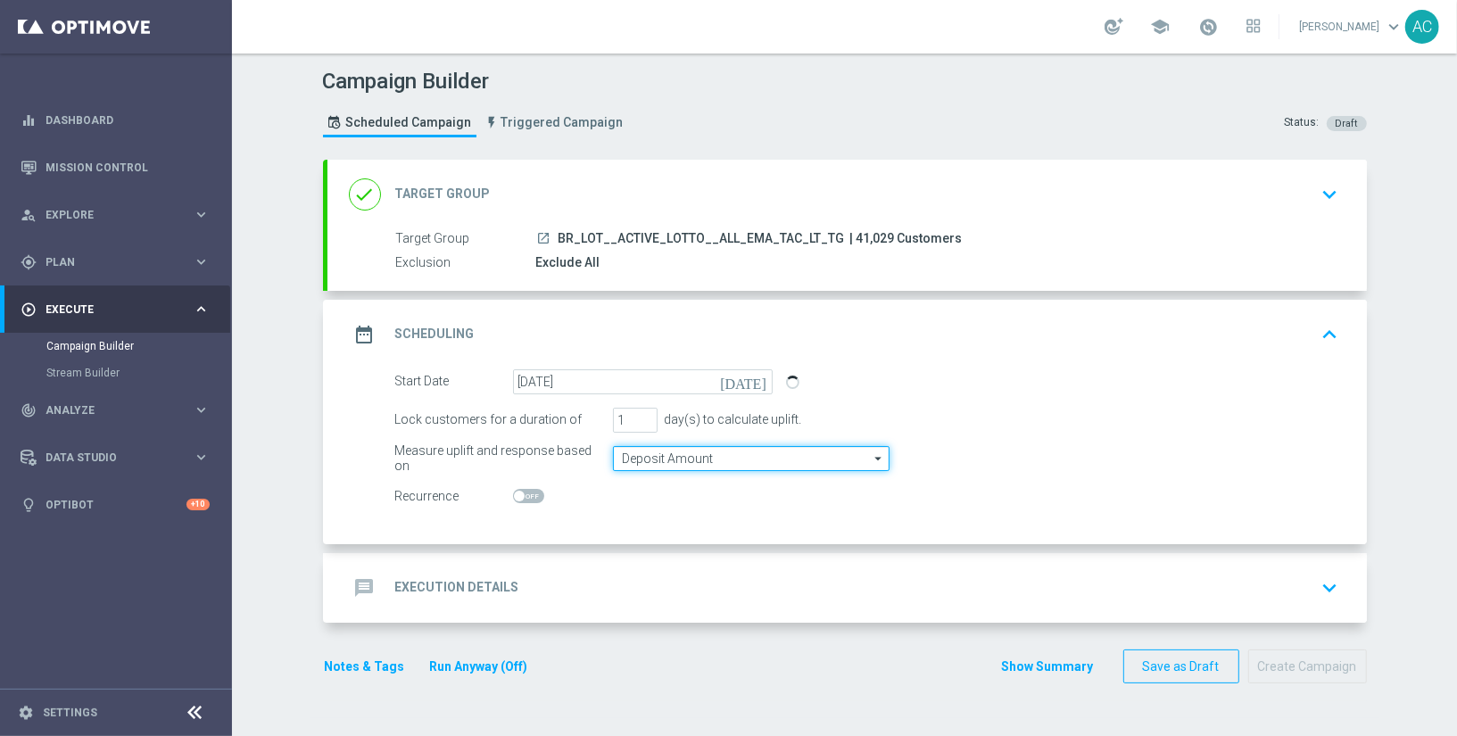
click at [652, 457] on input "Deposit Amount" at bounding box center [751, 458] width 277 height 25
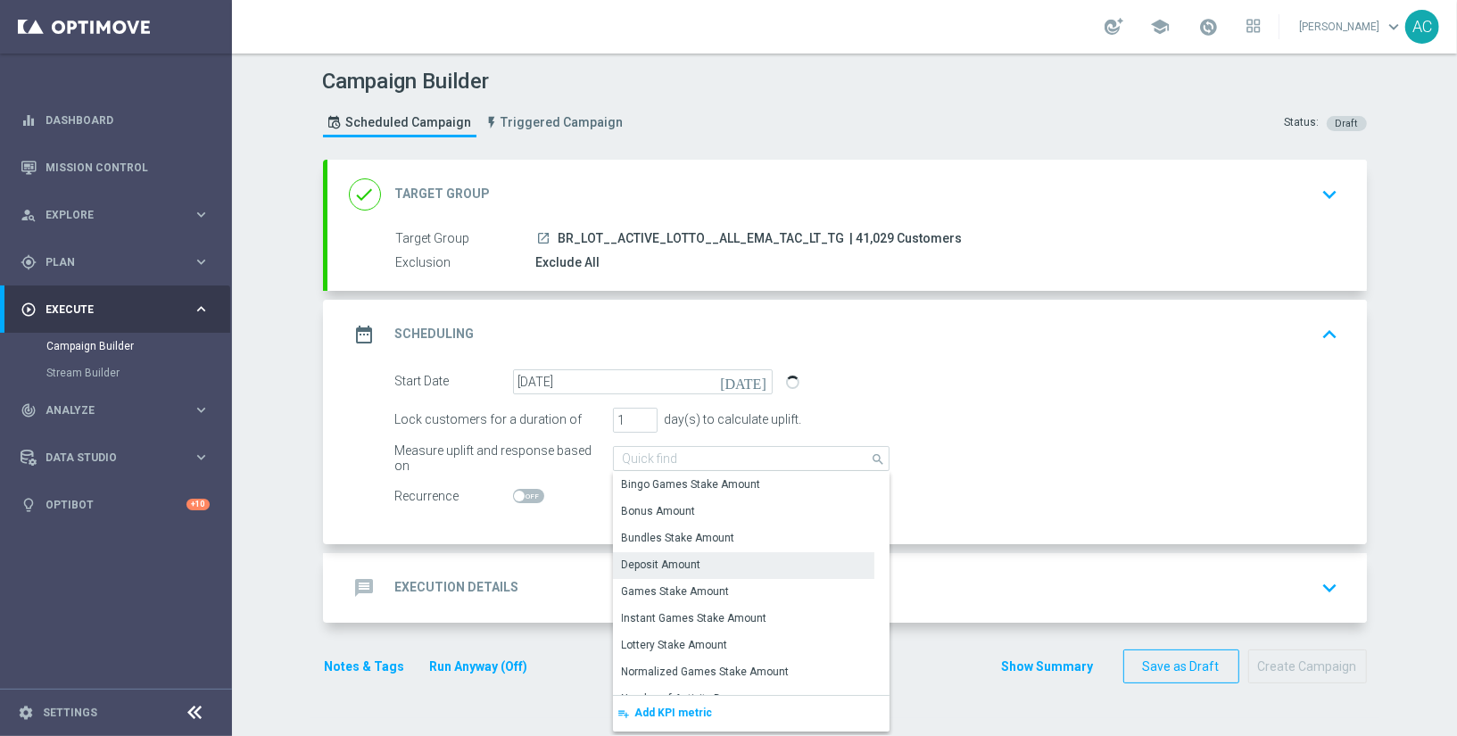
click at [525, 490] on span at bounding box center [528, 496] width 31 height 14
click at [525, 490] on input "checkbox" at bounding box center [528, 496] width 31 height 14
checkbox input "true"
type input "Deposit Amount"
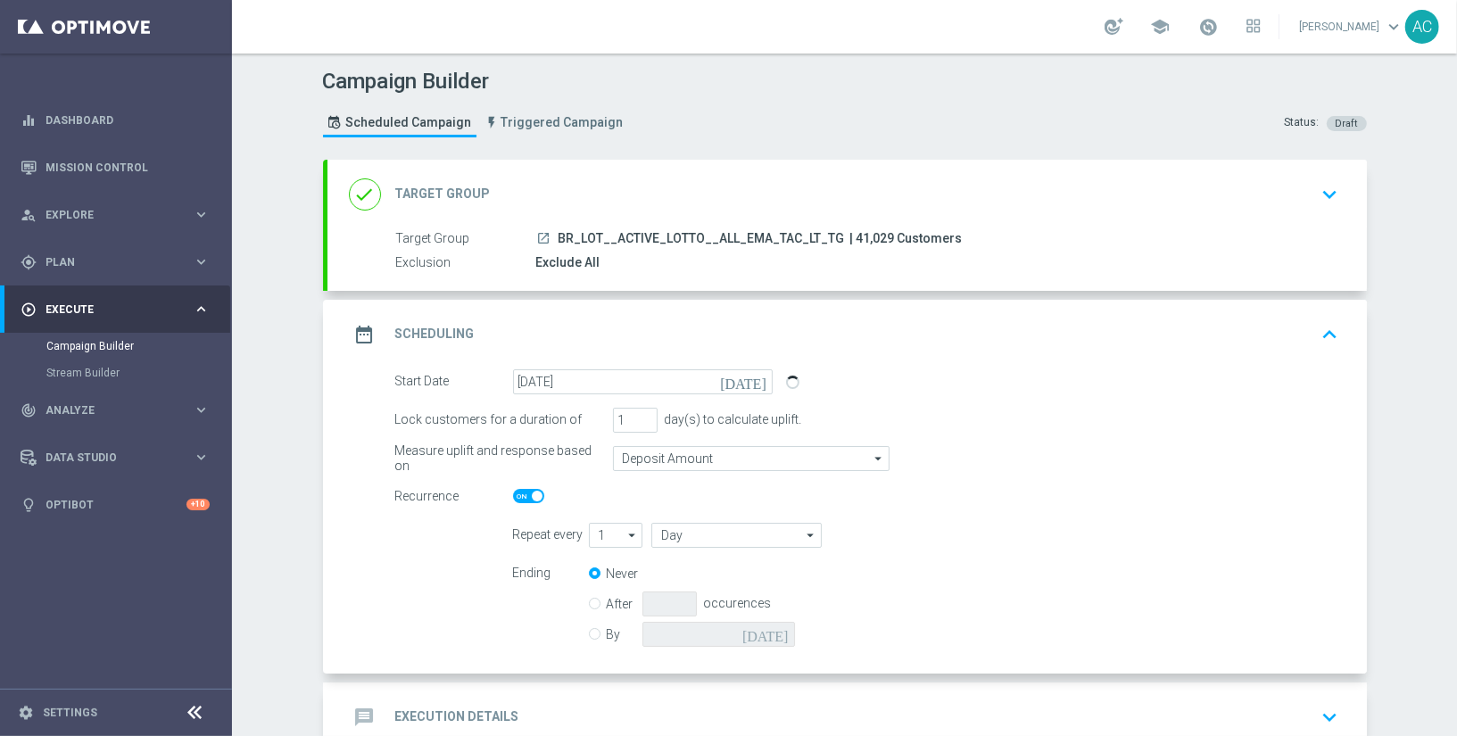
click at [519, 492] on span at bounding box center [528, 496] width 31 height 14
click at [519, 492] on input "checkbox" at bounding box center [528, 496] width 31 height 14
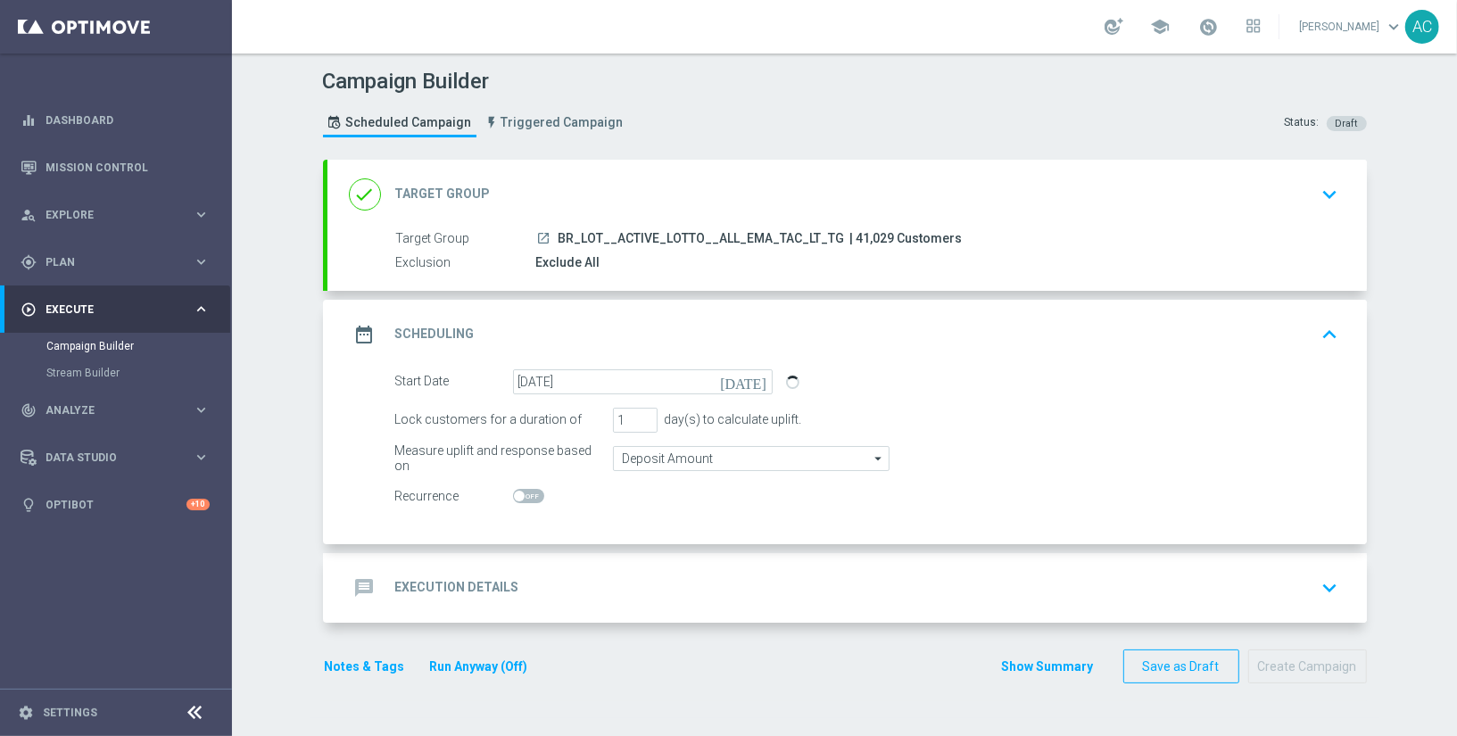
click at [519, 492] on span at bounding box center [528, 496] width 31 height 14
click at [519, 492] on input "checkbox" at bounding box center [528, 496] width 31 height 14
checkbox input "true"
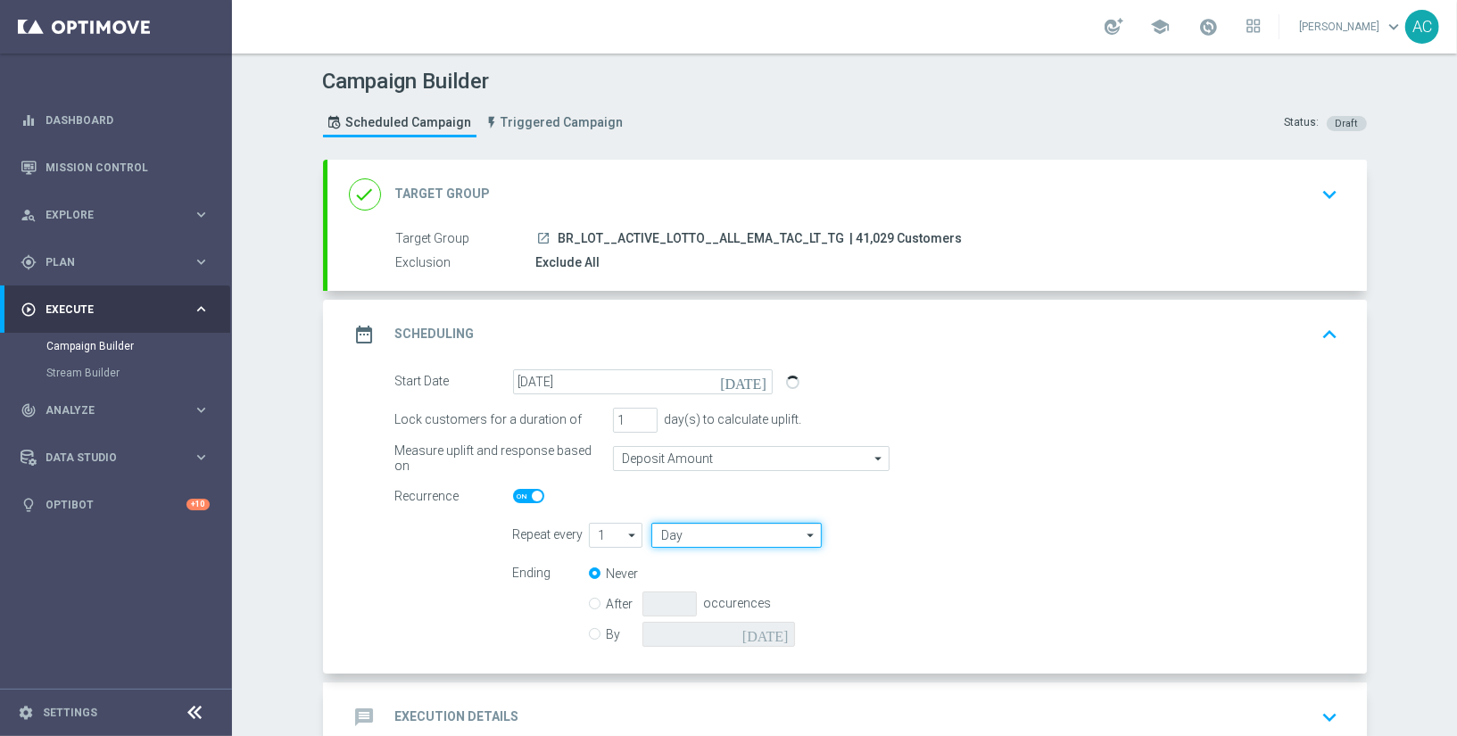
click at [697, 533] on input "Day" at bounding box center [735, 535] width 169 height 25
click at [709, 572] on div "Day" at bounding box center [728, 562] width 155 height 27
click at [698, 588] on div "Week" at bounding box center [728, 588] width 155 height 27
type input "Week"
click at [1028, 533] on input "checkbox" at bounding box center [1041, 535] width 27 height 24
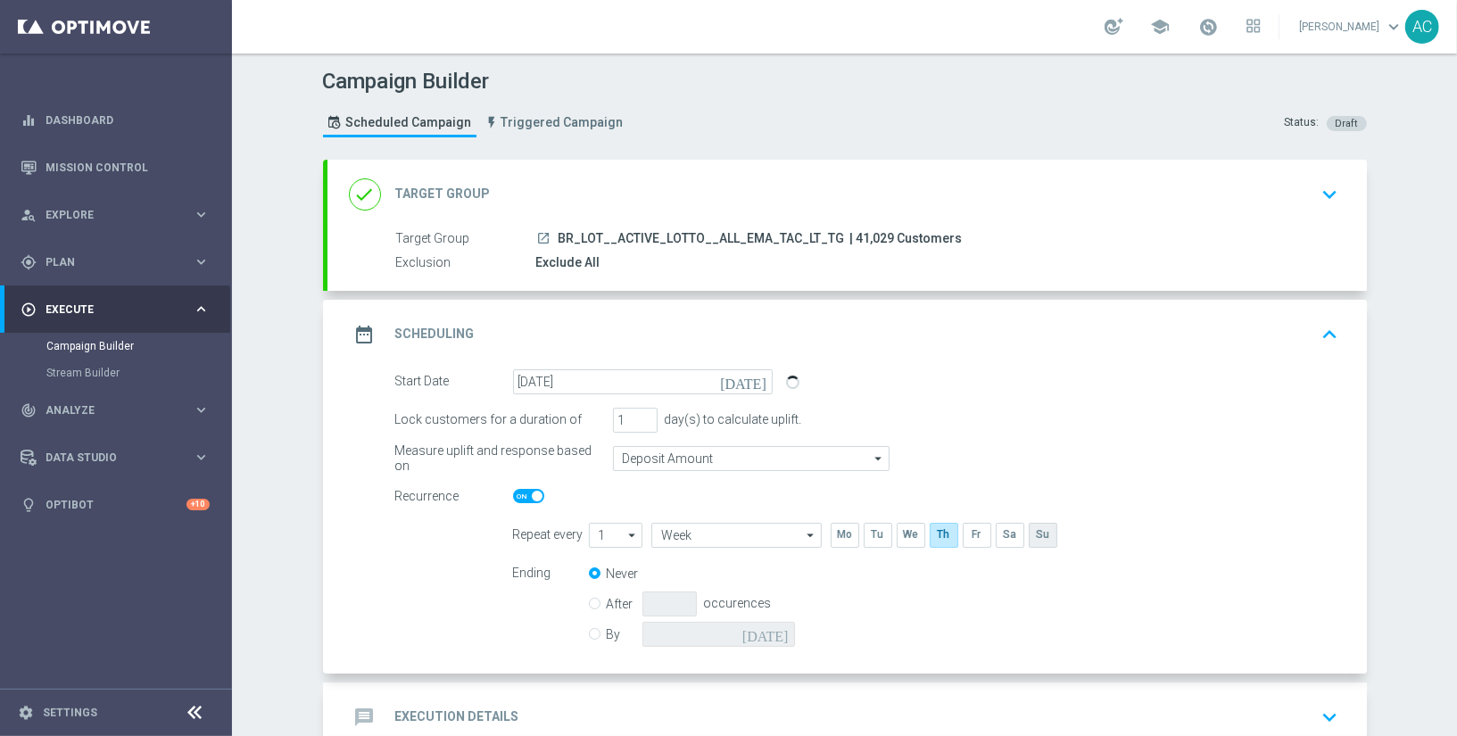
checkbox input "true"
click at [594, 631] on div "By today" at bounding box center [702, 634] width 227 height 25
click at [589, 629] on input "By" at bounding box center [595, 631] width 12 height 12
radio input "true"
radio input "false"
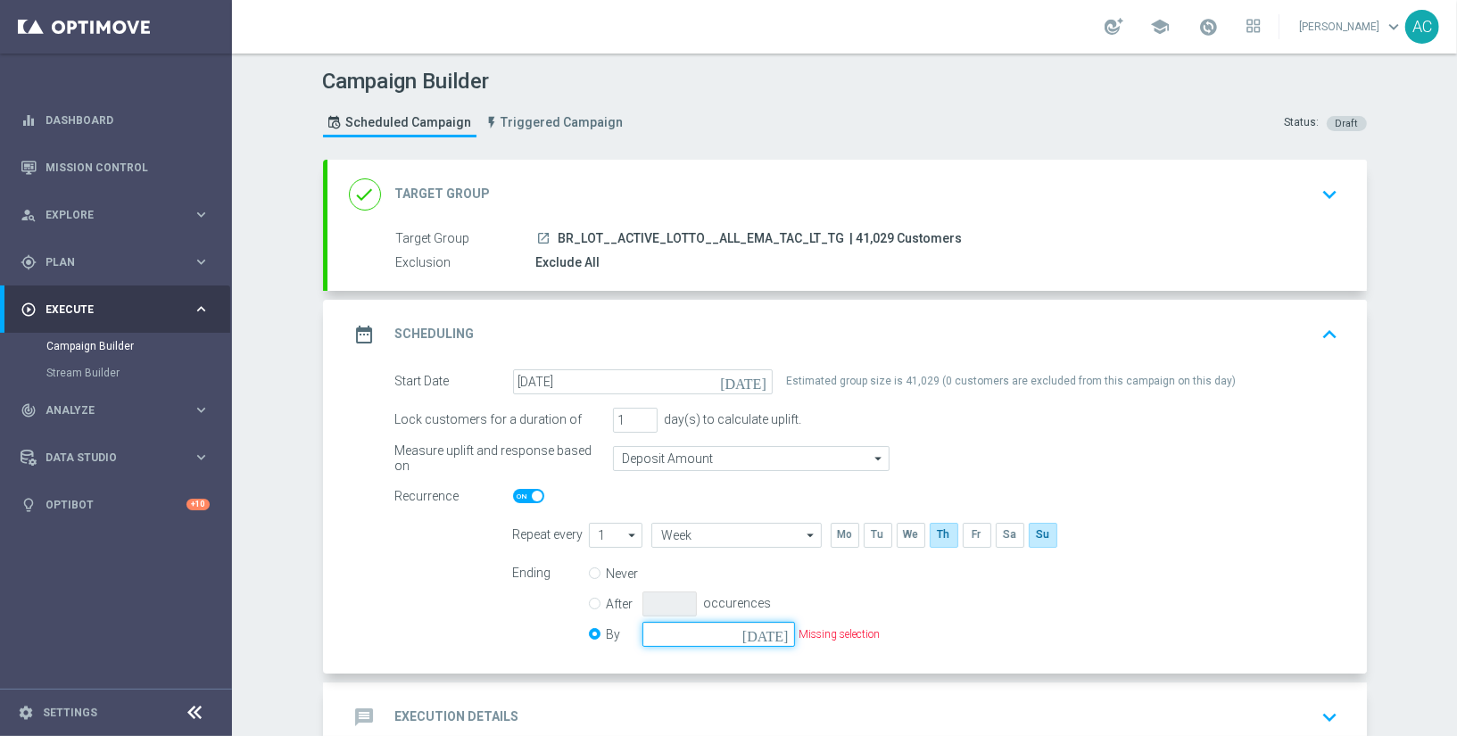
click at [750, 631] on input at bounding box center [718, 634] width 153 height 25
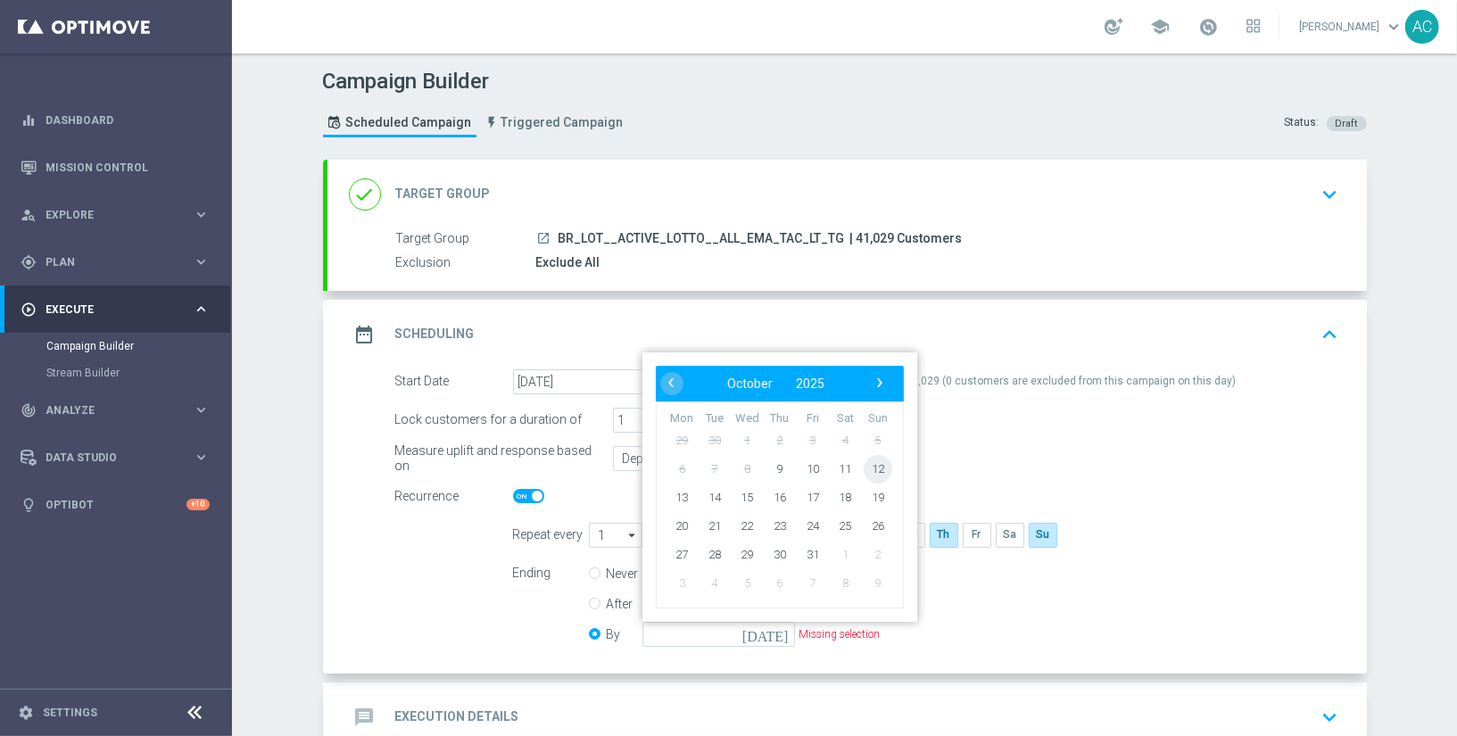
click at [870, 463] on span "12" at bounding box center [877, 468] width 29 height 29
type input "12 Oct 2025"
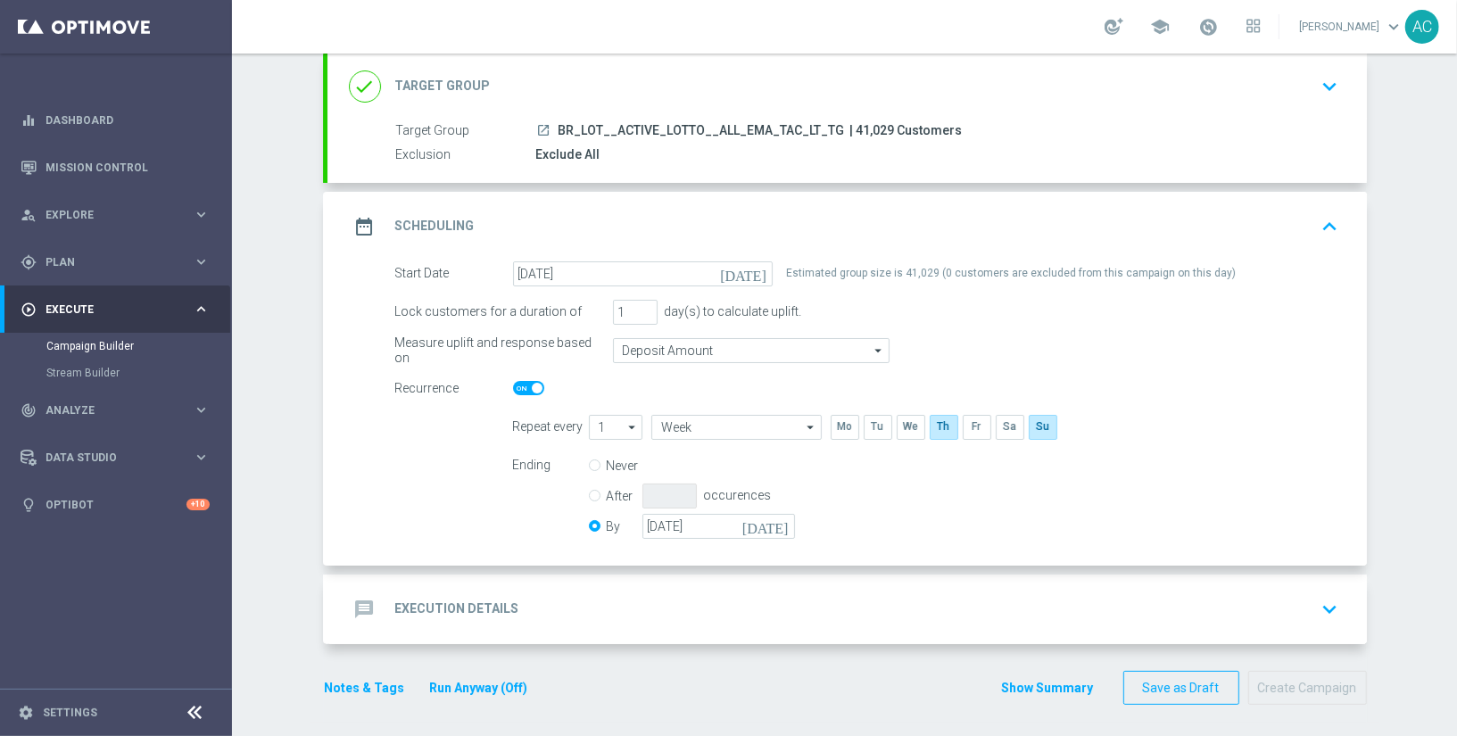
click at [566, 595] on div "message Execution Details keyboard_arrow_down" at bounding box center [847, 609] width 996 height 34
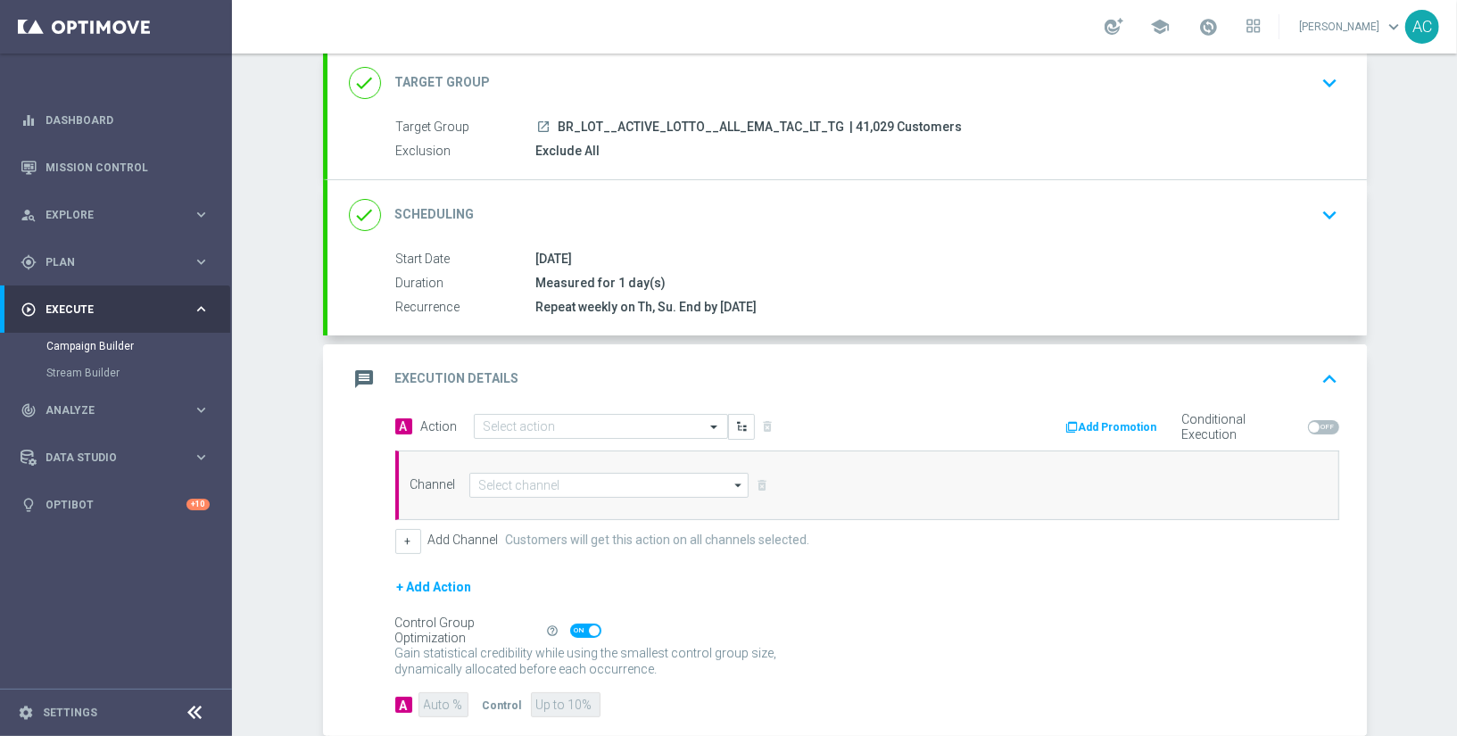
scroll to position [112, 0]
click at [514, 435] on div "A Action Select action delete_forever Add Promotion Conditional Execution" at bounding box center [867, 427] width 970 height 28
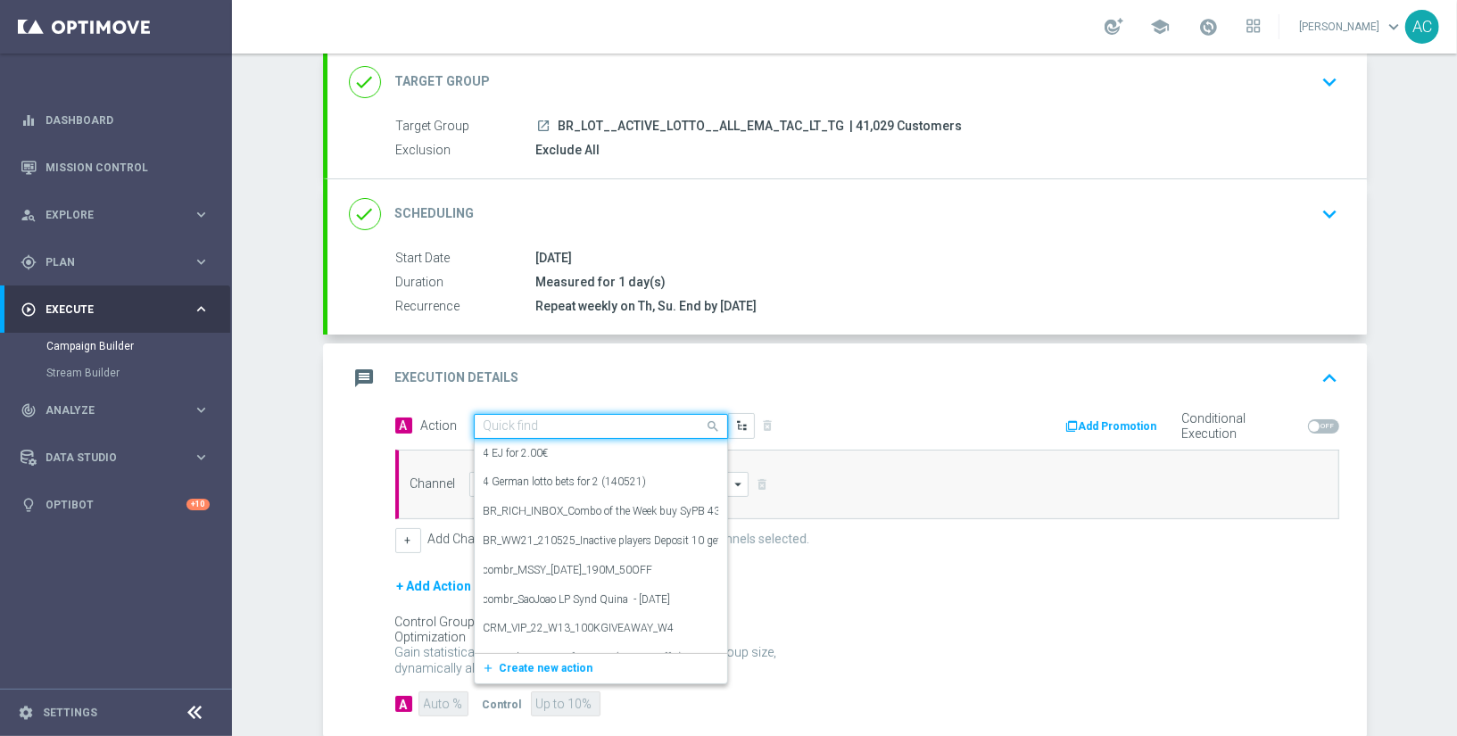
click at [519, 430] on input "text" at bounding box center [582, 426] width 199 height 15
paste input "BR_LOT__ACTIVE_LOTTO__ALL_EMA_TAC_LT_TG"
type input "BR_LOT__ACTIVE_LOTTO__ALL_EMA_TAC_LT_TG"
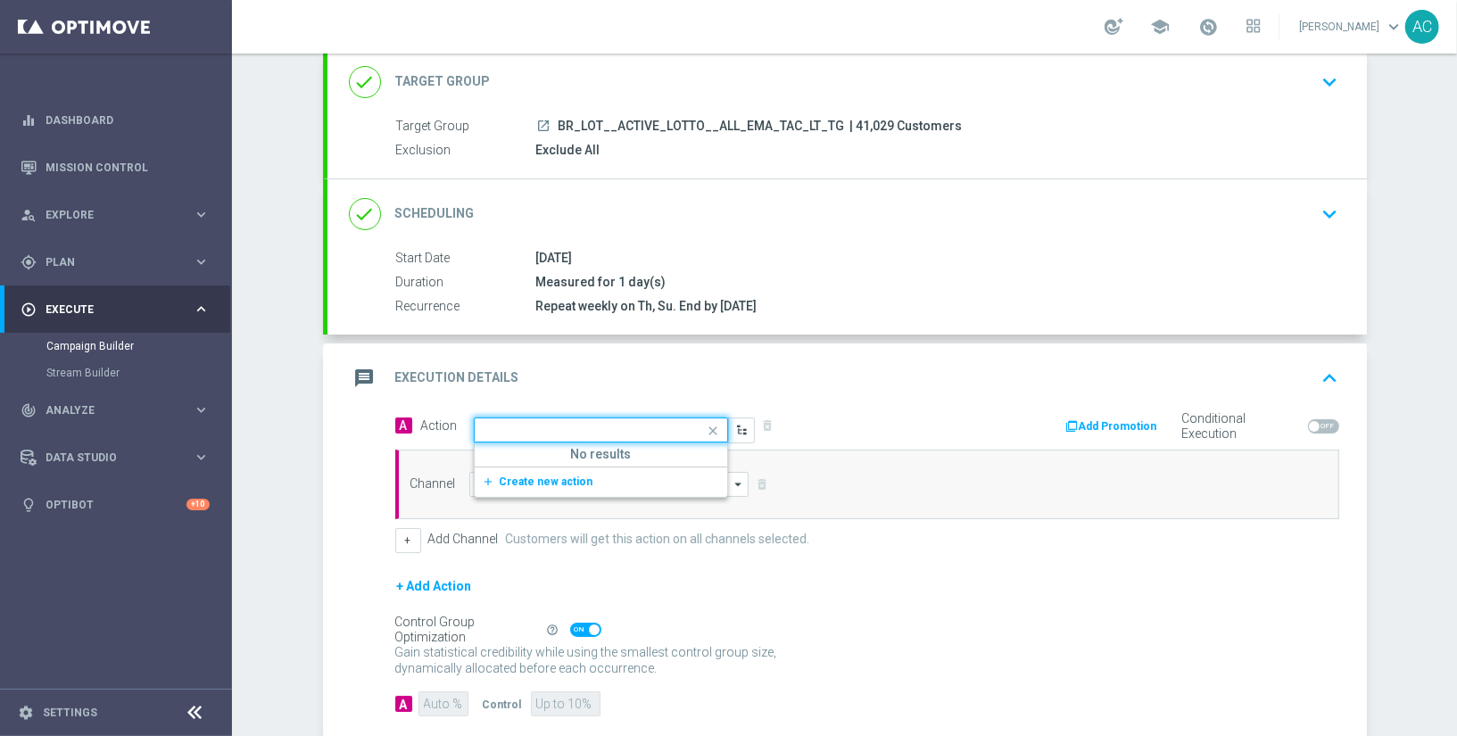
scroll to position [0, 0]
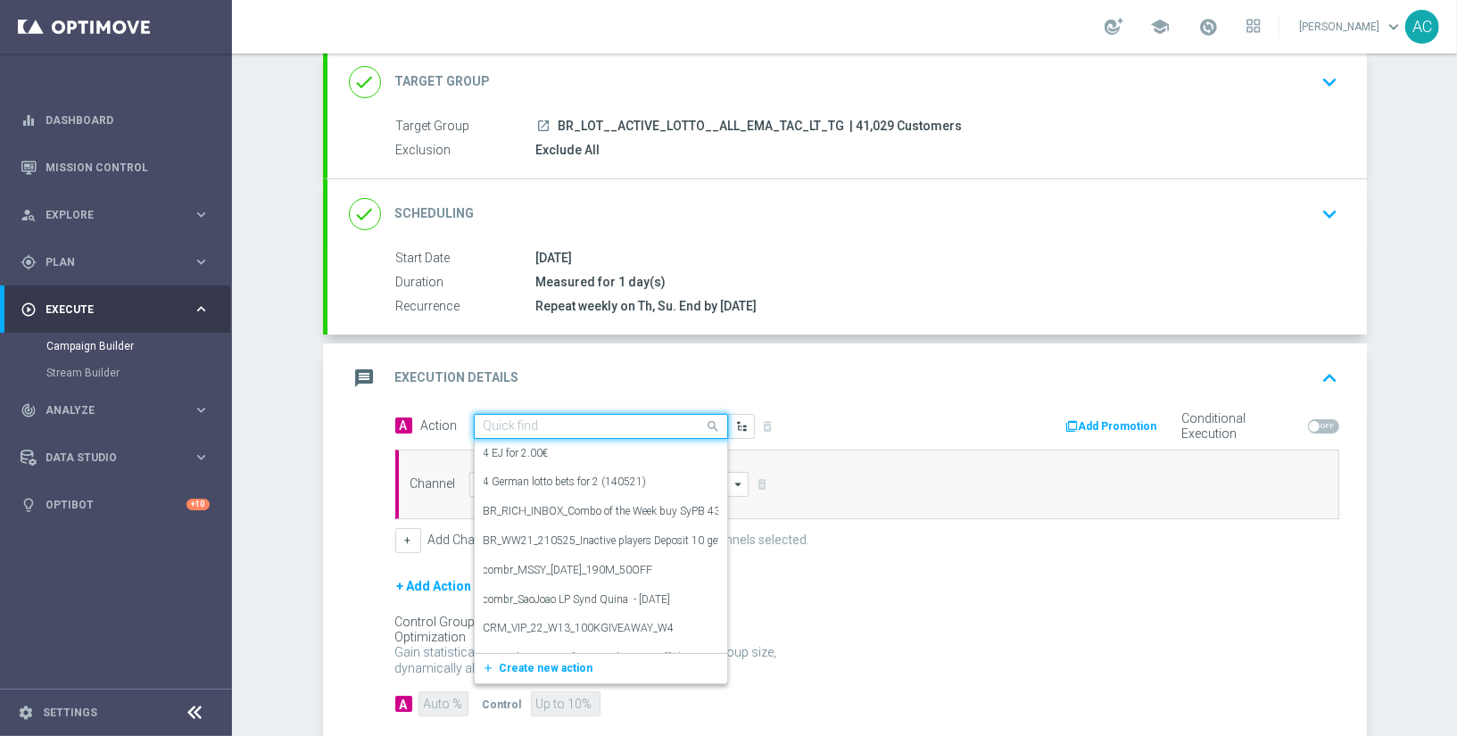
paste input "BR_CAS__SYND_MS__ALL_EMA_TAC_LT"
type input "BR_CAS__SYND_MS__ALL_EMA_TAC_LT"
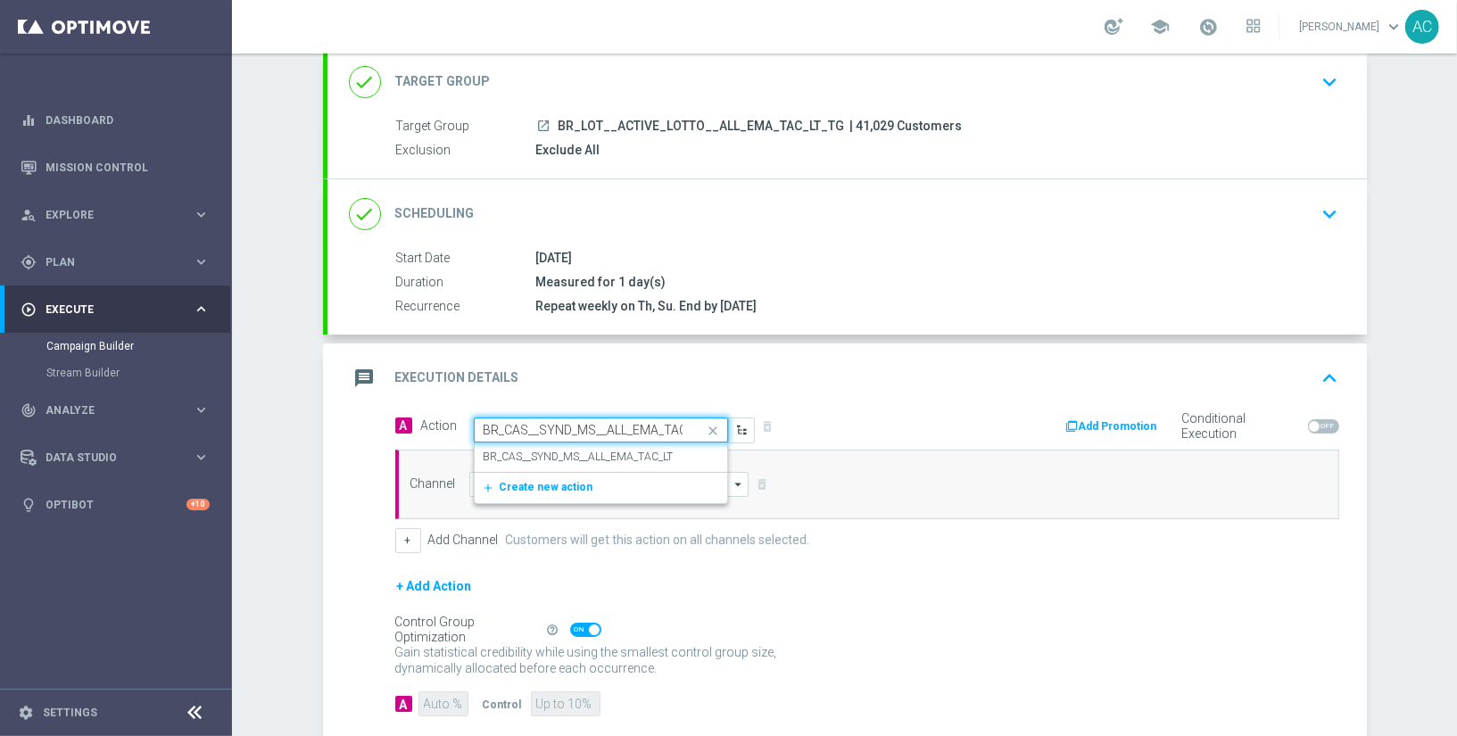
scroll to position [0, 20]
click at [568, 450] on label "BR_CAS__SYND_MS__ALL_EMA_TAC_LT" at bounding box center [578, 457] width 190 height 15
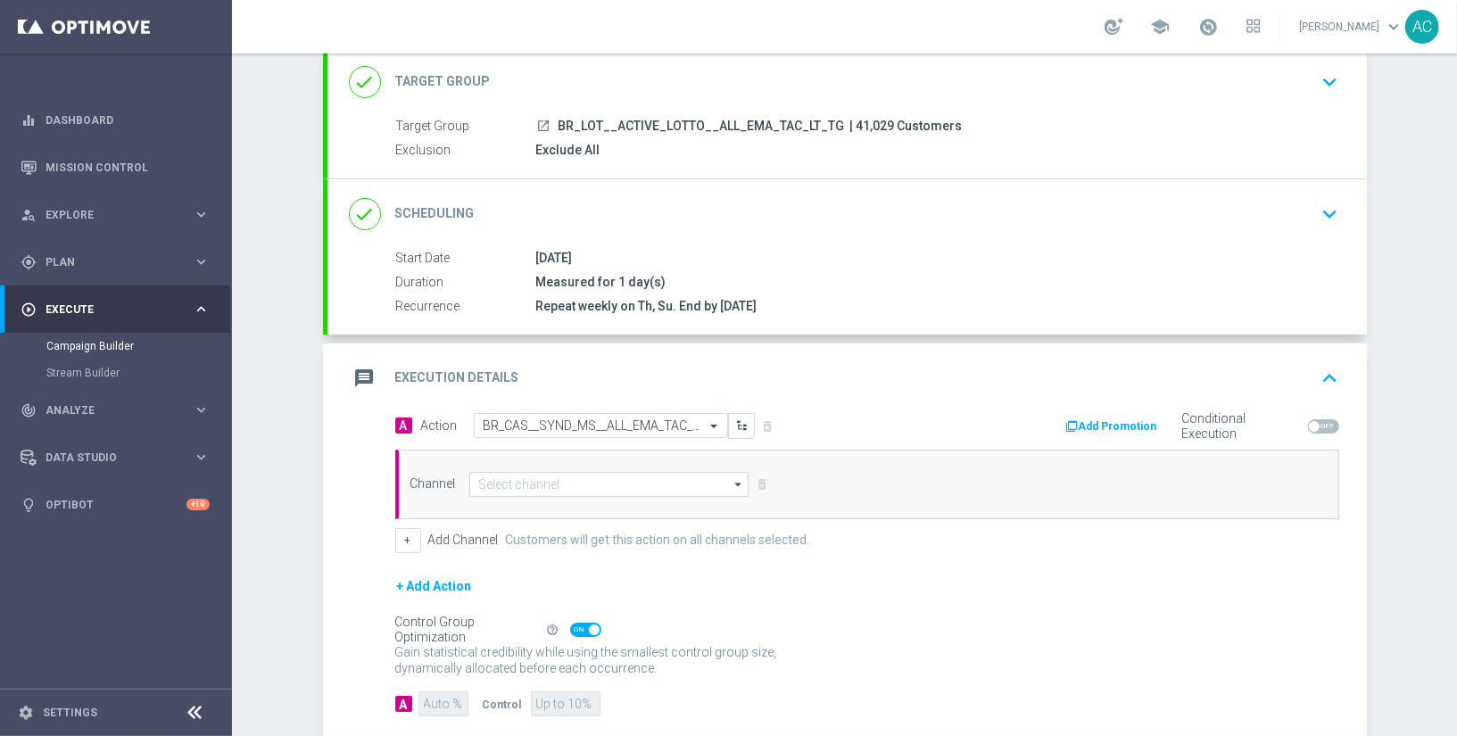
scroll to position [0, 0]
click at [607, 477] on input at bounding box center [609, 484] width 280 height 25
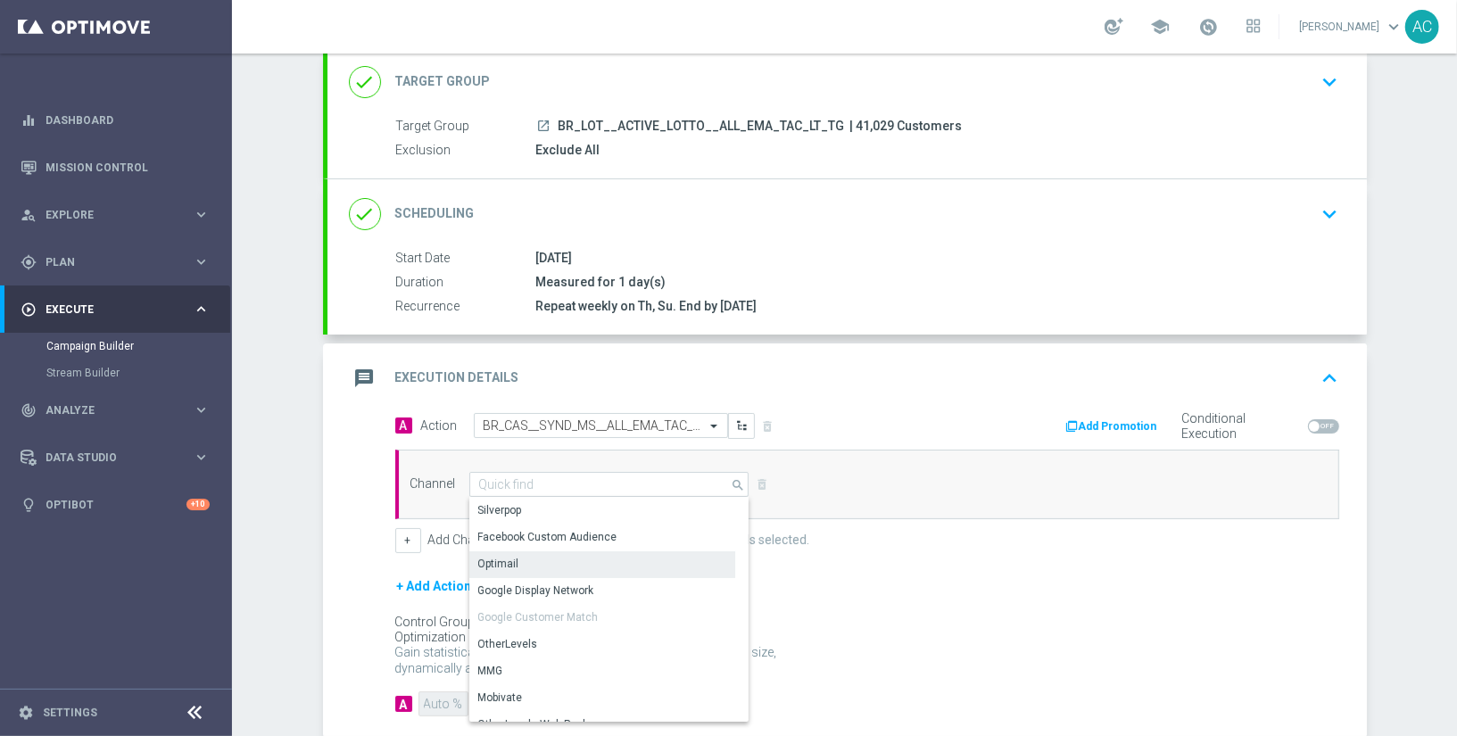
click at [550, 551] on div "Optimail" at bounding box center [602, 563] width 267 height 25
type input "Optimail"
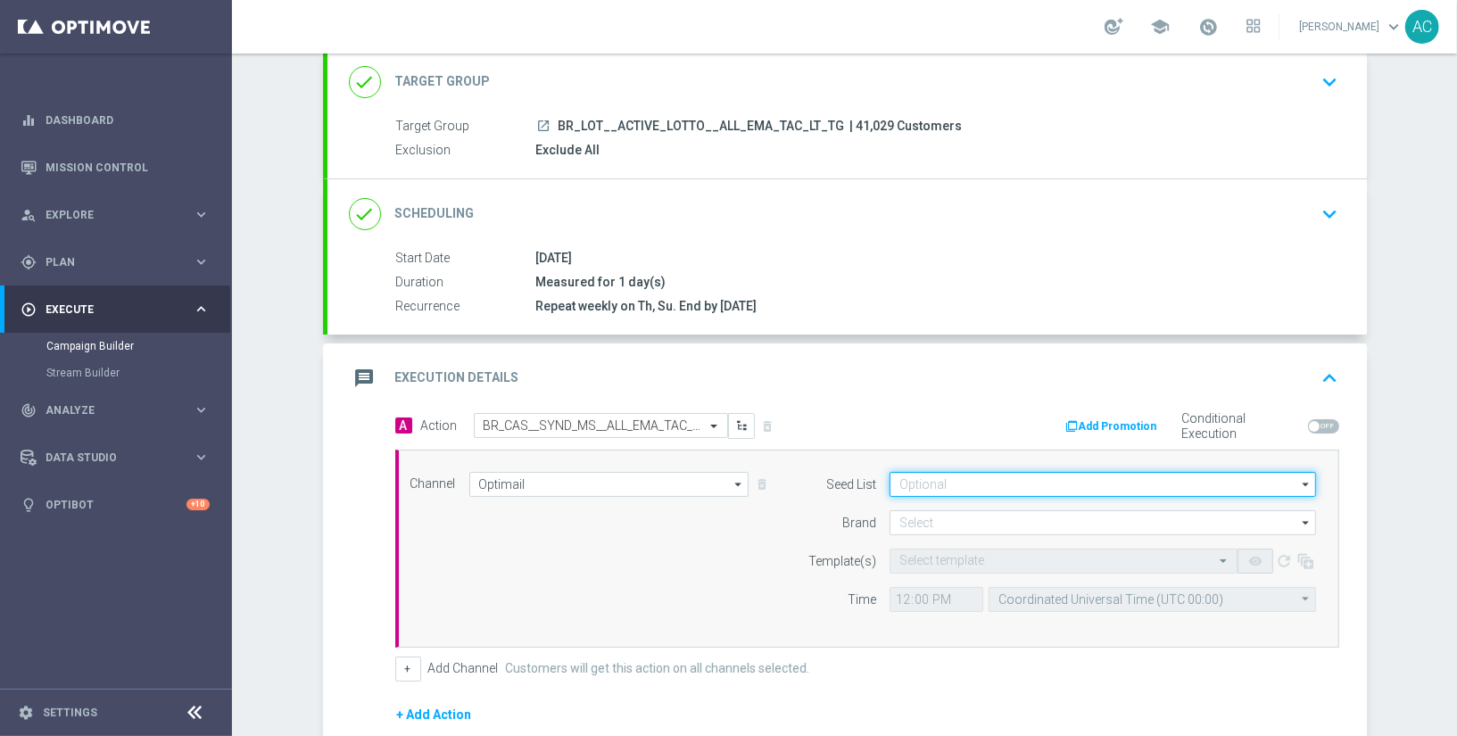
click at [954, 477] on input at bounding box center [1102, 484] width 426 height 25
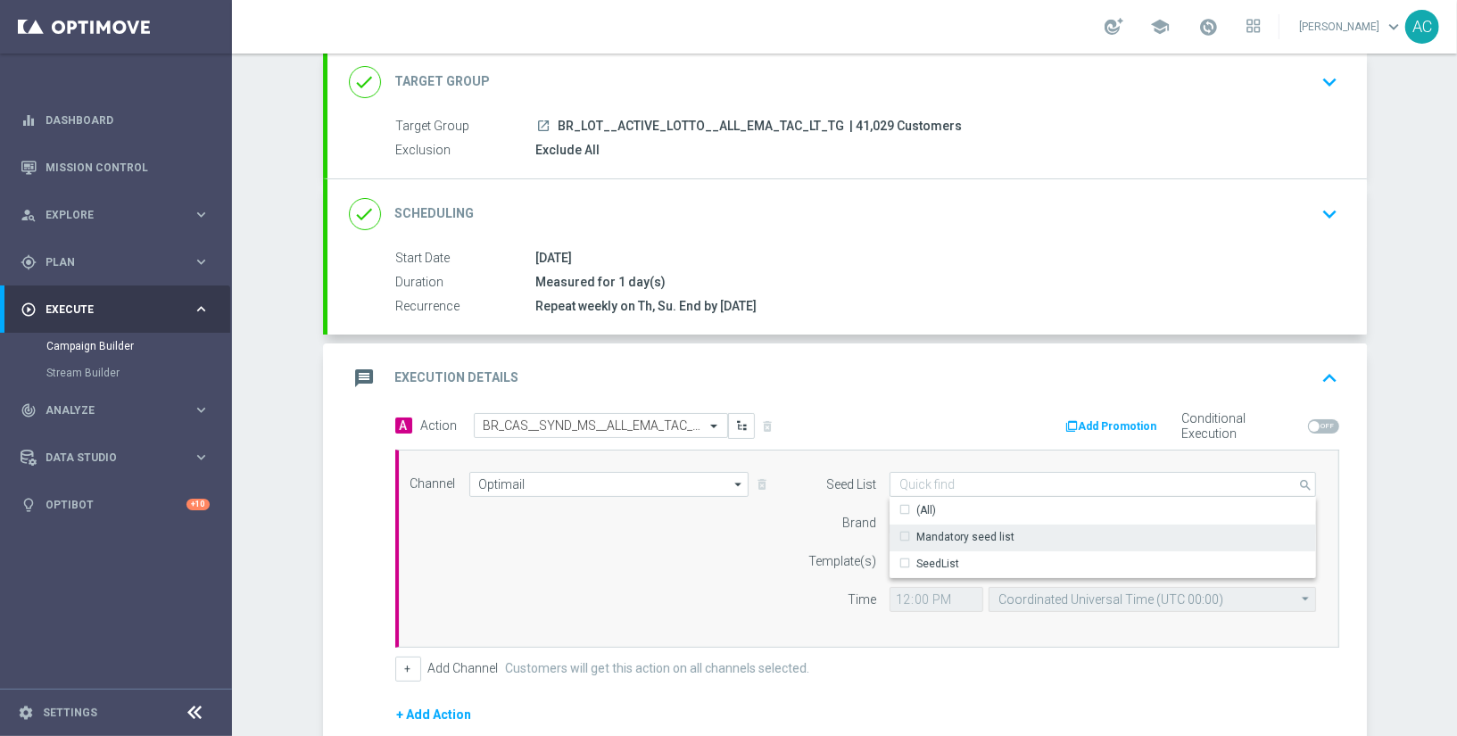
click at [954, 537] on div "Mandatory seed list" at bounding box center [965, 537] width 98 height 16
click at [682, 545] on div "Channel Optimail Optimail arrow_drop_down Show Selected 0 of NaN Silverpop" at bounding box center [863, 548] width 933 height 153
type input "Mandatory seed list"
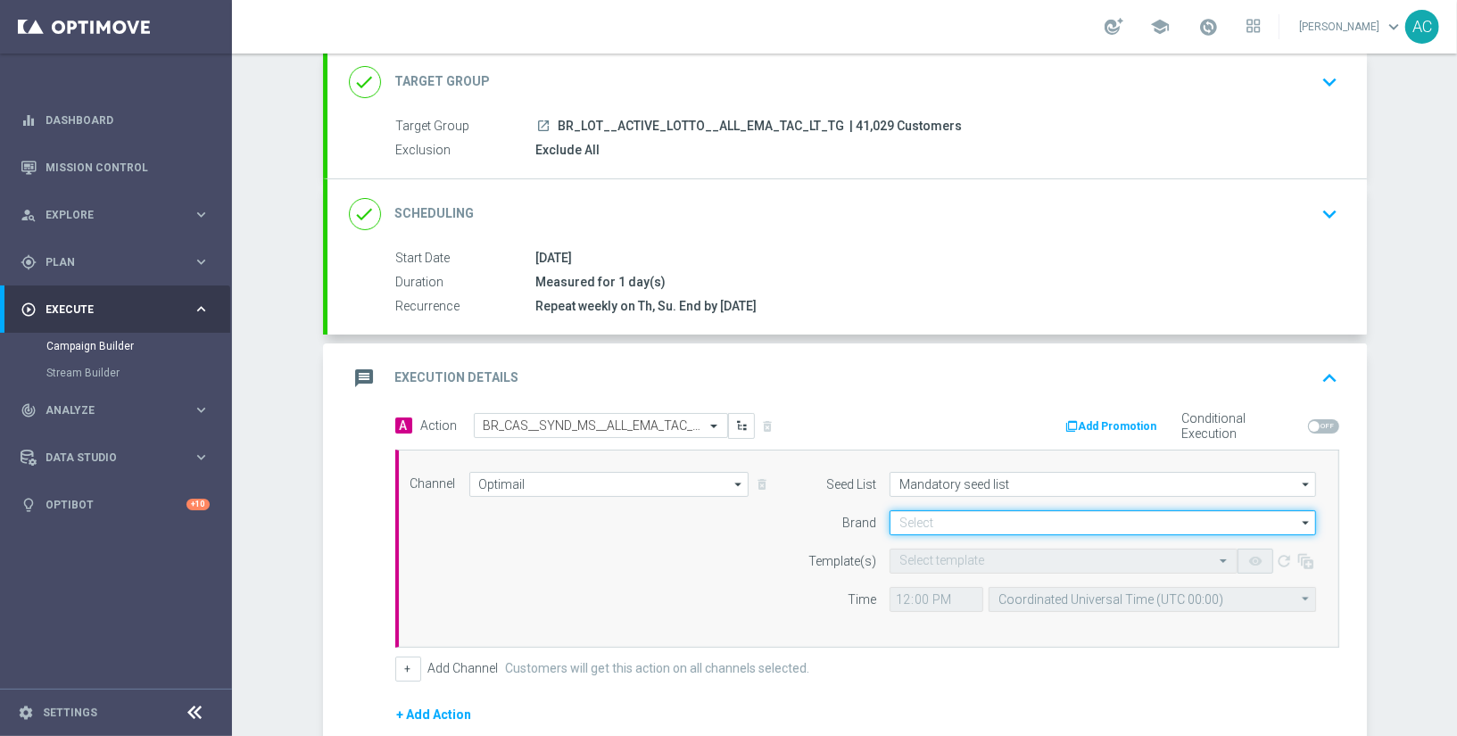
click at [911, 517] on input at bounding box center [1102, 522] width 426 height 25
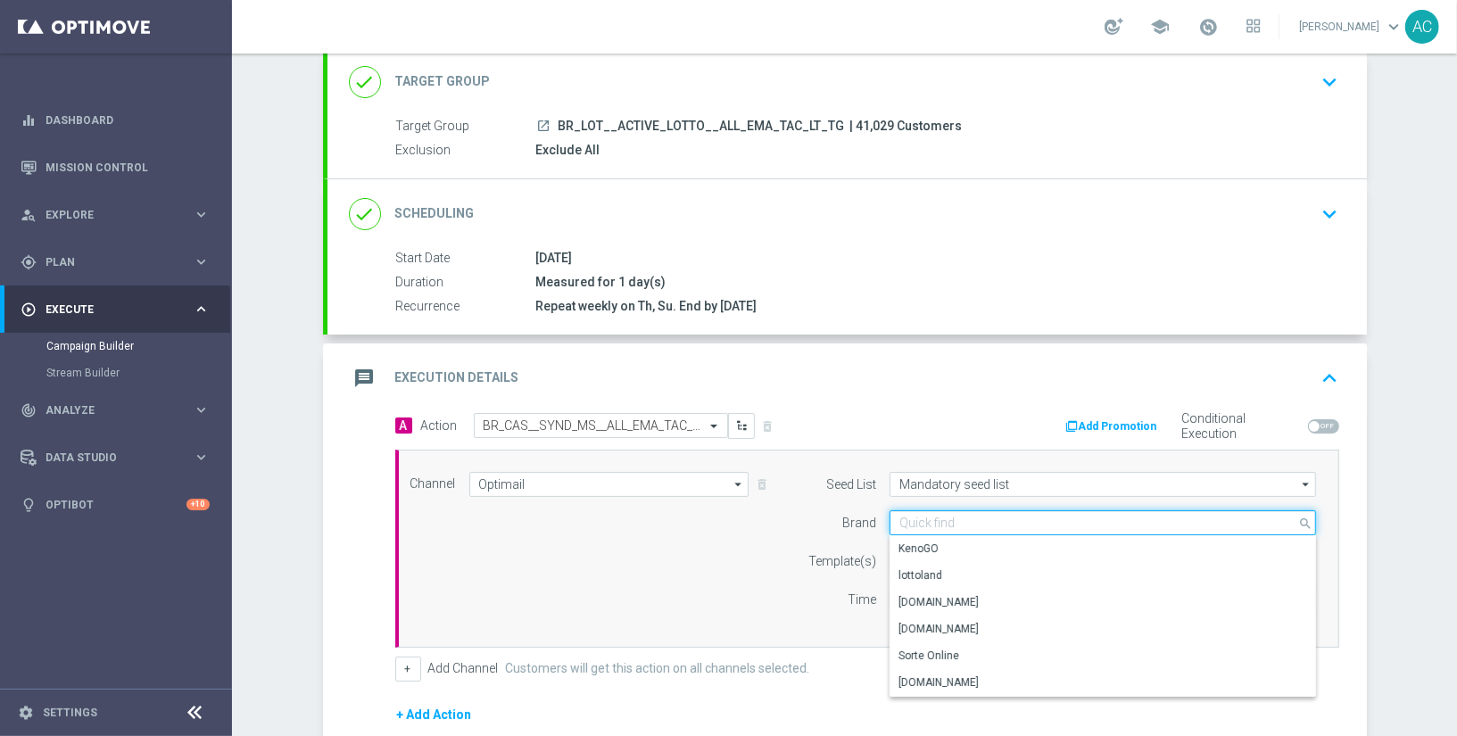
paste input "BR_CAS__SYND_MS__ALL_EMA_TAC_LT"
type input "BR_CAS__SYND_MS__ALL_EMA_TAC_LT"
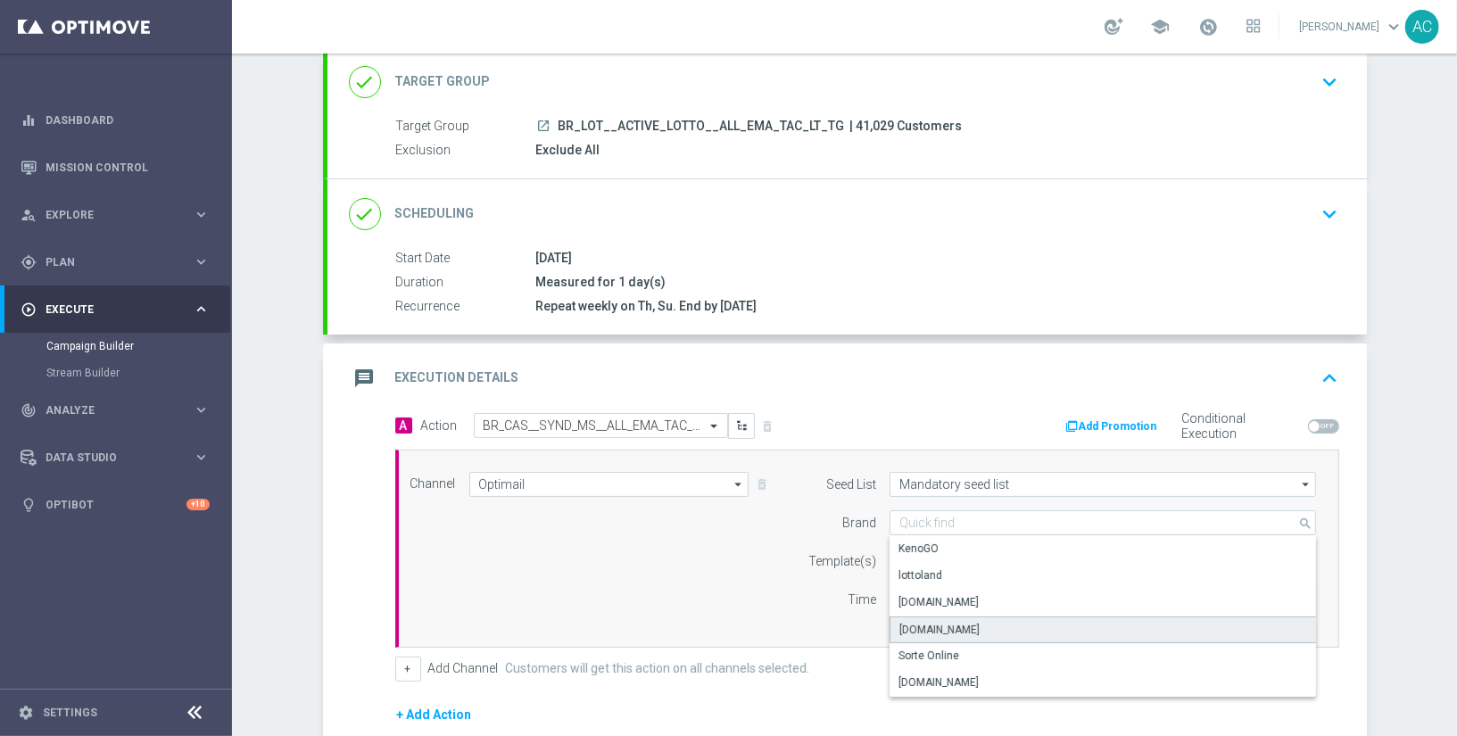
click at [968, 622] on div "[DOMAIN_NAME]" at bounding box center [939, 630] width 80 height 16
type input "[DOMAIN_NAME]"
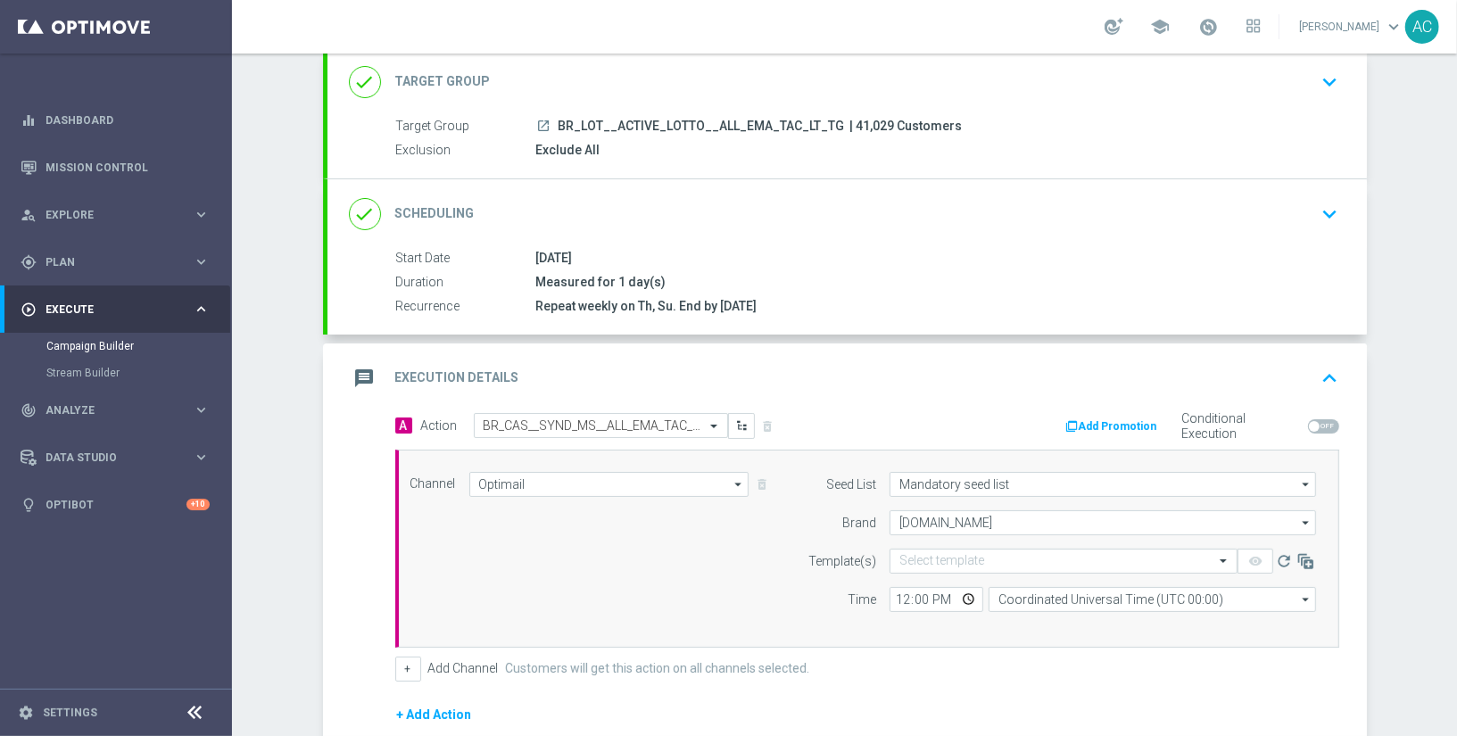
drag, startPoint x: 777, startPoint y: 599, endPoint x: 939, endPoint y: 578, distance: 163.7
click at [778, 599] on div "Channel Optimail Optimail arrow_drop_down Show Selected 1 of 26 Silverpop" at bounding box center [863, 548] width 933 height 153
click at [962, 572] on form "Template(s) Select template remove_red_eye refresh Time 12:00 Coordinated Unive…" at bounding box center [1056, 580] width 517 height 63
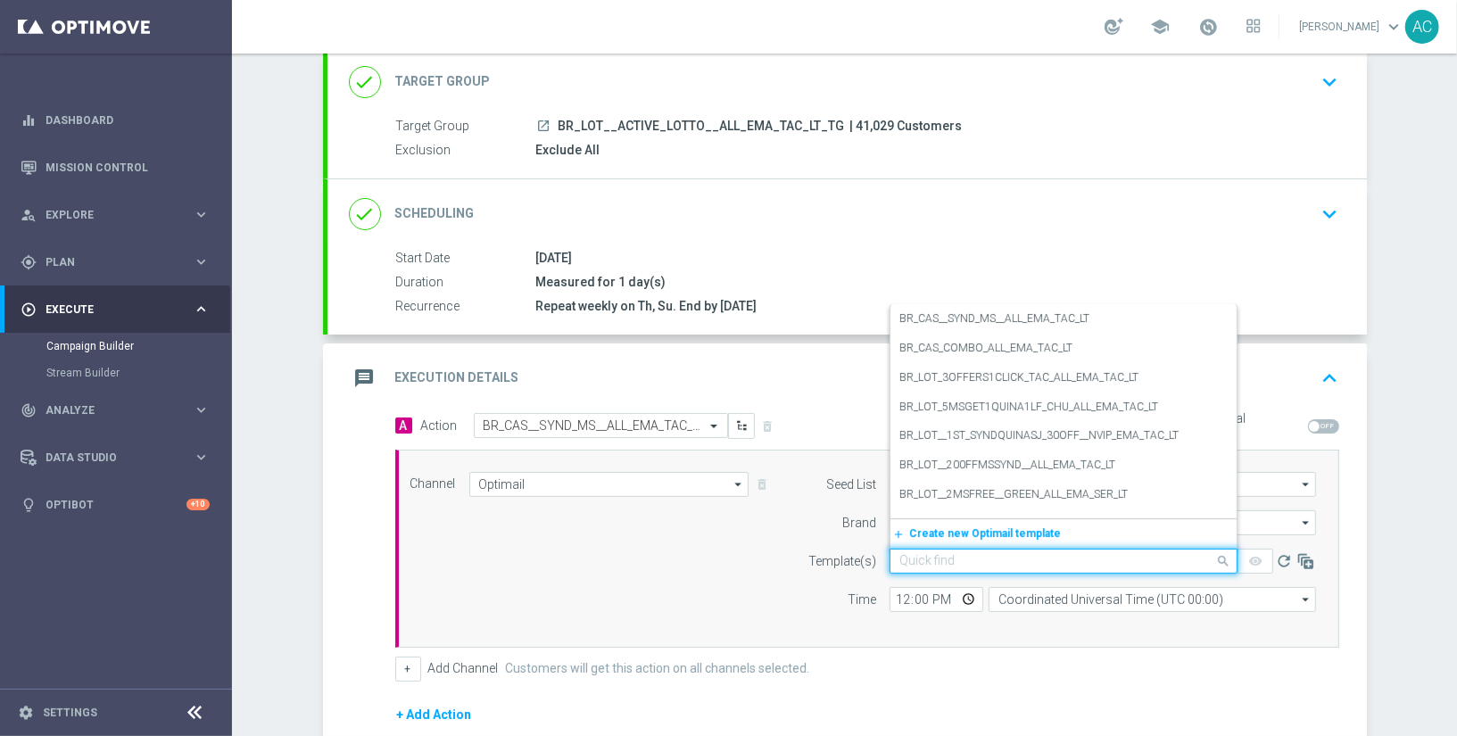
click at [964, 554] on input "text" at bounding box center [1045, 561] width 293 height 15
paste input "BR_CAS__SYND_MS__ALL_EMA_TAC_LT"
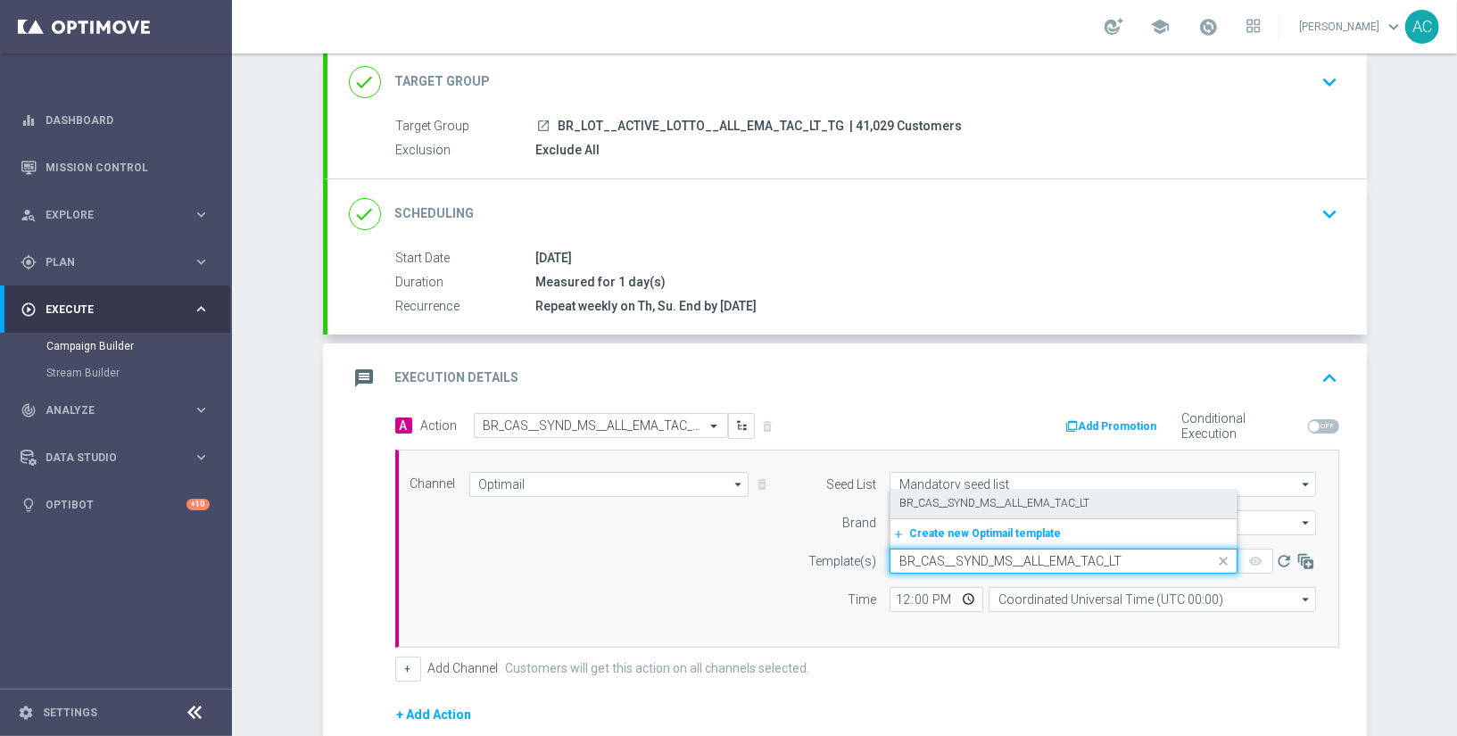
click at [974, 504] on label "BR_CAS__SYND_MS__ALL_EMA_TAC_LT" at bounding box center [994, 503] width 190 height 15
type input "BR_CAS__SYND_MS__ALL_EMA_TAC_LT"
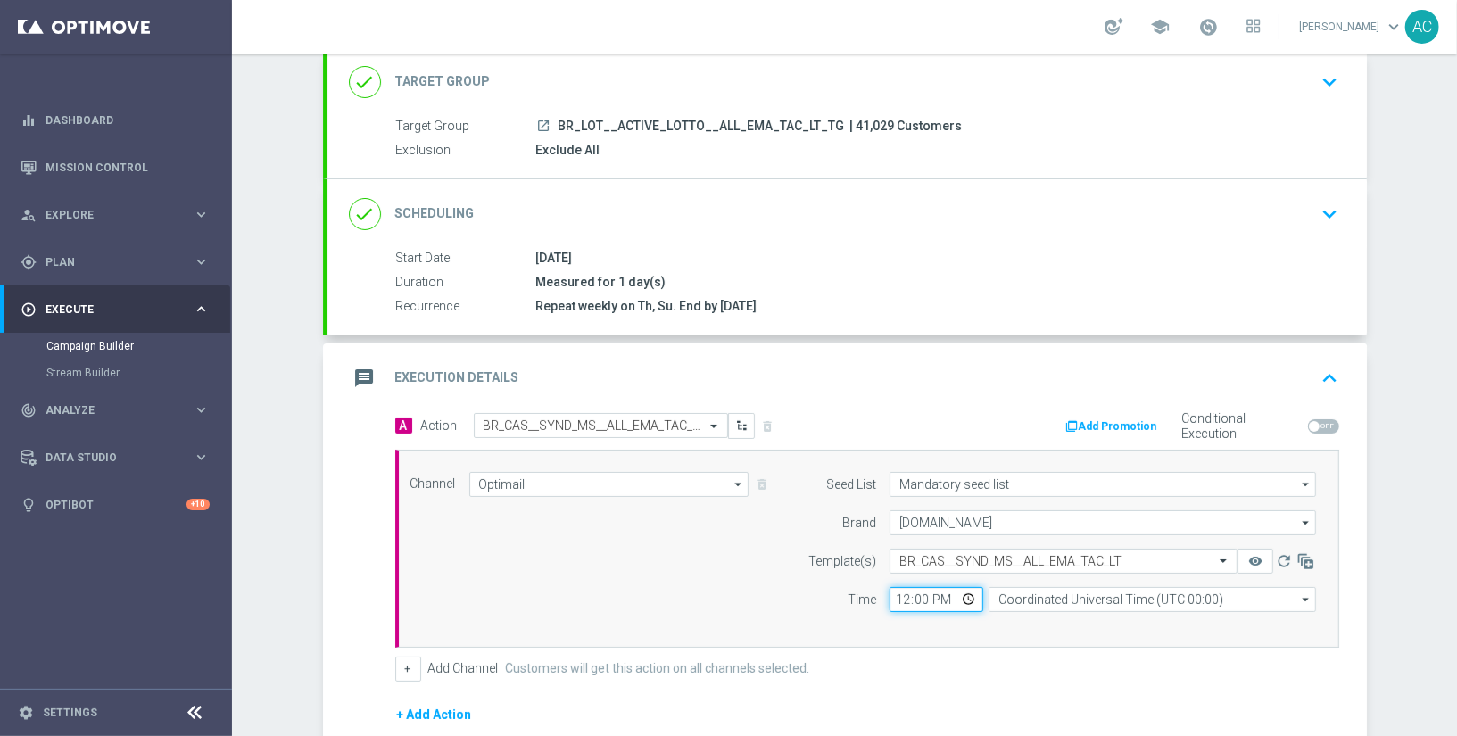
click at [893, 603] on input "12:00" at bounding box center [936, 599] width 94 height 25
type input "15:00"
click at [724, 582] on div "Channel Optimail Optimail arrow_drop_down Show Selected 1 of 26 Silverpop" at bounding box center [863, 548] width 933 height 153
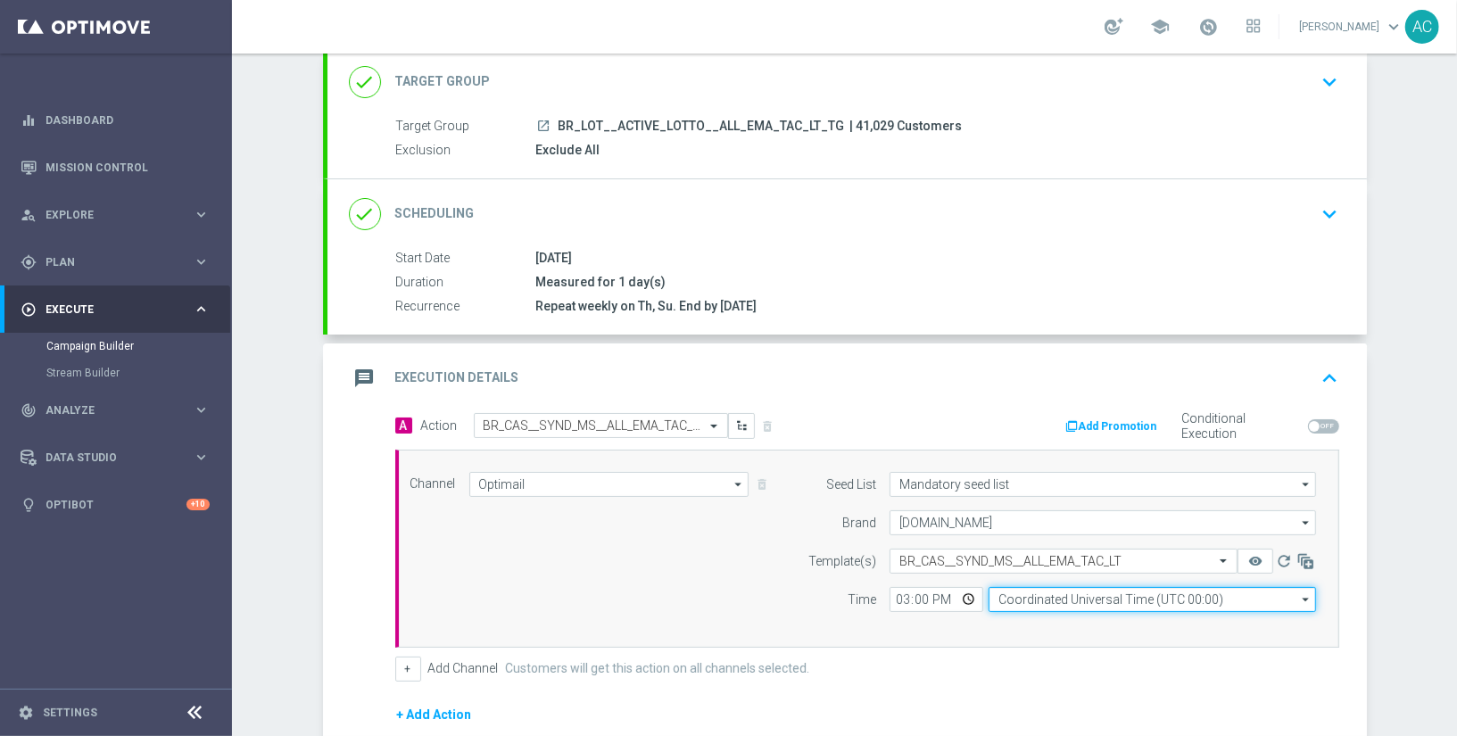
click at [1094, 598] on input "Coordinated Universal Time (UTC 00:00)" at bounding box center [1151, 599] width 327 height 25
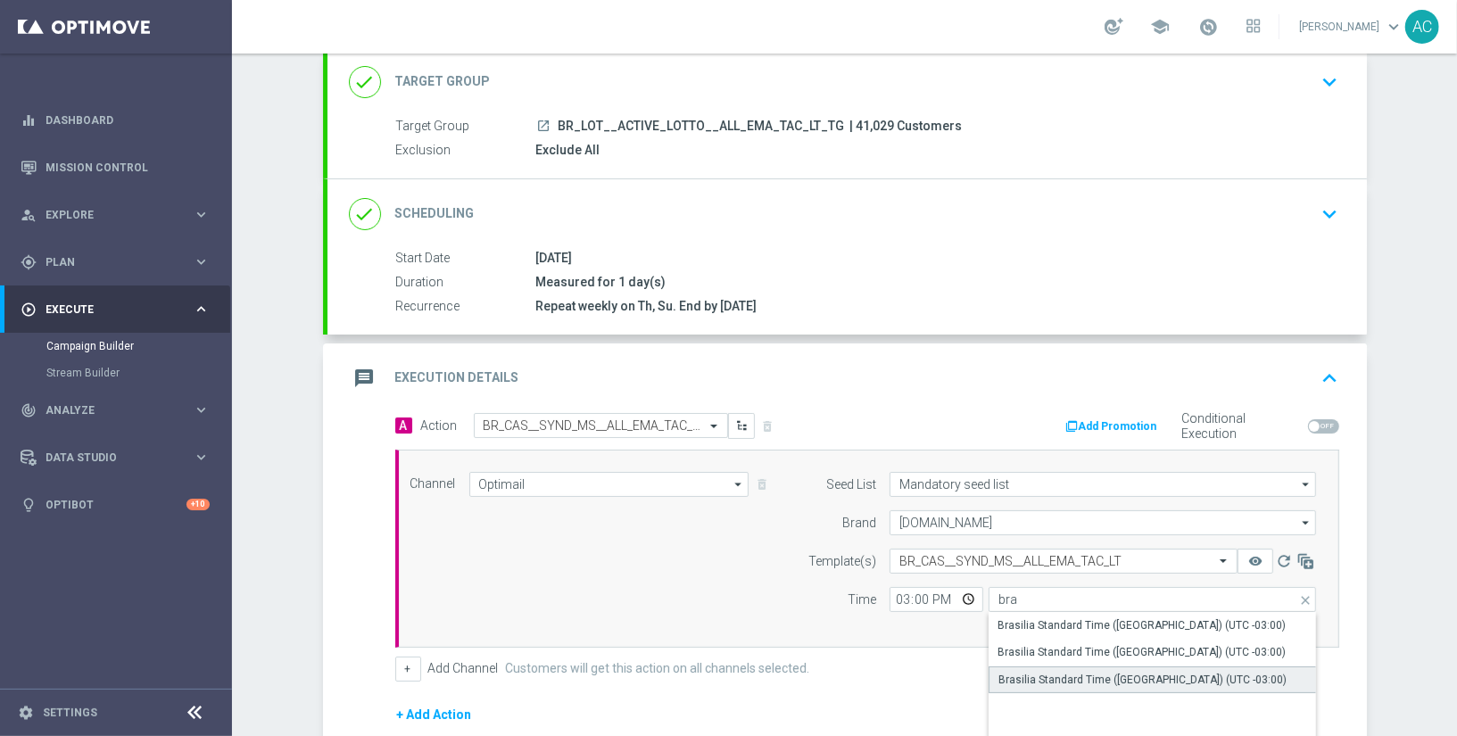
click at [1167, 672] on div "Brasilia Standard Time (Sao Paulo) (UTC -03:00)" at bounding box center [1142, 680] width 288 height 16
type input "Brasilia Standard Time (Sao Paulo) (UTC -03:00)"
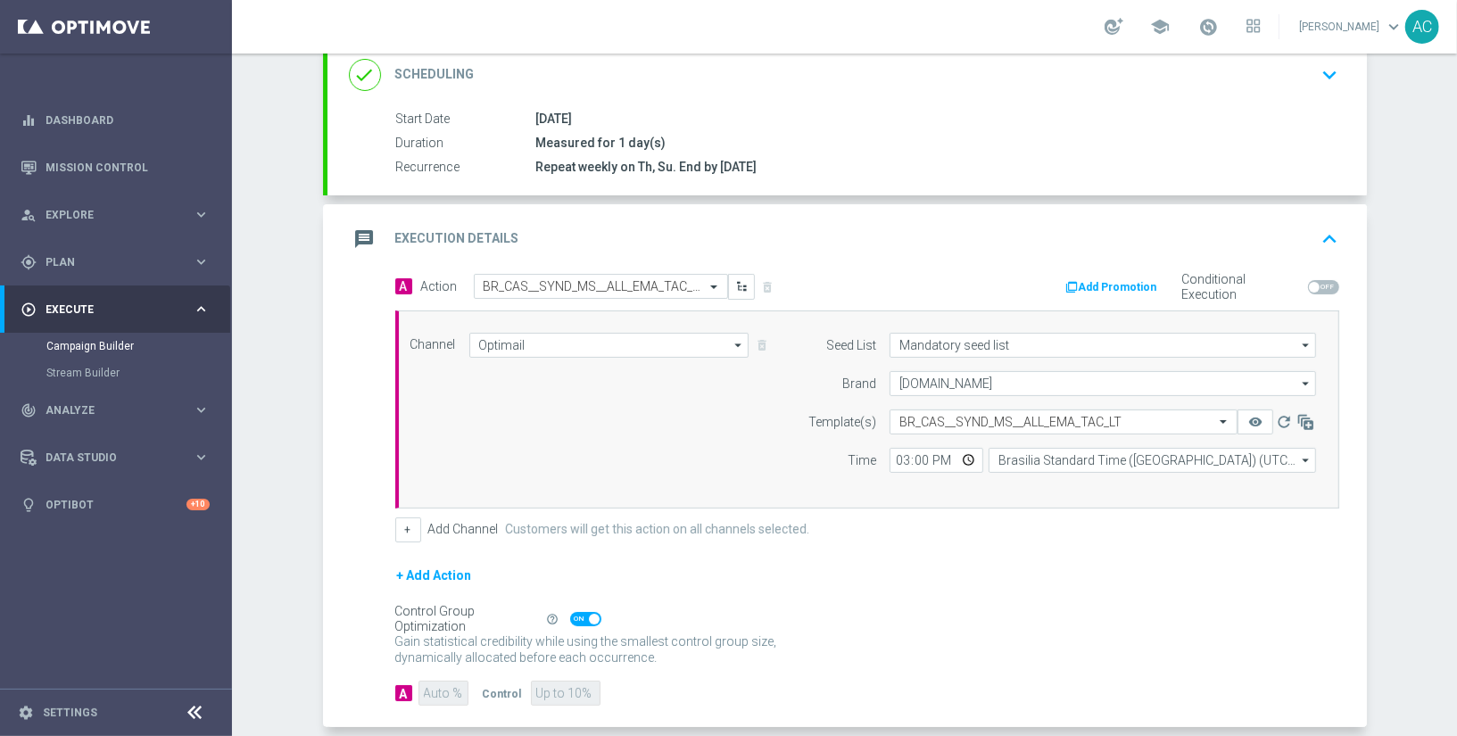
scroll to position [332, 0]
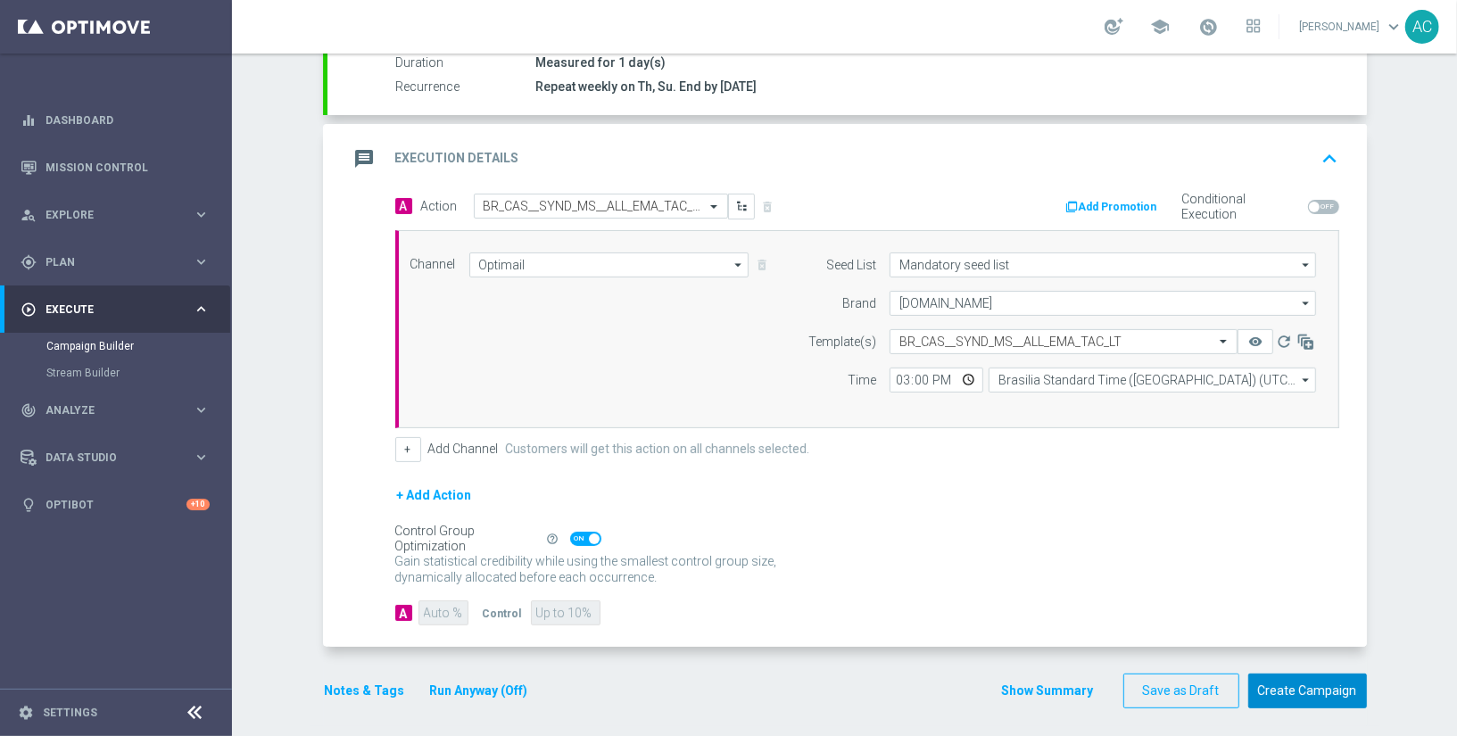
click at [1294, 681] on button "Create Campaign" at bounding box center [1307, 690] width 119 height 35
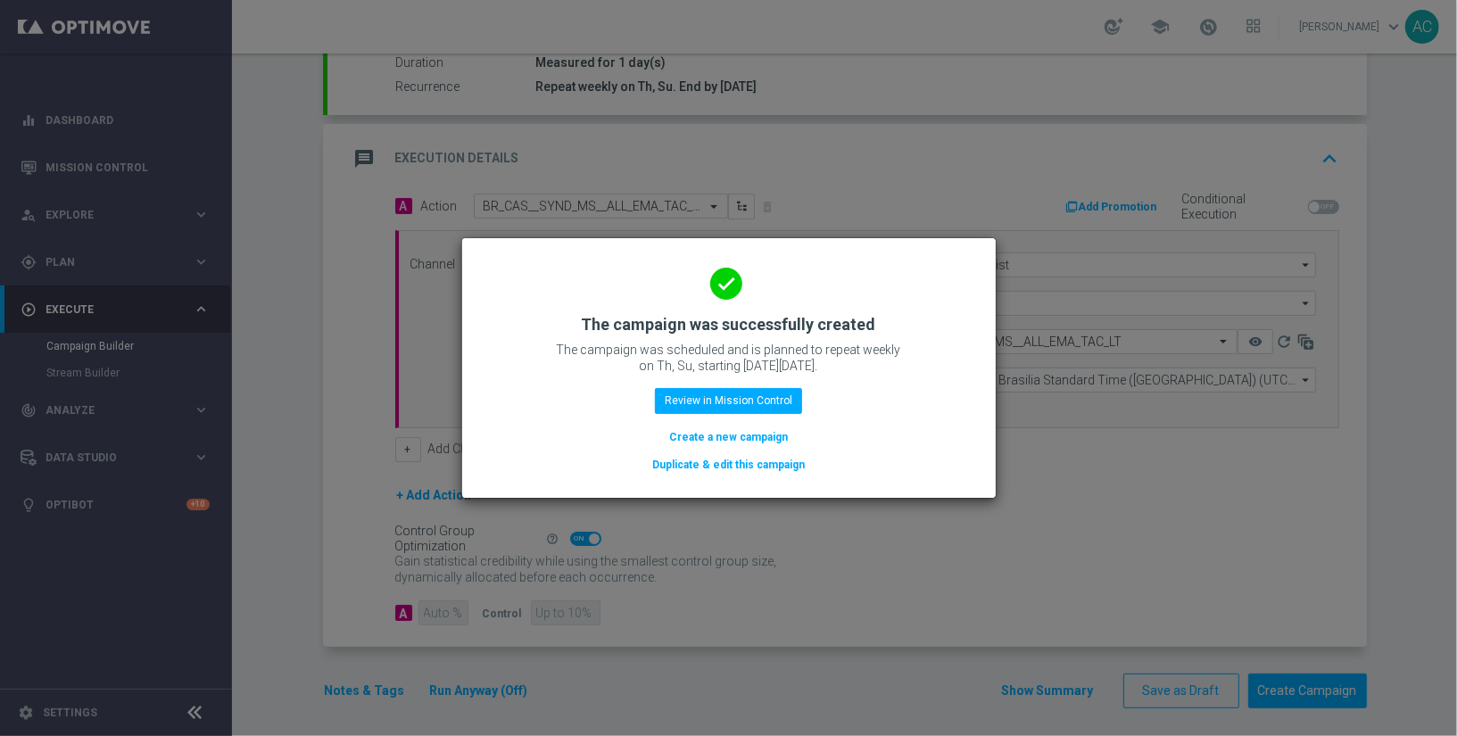
click at [749, 435] on button "Create a new campaign" at bounding box center [728, 437] width 122 height 20
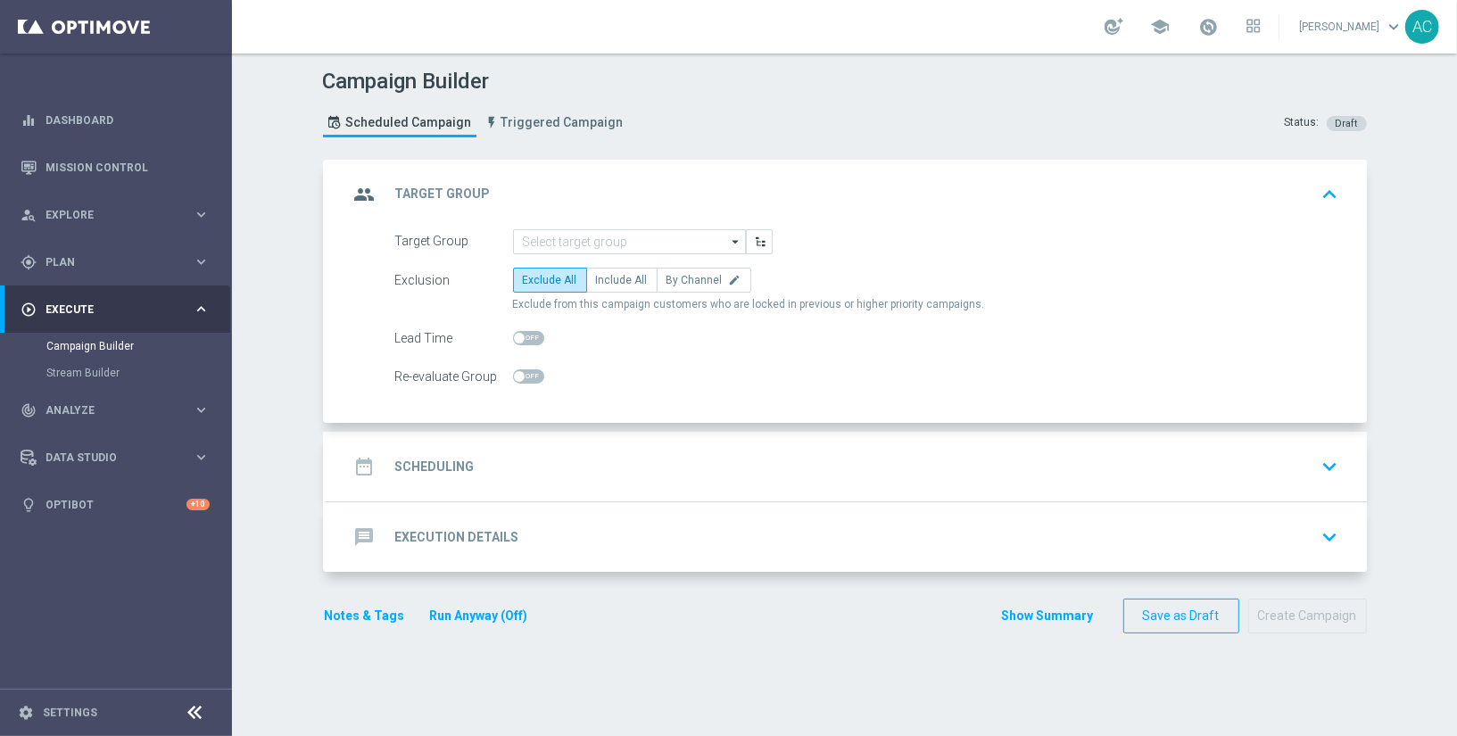
scroll to position [0, 0]
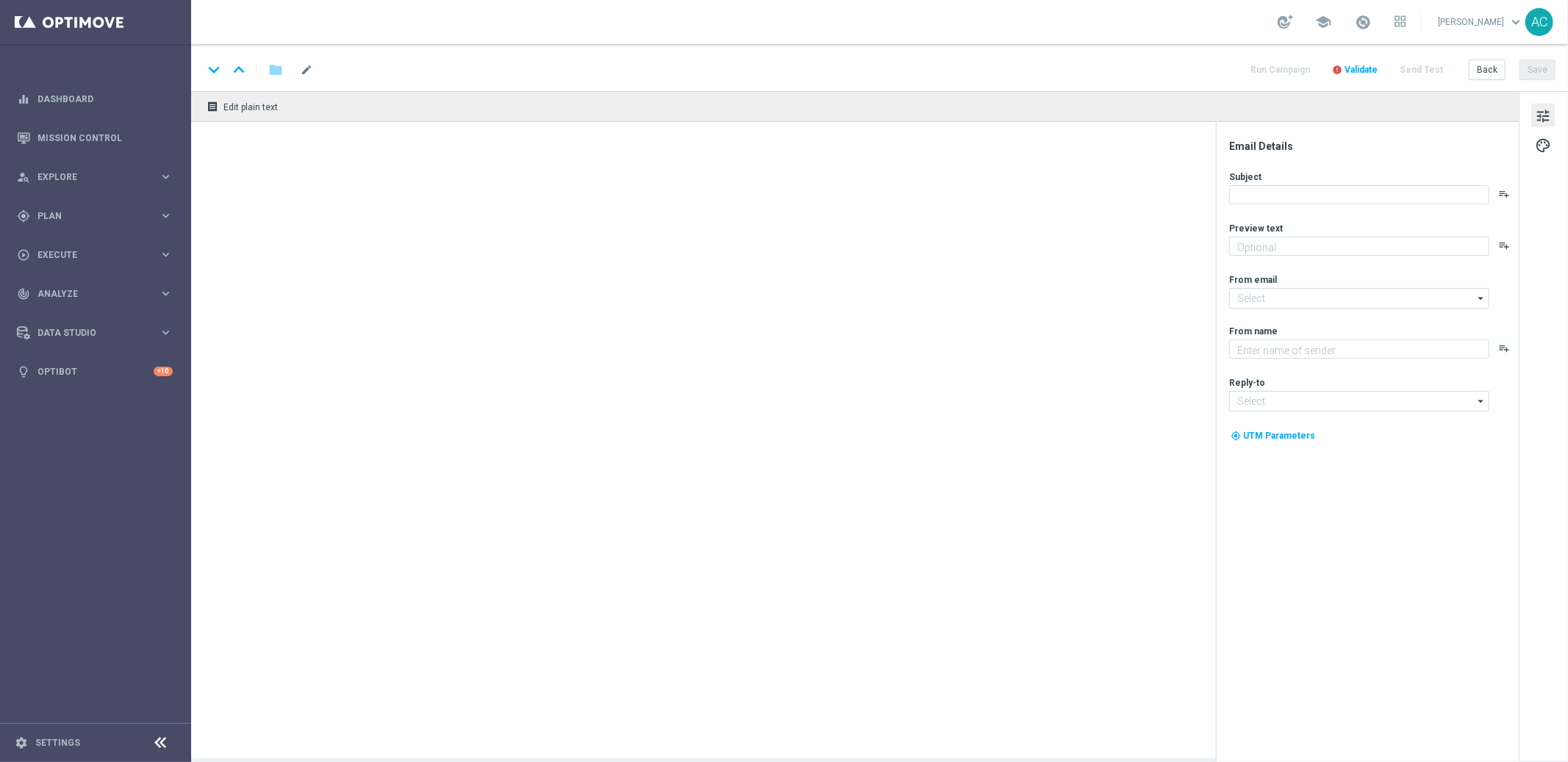
type input "BR_LOT__QUINA1__ALL_EMA_TAC_LT"
type textarea "Sua sorte pode estar a um clique!"
type textarea "Lottoland.com.br"
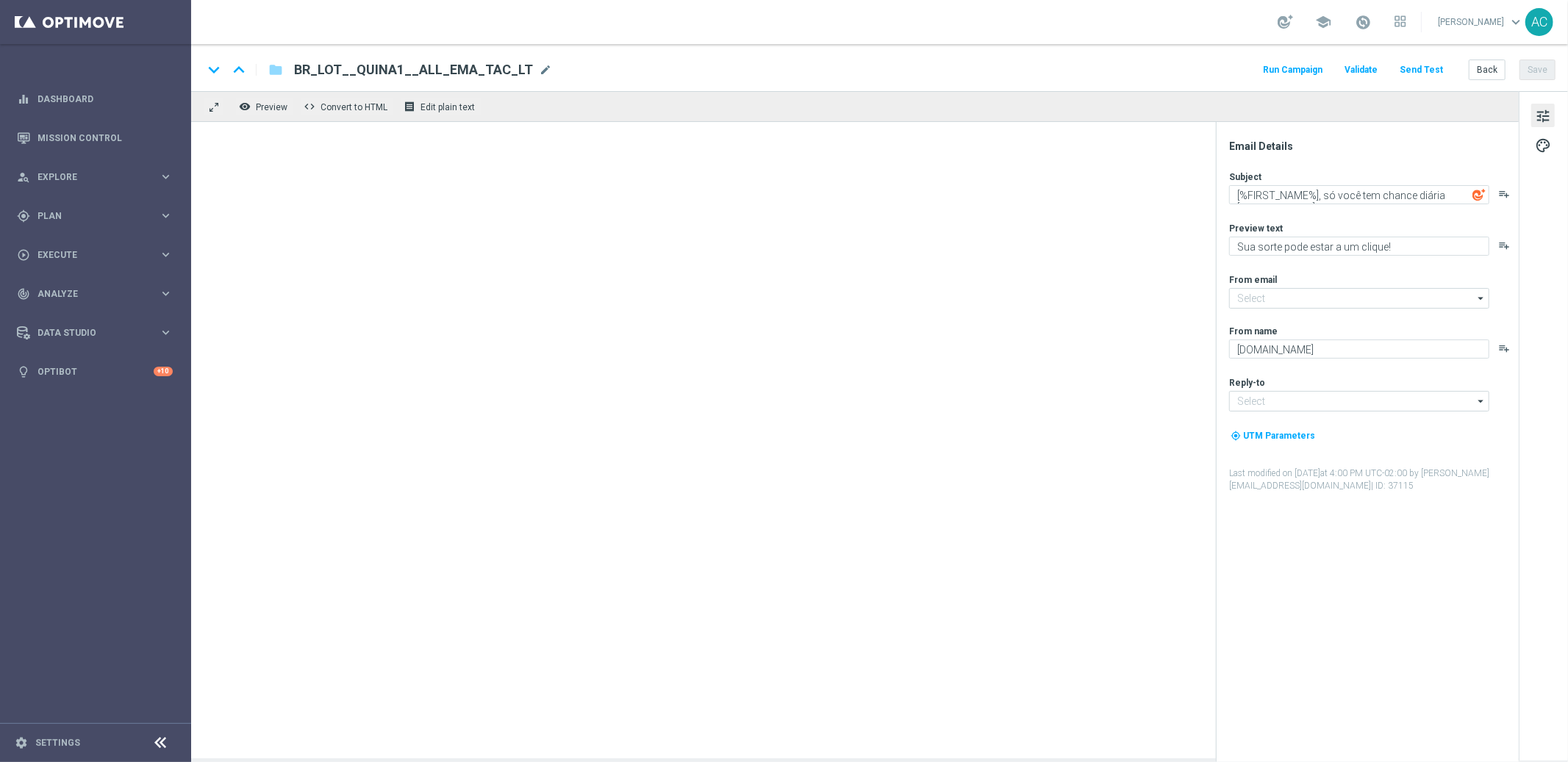
type input "mail@crm.lottoland.com.br"
type input "contato@lottoland.com.br"
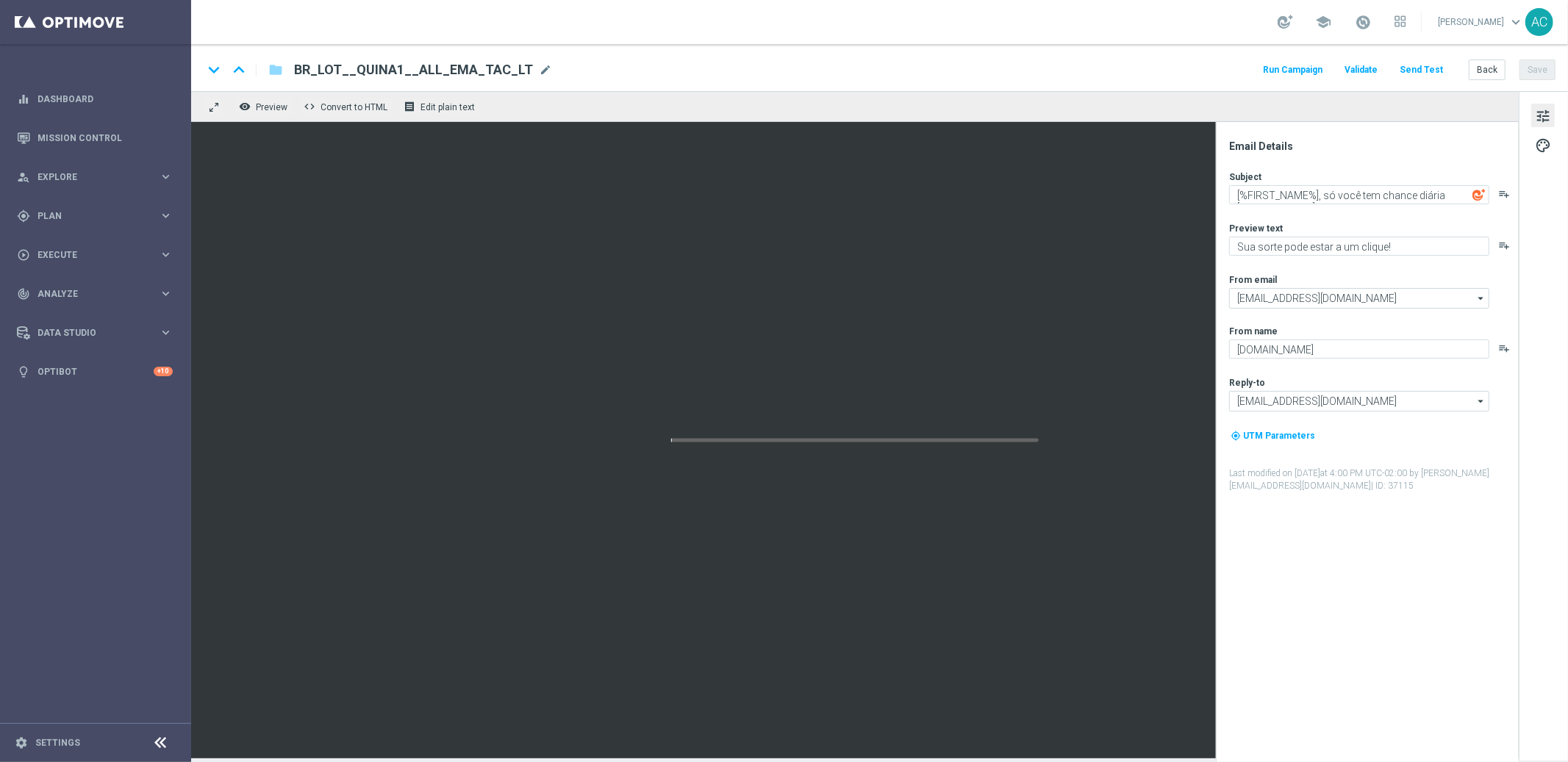
click at [475, 69] on span "BR_LOT__QUINA1__ALL_EMA_TAC_LT" at bounding box center [414, 69] width 239 height 17
click at [0, 0] on input "BR_LOT__QUINA1__ALL_EMA_TAC_LT" at bounding box center [0, 0] width 0 height 0
click at [475, 69] on input "BR_LOT__QUINA1__ALL_EMA_TAC_LT" at bounding box center [476, 69] width 364 height 19
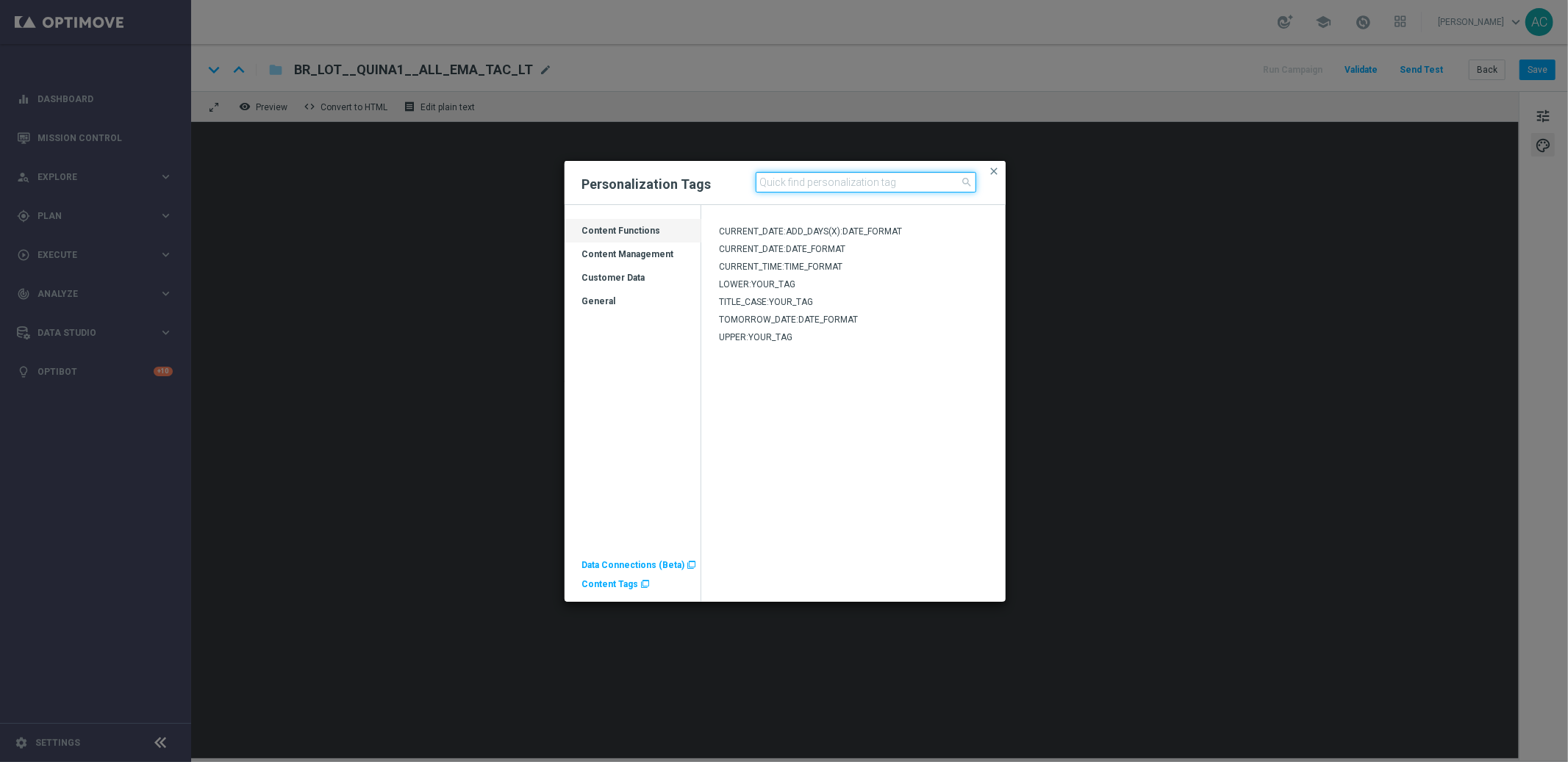
click at [834, 185] on input at bounding box center [866, 182] width 221 height 21
type input "quina"
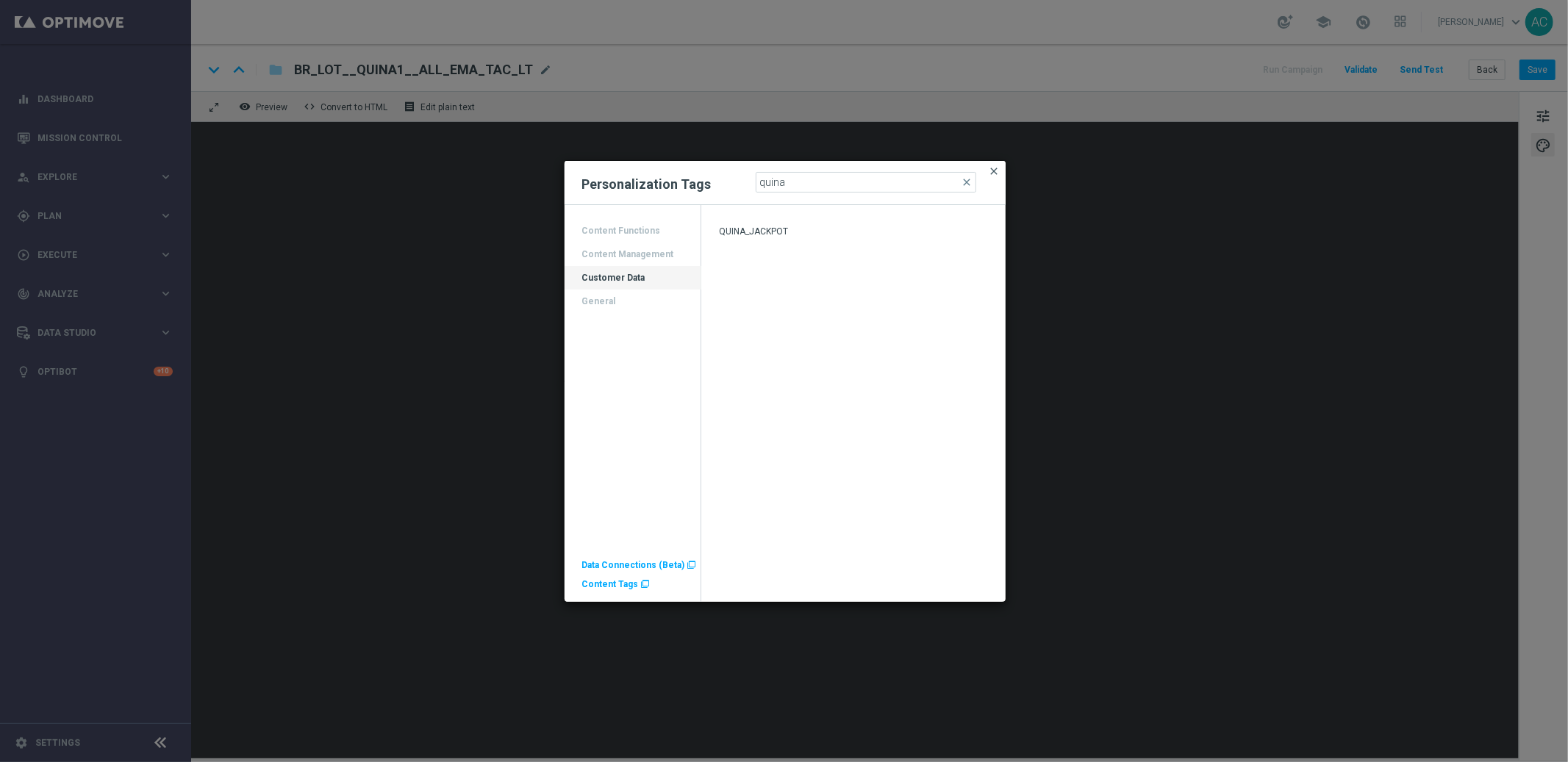
click at [997, 174] on span "close" at bounding box center [995, 171] width 12 height 12
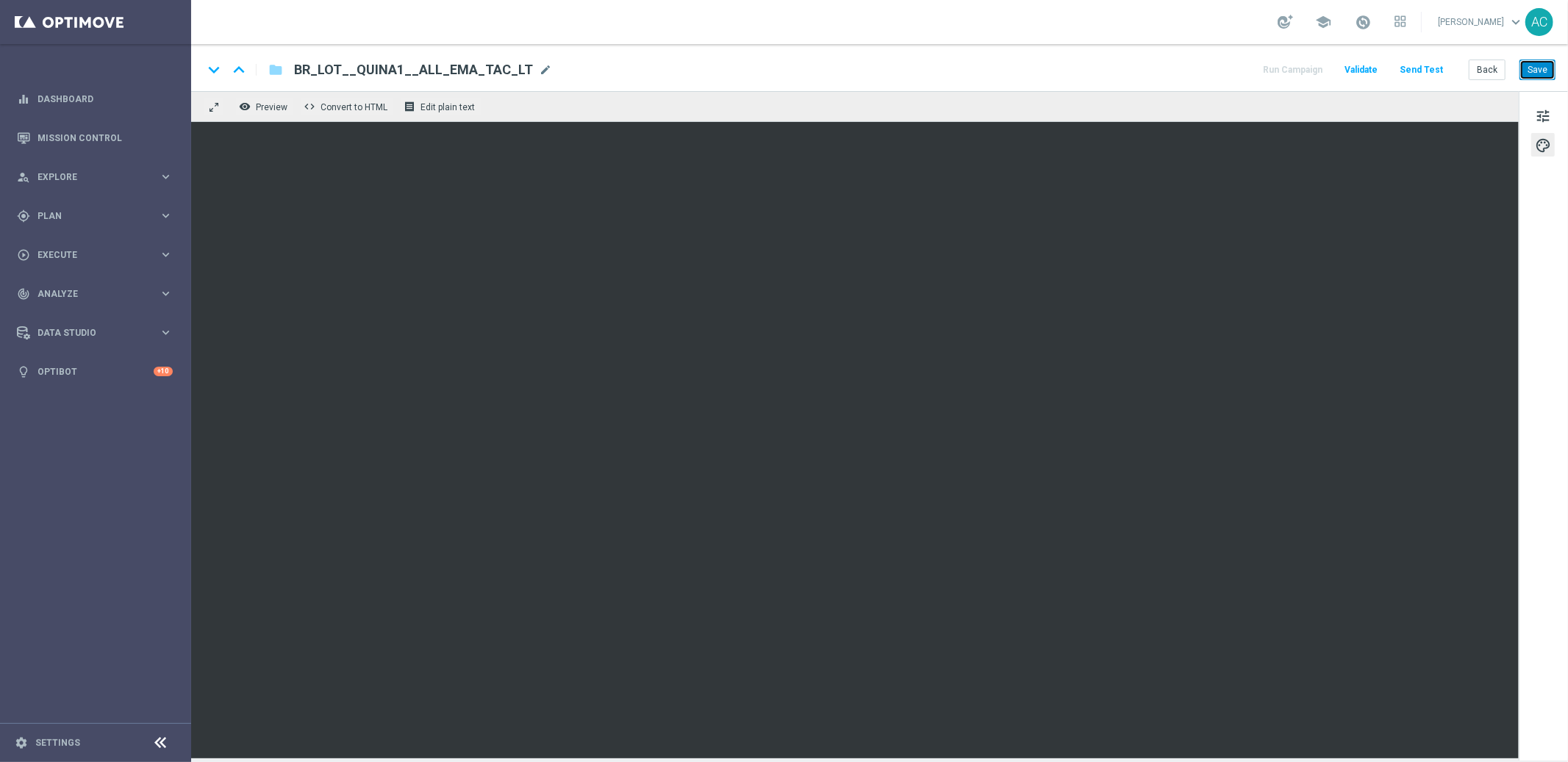
click at [1537, 75] on button "Save" at bounding box center [1538, 69] width 36 height 21
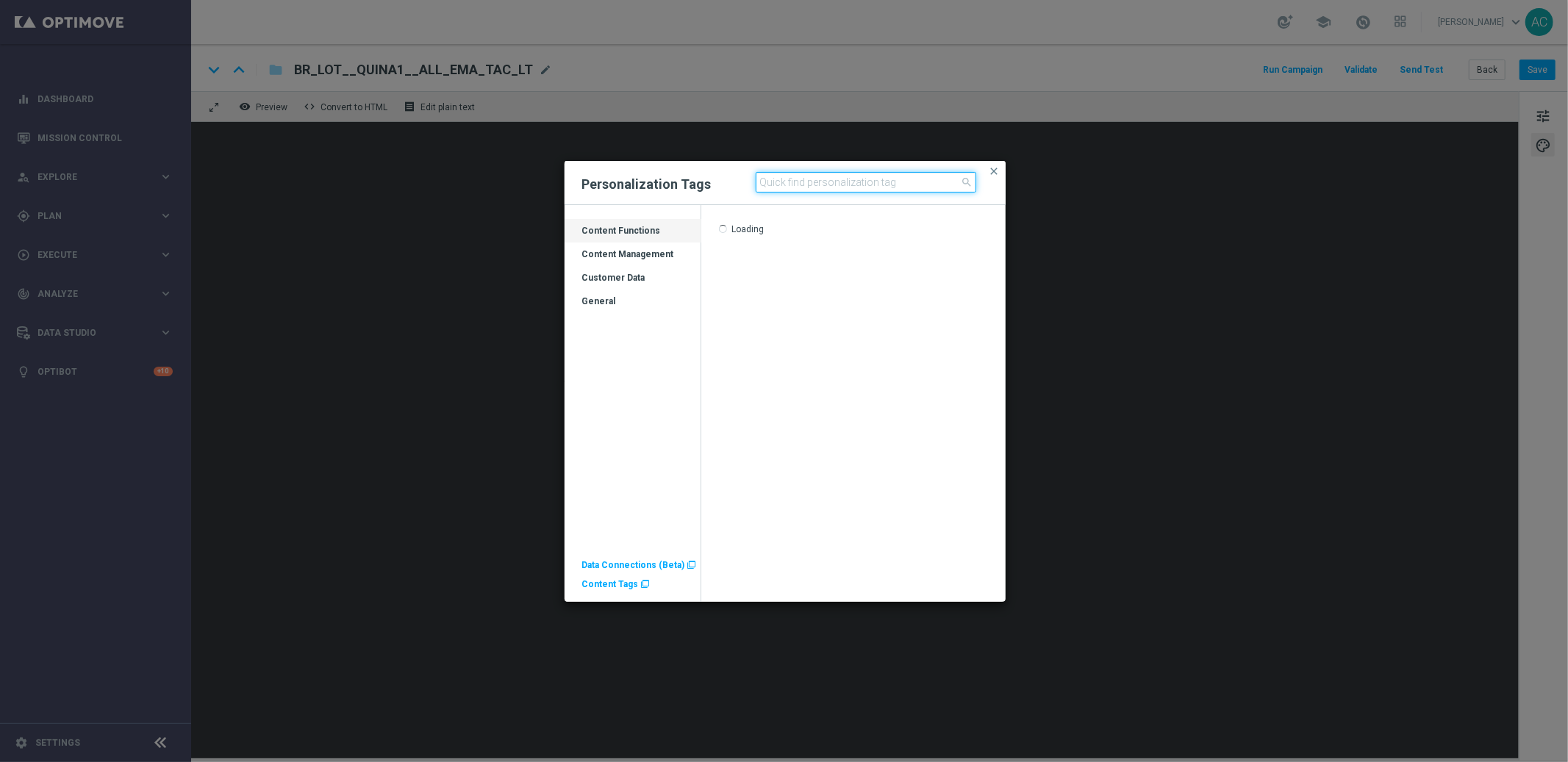
click at [812, 188] on input at bounding box center [866, 182] width 221 height 21
type input "quina"
click at [789, 231] on div "QUINA_JACKPOT" at bounding box center [853, 234] width 304 height 17
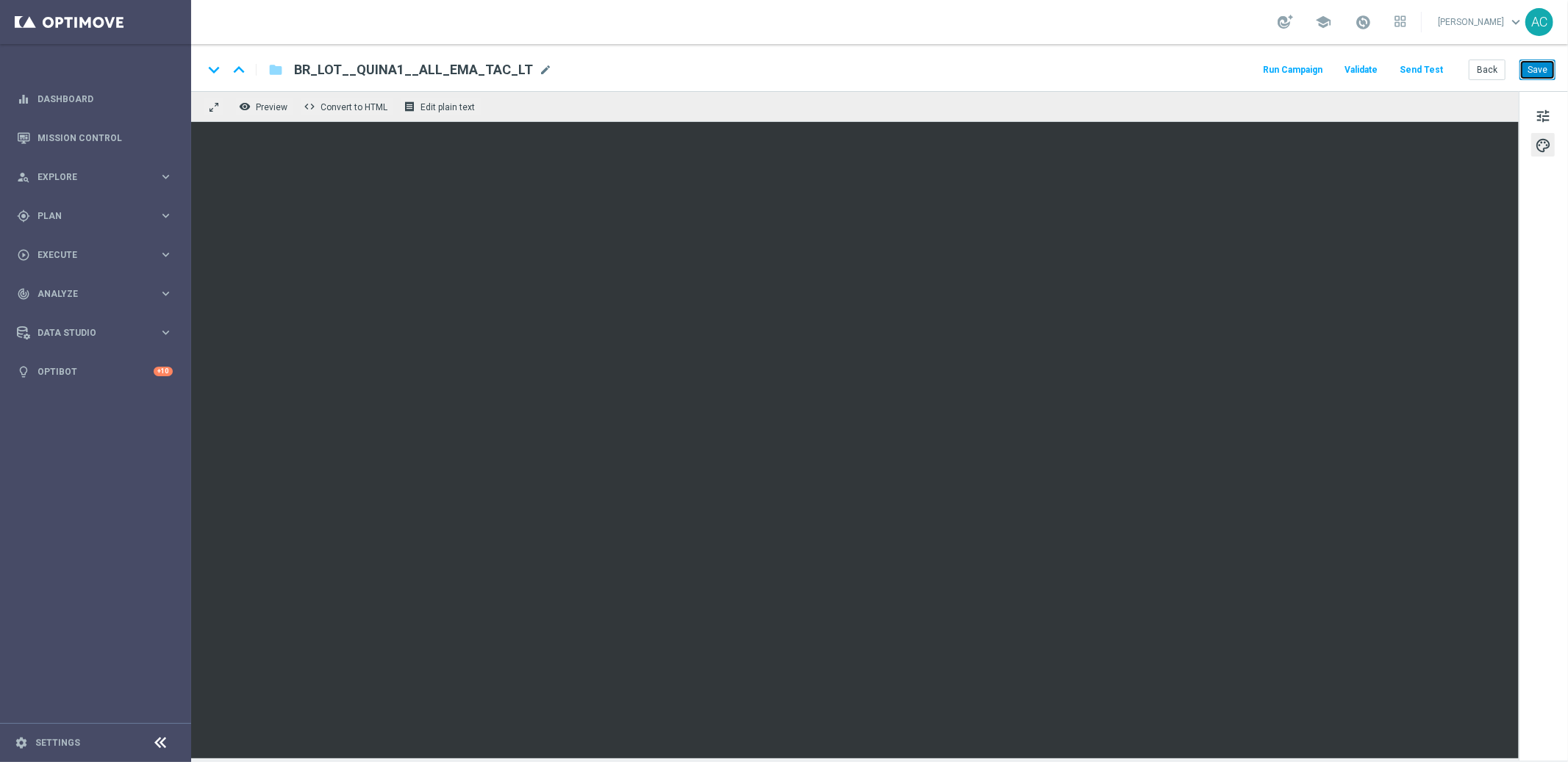
click at [1537, 69] on button "Save" at bounding box center [1538, 69] width 36 height 21
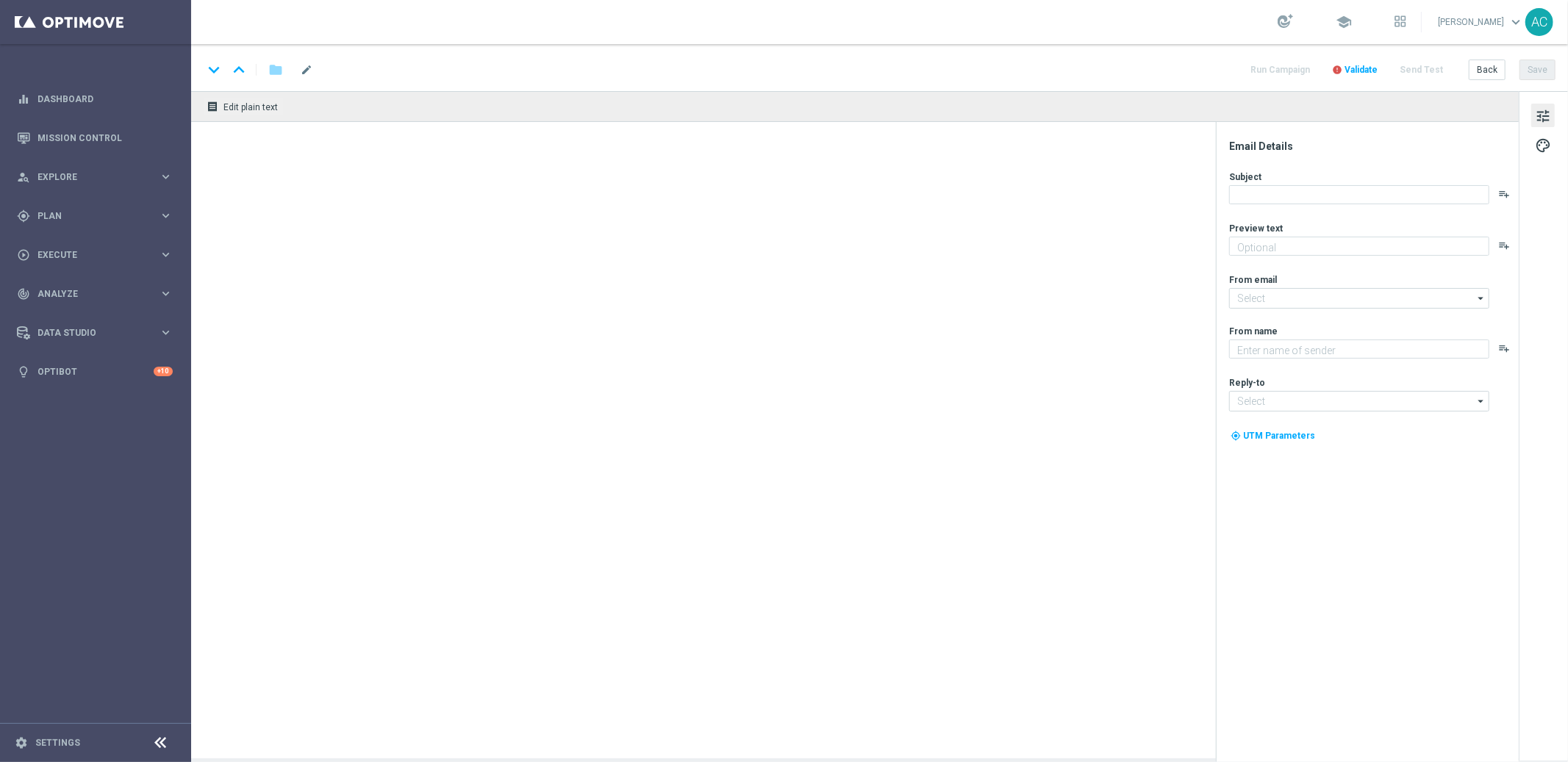
type textarea "Use seu voucher em bolões e volte a jogar com mais chances de ganhar!"
type textarea "[DOMAIN_NAME]"
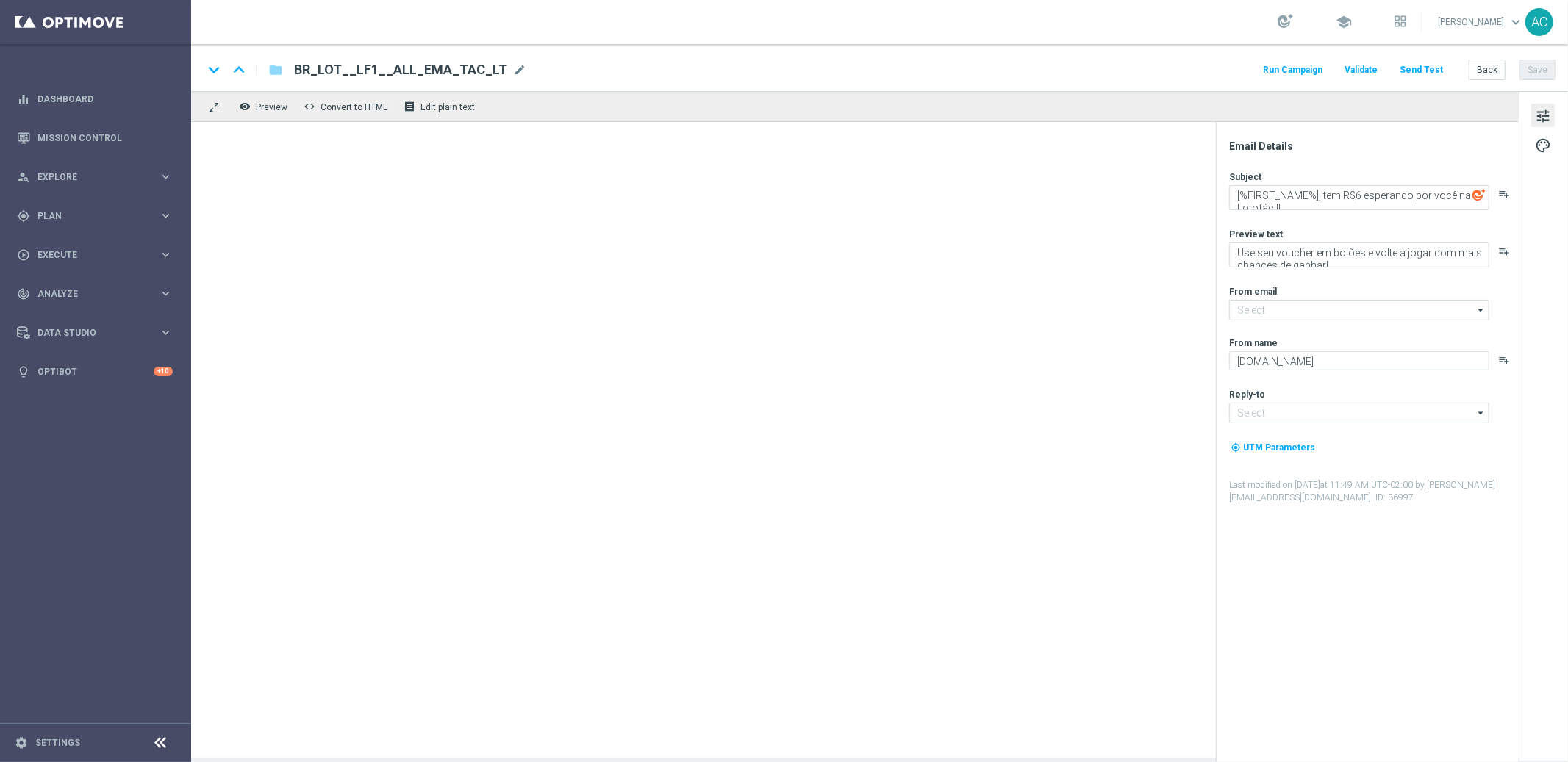
type input "[EMAIL_ADDRESS][DOMAIN_NAME]"
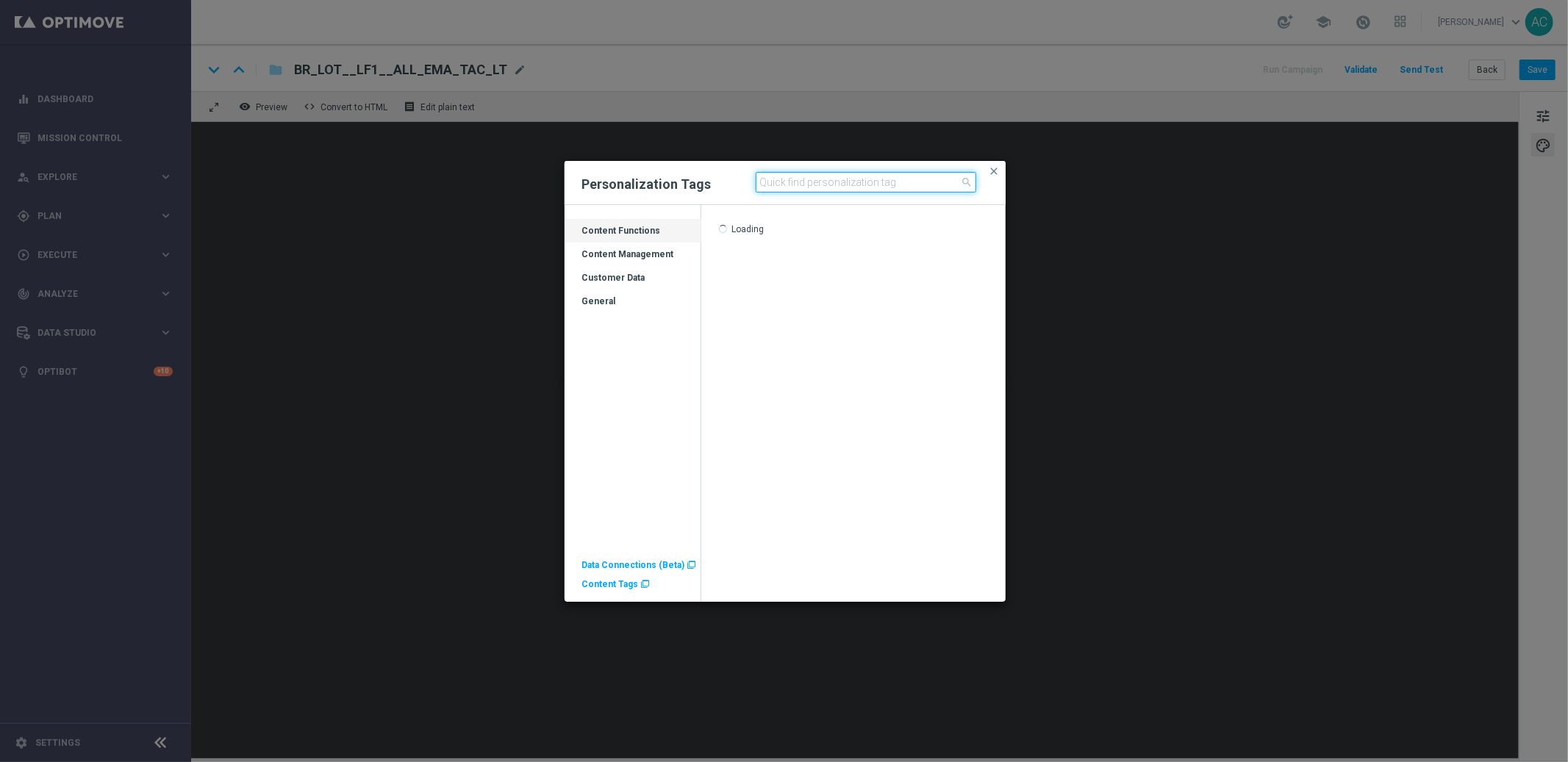
click at [821, 180] on input at bounding box center [866, 182] width 221 height 21
type input "q"
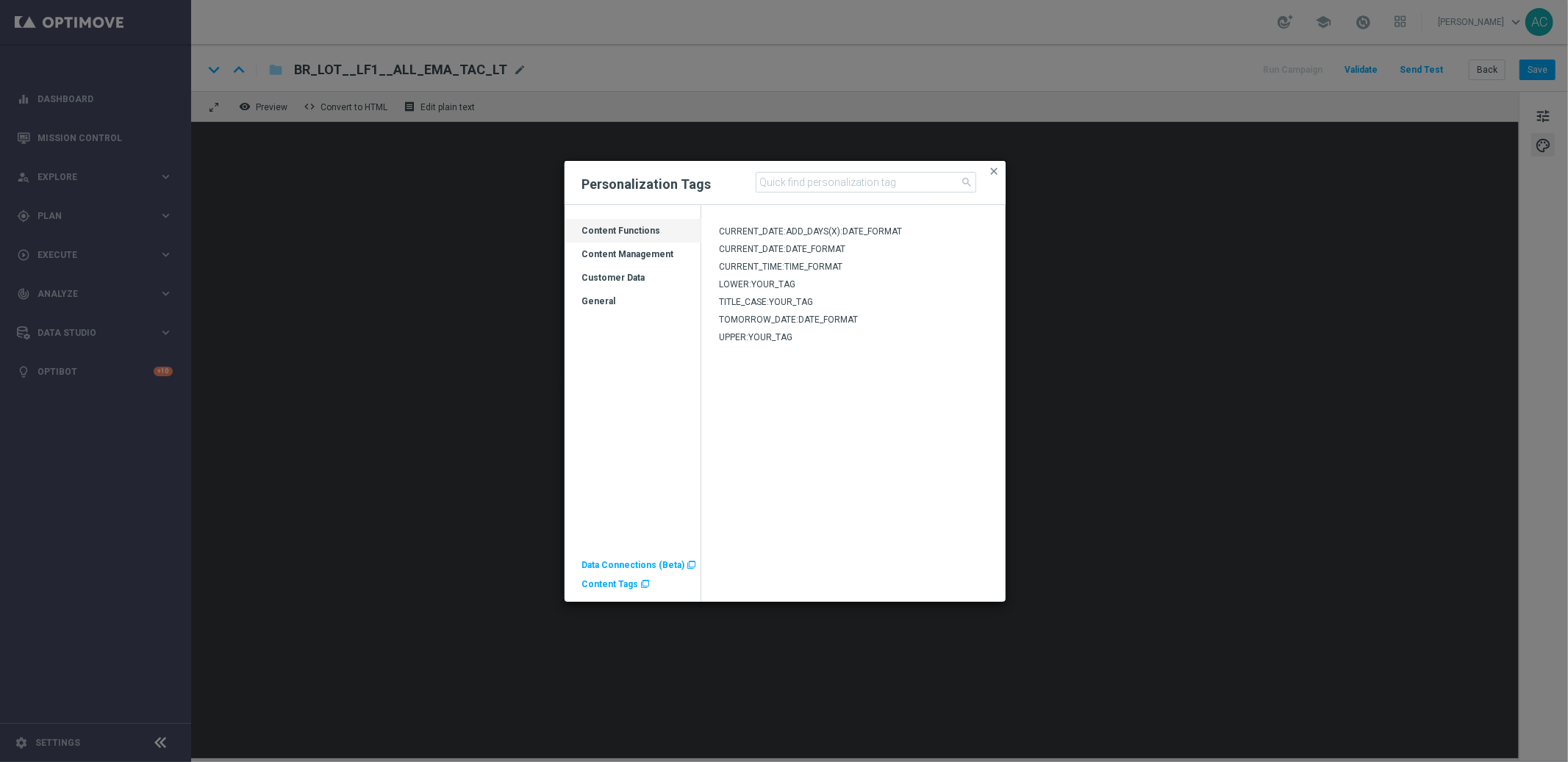
click at [615, 278] on div "Customer Data" at bounding box center [633, 283] width 137 height 24
click at [620, 278] on div "Customer Data" at bounding box center [633, 283] width 137 height 24
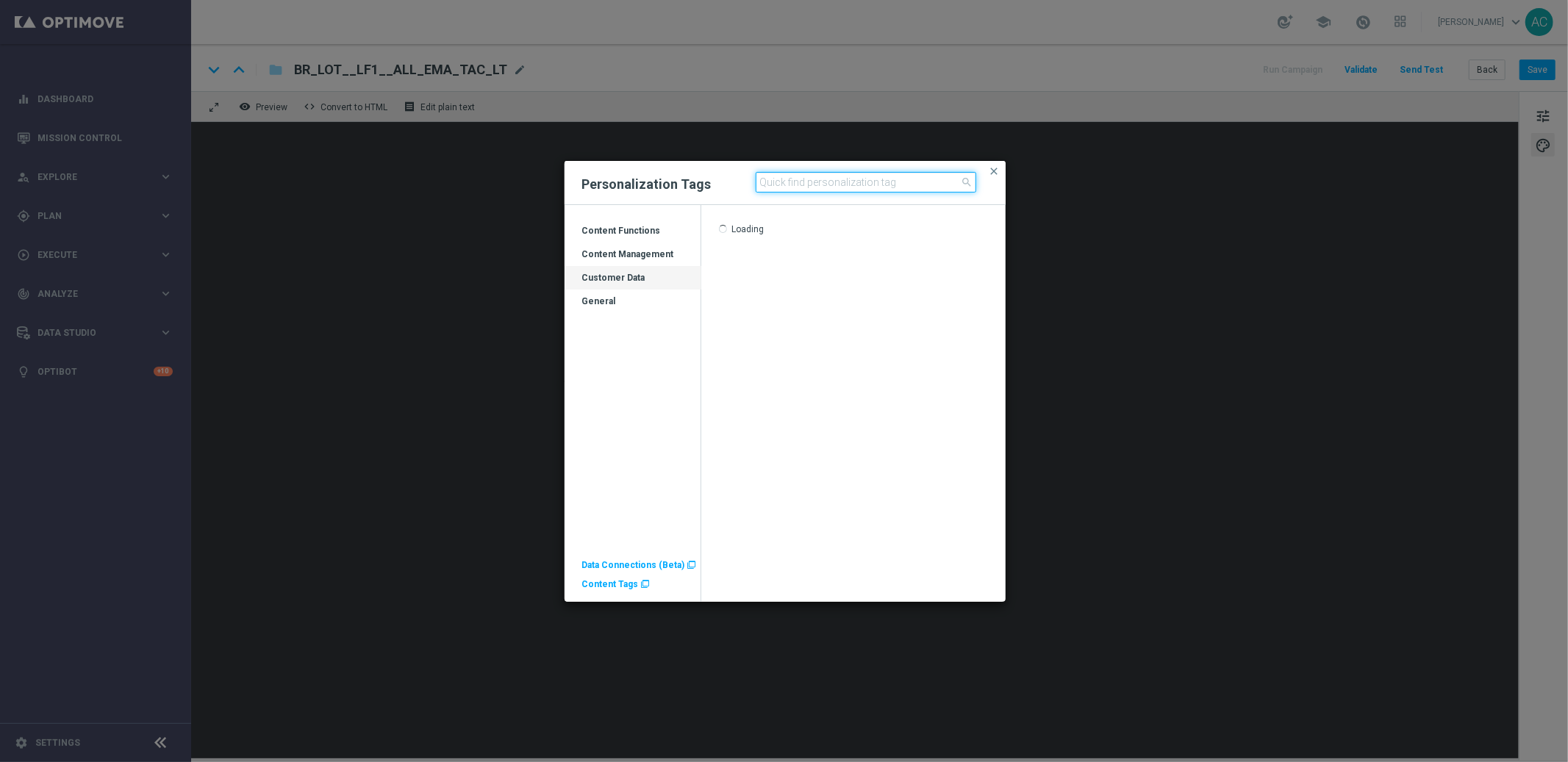
click at [864, 185] on input at bounding box center [866, 182] width 221 height 21
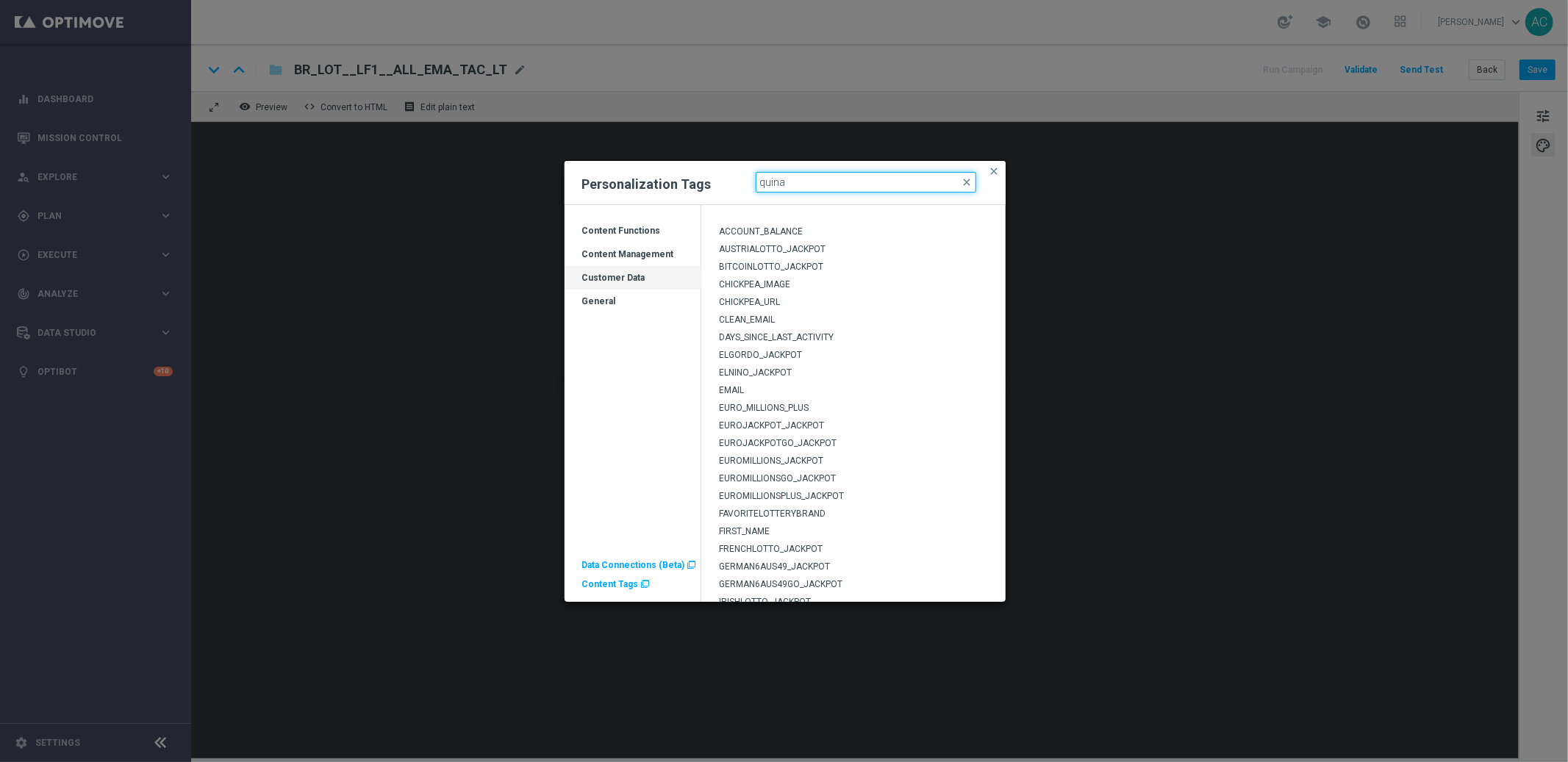
type input "quina"
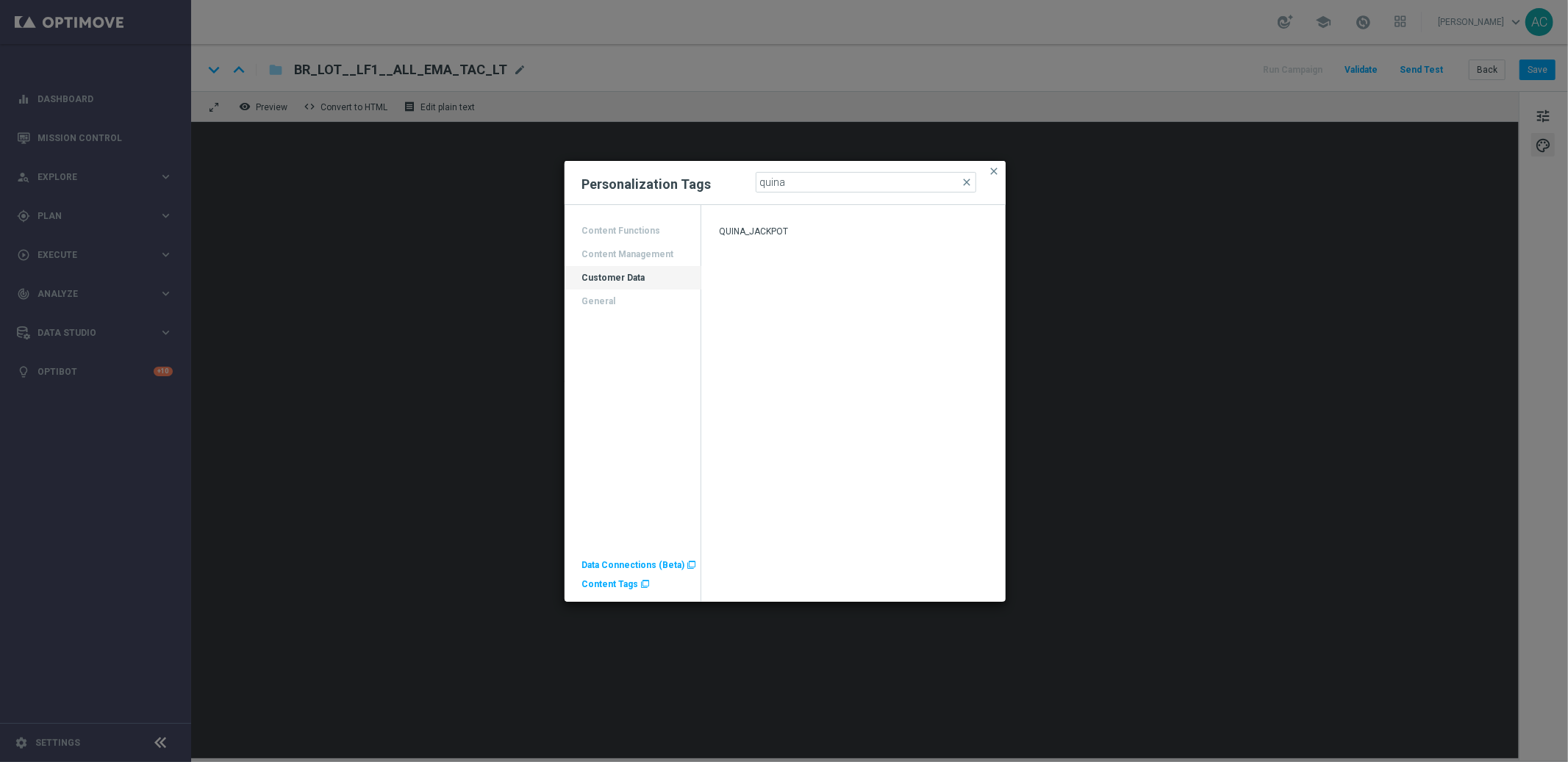
click at [782, 231] on span "QUINA_JACKPOT" at bounding box center [753, 231] width 69 height 10
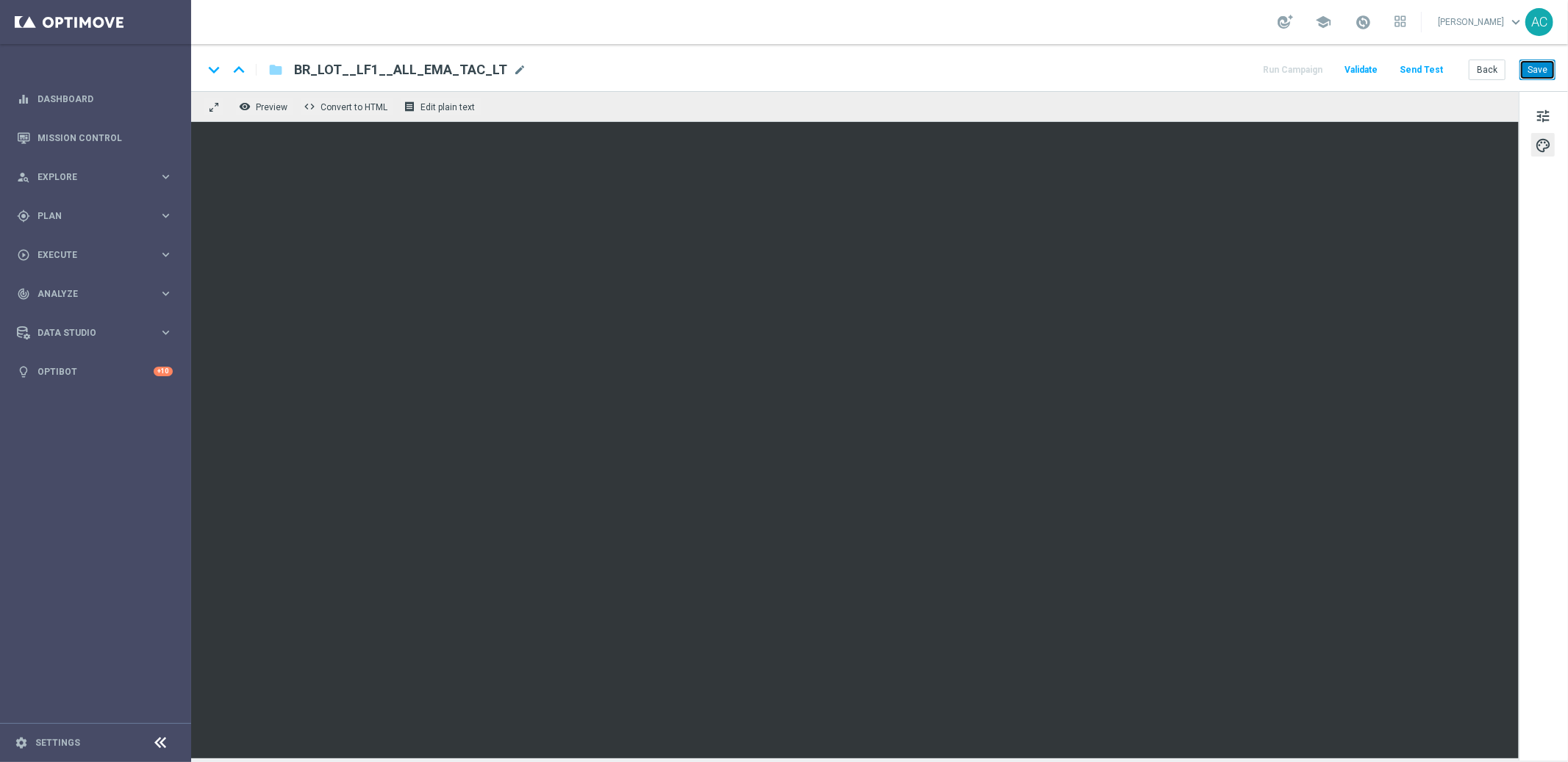
click at [1539, 72] on button "Save" at bounding box center [1538, 69] width 36 height 21
click at [1426, 71] on button "Send Test" at bounding box center [1421, 70] width 48 height 20
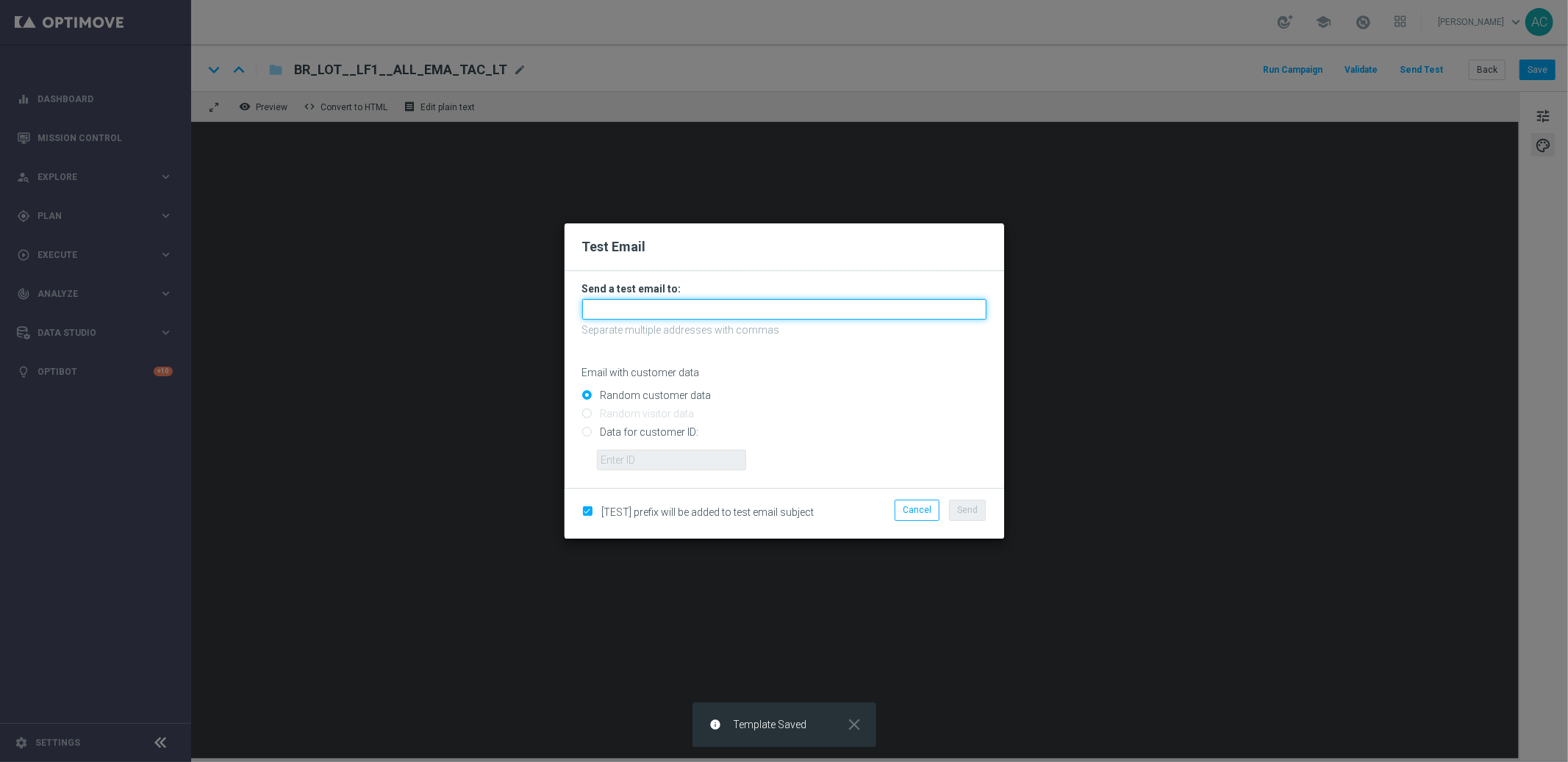
click at [711, 305] on input "text" at bounding box center [784, 309] width 405 height 21
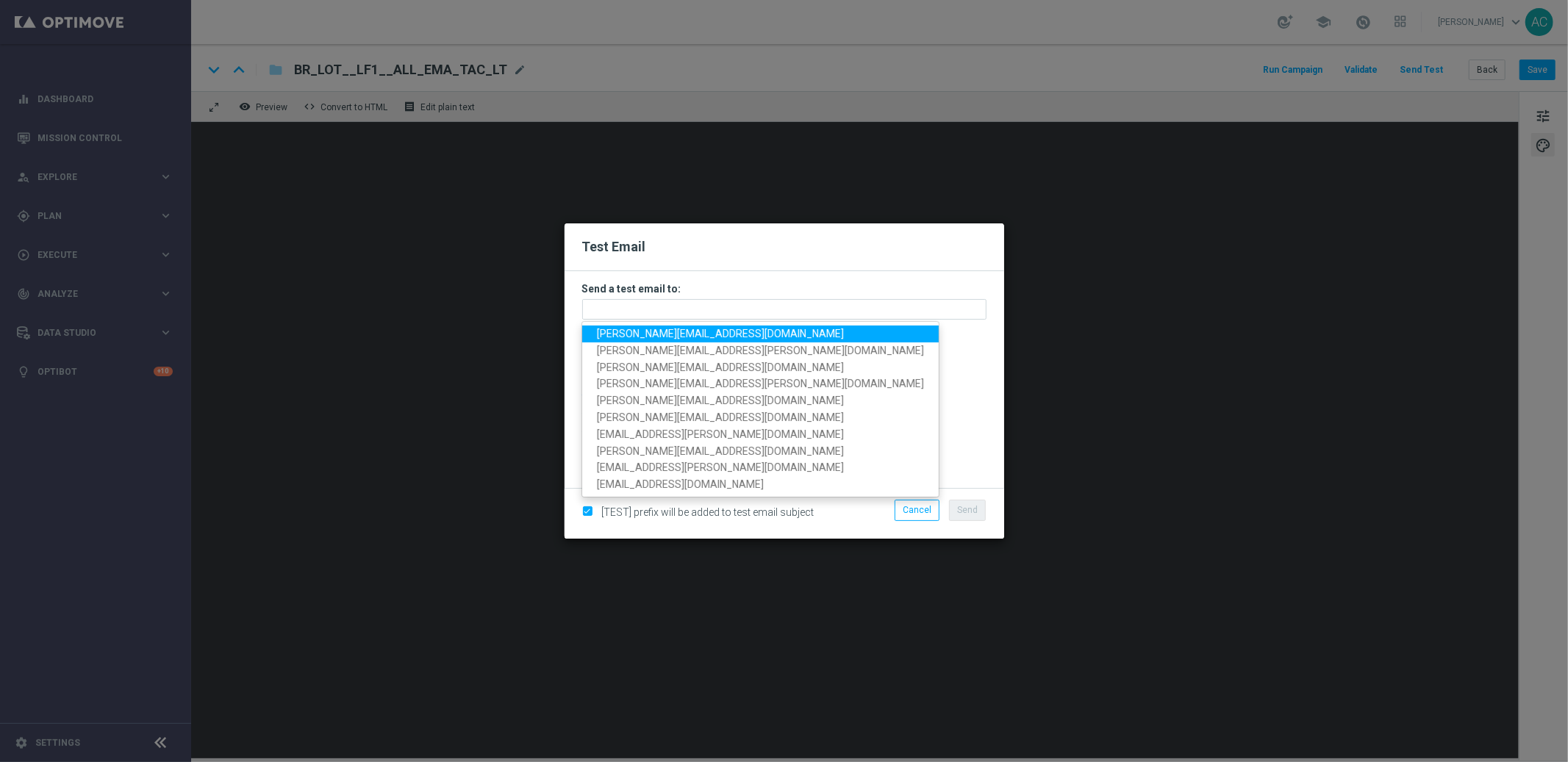
click at [696, 332] on span "[PERSON_NAME][EMAIL_ADDRESS][DOMAIN_NAME]" at bounding box center [720, 334] width 247 height 12
type input "[PERSON_NAME][EMAIL_ADDRESS][DOMAIN_NAME]"
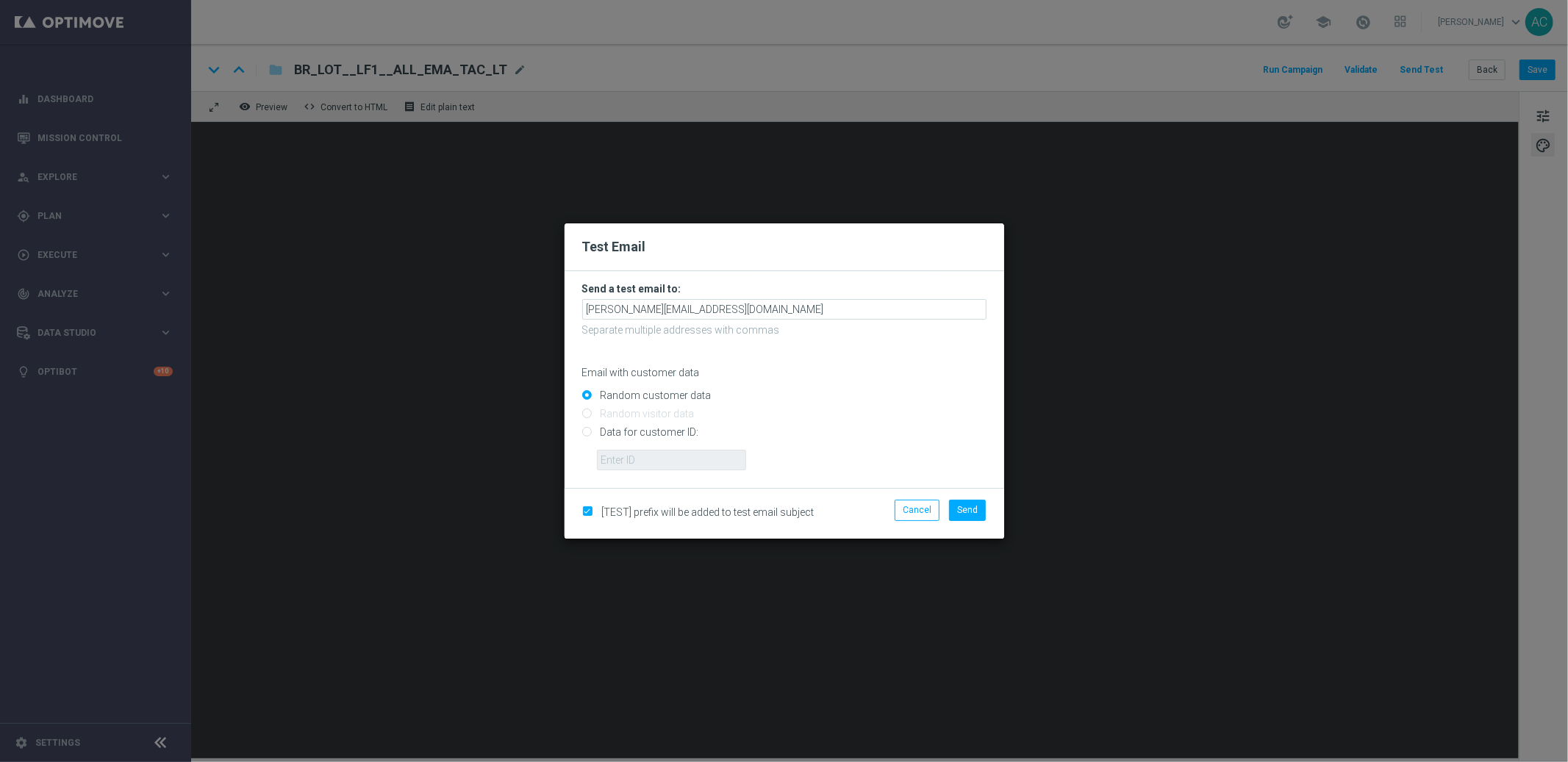
click at [588, 435] on input "Data for customer ID:" at bounding box center [784, 438] width 405 height 21
radio input "true"
click at [644, 460] on input "text" at bounding box center [671, 460] width 149 height 21
paste input "223946350"
type input "223946350"
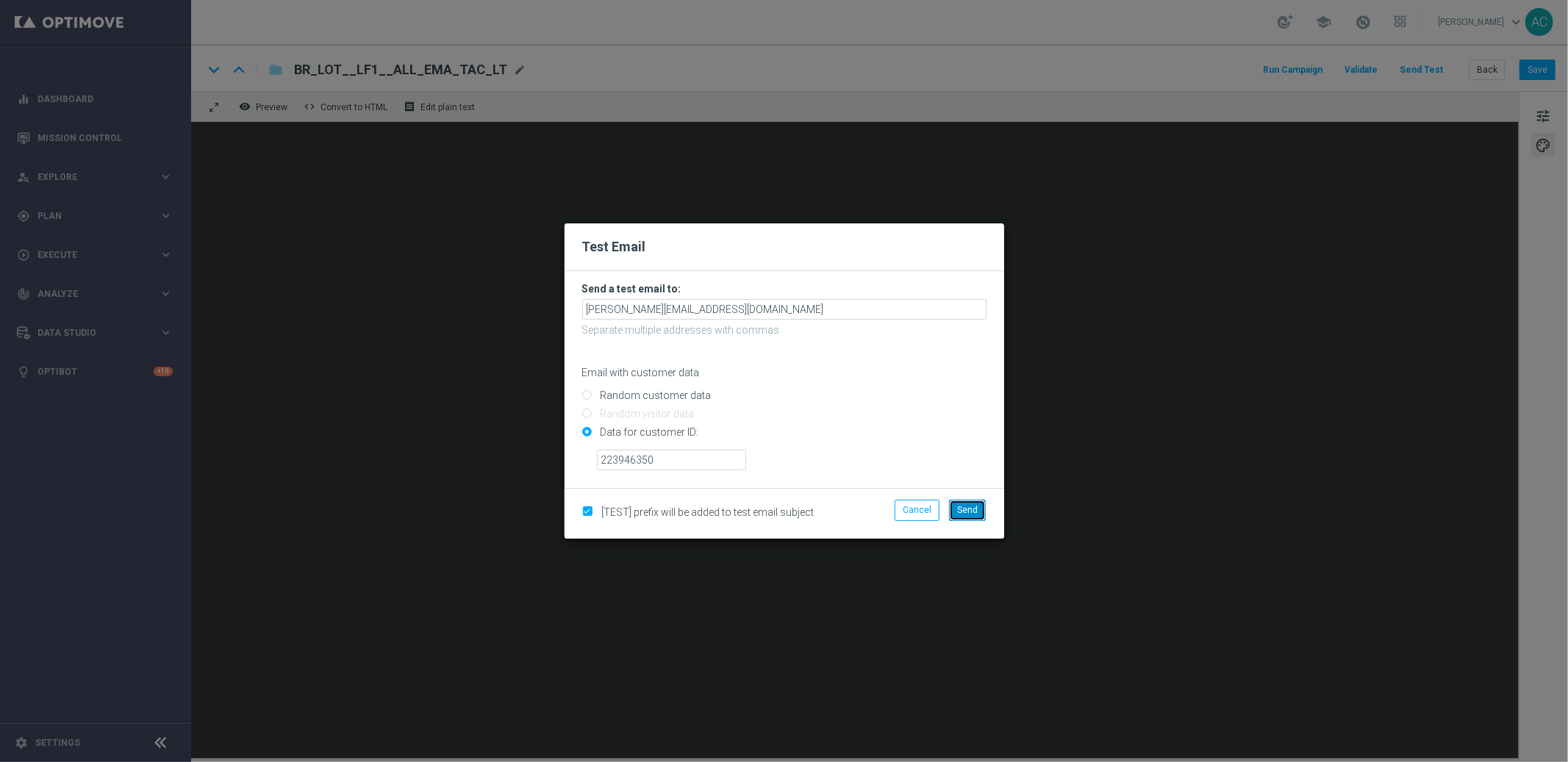
click at [966, 511] on span "Send" at bounding box center [967, 510] width 21 height 10
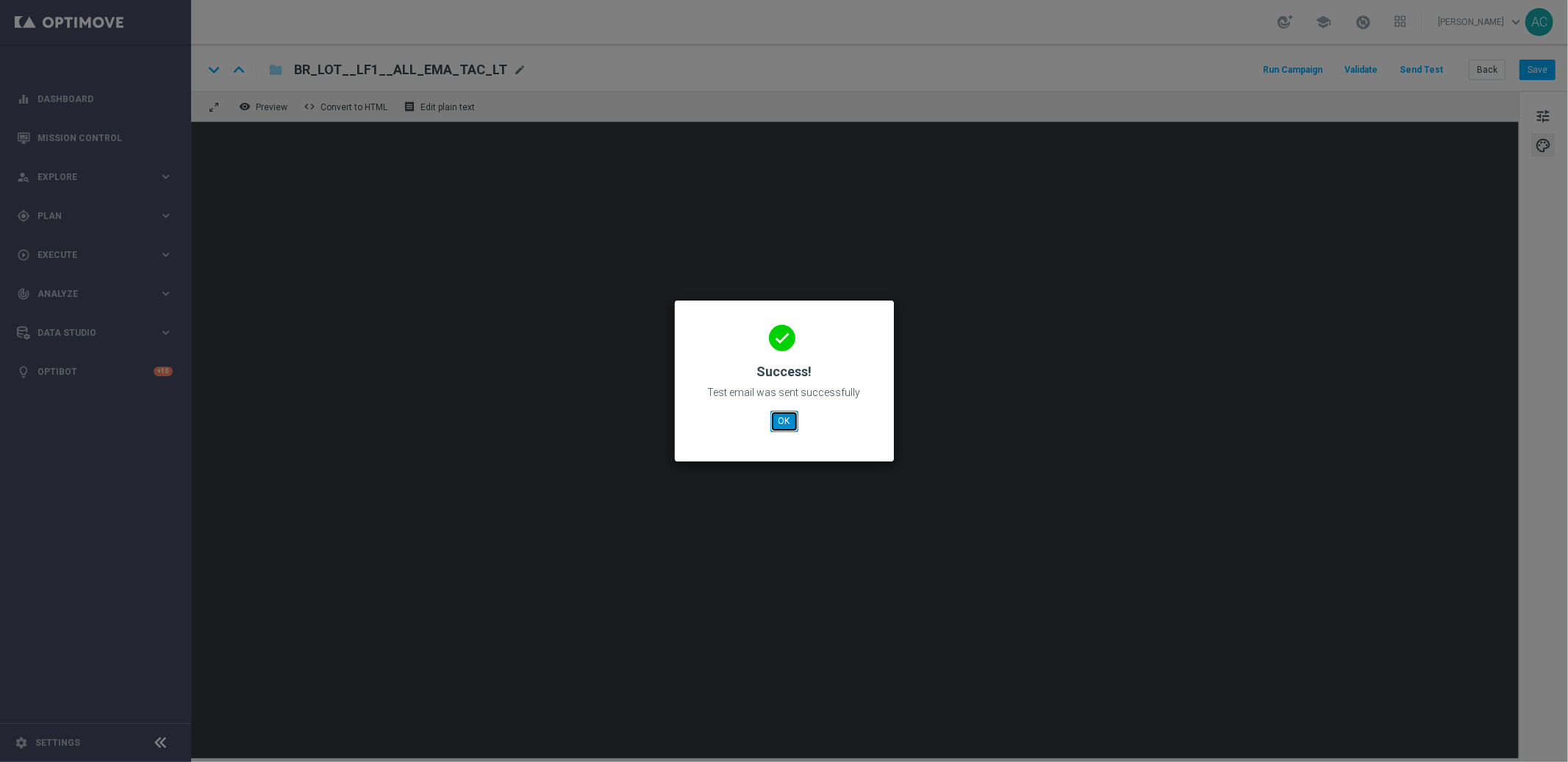
click at [781, 422] on button "OK" at bounding box center [784, 421] width 28 height 21
